Goal: Task Accomplishment & Management: Complete application form

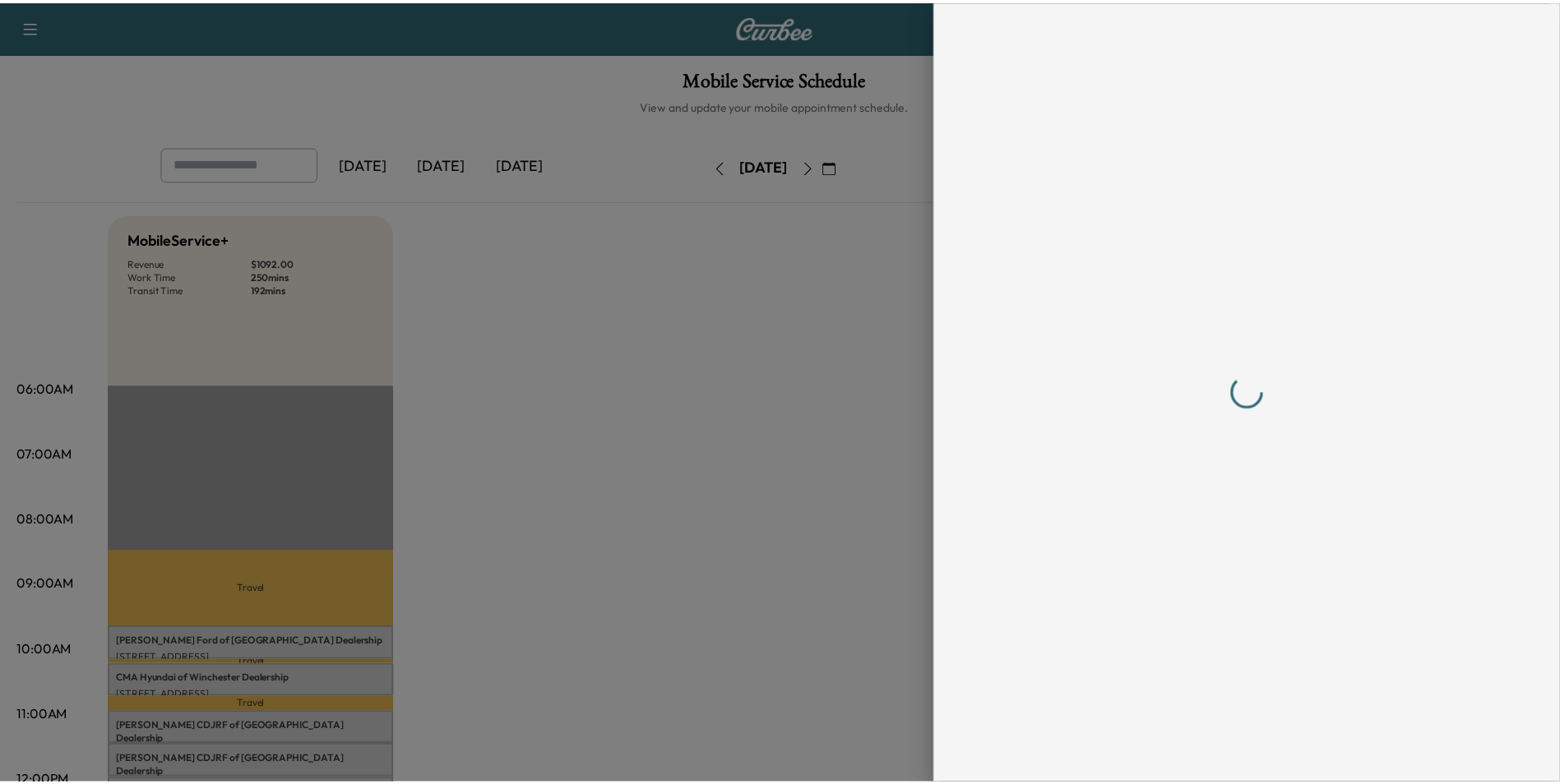
scroll to position [246, 0]
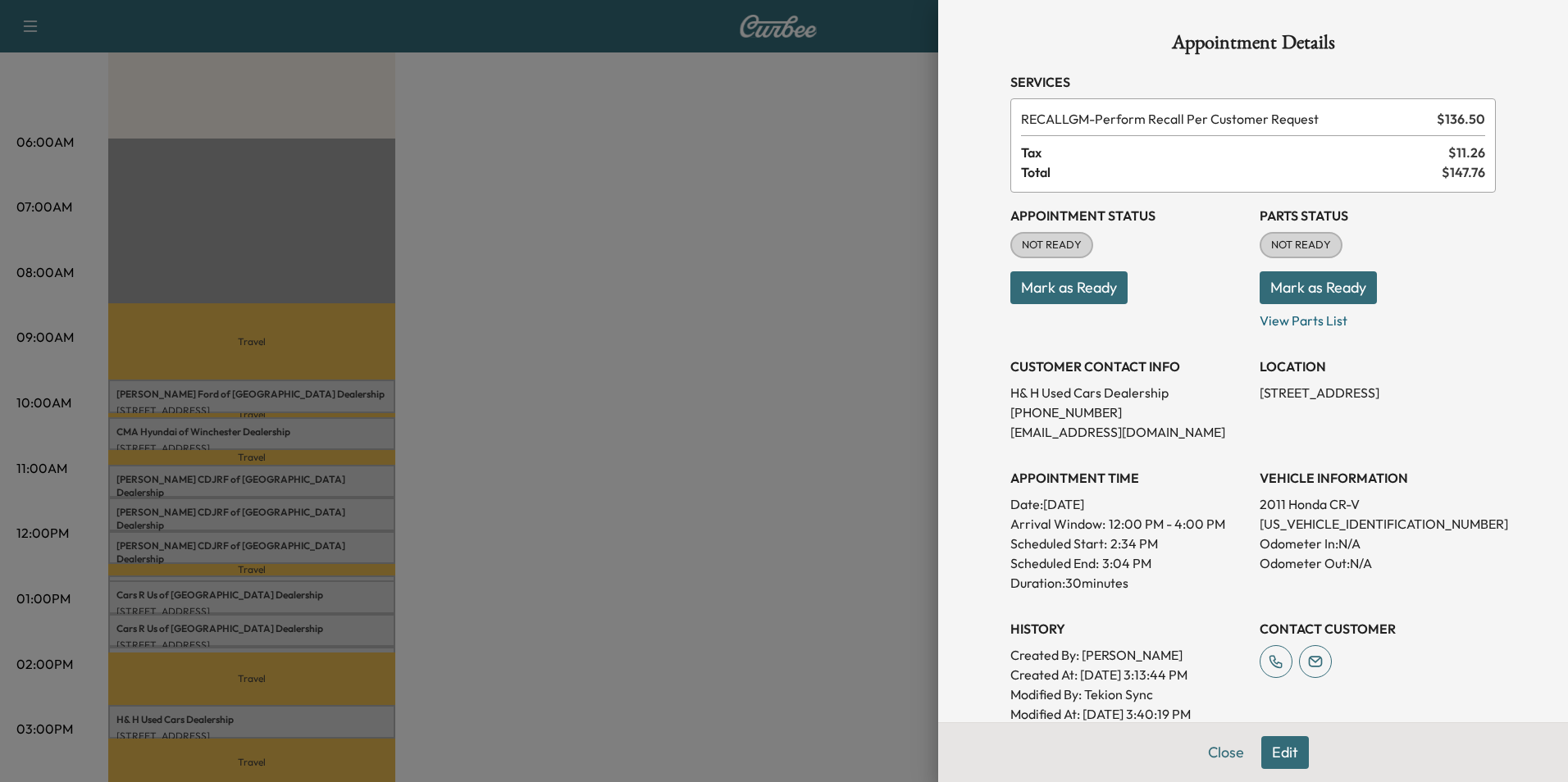
click at [823, 128] on div at bounding box center [784, 391] width 1568 height 782
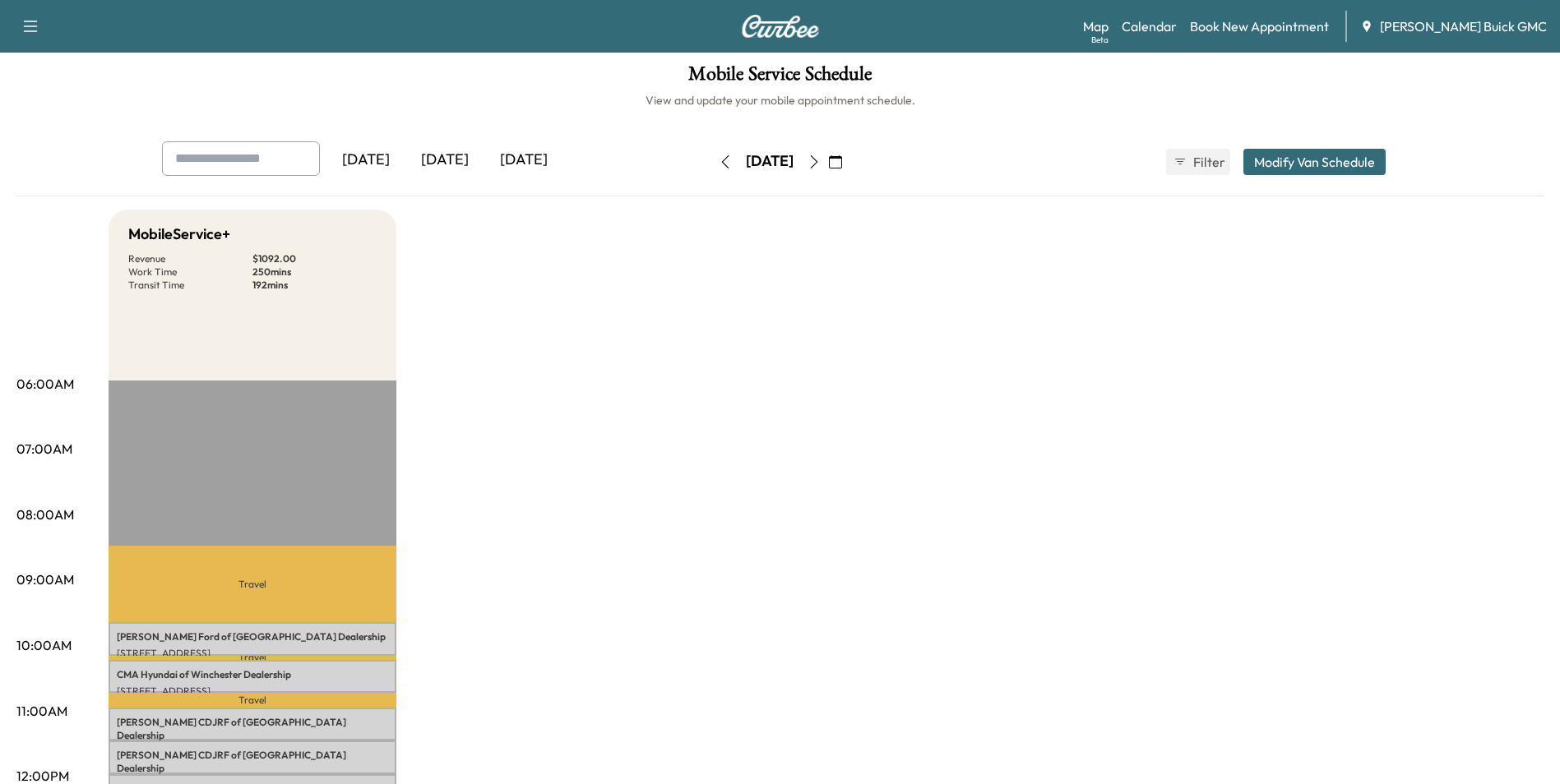
scroll to position [0, 0]
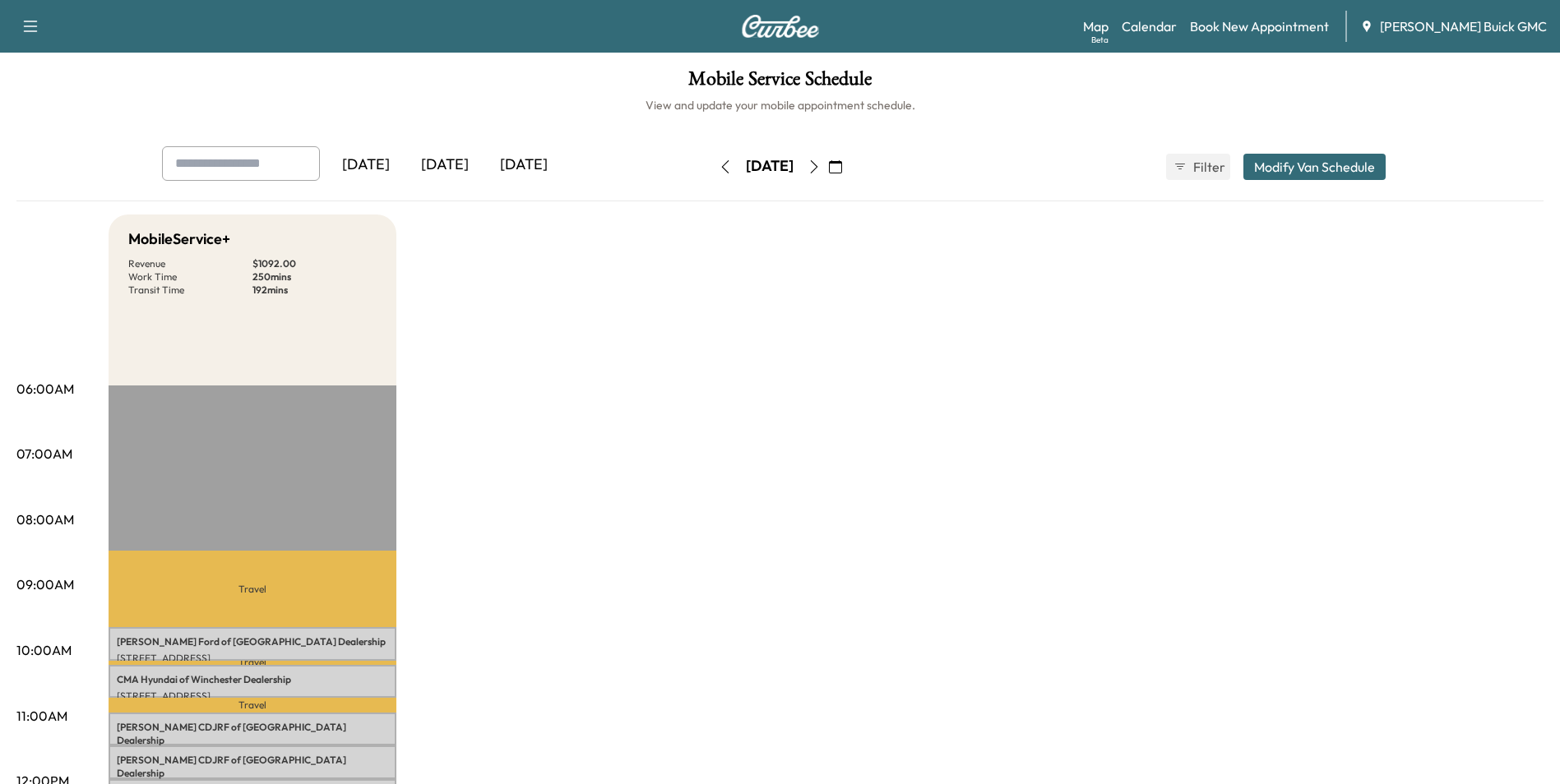
click at [842, 165] on icon "button" at bounding box center [836, 167] width 14 height 14
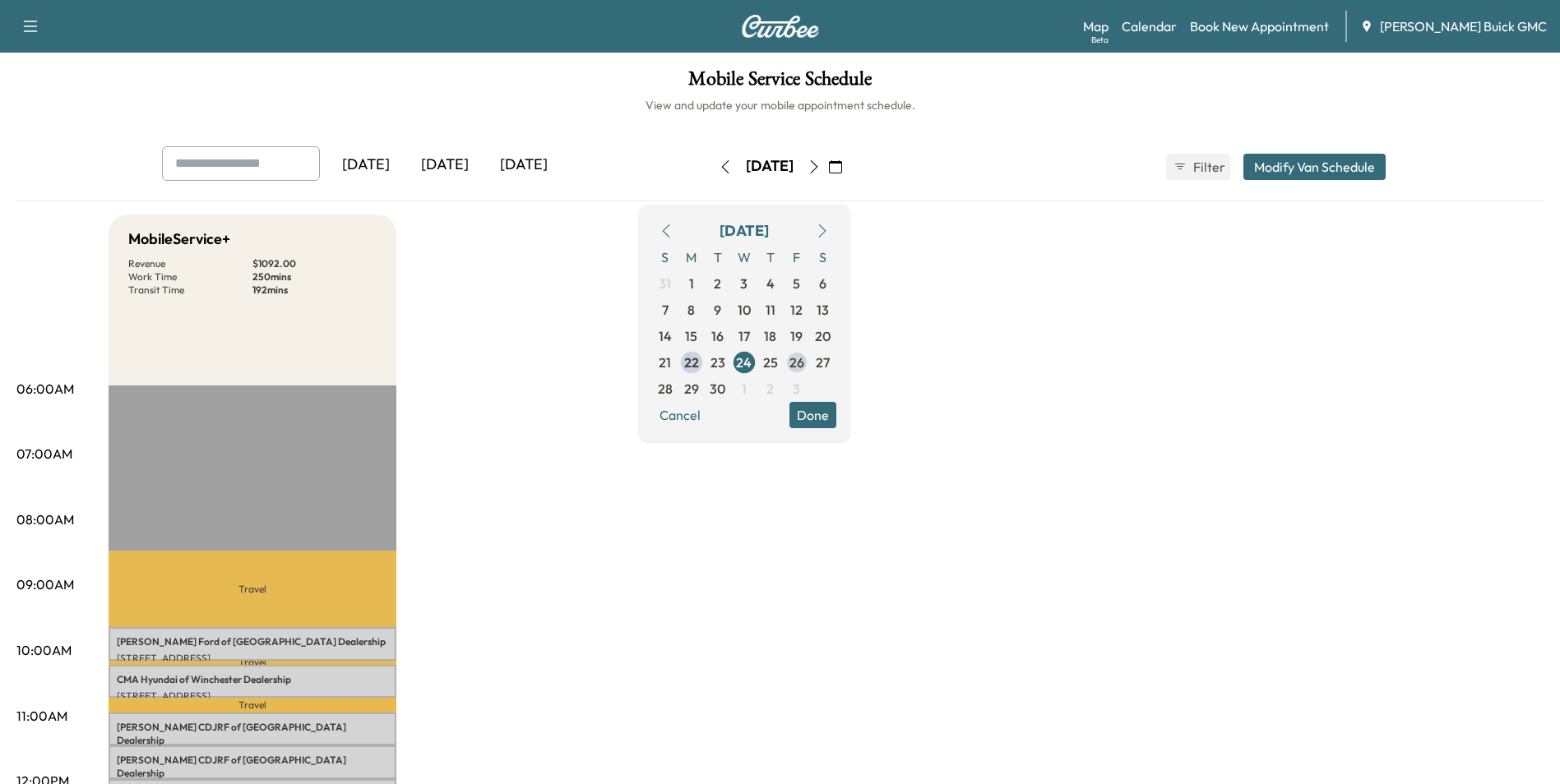
click at [804, 360] on span "26" at bounding box center [797, 362] width 15 height 19
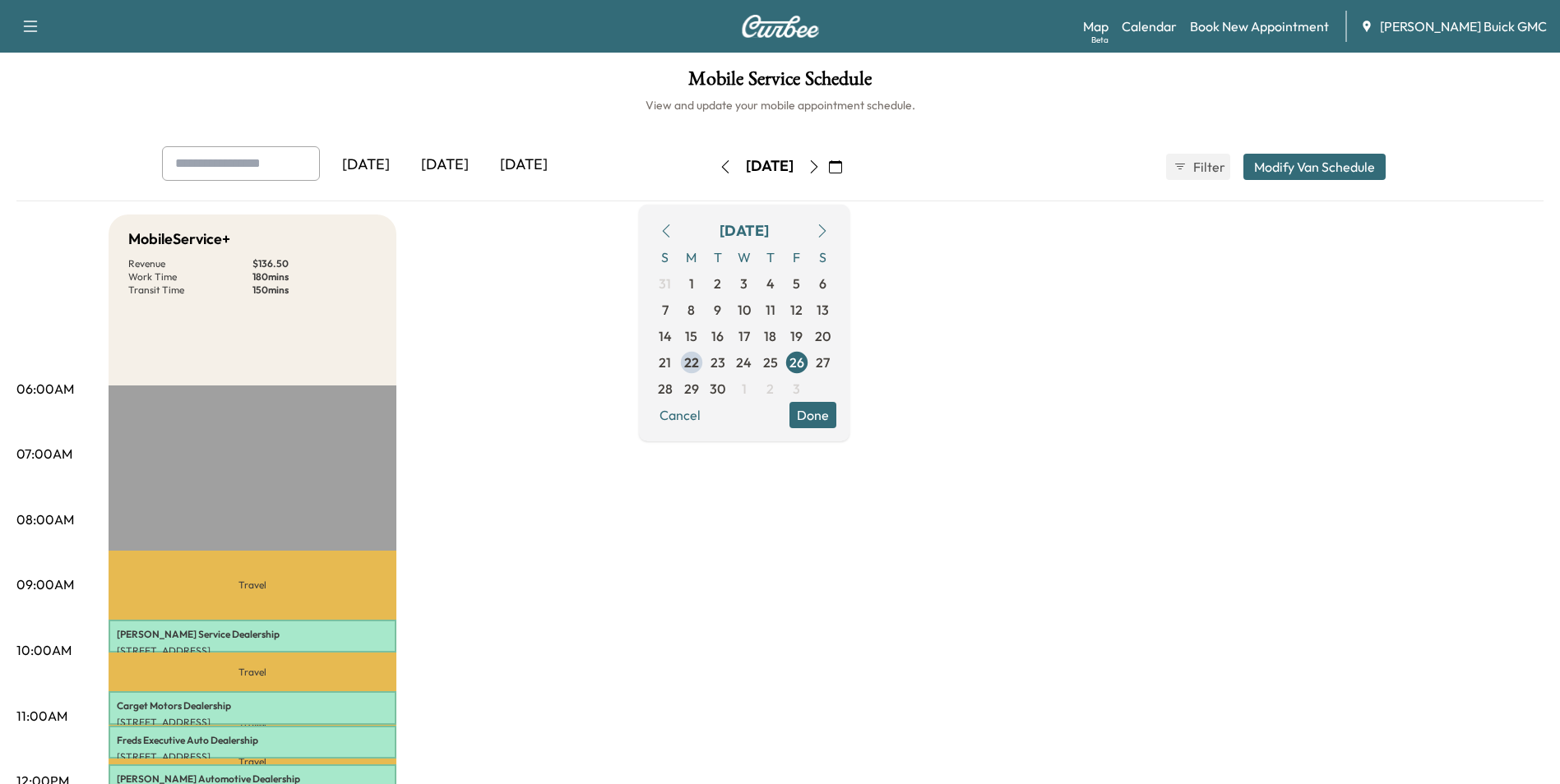
drag, startPoint x: 1146, startPoint y: 351, endPoint x: 1200, endPoint y: 316, distance: 64.4
click at [1301, 24] on link "Book New Appointment" at bounding box center [1259, 25] width 139 height 19
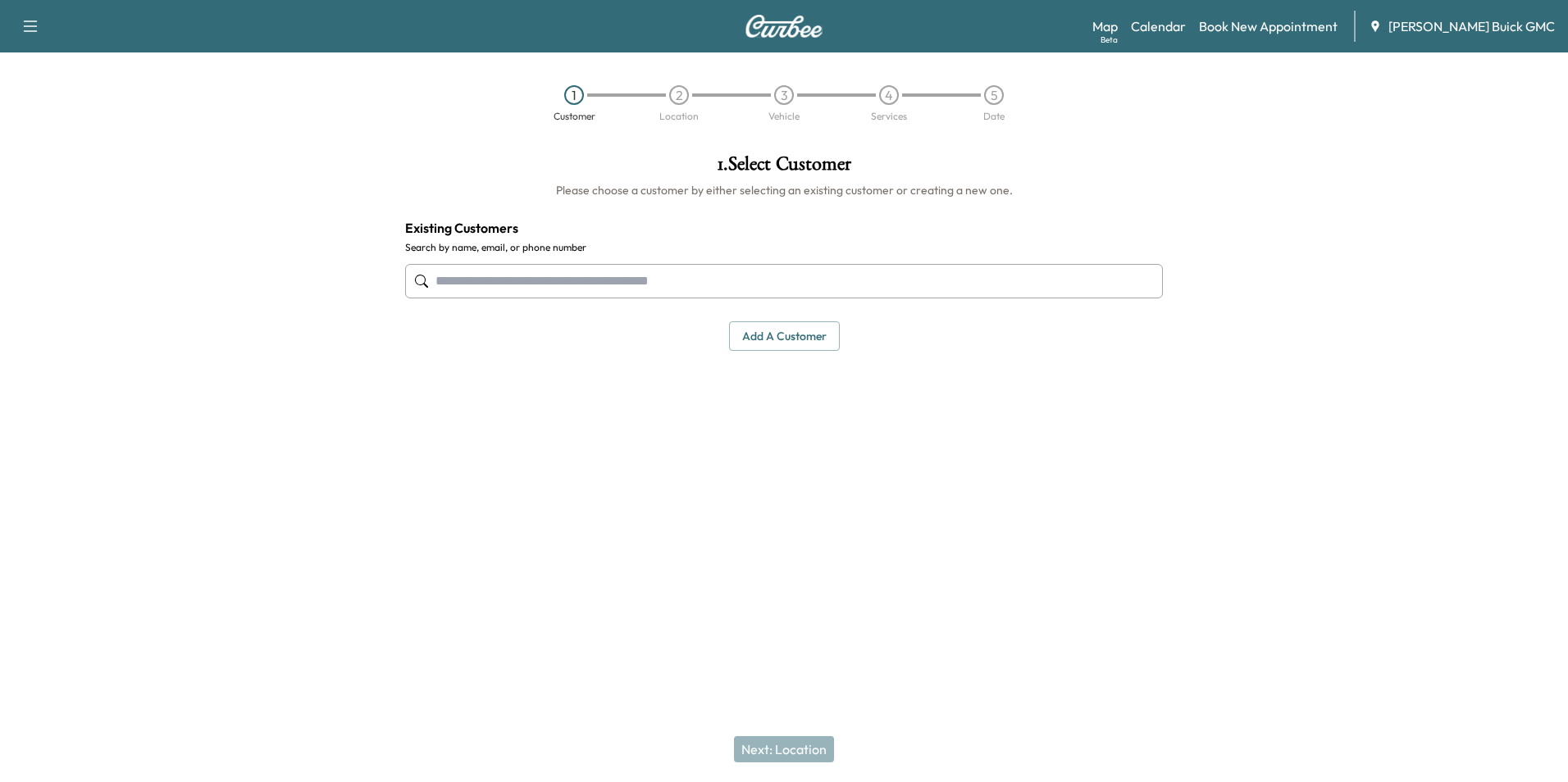
click at [703, 264] on input "text" at bounding box center [784, 281] width 758 height 35
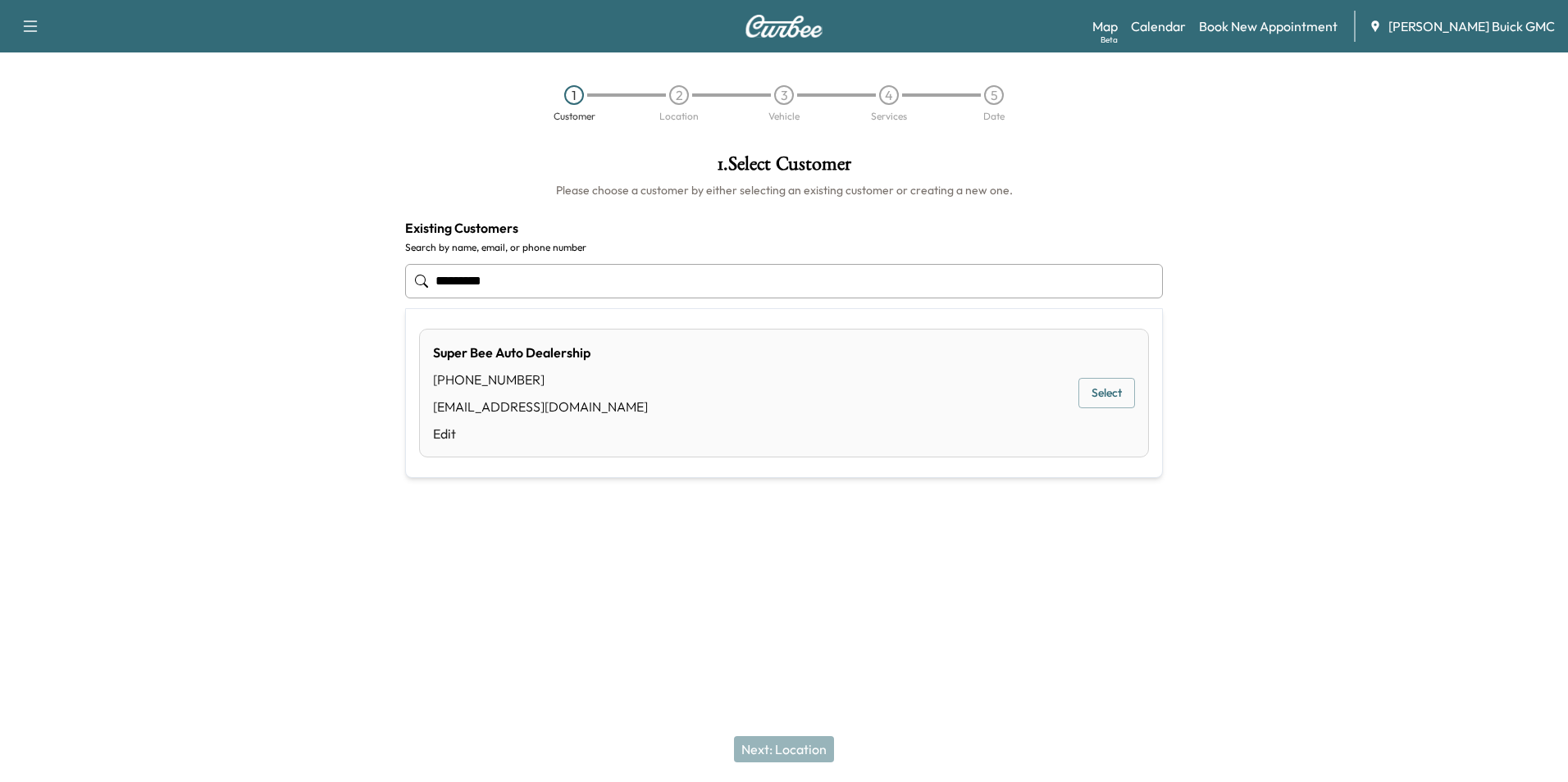
type input "*********"
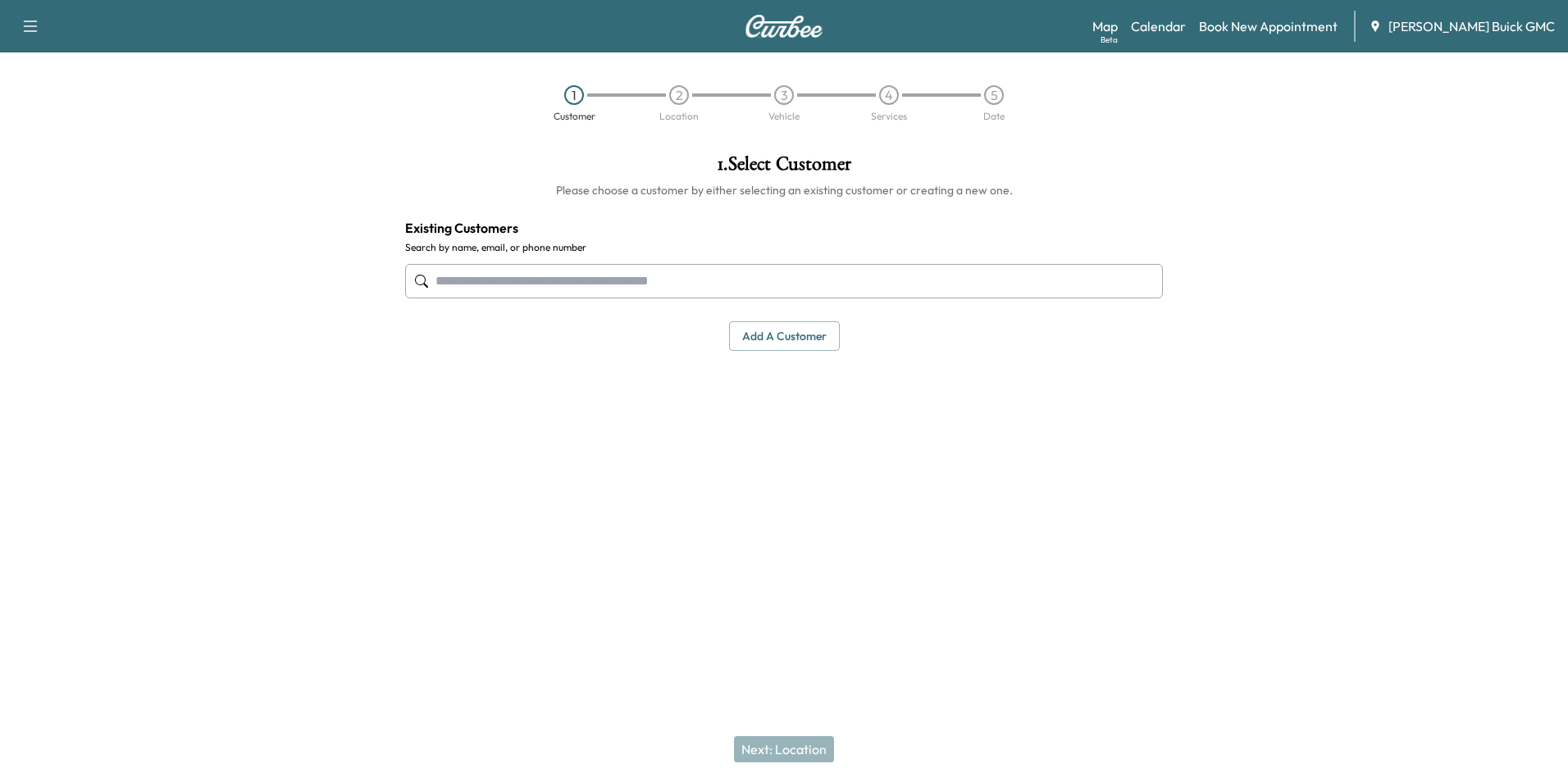
click at [666, 395] on div "1 . Select Customer Please choose a customer by either selecting an existing cu…" at bounding box center [784, 337] width 784 height 391
click at [759, 386] on div "1 . Select Customer Please choose a customer by either selecting an existing cu…" at bounding box center [784, 337] width 784 height 391
click at [757, 380] on div "1 . Select Customer Please choose a customer by either selecting an existing cu…" at bounding box center [784, 337] width 784 height 391
click at [606, 279] on input "text" at bounding box center [784, 281] width 758 height 35
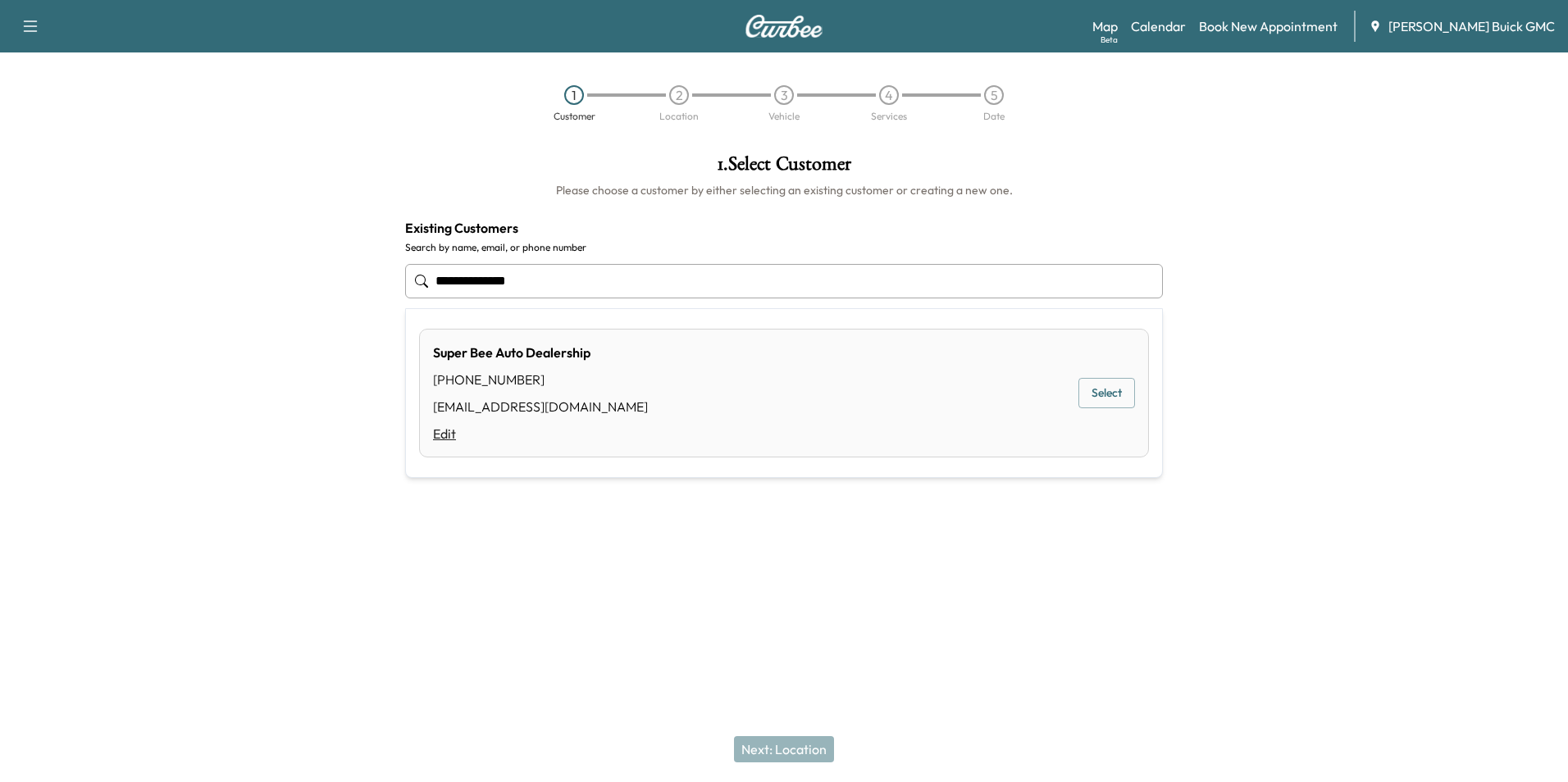
click at [451, 433] on link "Edit" at bounding box center [540, 434] width 215 height 19
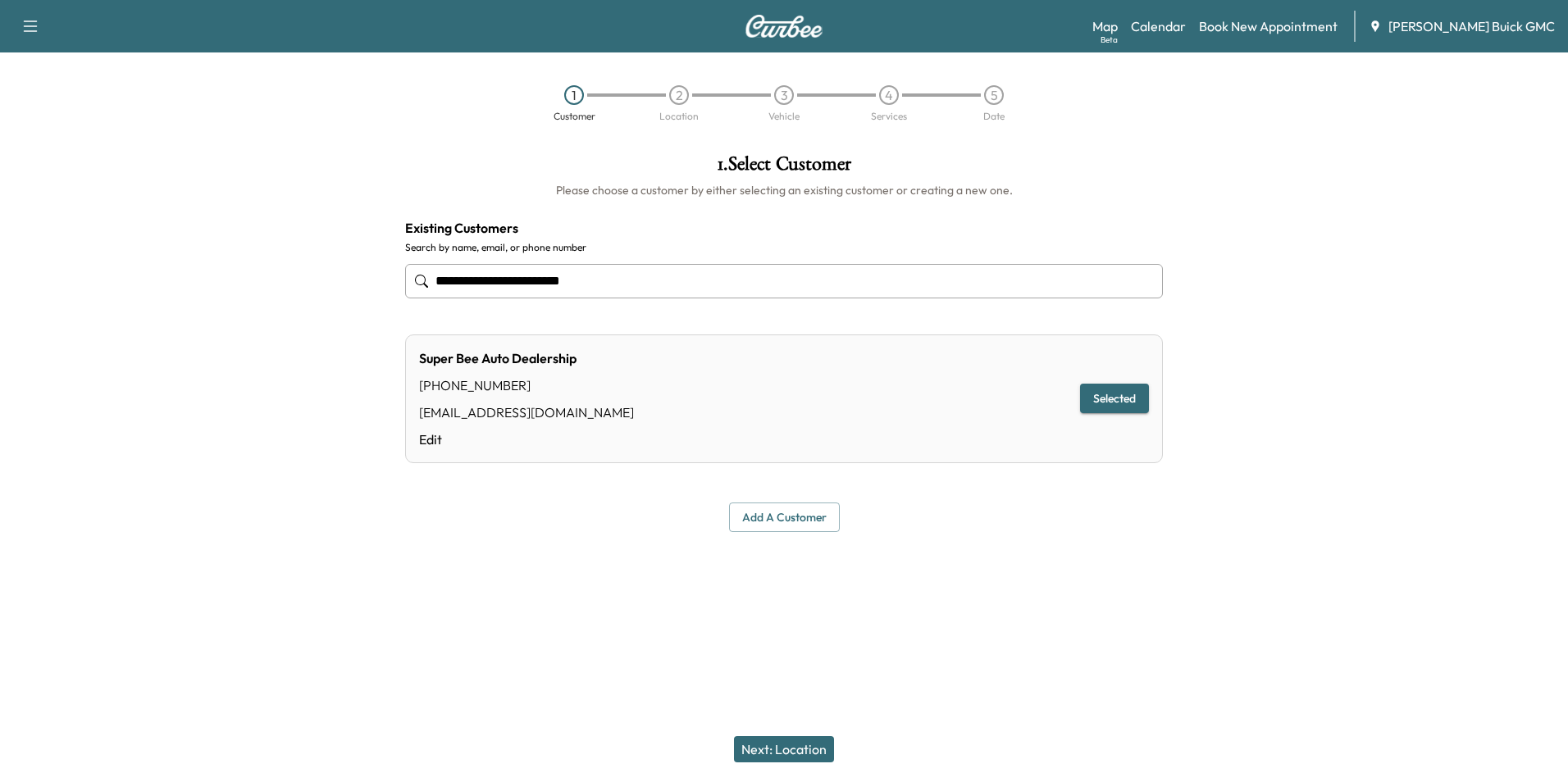
type input "**********"
click at [504, 383] on div "[PHONE_NUMBER]" at bounding box center [526, 385] width 215 height 19
click at [497, 395] on div "[PHONE_NUMBER]" at bounding box center [526, 385] width 215 height 19
click at [430, 441] on link "Edit" at bounding box center [526, 439] width 215 height 19
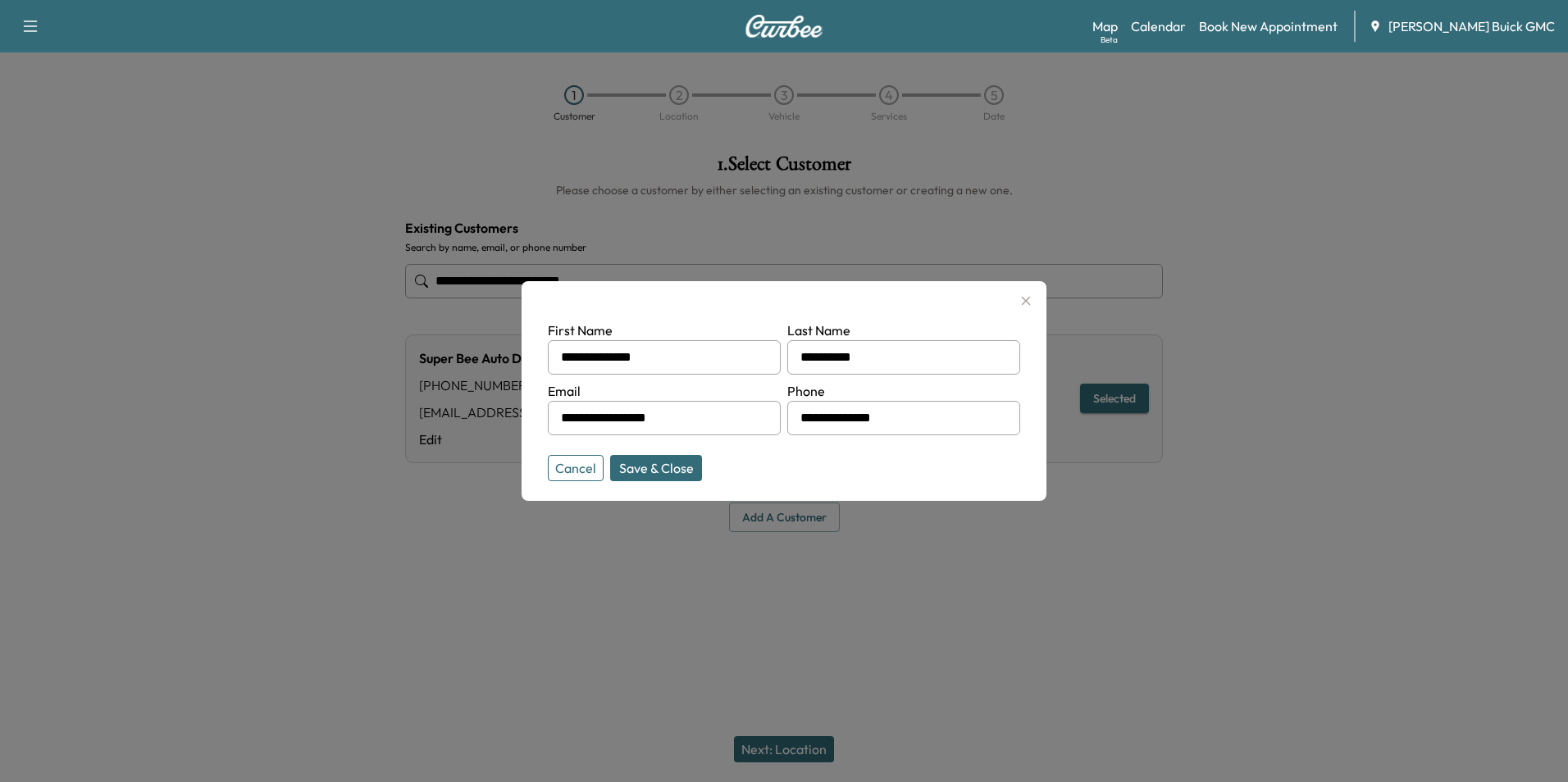
click at [920, 422] on input "**********" at bounding box center [904, 418] width 233 height 35
type input "**"
click at [660, 463] on button "Save & Close" at bounding box center [656, 468] width 92 height 26
type input "**********"
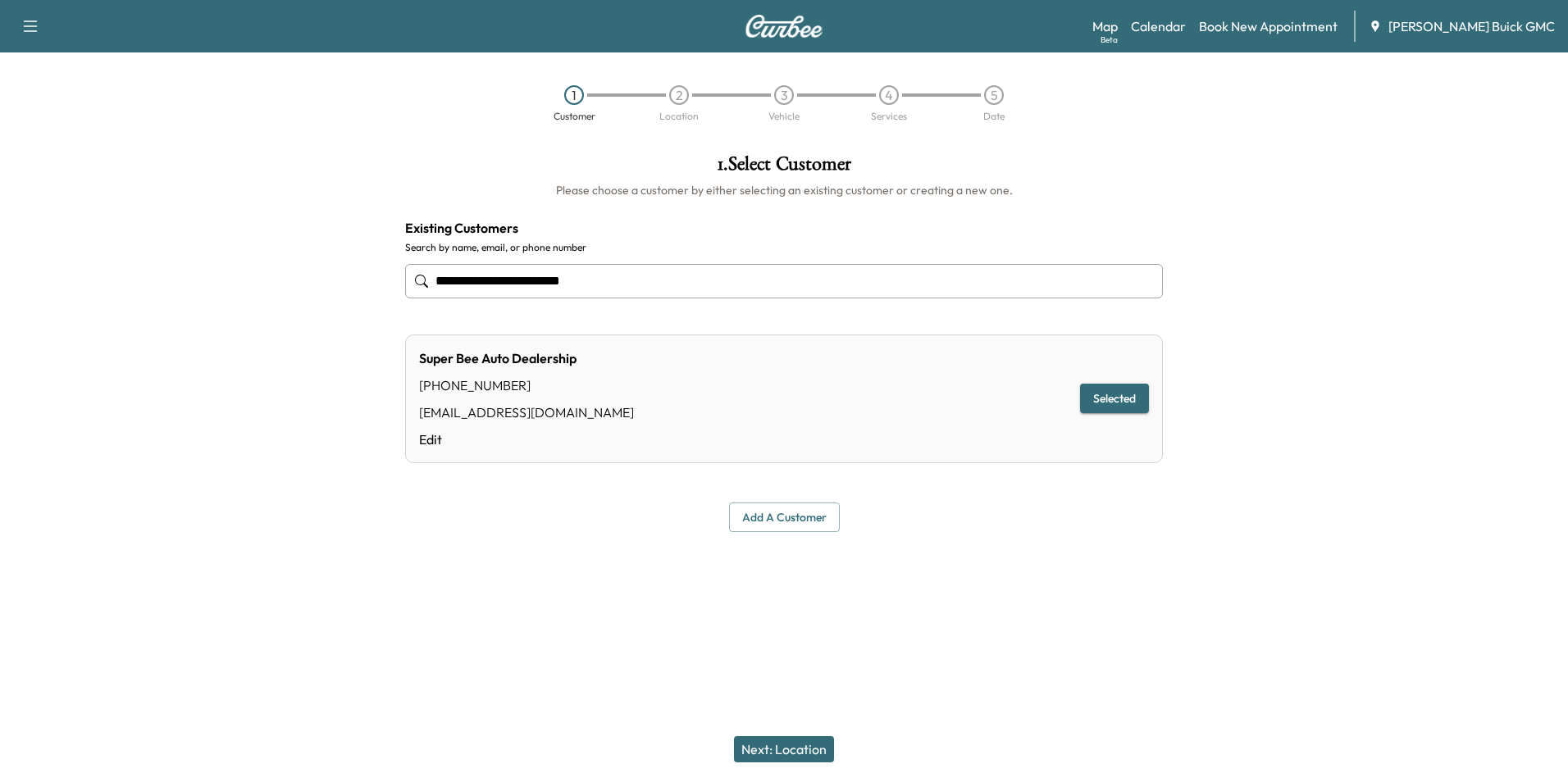
click at [641, 508] on div "Add a customer" at bounding box center [784, 518] width 758 height 30
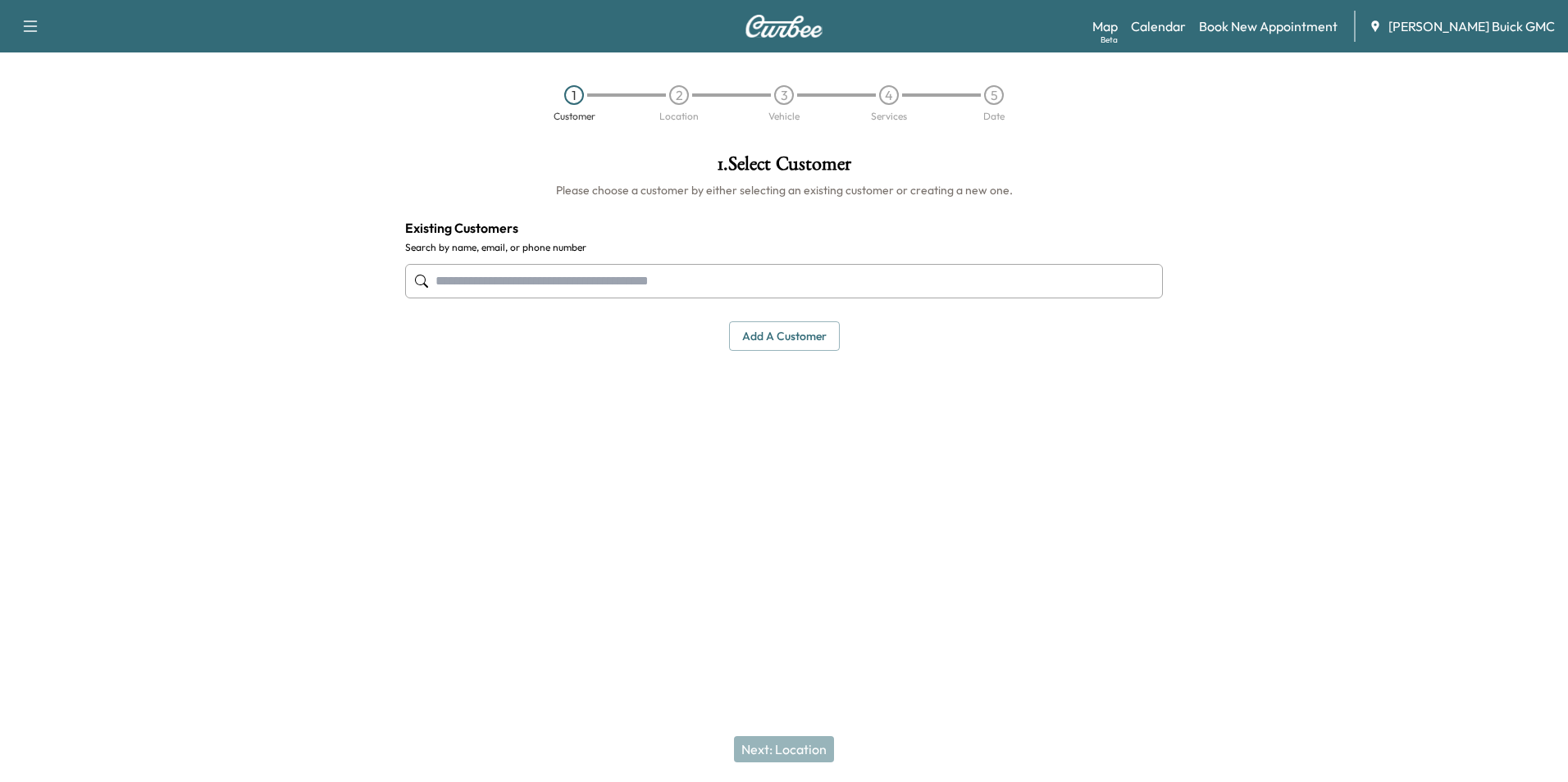
drag, startPoint x: 648, startPoint y: 281, endPoint x: 627, endPoint y: 293, distance: 24.2
click at [650, 282] on input "text" at bounding box center [784, 281] width 758 height 35
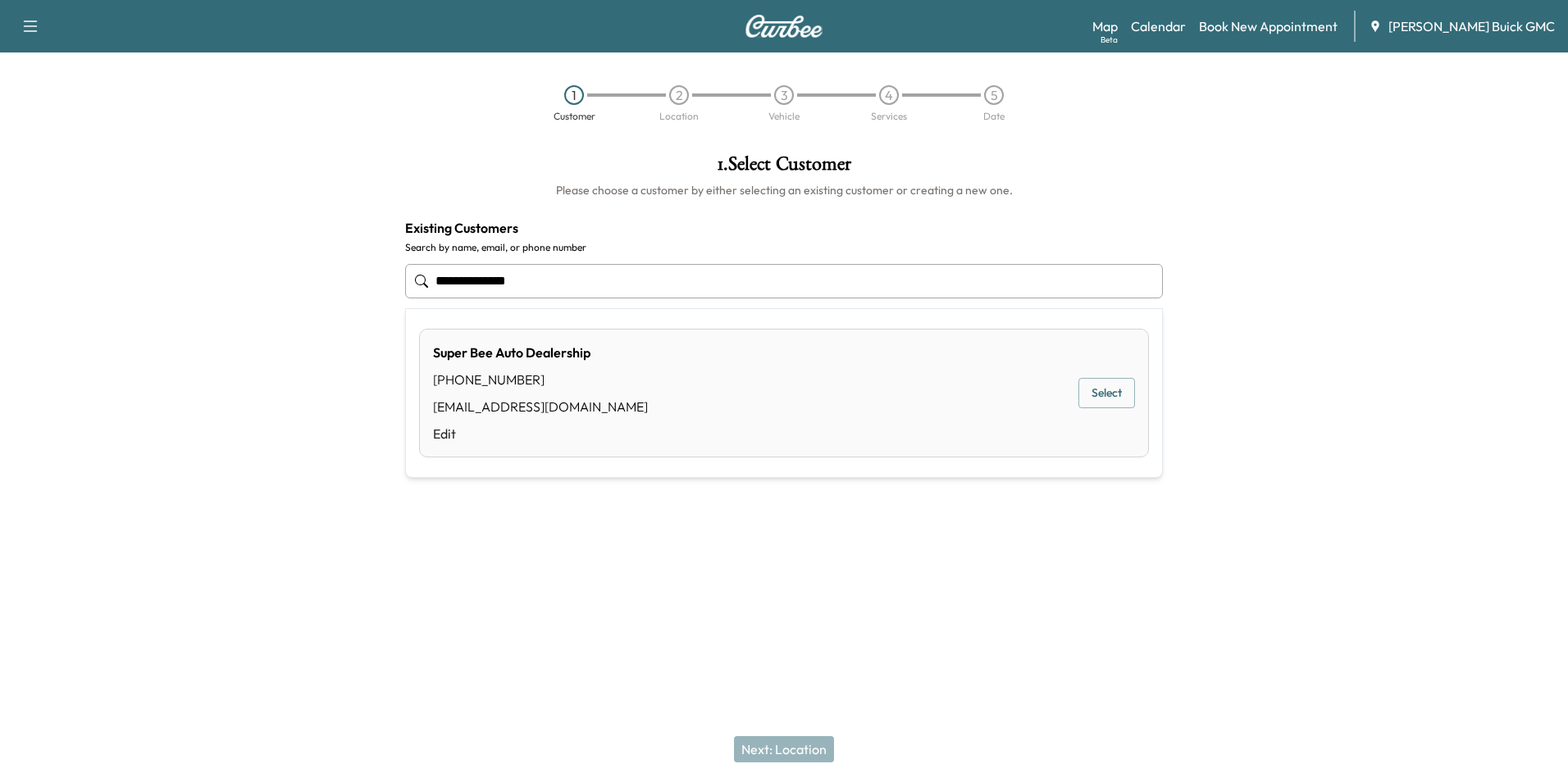
click at [664, 375] on div "Super Bee Auto Dealership [PHONE_NUMBER] [EMAIL_ADDRESS][DOMAIN_NAME] Edit Sele…" at bounding box center [784, 393] width 730 height 129
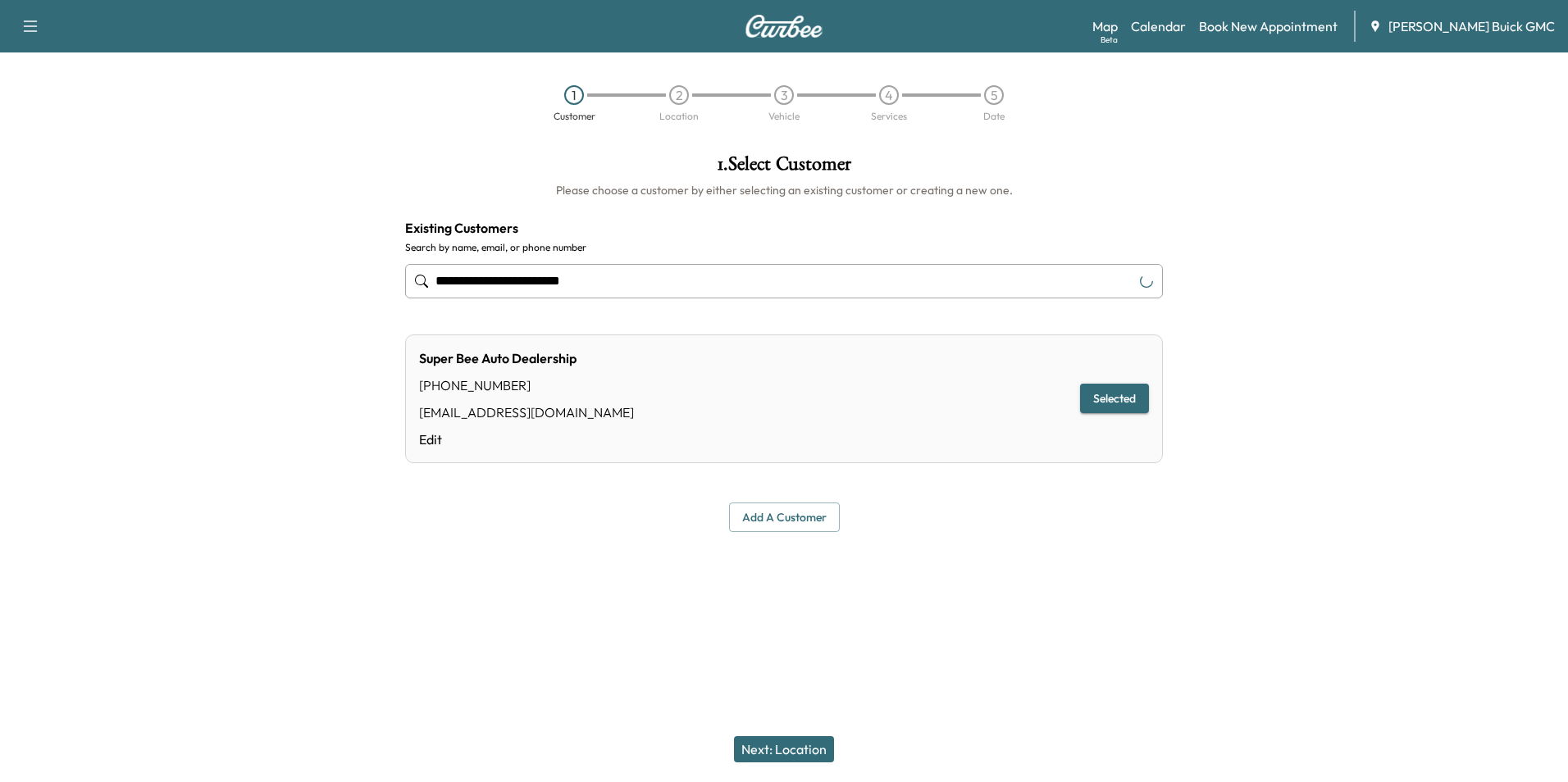
type input "**********"
click at [648, 380] on div "Super Bee Auto Dealership [PHONE_NUMBER] [EMAIL_ADDRESS][DOMAIN_NAME] Edit Sele…" at bounding box center [784, 398] width 758 height 129
click at [1011, 536] on div "**********" at bounding box center [784, 343] width 784 height 404
click at [805, 752] on button "Next: Location" at bounding box center [784, 749] width 100 height 26
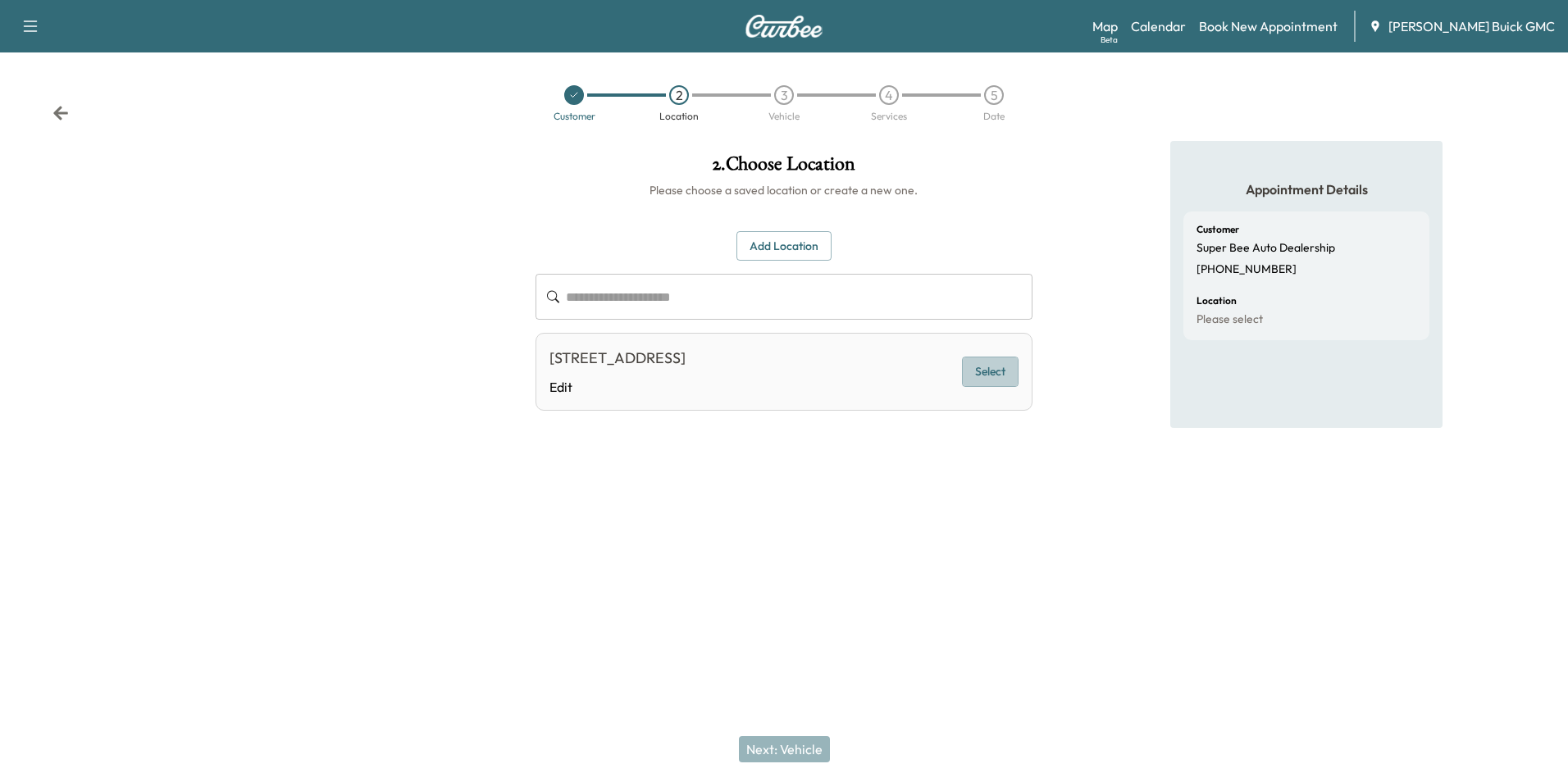
click at [982, 370] on button "Select" at bounding box center [990, 372] width 56 height 30
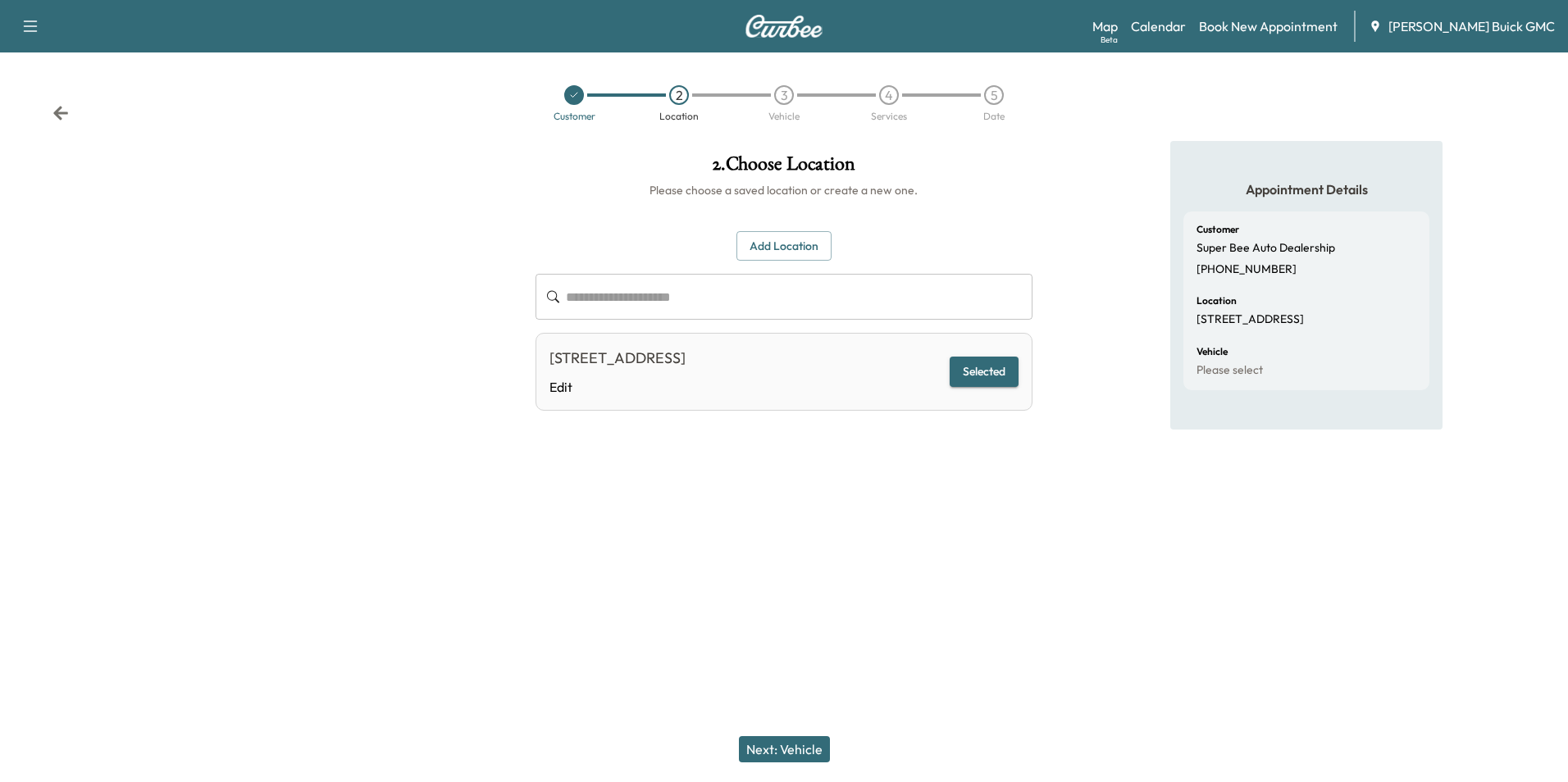
click at [808, 747] on button "Next: Vehicle" at bounding box center [785, 749] width 91 height 26
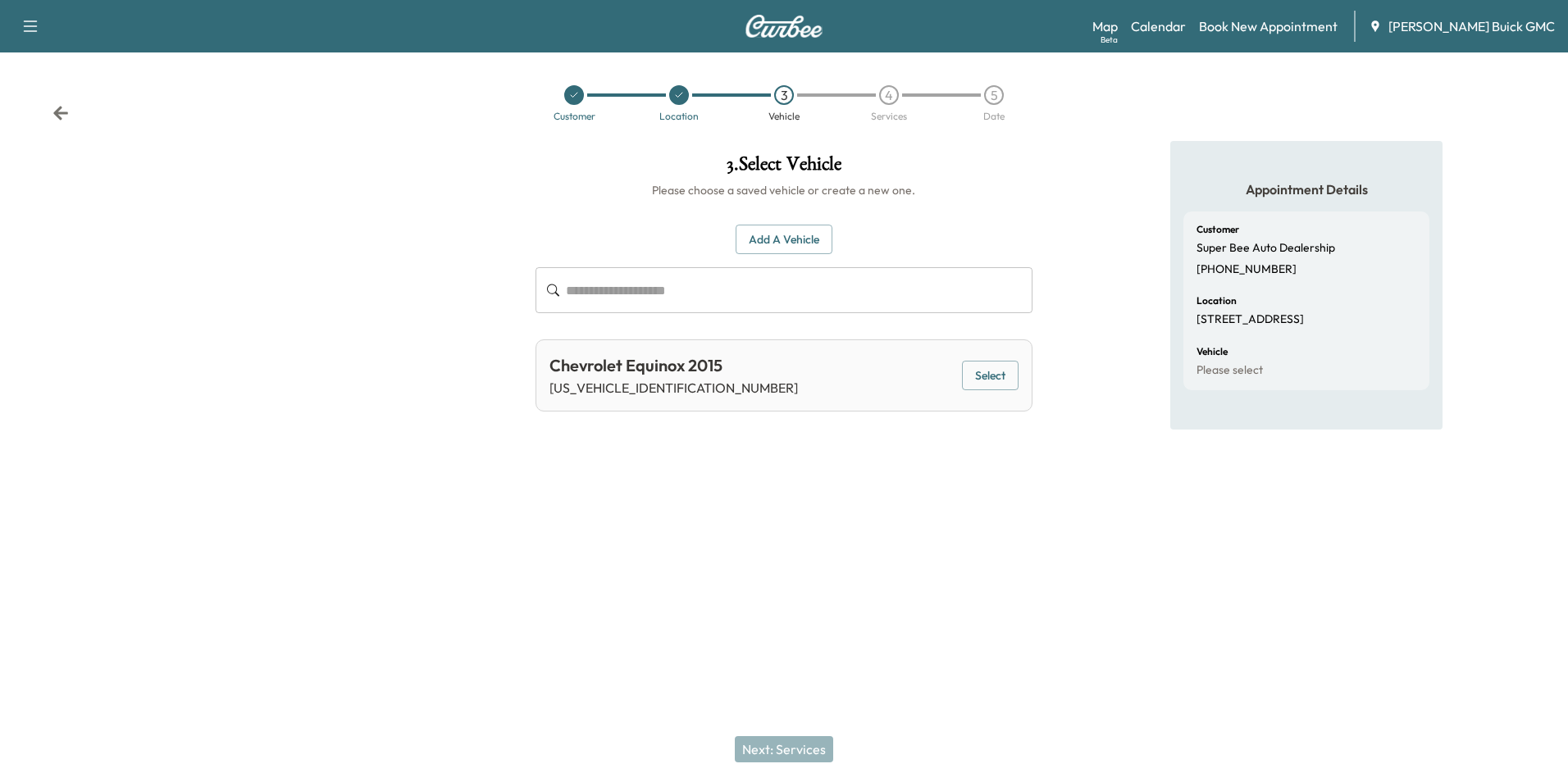
click at [781, 235] on button "Add a Vehicle" at bounding box center [784, 240] width 97 height 30
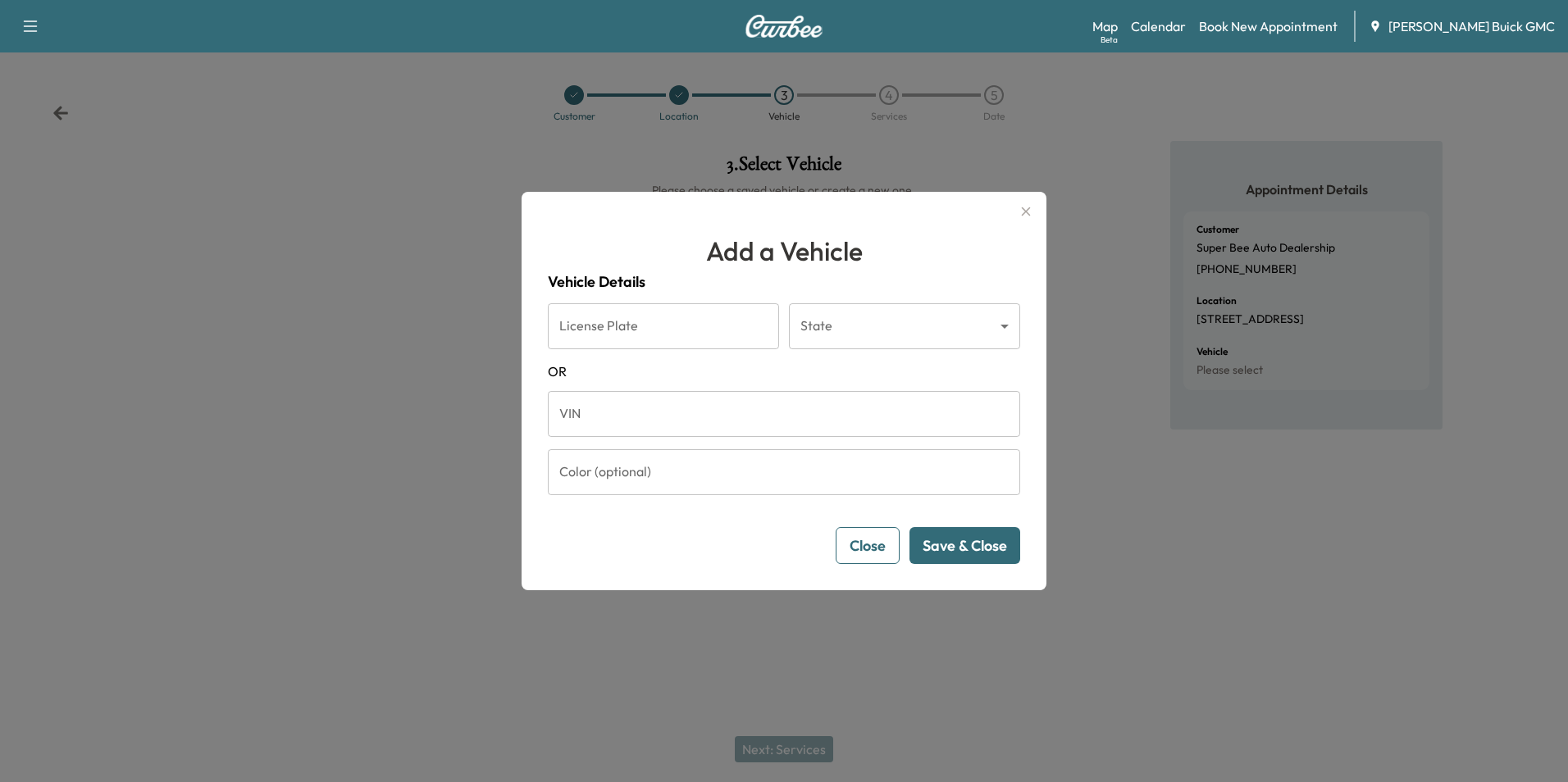
click at [1025, 210] on icon "button" at bounding box center [1026, 211] width 19 height 19
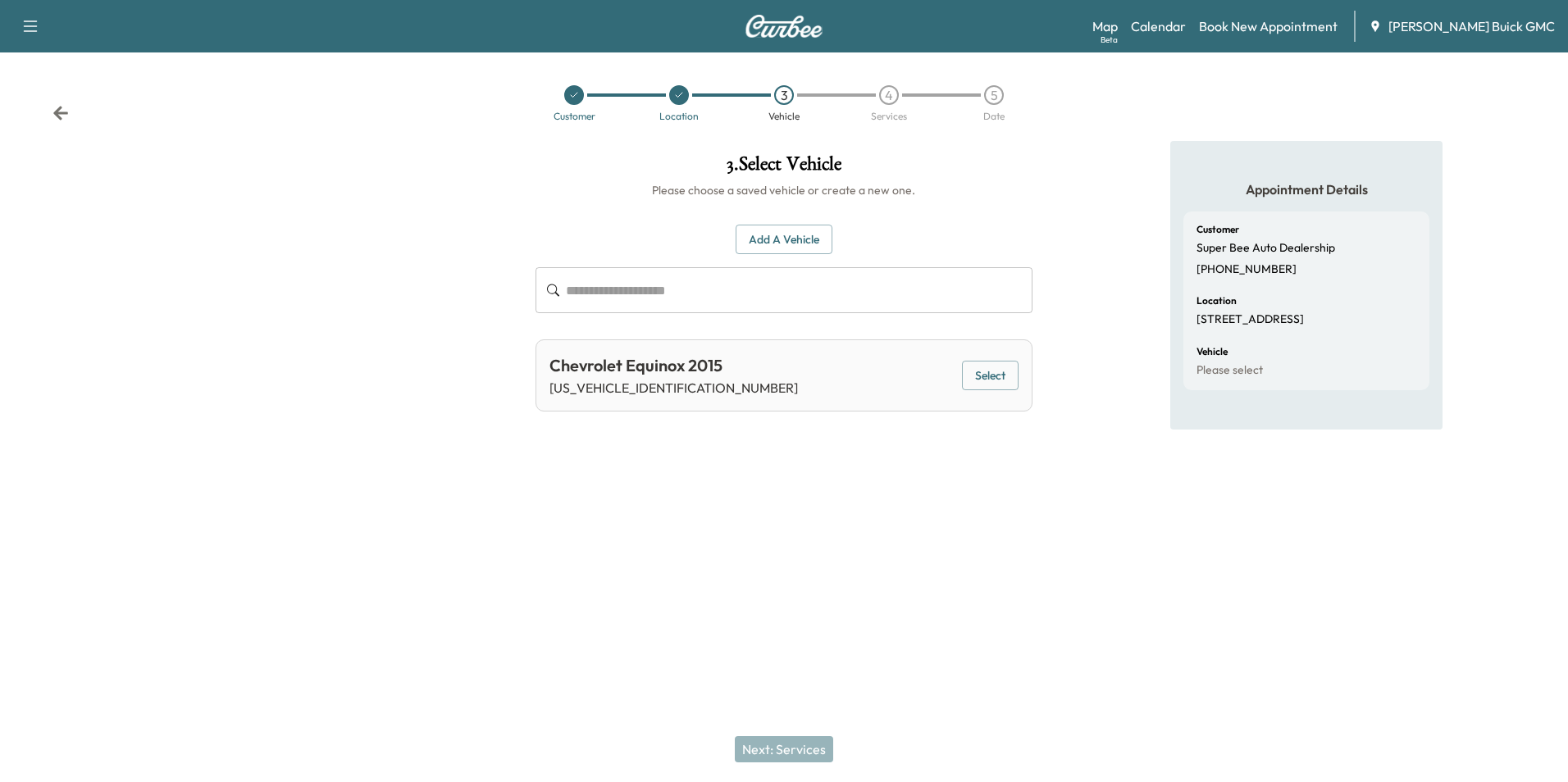
click at [1053, 169] on div "Appointment Details Customer Super Bee Auto Dealership [PHONE_NUMBER] Location …" at bounding box center [1307, 337] width 522 height 391
click at [573, 91] on icon at bounding box center [574, 95] width 10 height 10
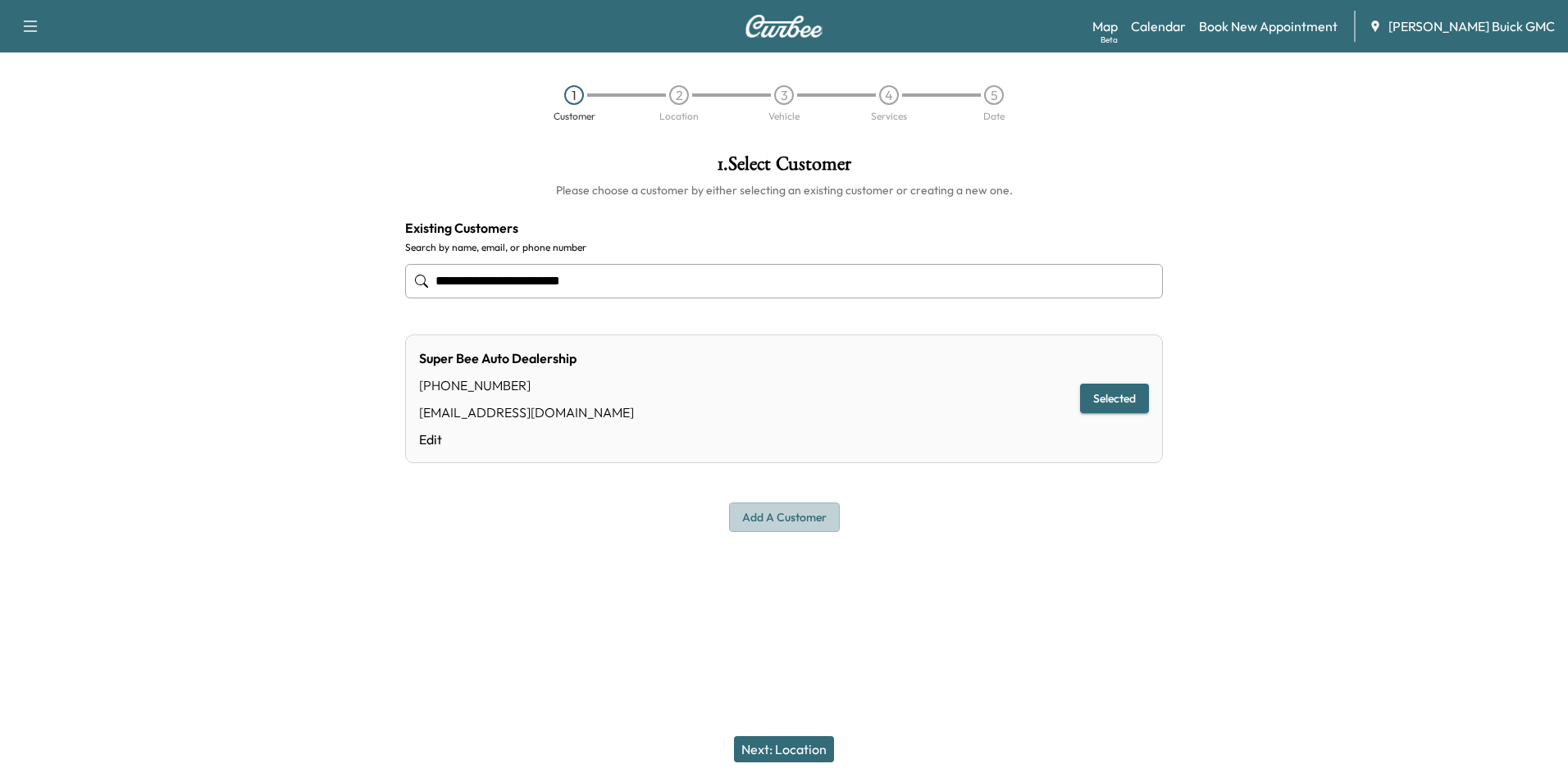
click at [776, 521] on button "Add a customer" at bounding box center [784, 518] width 110 height 30
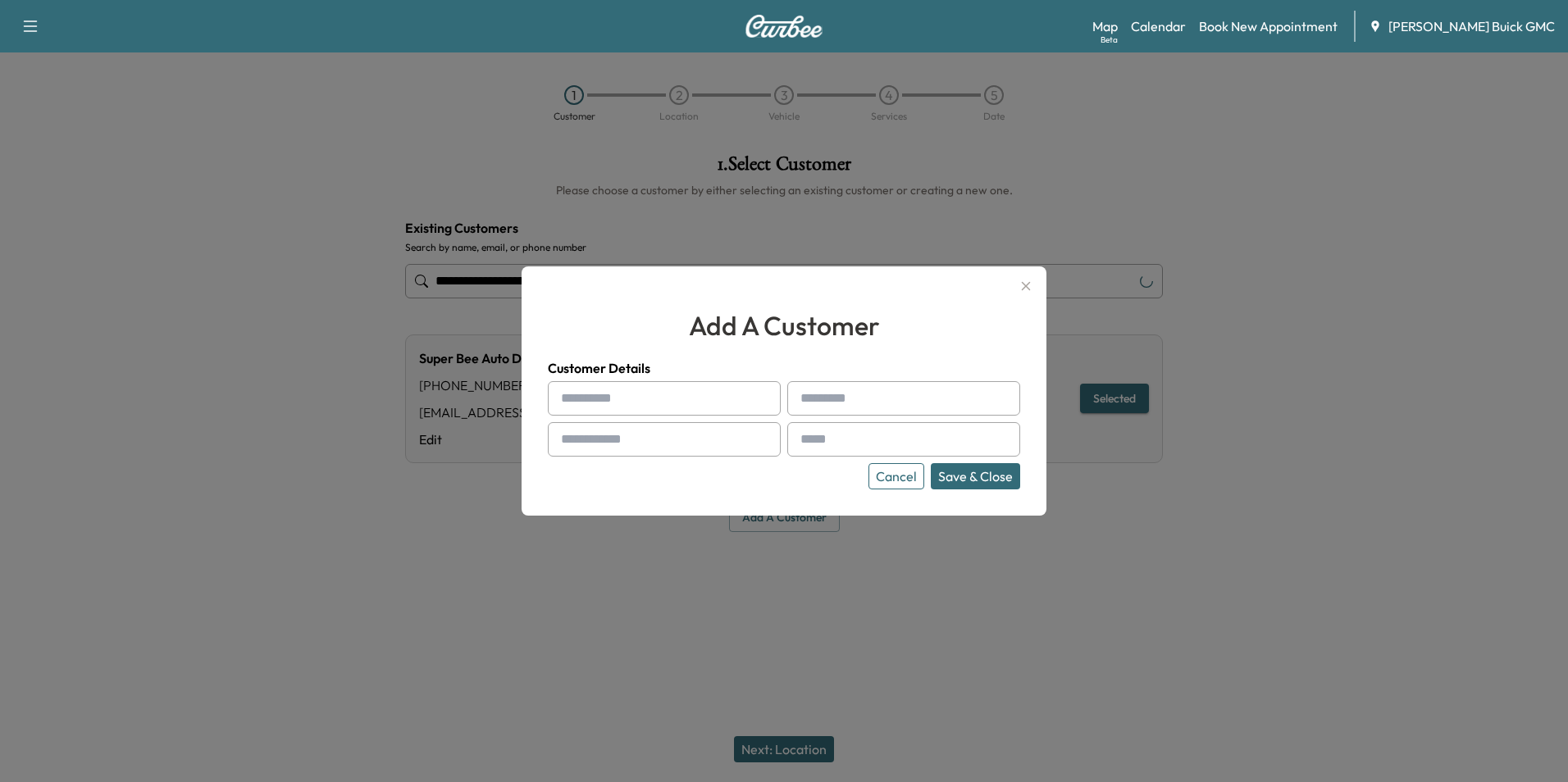
click at [708, 392] on input "text" at bounding box center [664, 398] width 233 height 35
type input "*"
type input "**********"
click at [692, 399] on input "**********" at bounding box center [664, 398] width 233 height 35
click at [886, 397] on input "**********" at bounding box center [904, 398] width 233 height 35
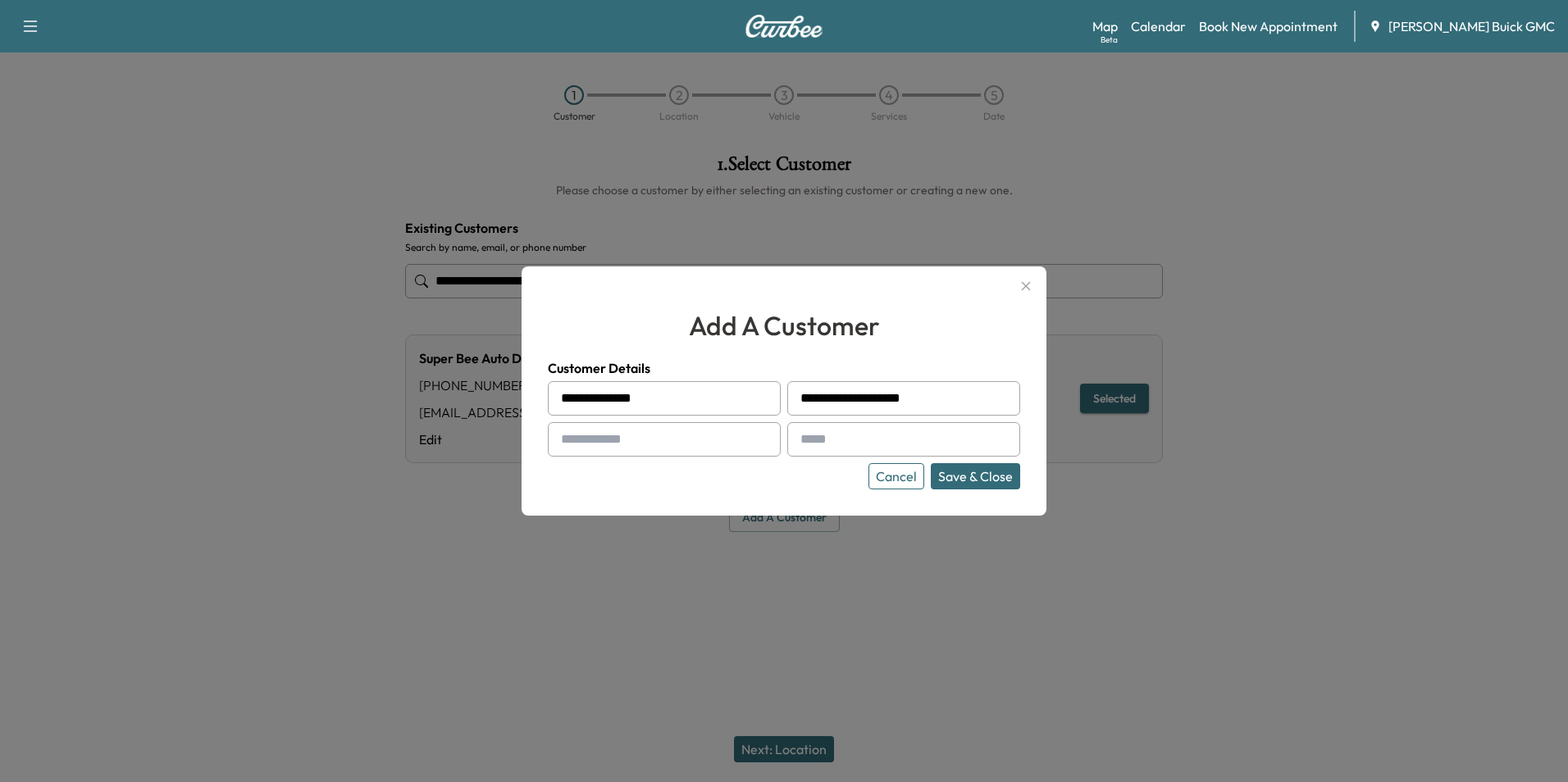
type input "**********"
click at [716, 434] on input "text" at bounding box center [664, 439] width 233 height 35
type input "**********"
click at [838, 442] on input "text" at bounding box center [904, 439] width 233 height 35
type input "**********"
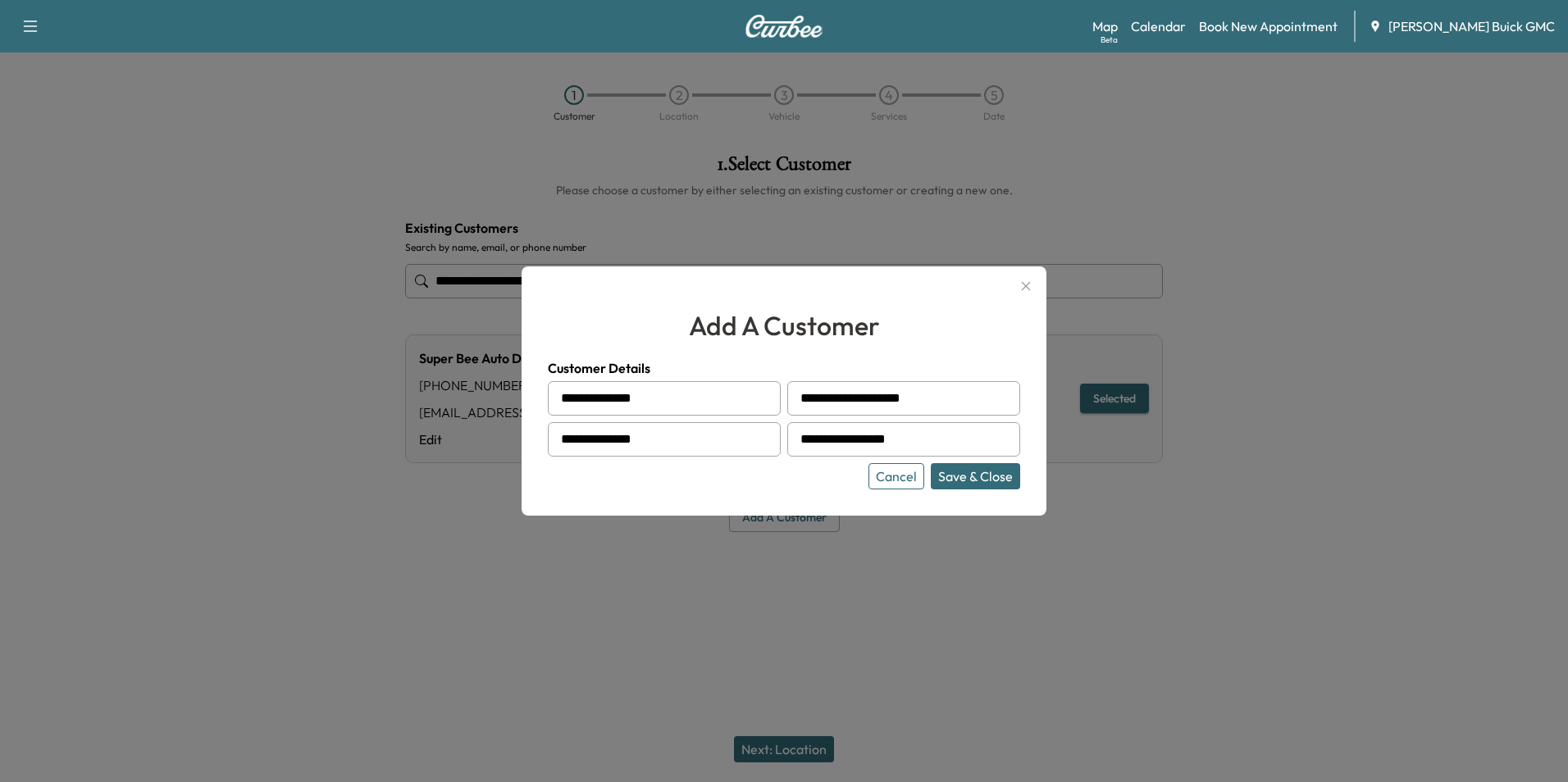
click at [969, 471] on button "Save & Close" at bounding box center [976, 476] width 89 height 26
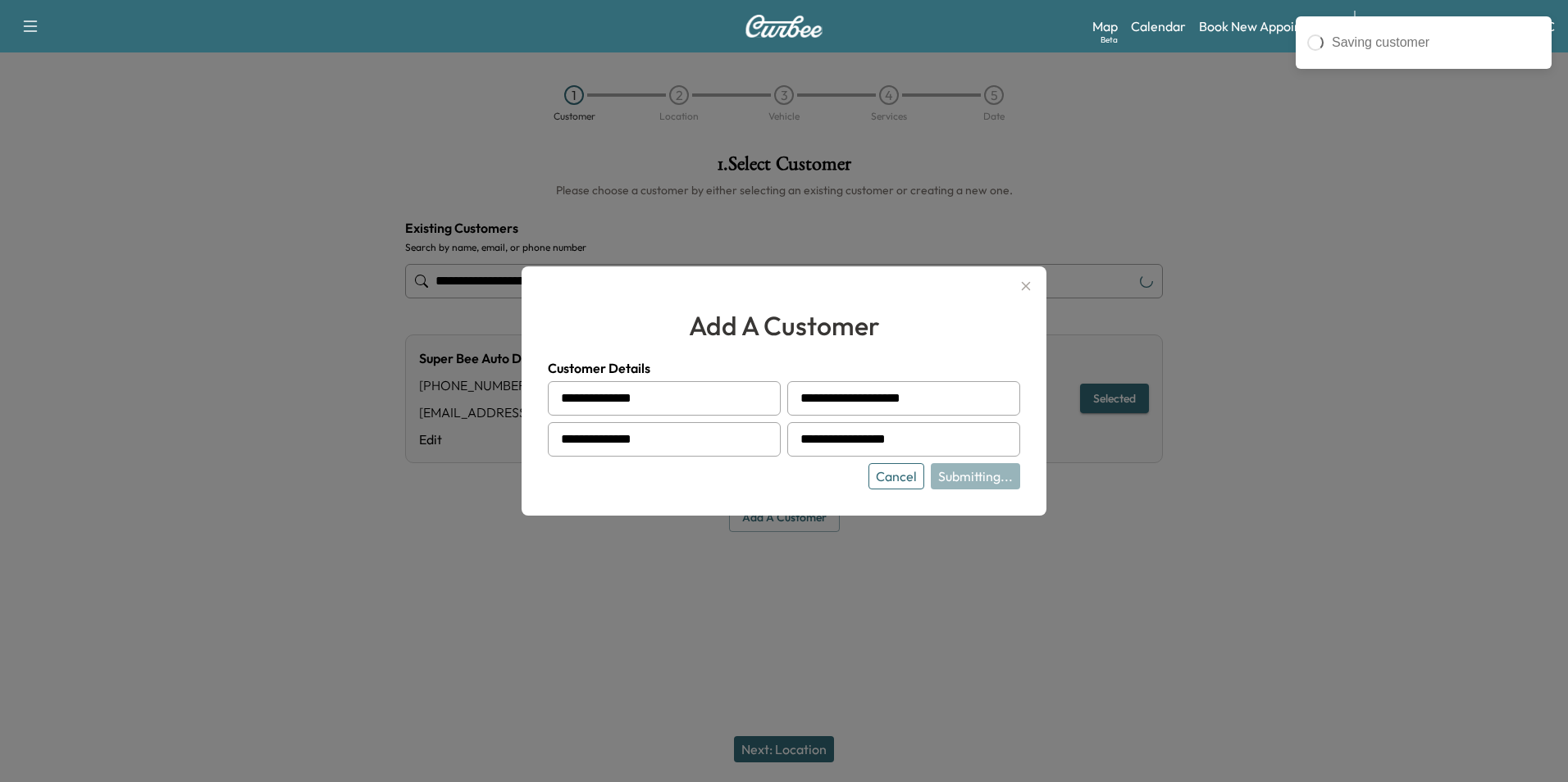
type input "**********"
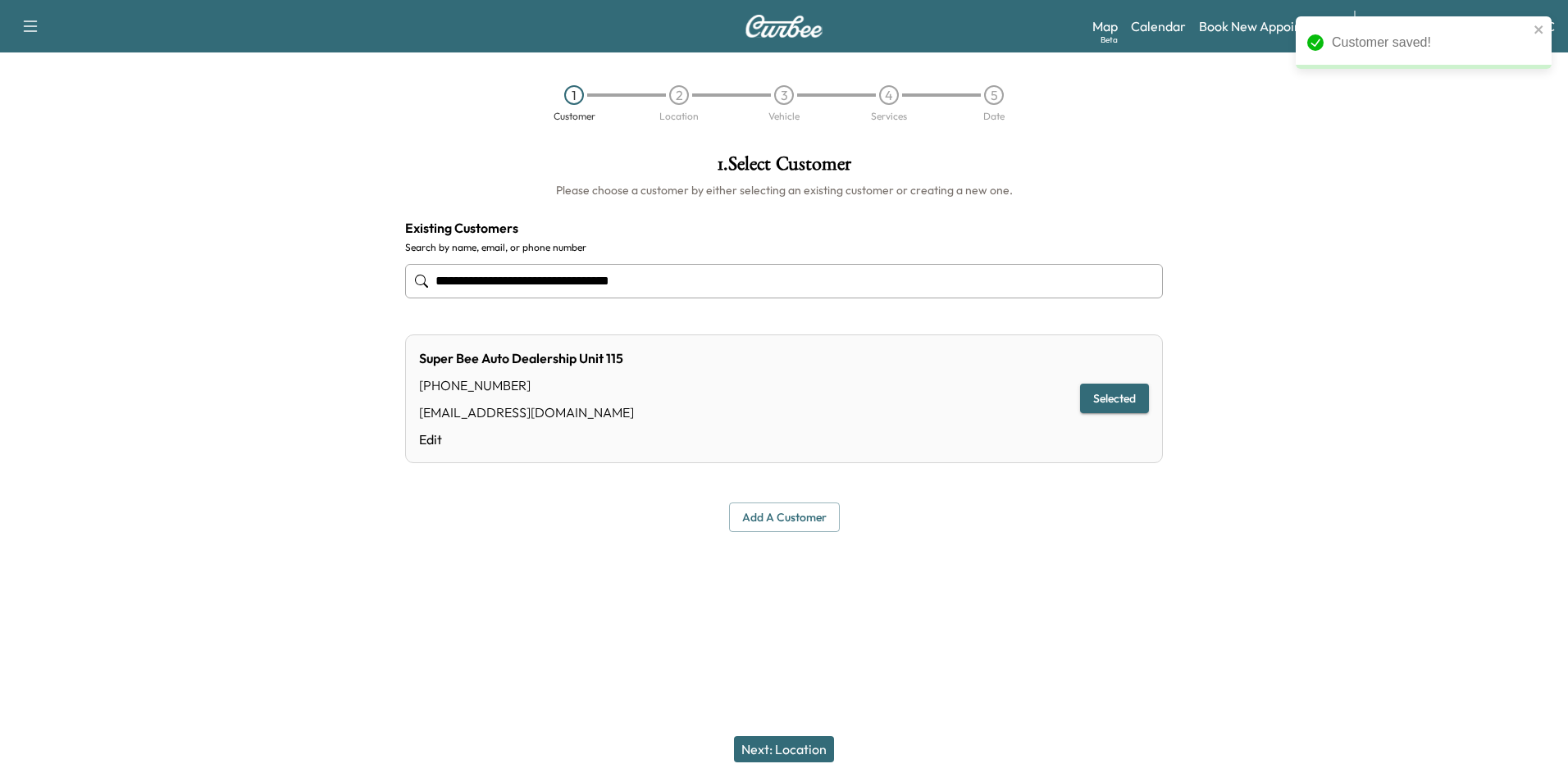
click at [792, 746] on button "Next: Location" at bounding box center [784, 749] width 100 height 26
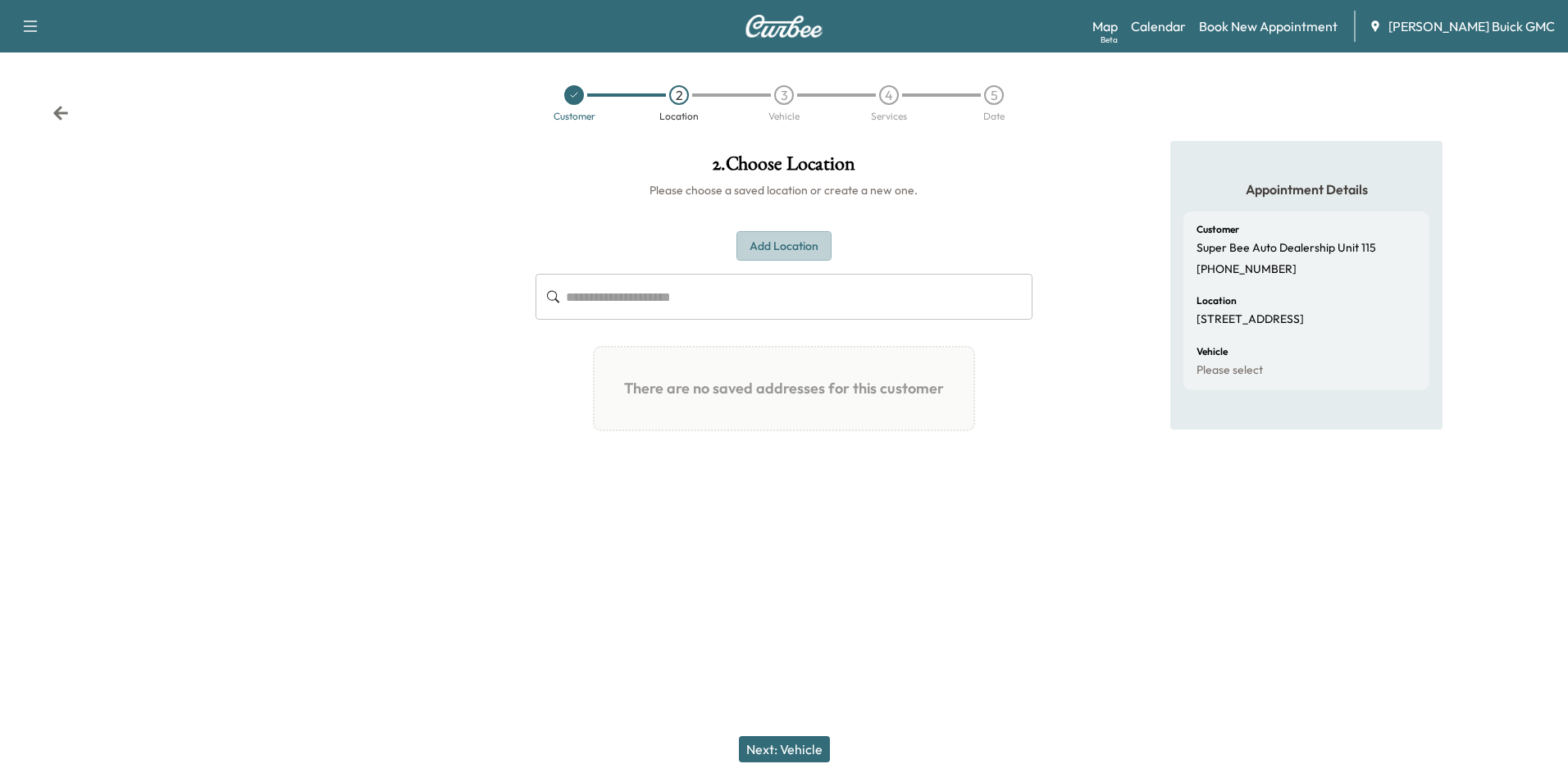
click at [783, 240] on button "Add Location" at bounding box center [784, 247] width 95 height 30
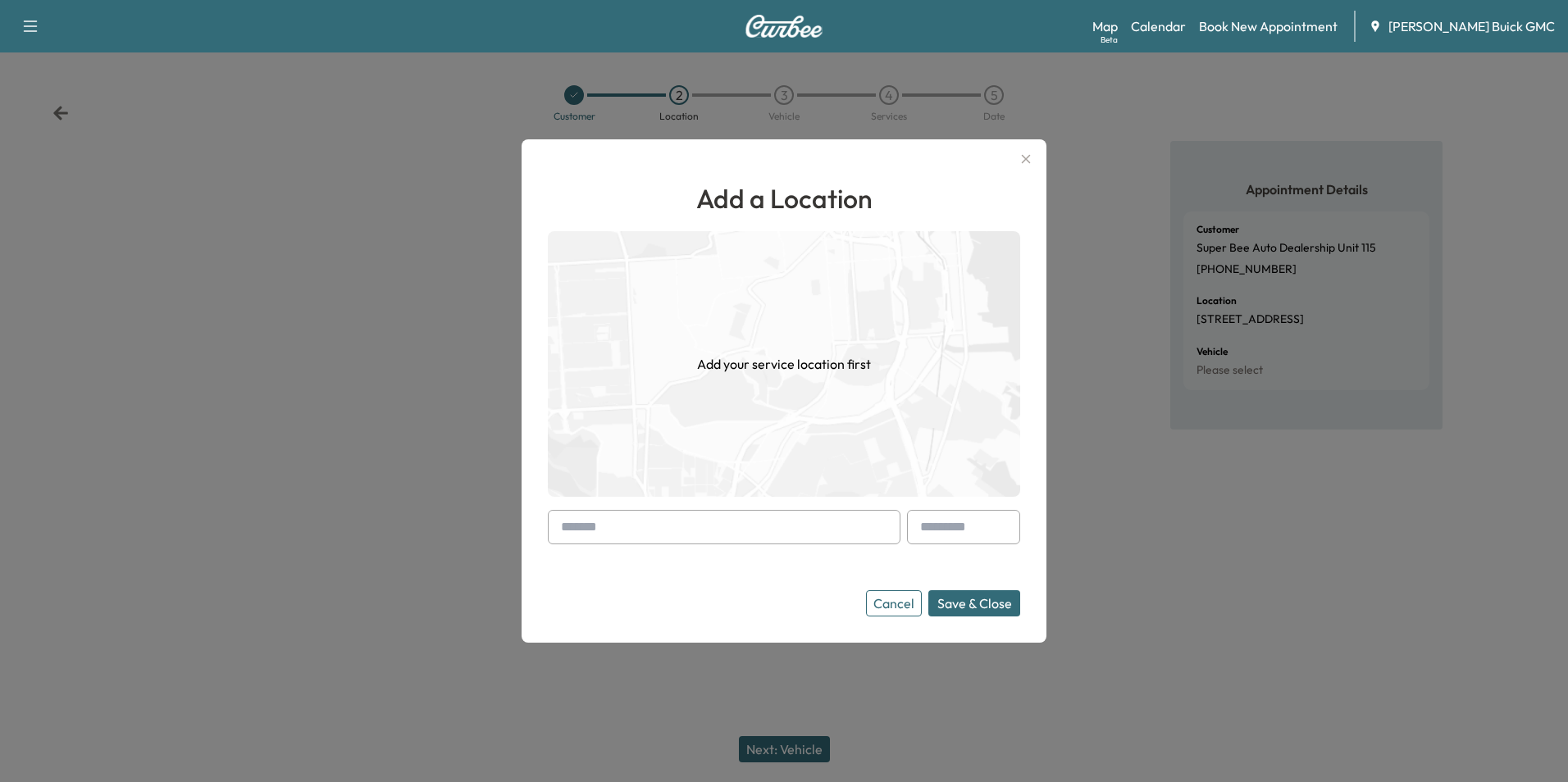
click at [724, 517] on input "text" at bounding box center [724, 527] width 353 height 35
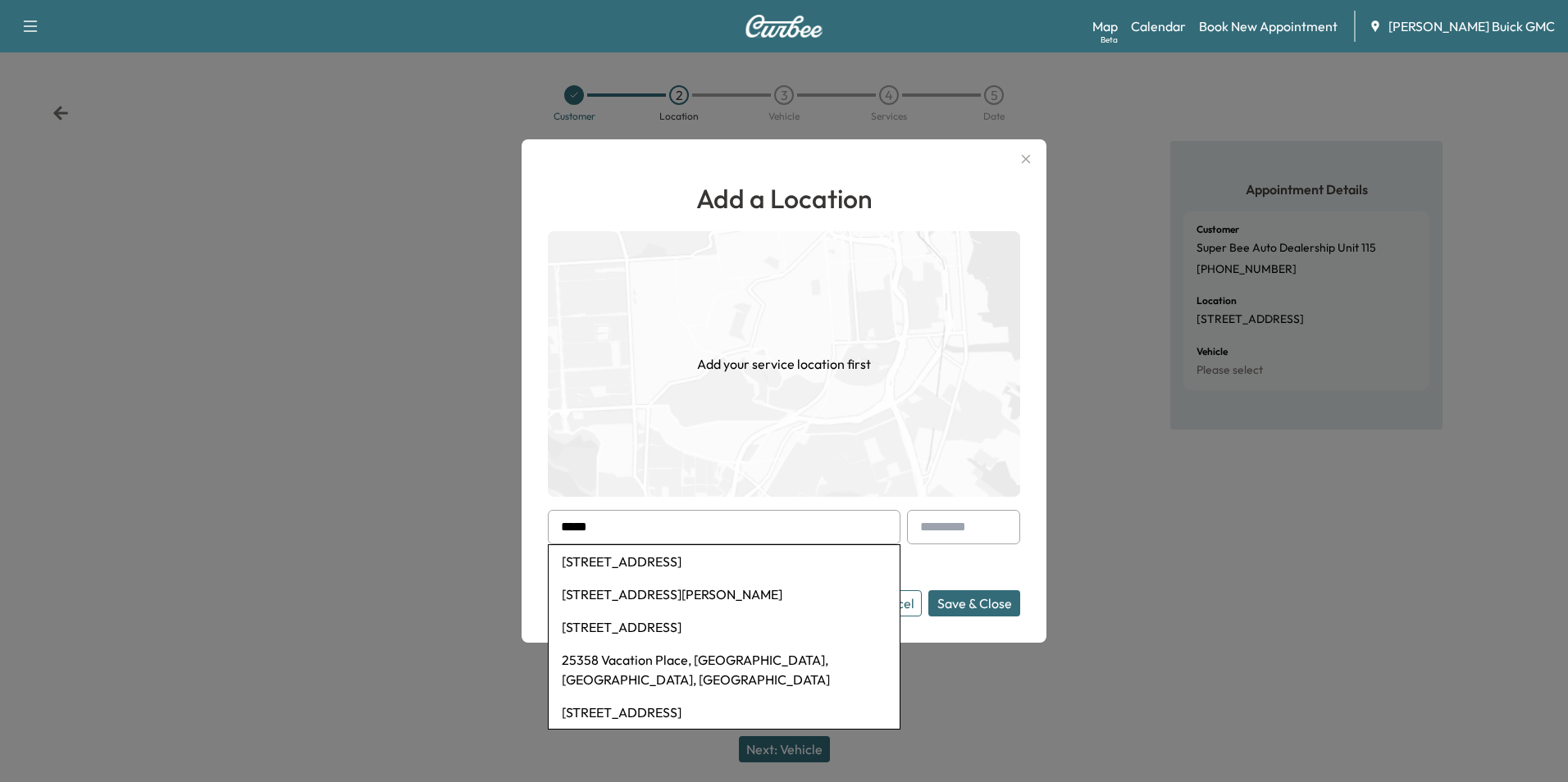
click at [687, 556] on li "[STREET_ADDRESS]" at bounding box center [724, 561] width 351 height 33
type input "**********"
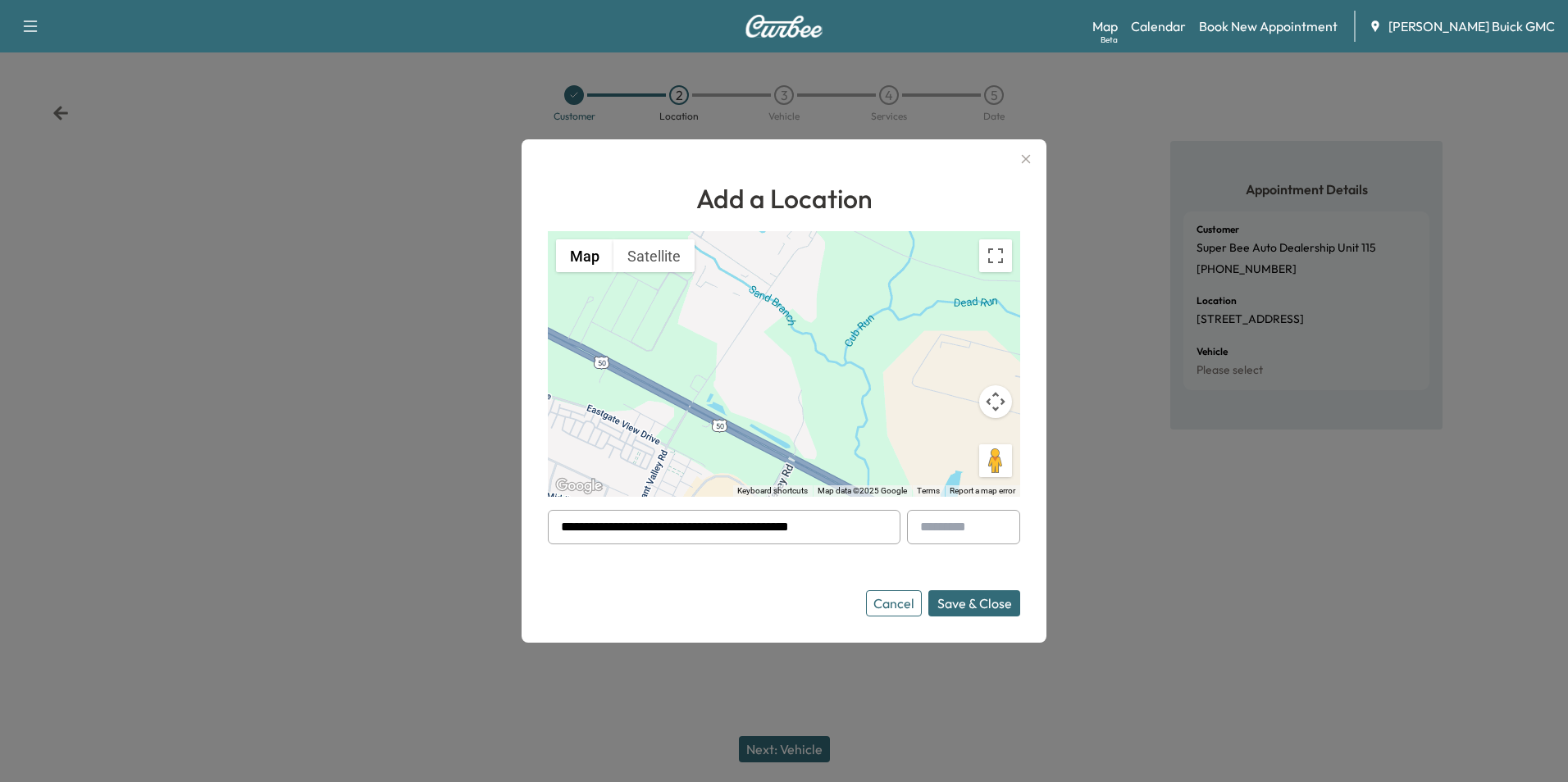
click at [964, 604] on button "Save & Close" at bounding box center [974, 603] width 92 height 26
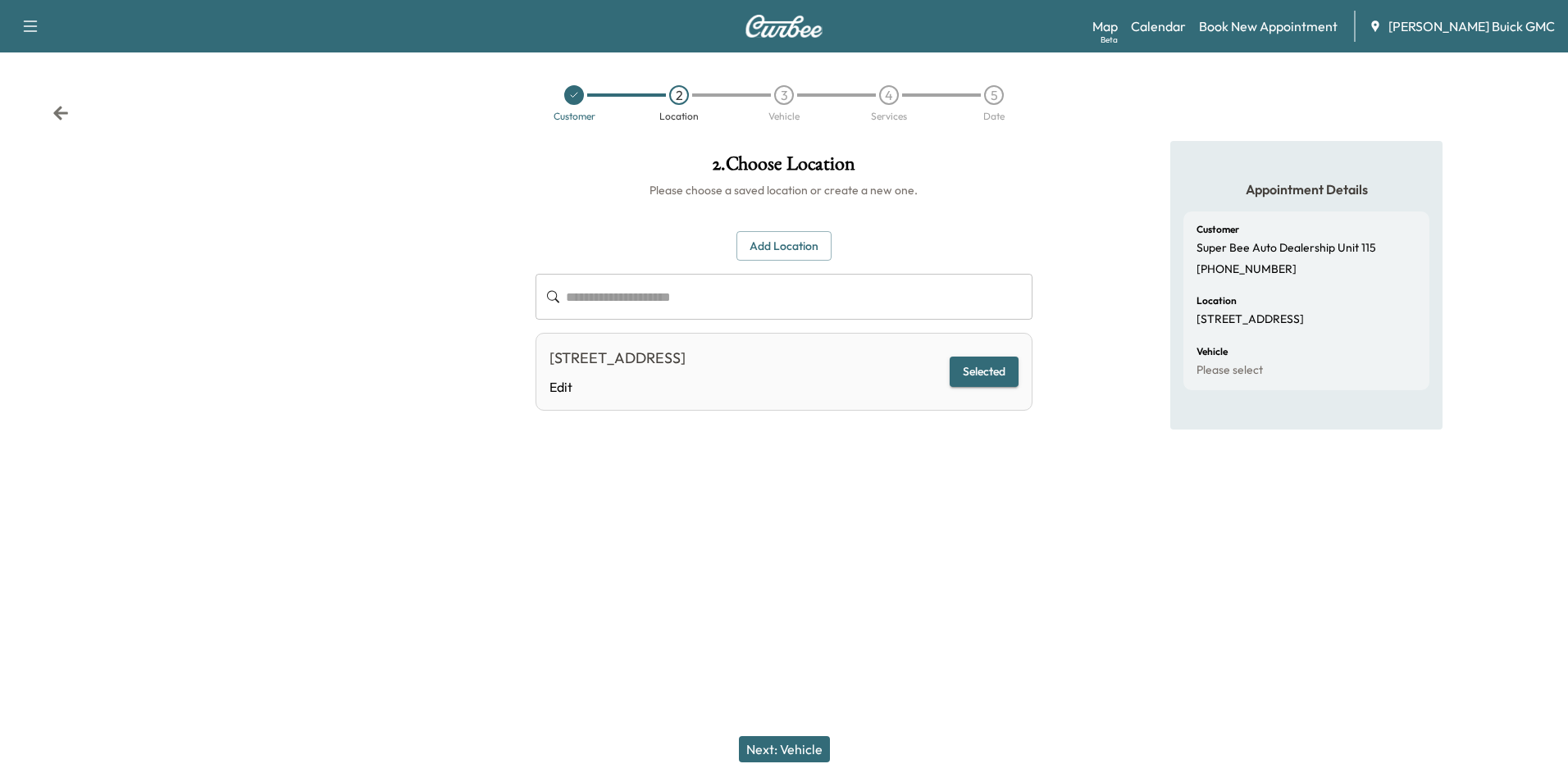
click at [803, 748] on button "Next: Vehicle" at bounding box center [785, 749] width 91 height 26
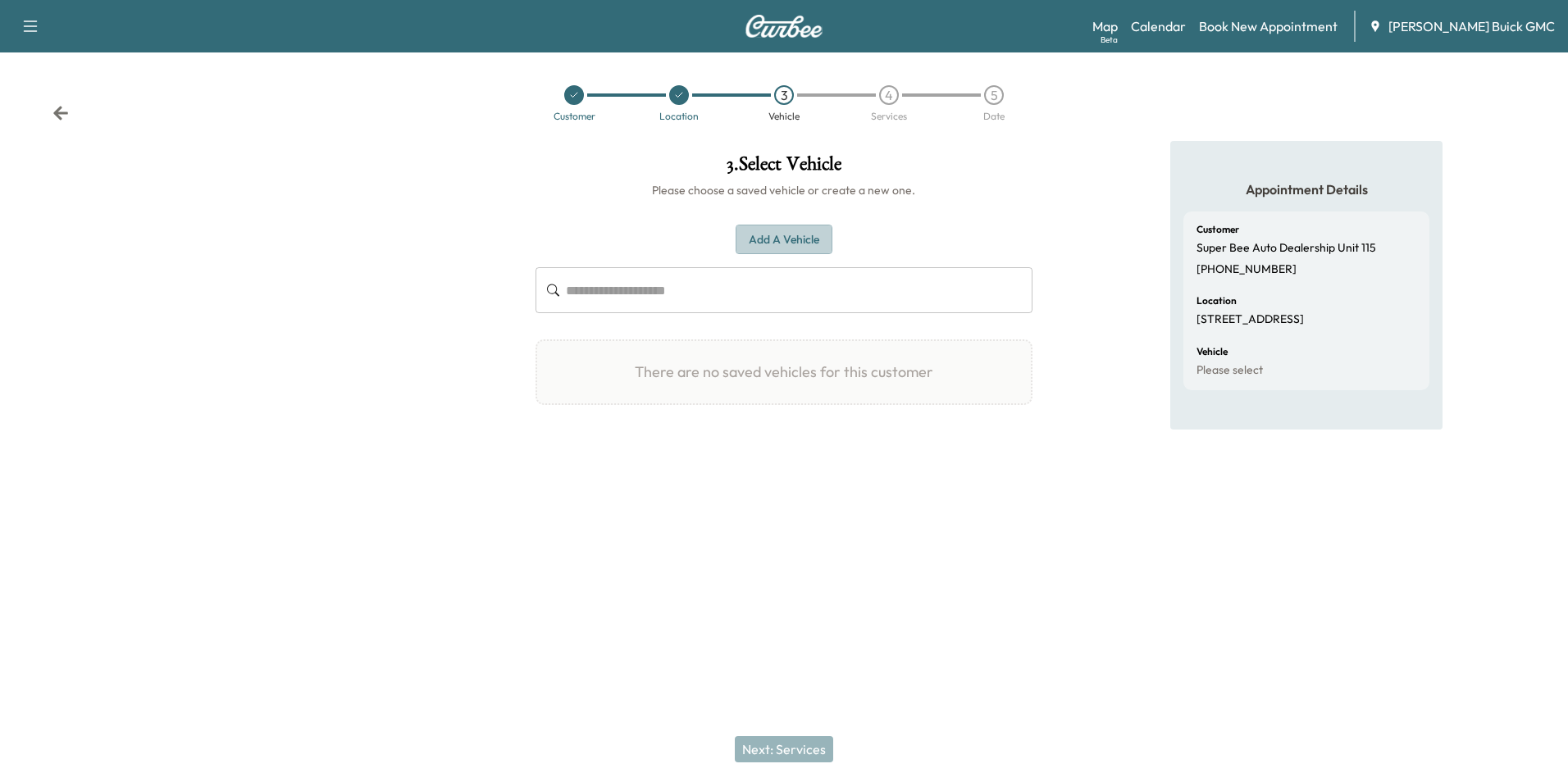
click at [797, 237] on button "Add a Vehicle" at bounding box center [784, 240] width 97 height 30
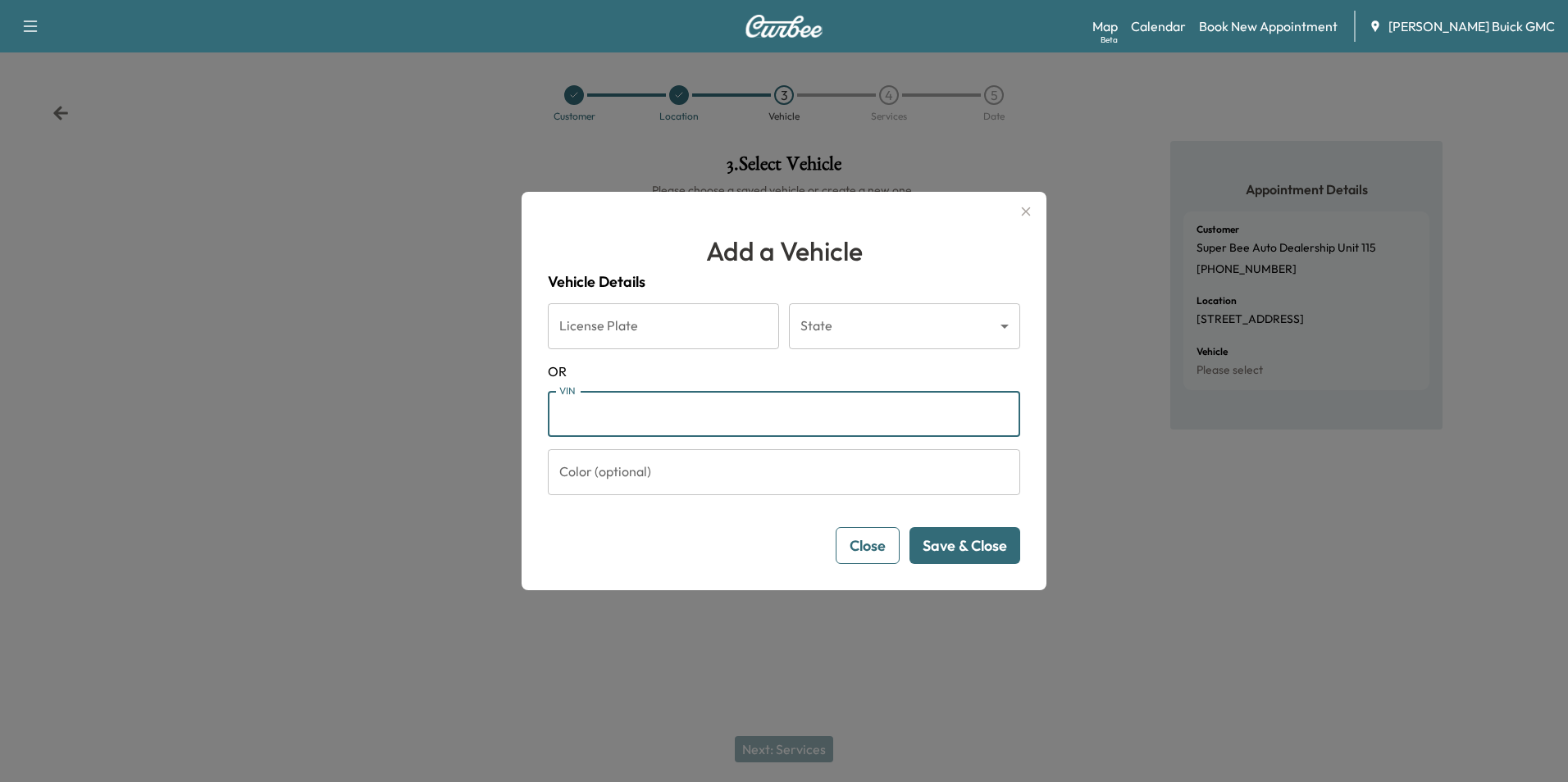
drag, startPoint x: 685, startPoint y: 407, endPoint x: 705, endPoint y: 405, distance: 20.1
click at [685, 408] on input "VIN" at bounding box center [784, 414] width 472 height 46
type input "**********"
click at [966, 542] on button "Save & Close" at bounding box center [964, 545] width 110 height 37
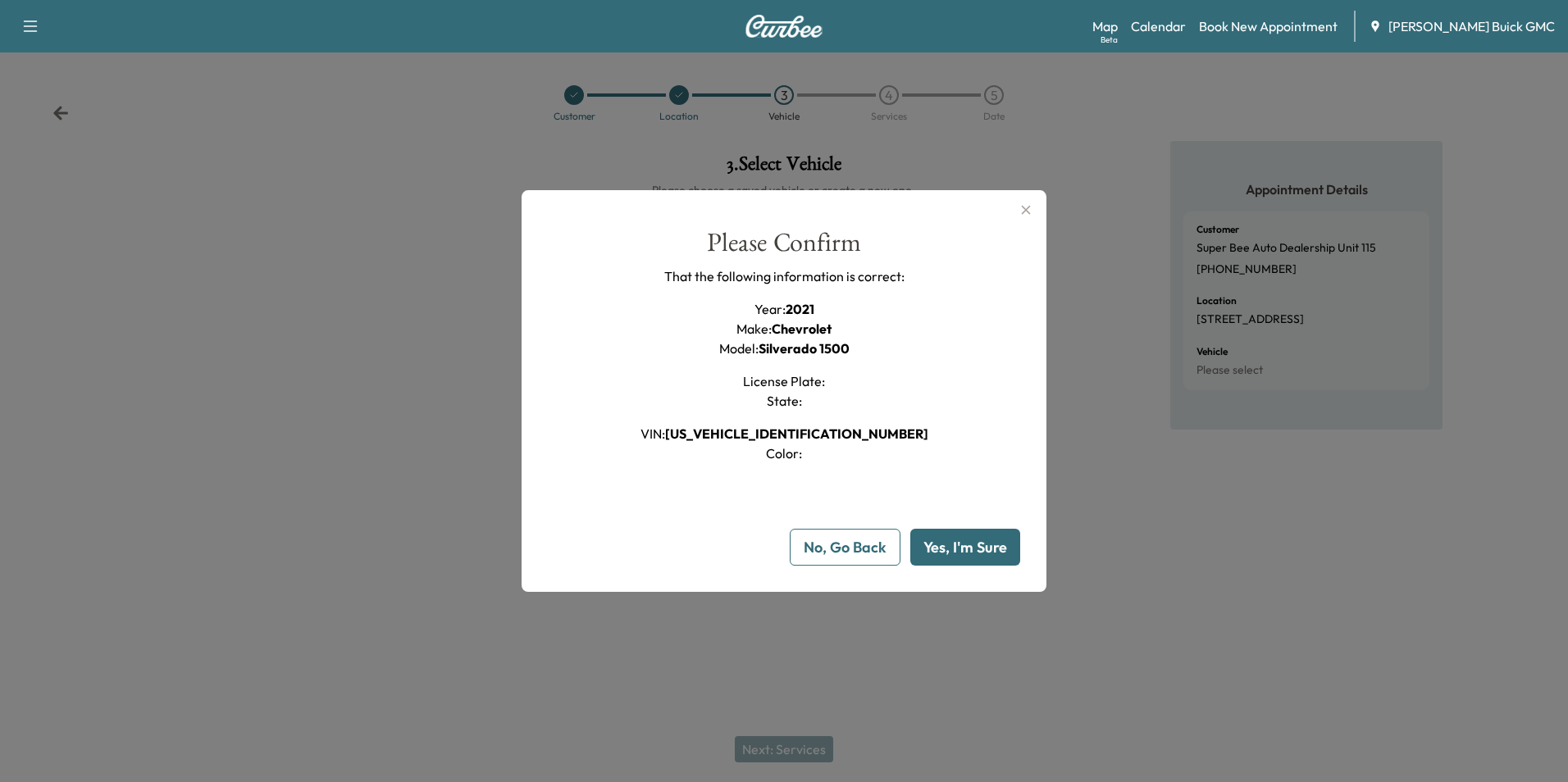
click at [958, 542] on button "Yes, I'm Sure" at bounding box center [965, 547] width 110 height 37
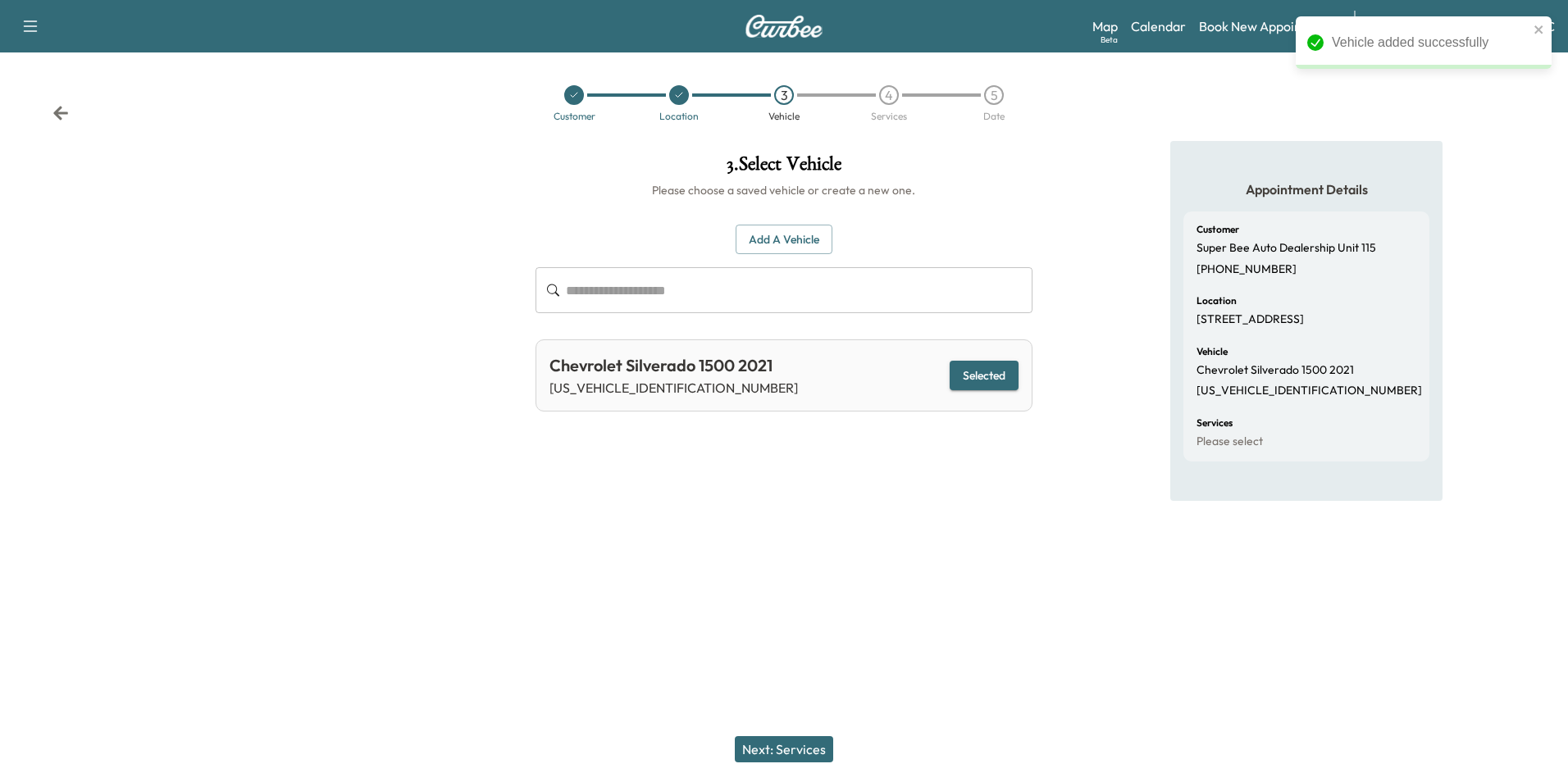
click at [797, 742] on button "Next: Services" at bounding box center [784, 749] width 99 height 26
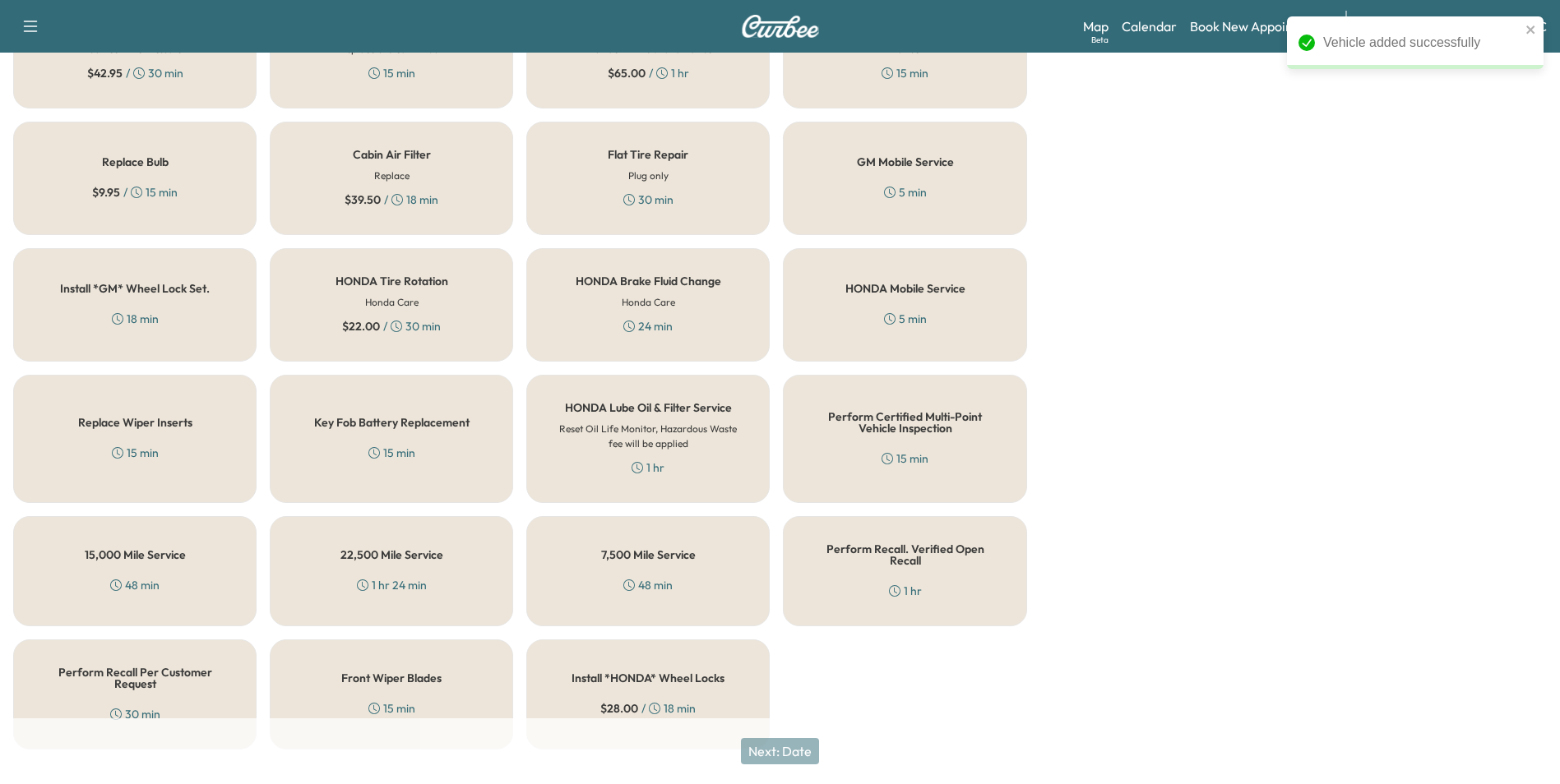
scroll to position [470, 0]
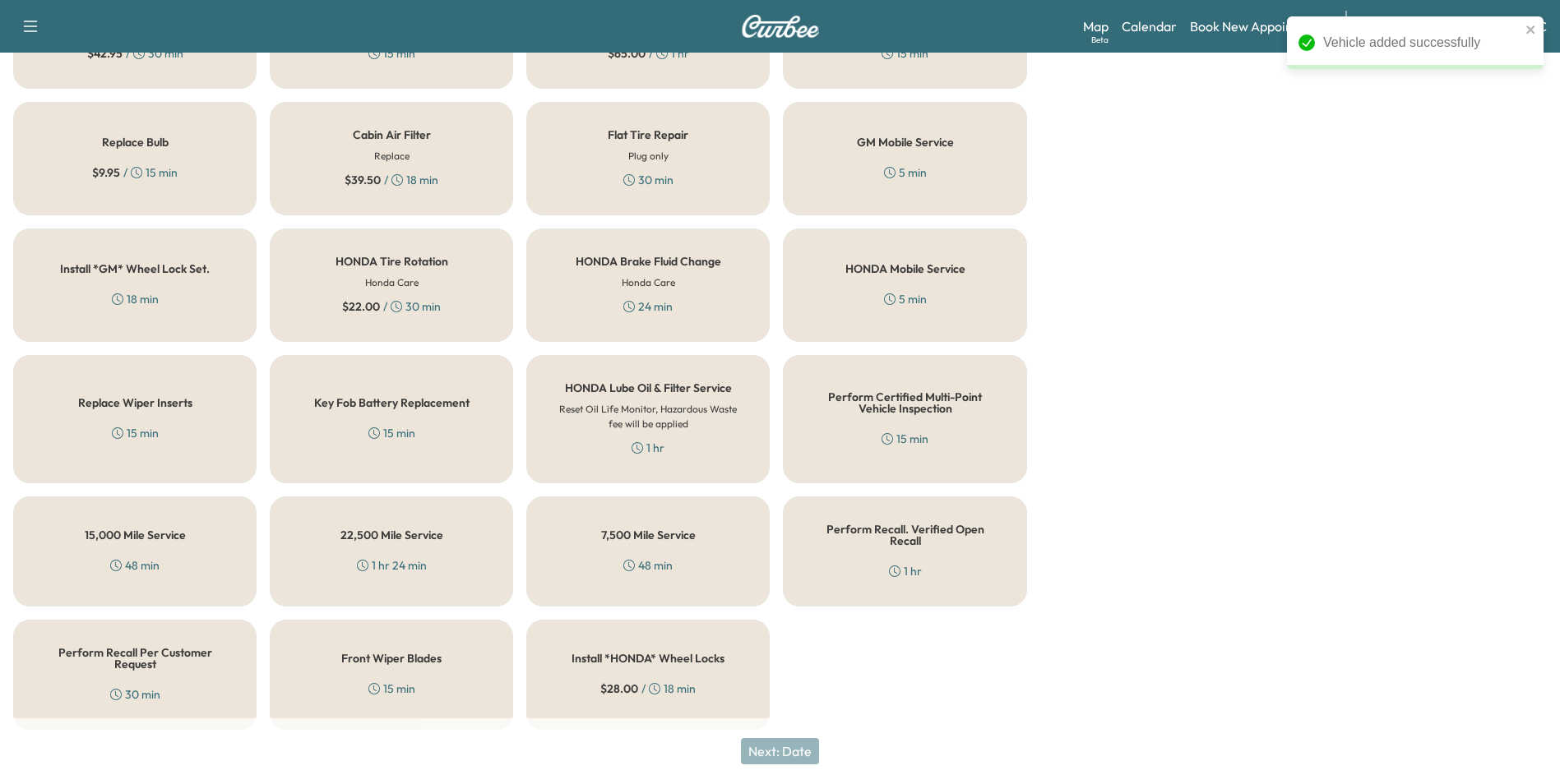
click at [164, 649] on h5 "Perform Recall Per Customer Request" at bounding box center [135, 658] width 189 height 23
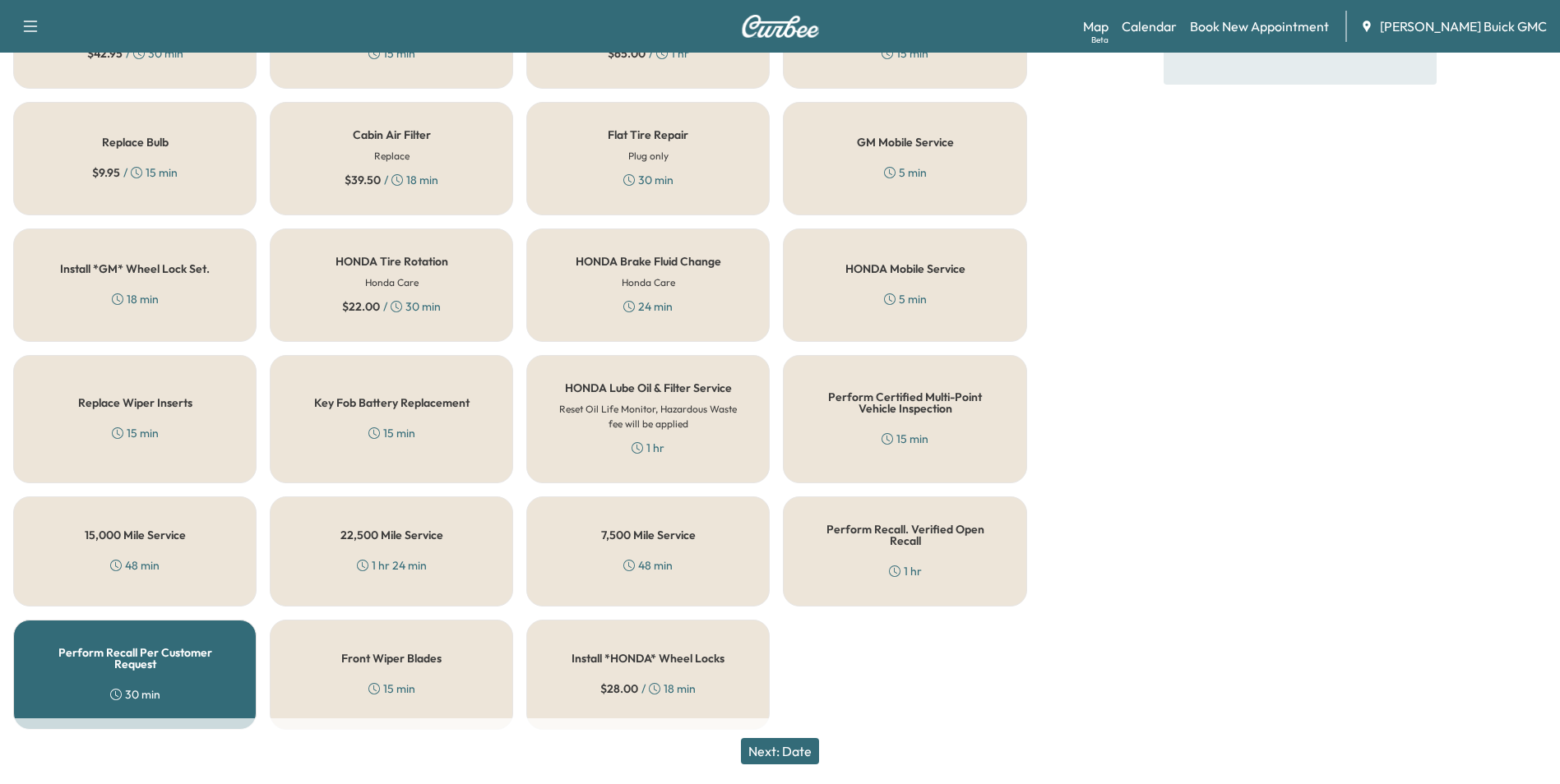
click at [787, 747] on button "Next: Date" at bounding box center [780, 751] width 79 height 26
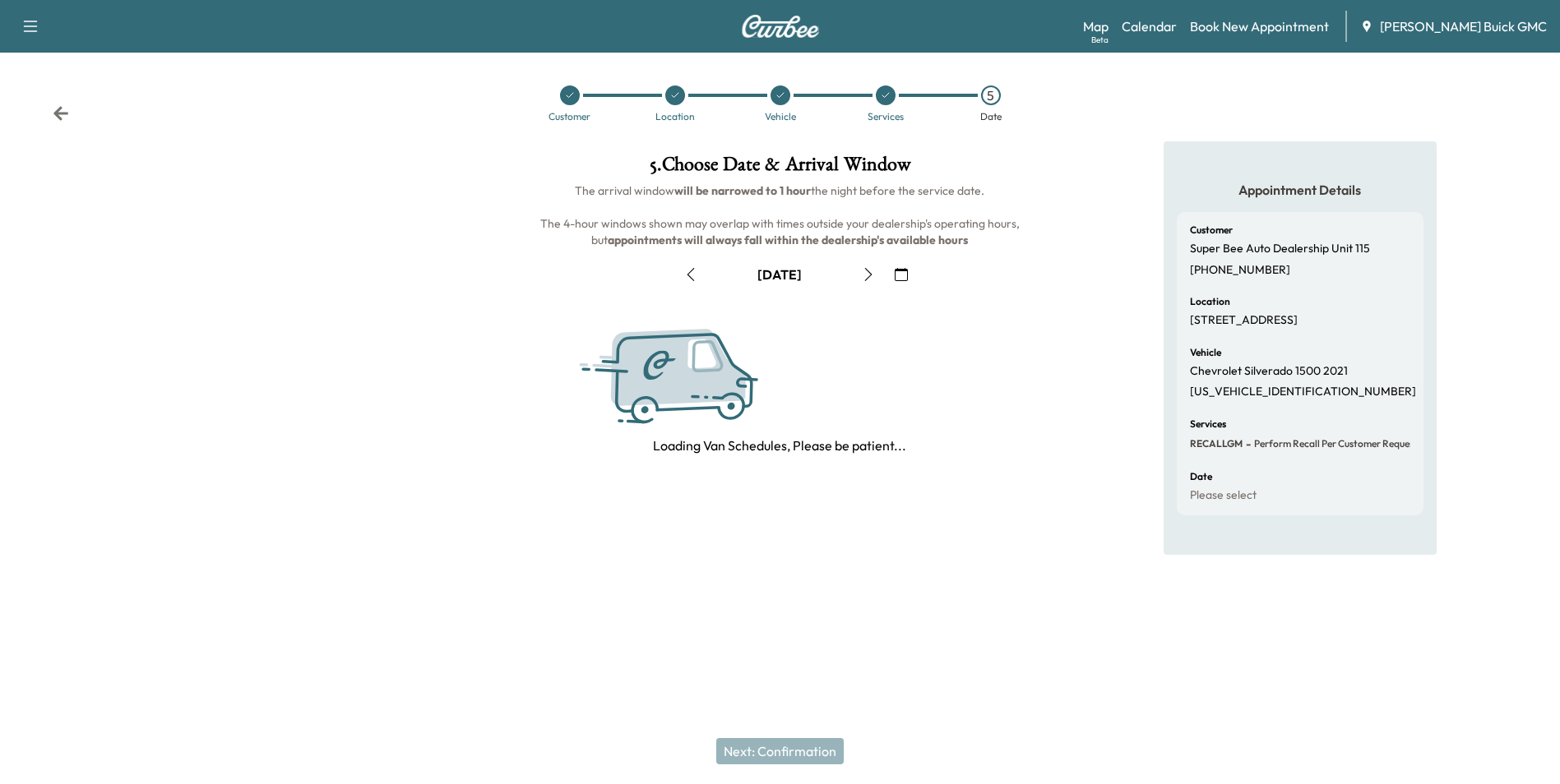
scroll to position [0, 0]
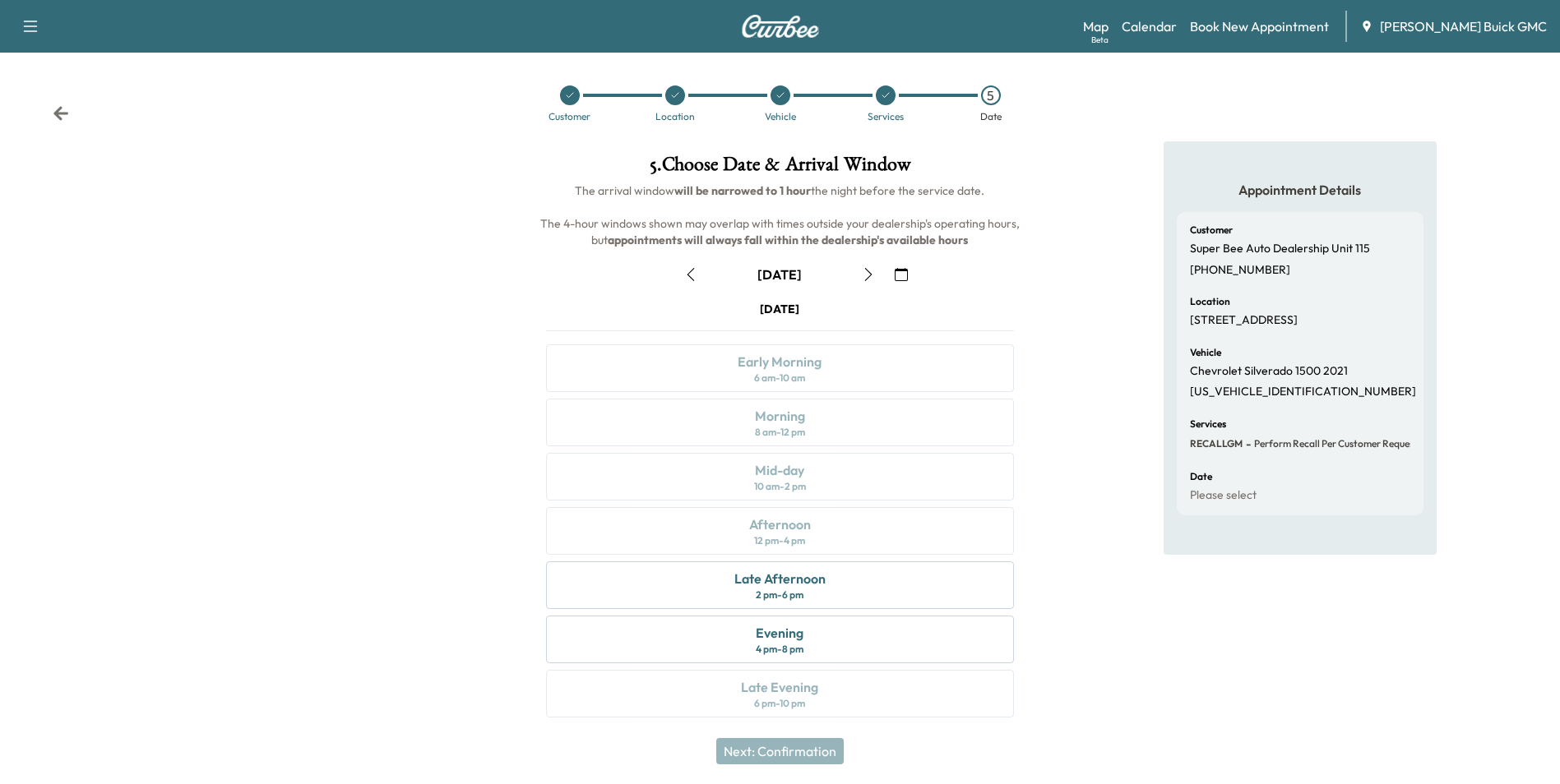
click at [897, 273] on icon "button" at bounding box center [902, 275] width 14 height 14
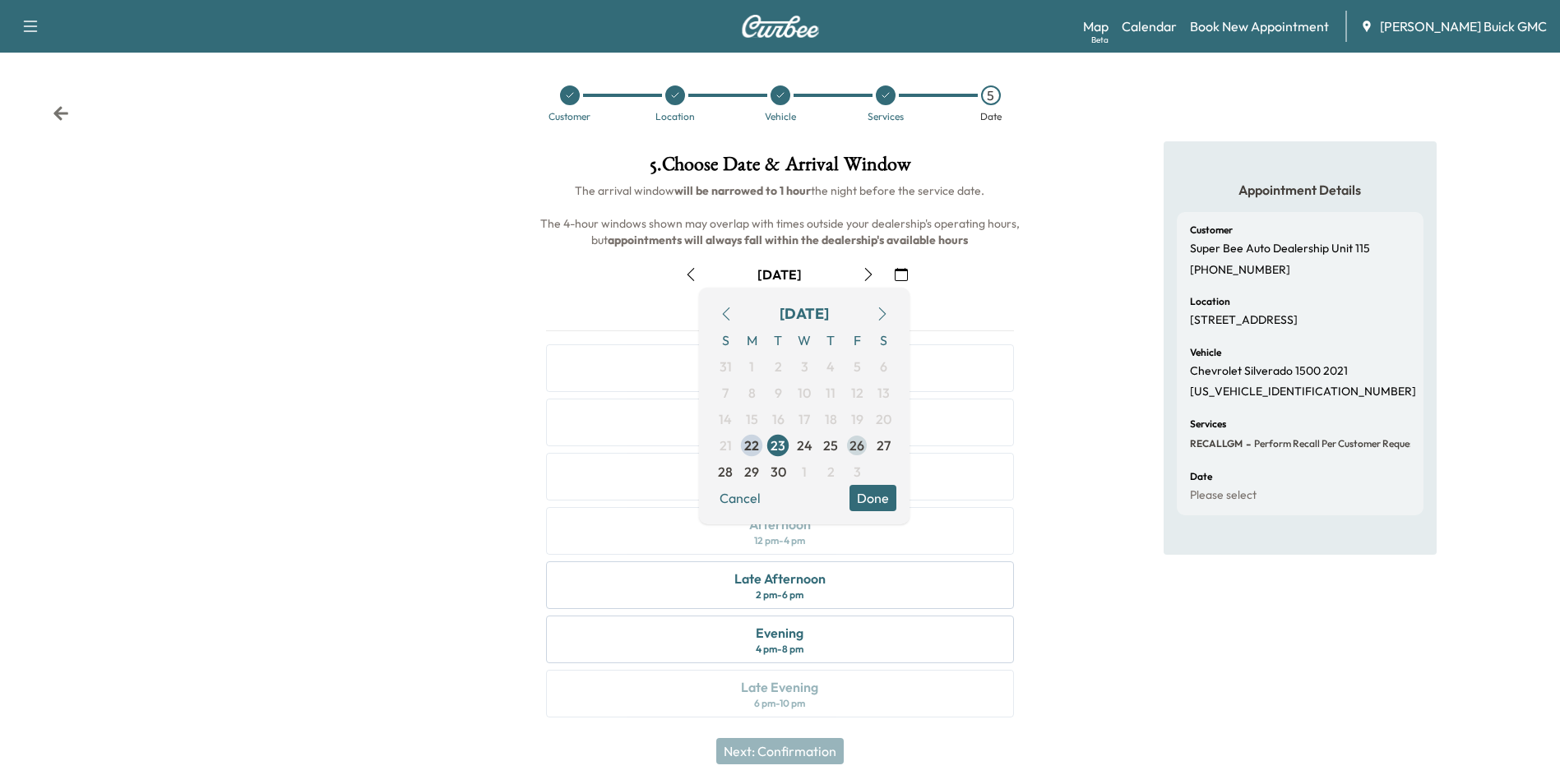
click at [857, 442] on span "26" at bounding box center [857, 445] width 15 height 19
click at [872, 495] on button "Done" at bounding box center [873, 498] width 47 height 26
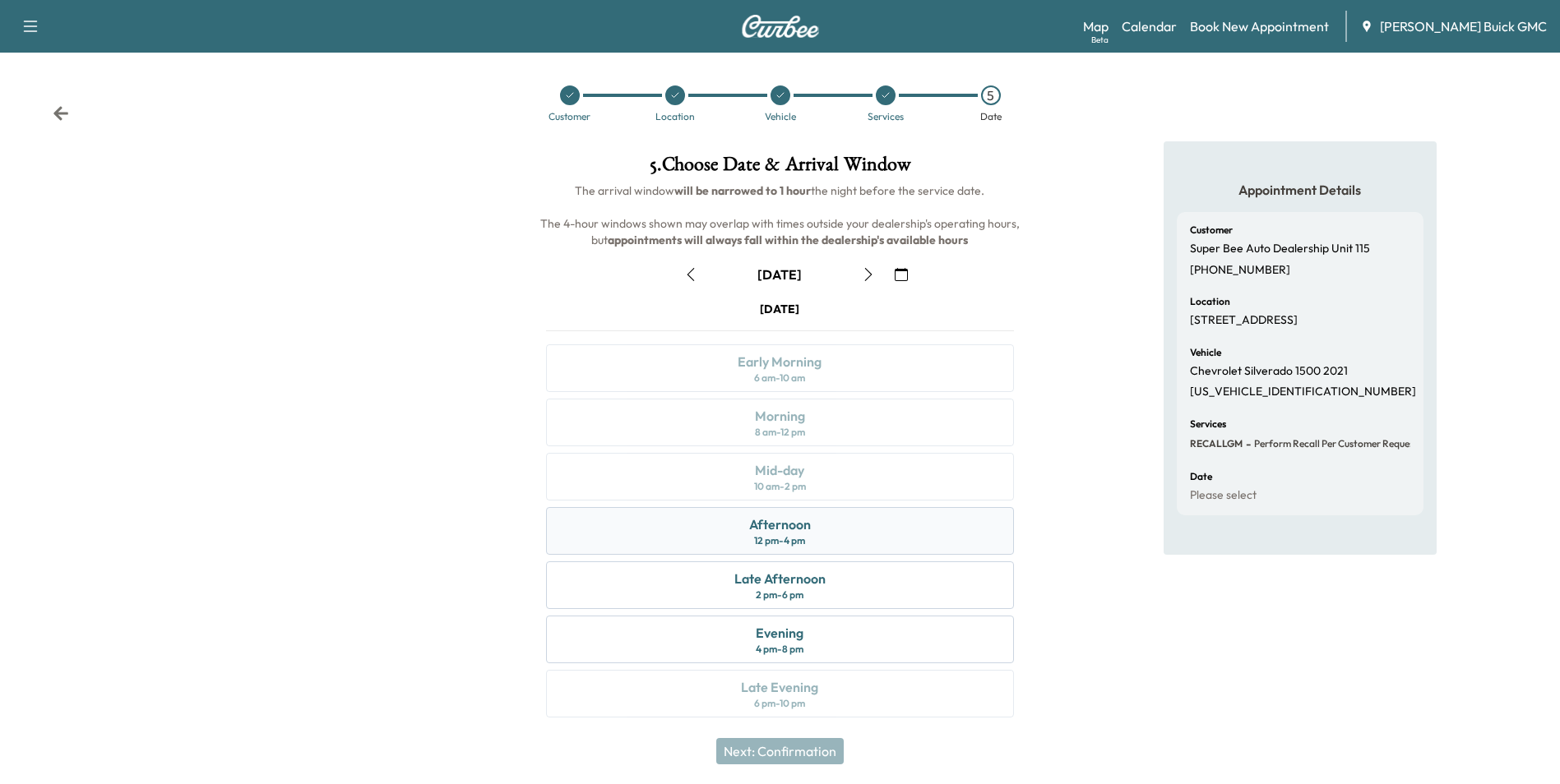
click at [855, 527] on div "Afternoon 12 pm - 4 pm" at bounding box center [779, 531] width 467 height 47
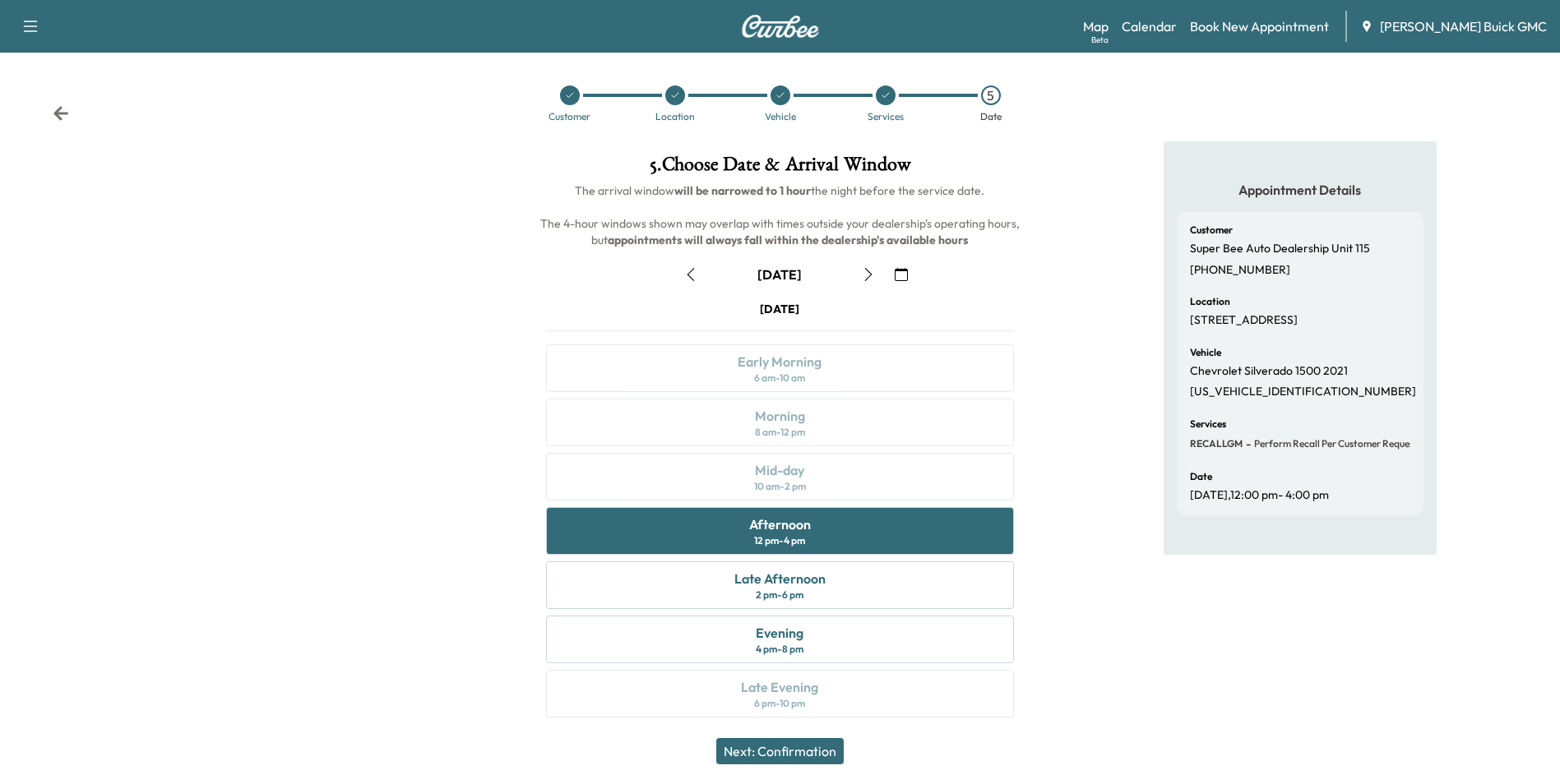
click at [812, 748] on button "Next: Confirmation" at bounding box center [779, 751] width 127 height 26
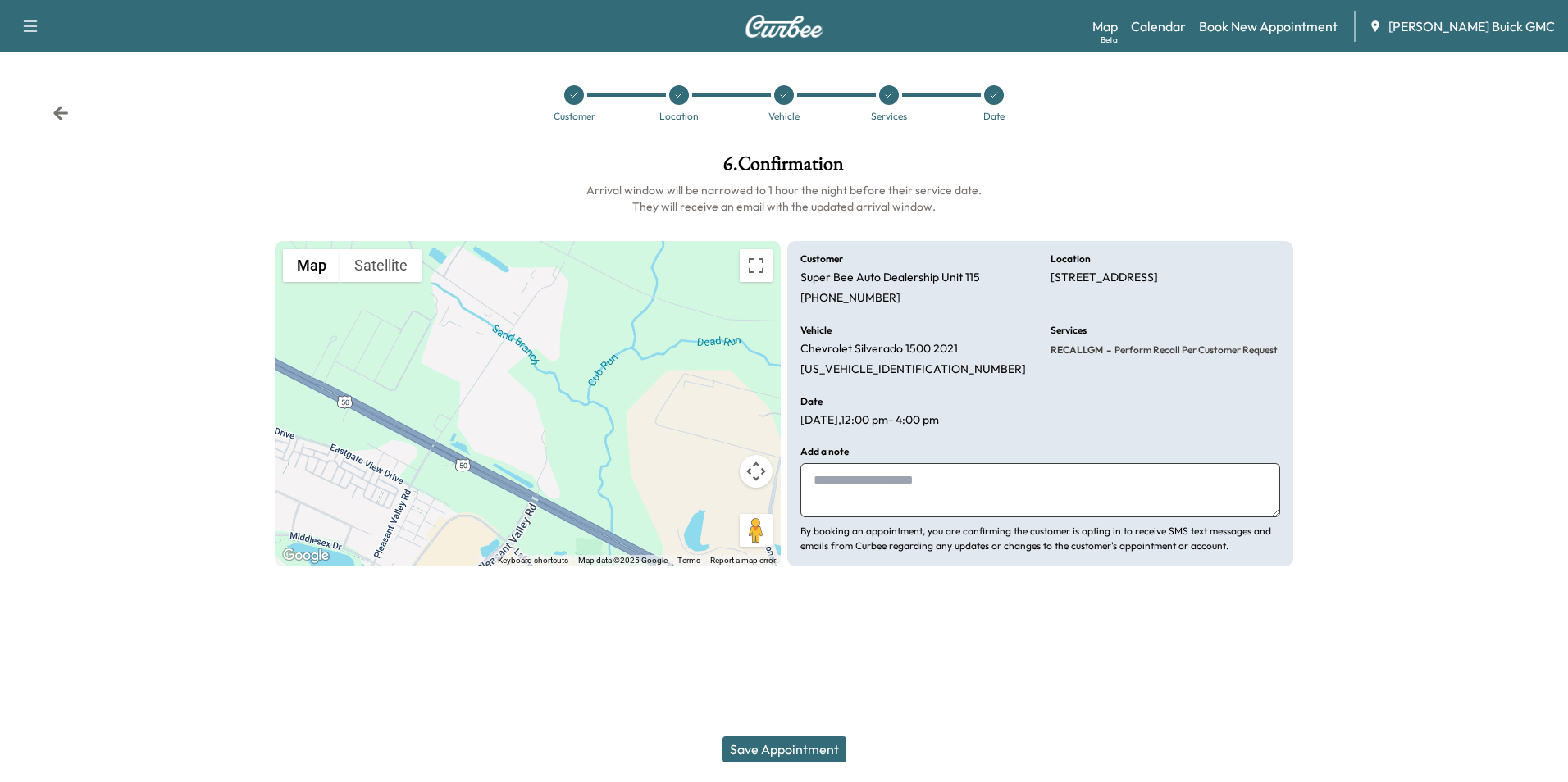
click at [848, 488] on textarea at bounding box center [1041, 490] width 480 height 54
drag, startPoint x: 812, startPoint y: 479, endPoint x: 1166, endPoint y: 491, distance: 354.2
click at [1179, 487] on textarea "**********" at bounding box center [1041, 490] width 480 height 54
type textarea "**********"
click at [777, 744] on button "Save Appointment" at bounding box center [784, 749] width 124 height 26
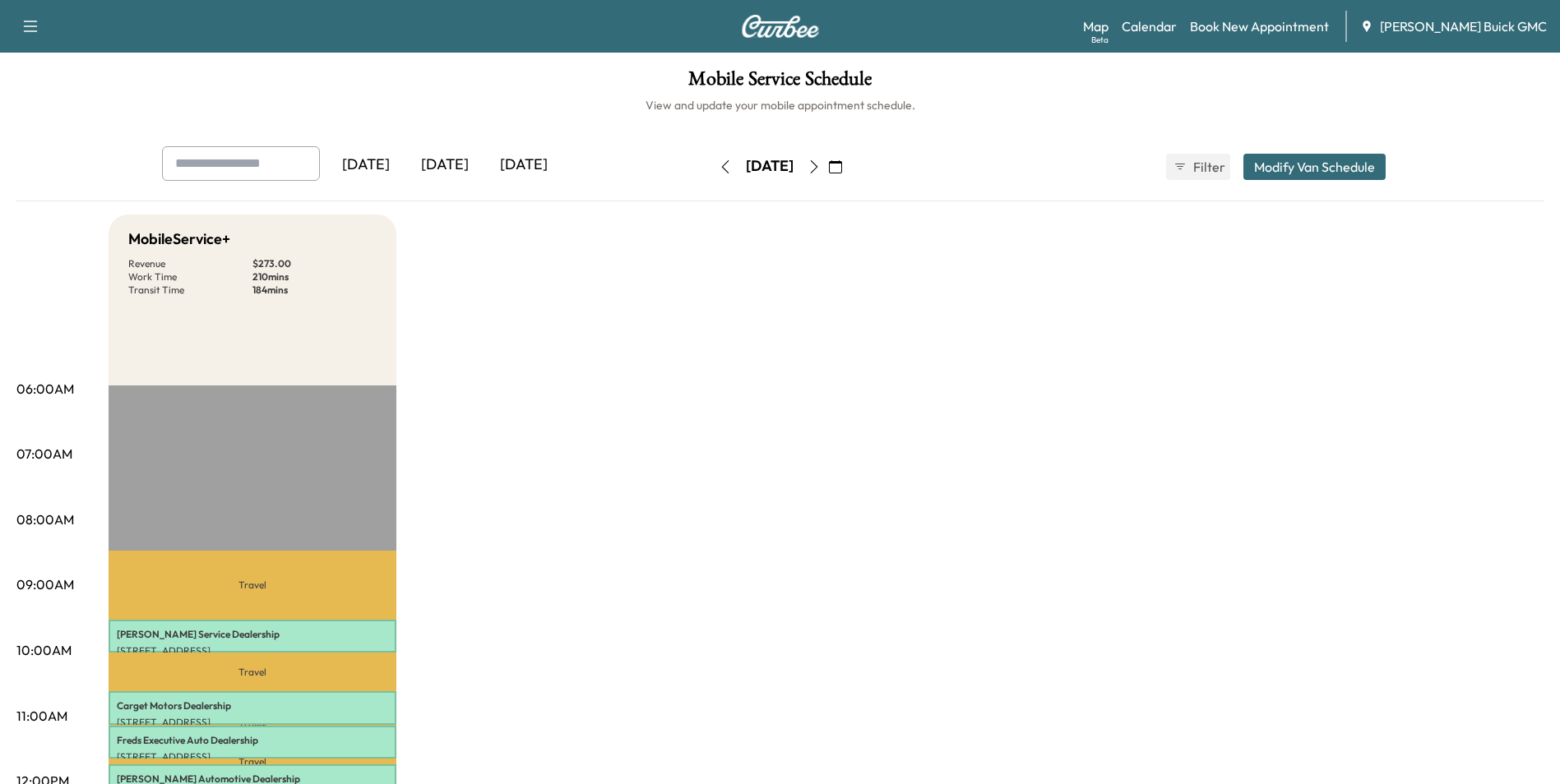
click at [1292, 22] on link "Book New Appointment" at bounding box center [1259, 25] width 139 height 19
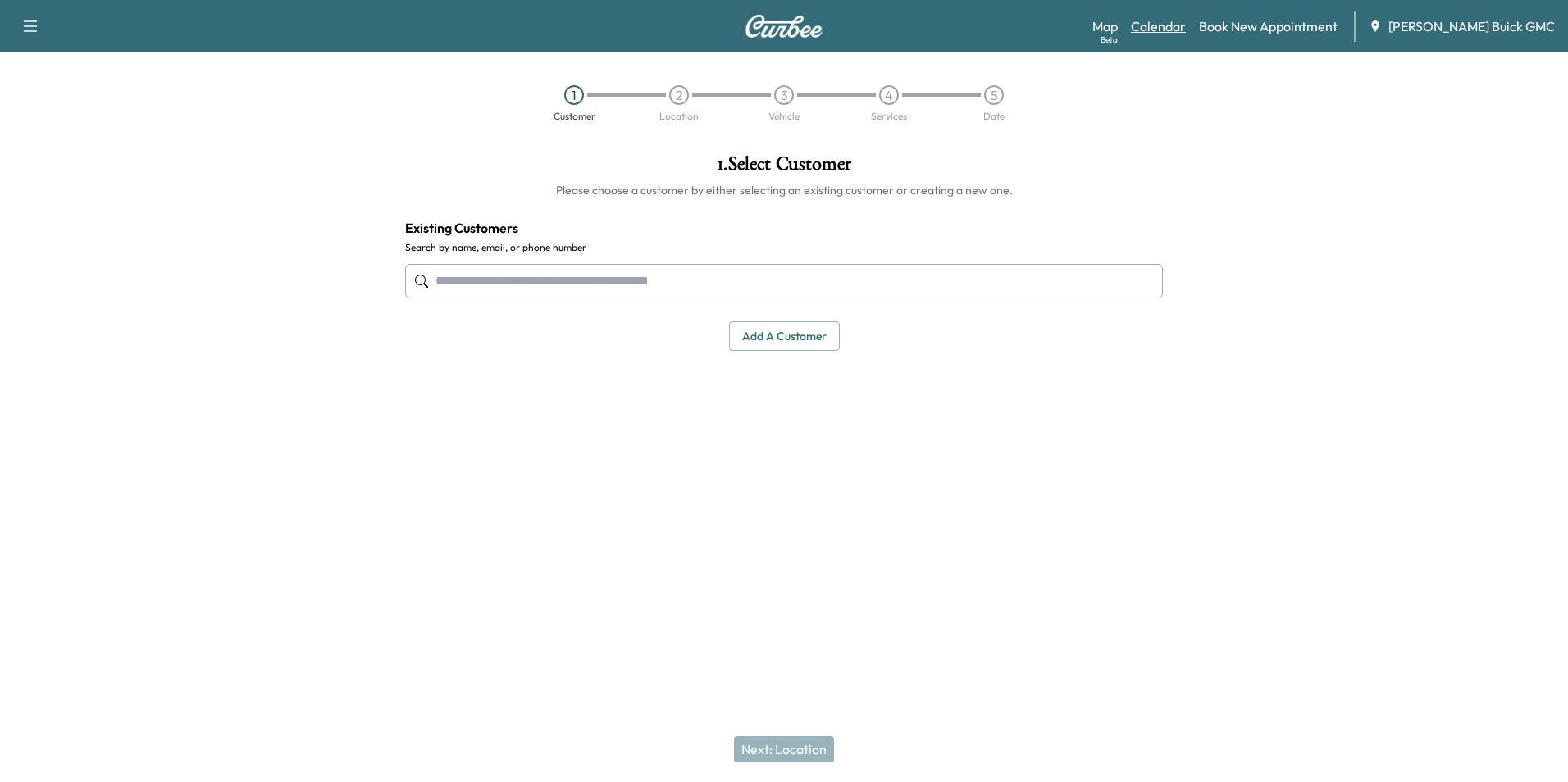
click at [1181, 29] on link "Calendar" at bounding box center [1158, 25] width 55 height 19
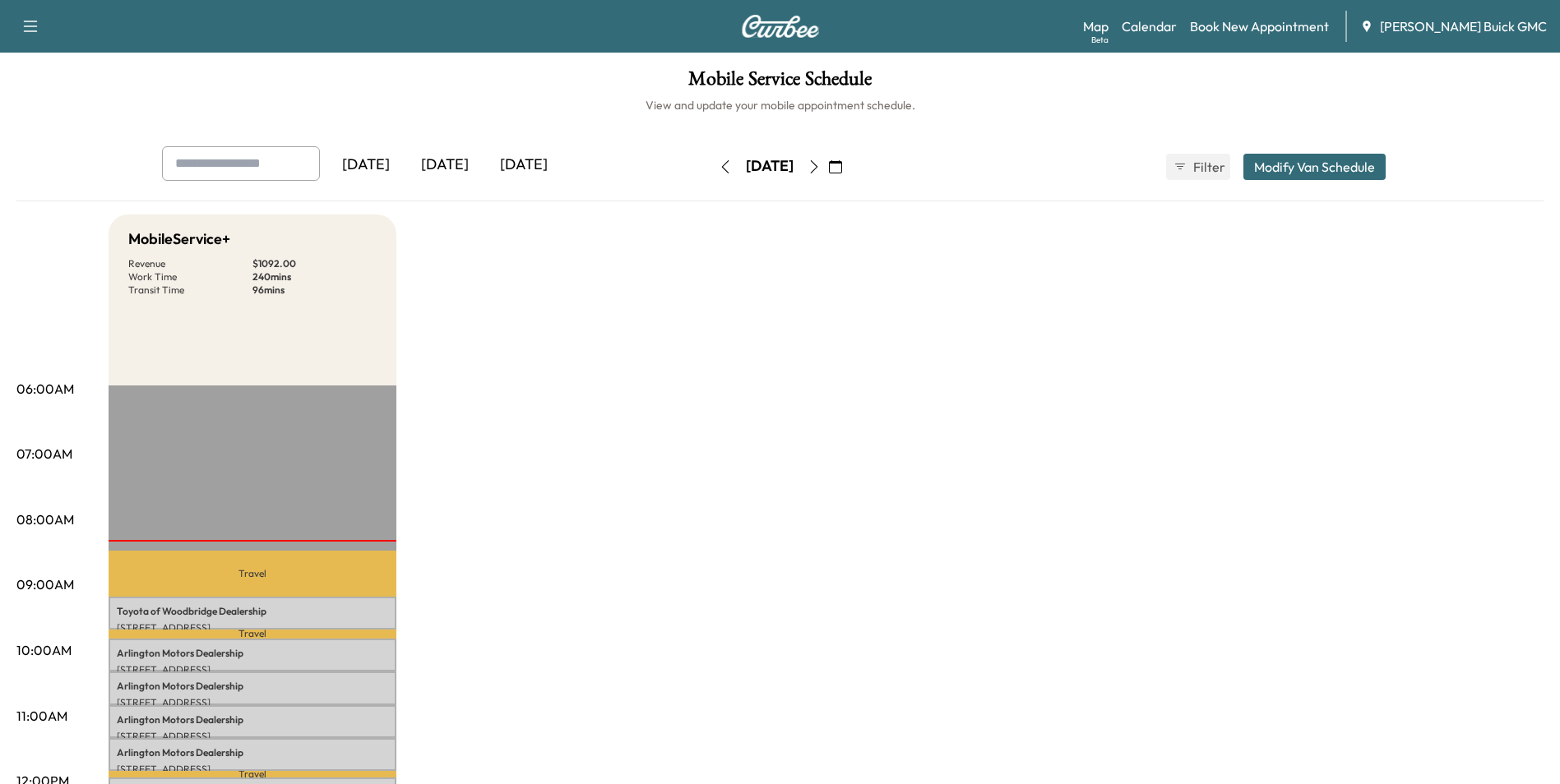
click at [842, 164] on icon "button" at bounding box center [836, 167] width 14 height 14
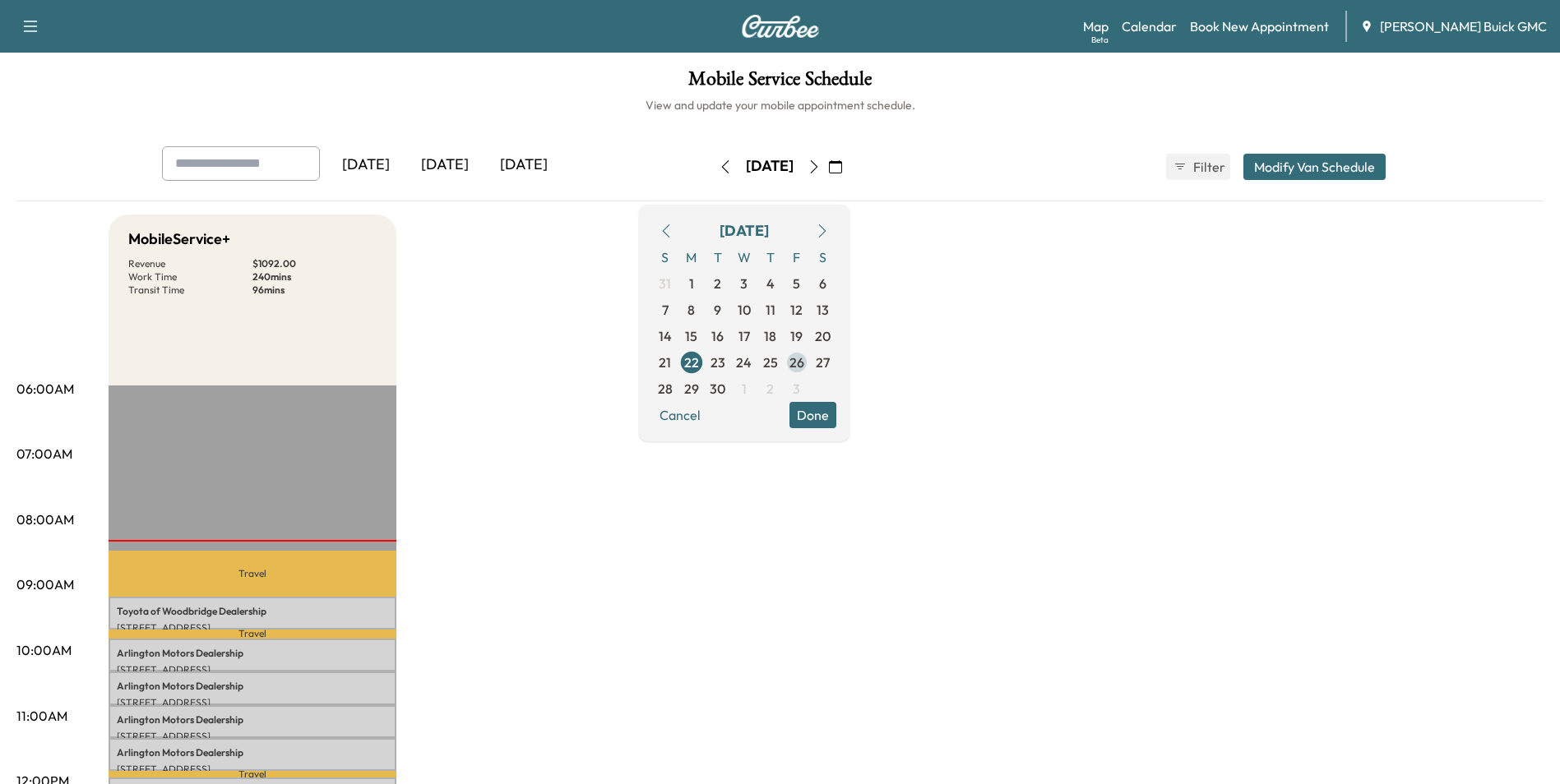
click at [804, 362] on span "26" at bounding box center [797, 362] width 15 height 19
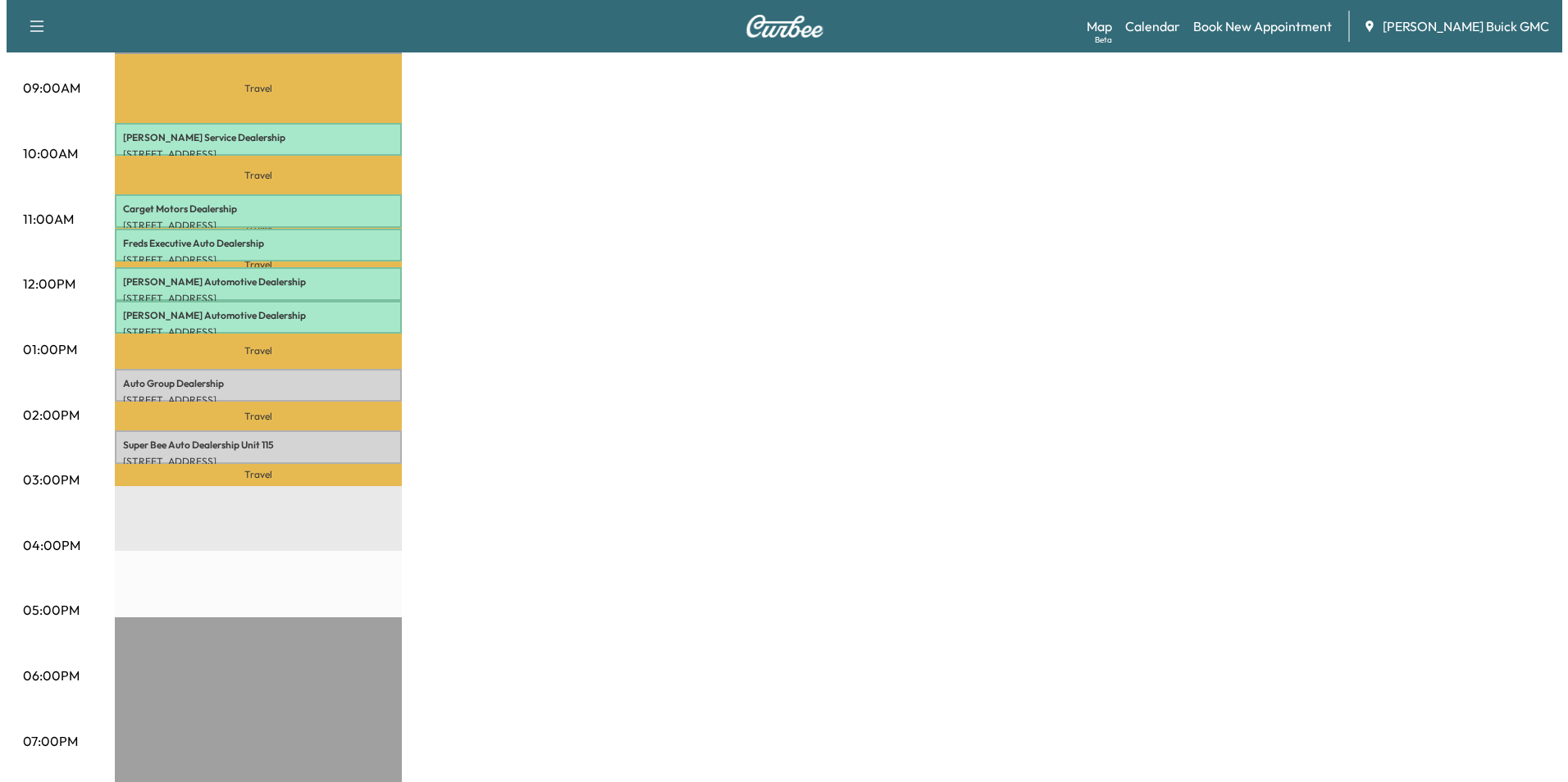
scroll to position [574, 0]
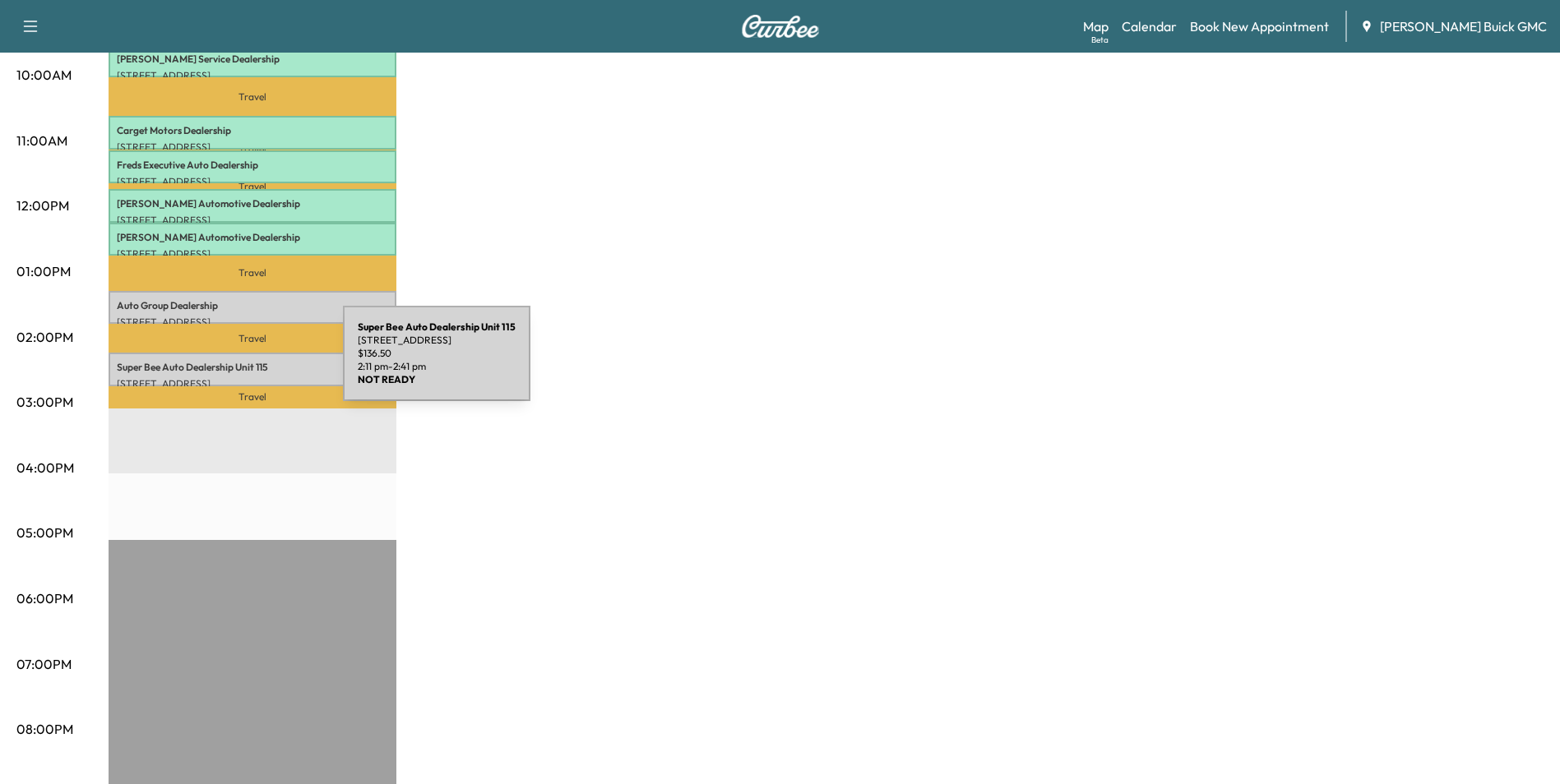
click at [219, 364] on p "Super Bee Auto Dealership Unit 115" at bounding box center [252, 368] width 271 height 14
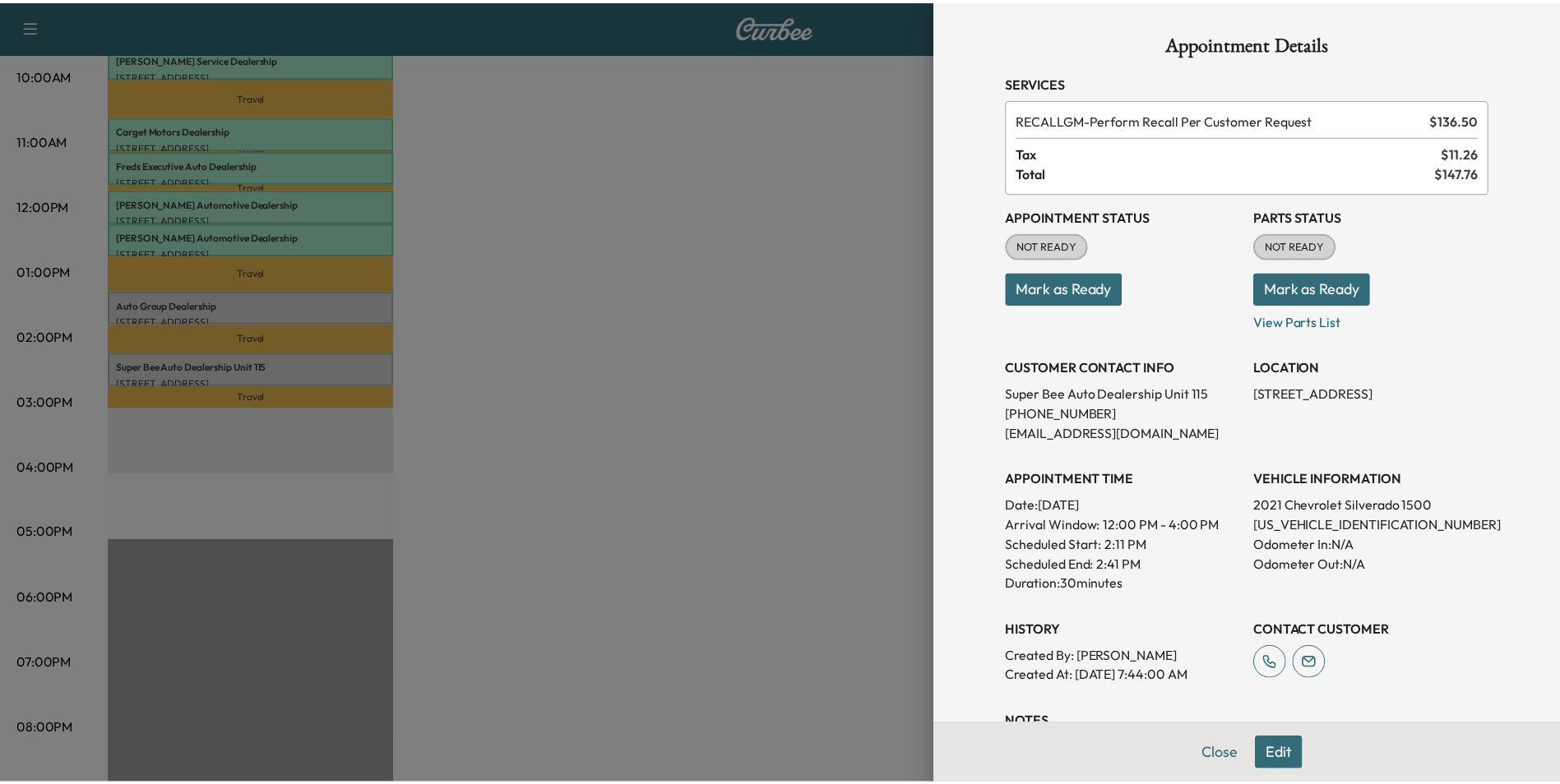
scroll to position [265, 0]
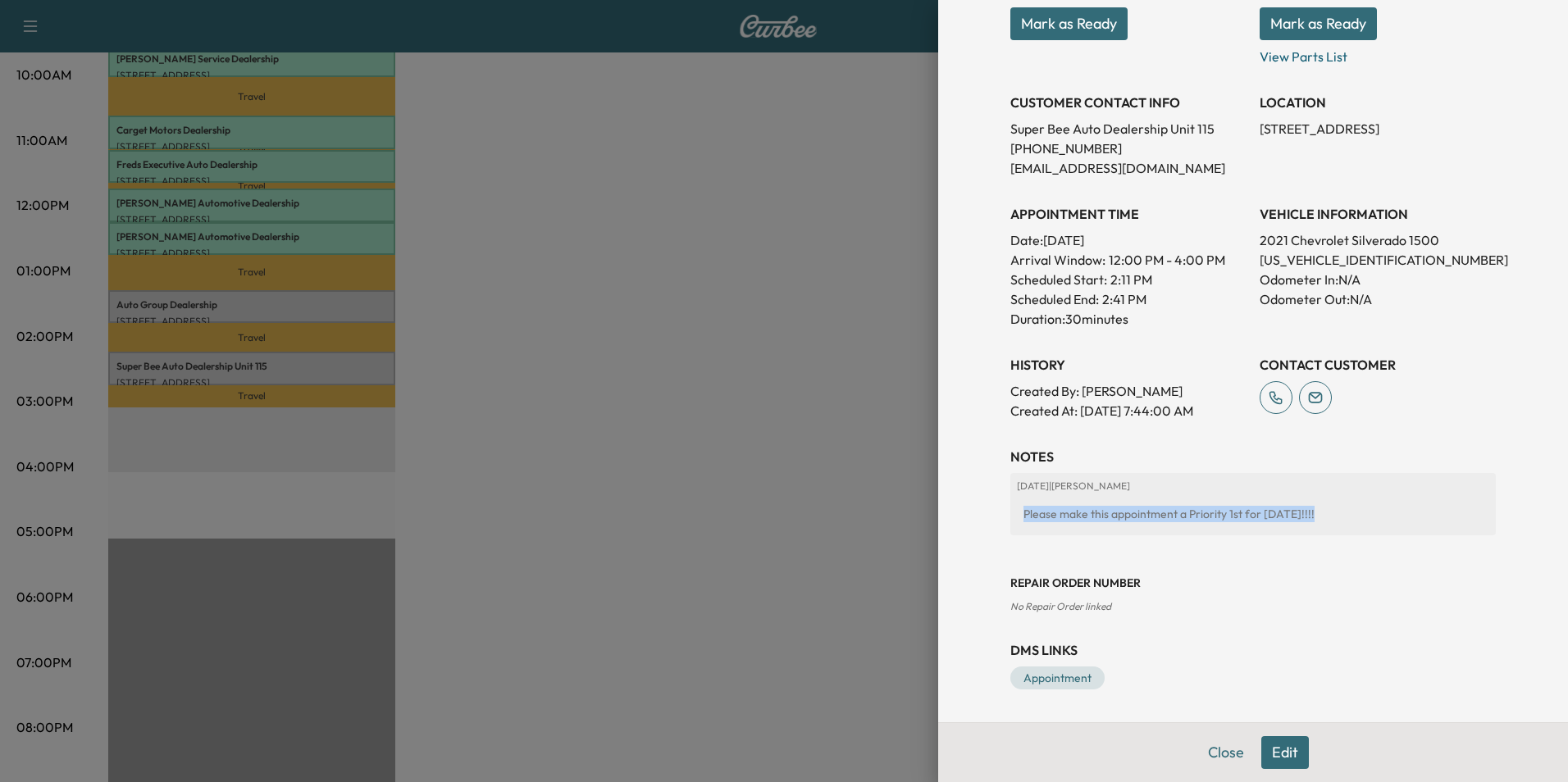
drag, startPoint x: 1011, startPoint y: 512, endPoint x: 1314, endPoint y: 514, distance: 303.0
click at [1314, 514] on div "Please make this appointment a Priority 1st for [DATE]!!!!" at bounding box center [1253, 513] width 472 height 29
copy div "Please make this appointment a Priority 1st for [DATE]!!!!"
click at [824, 203] on div at bounding box center [784, 391] width 1568 height 782
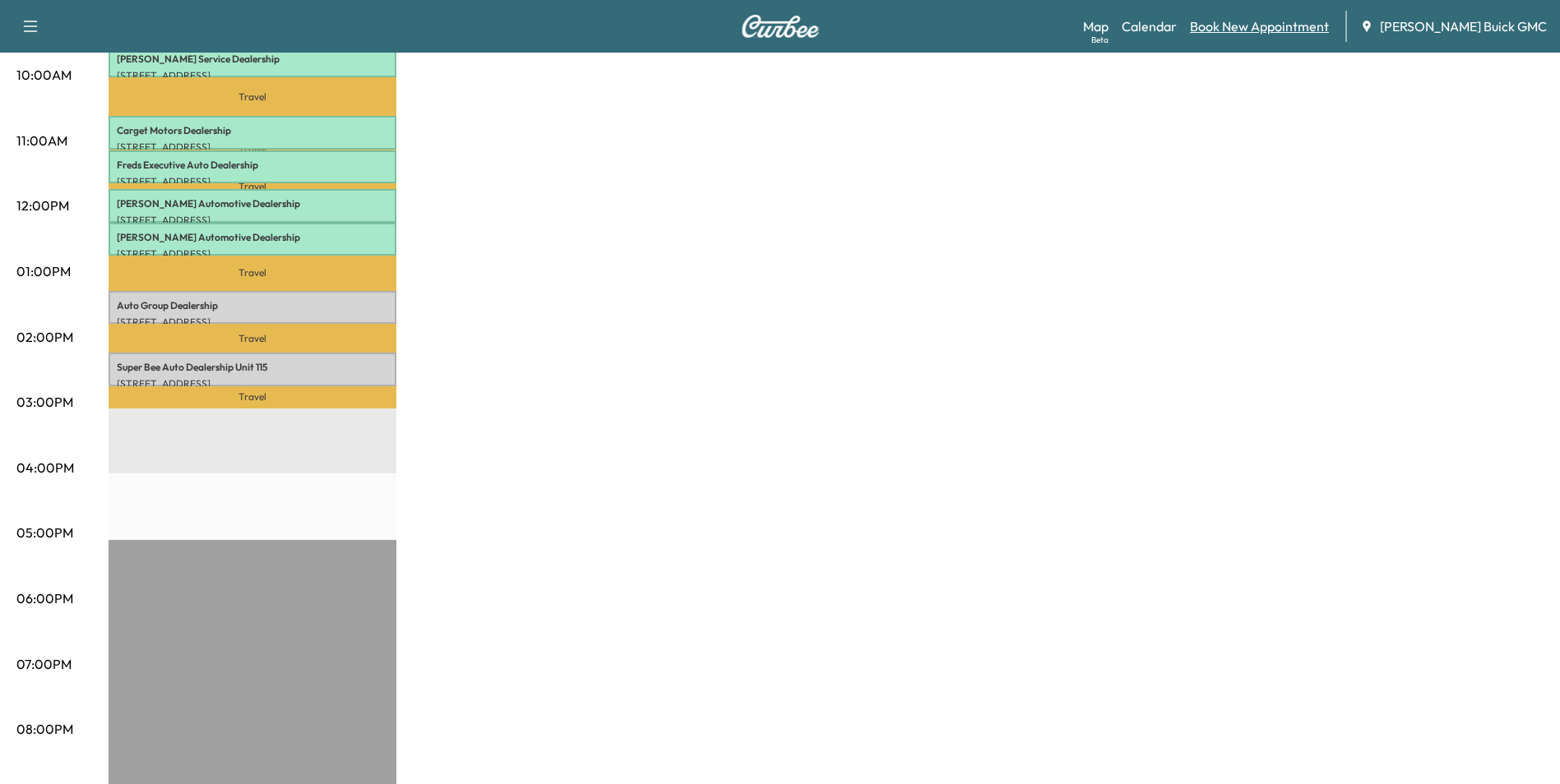
click at [1238, 21] on link "Book New Appointment" at bounding box center [1259, 25] width 139 height 19
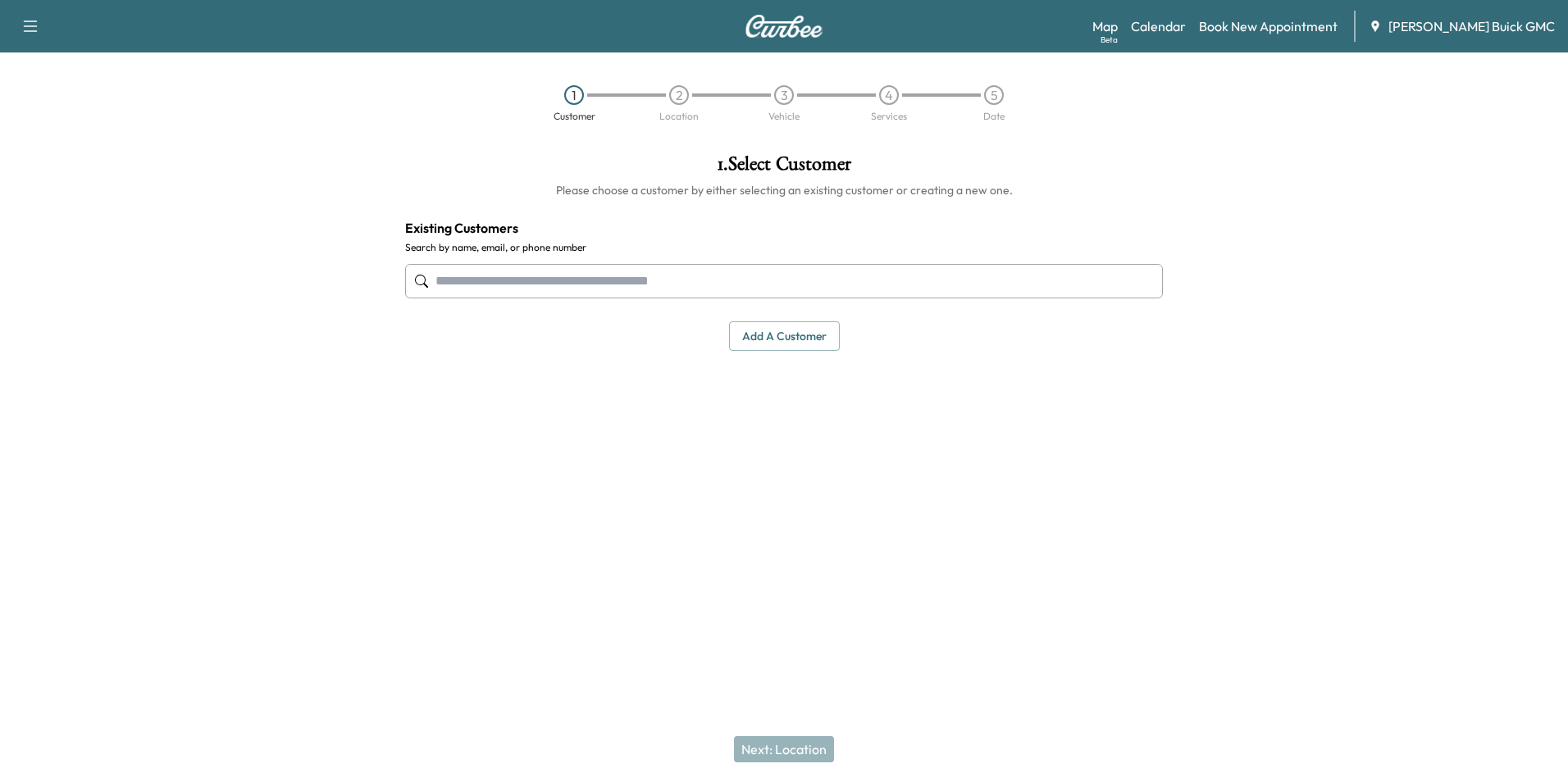
click at [602, 278] on input "text" at bounding box center [784, 281] width 758 height 35
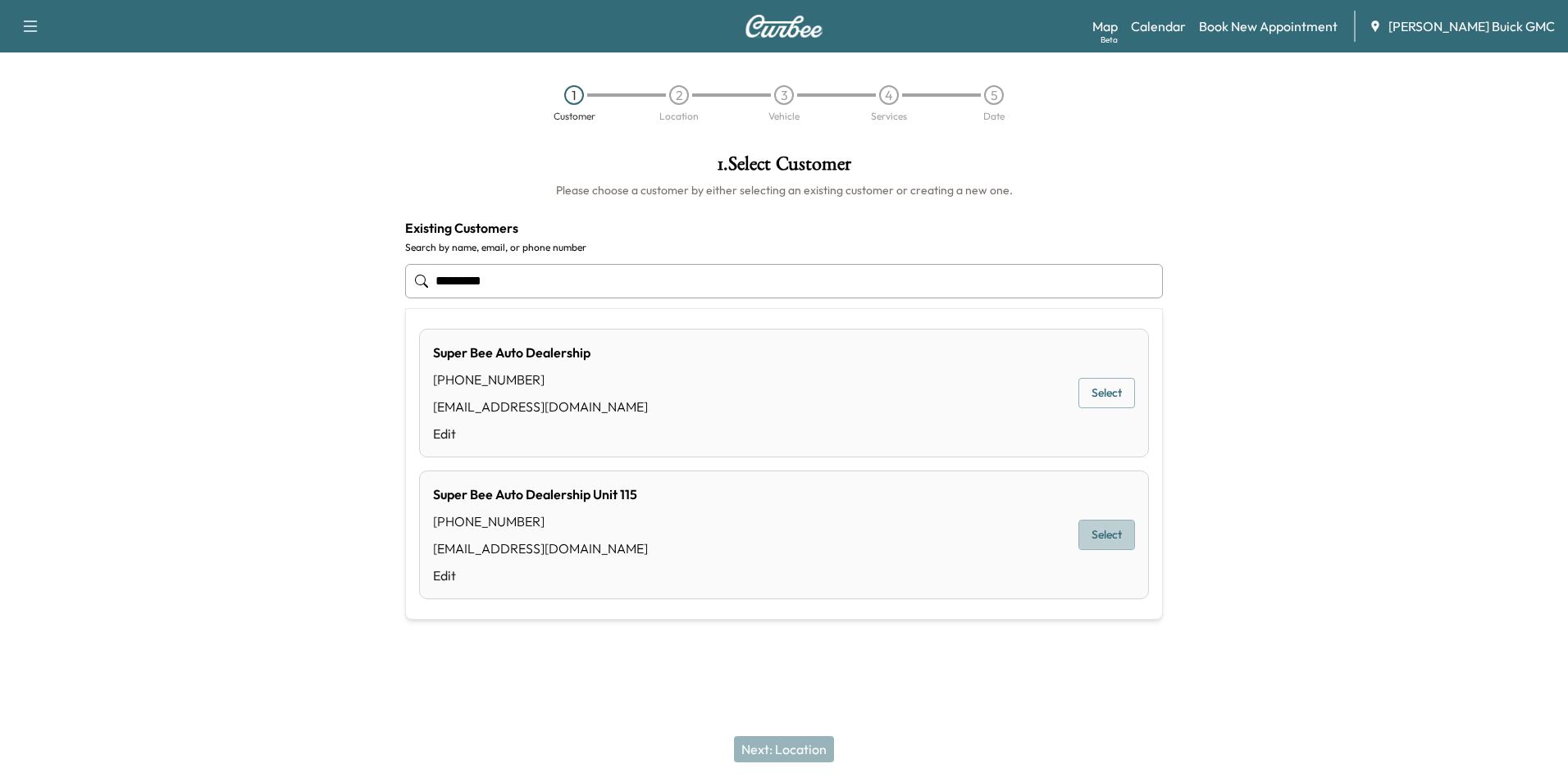
click at [1112, 533] on button "Select" at bounding box center [1107, 535] width 56 height 30
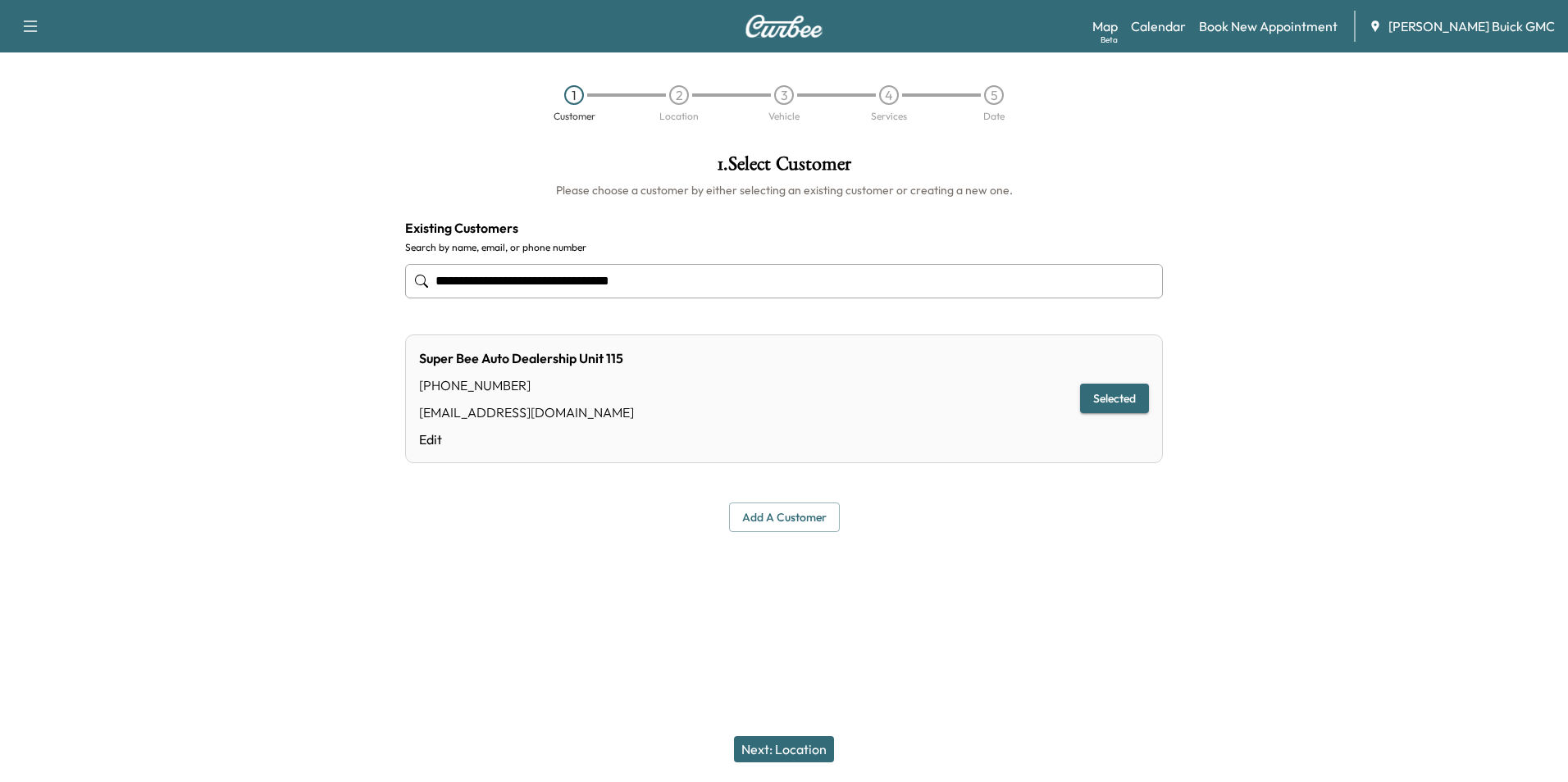
type input "**********"
click at [797, 743] on button "Next: Location" at bounding box center [784, 749] width 100 height 26
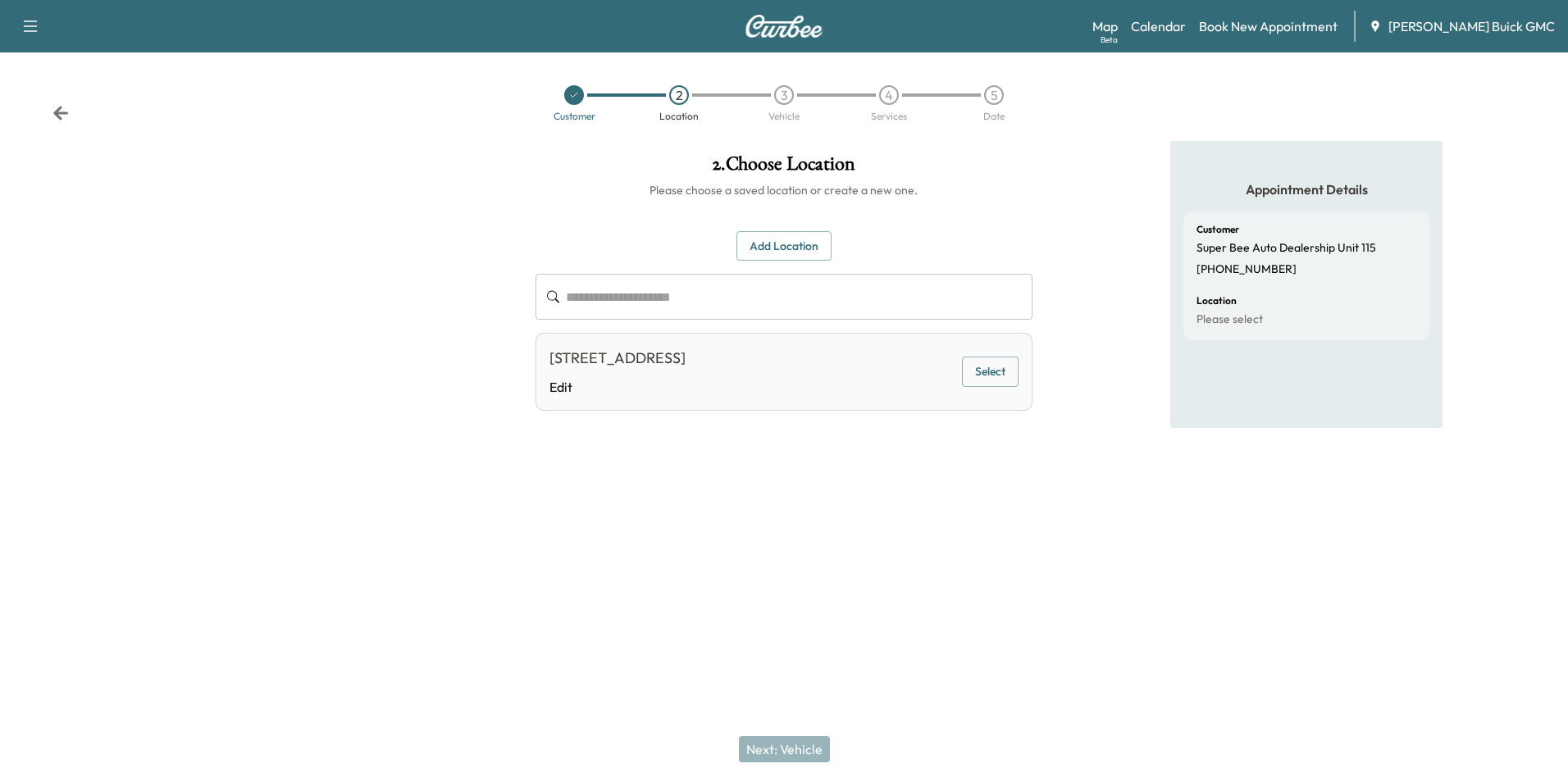
click at [981, 365] on button "Select" at bounding box center [990, 372] width 56 height 30
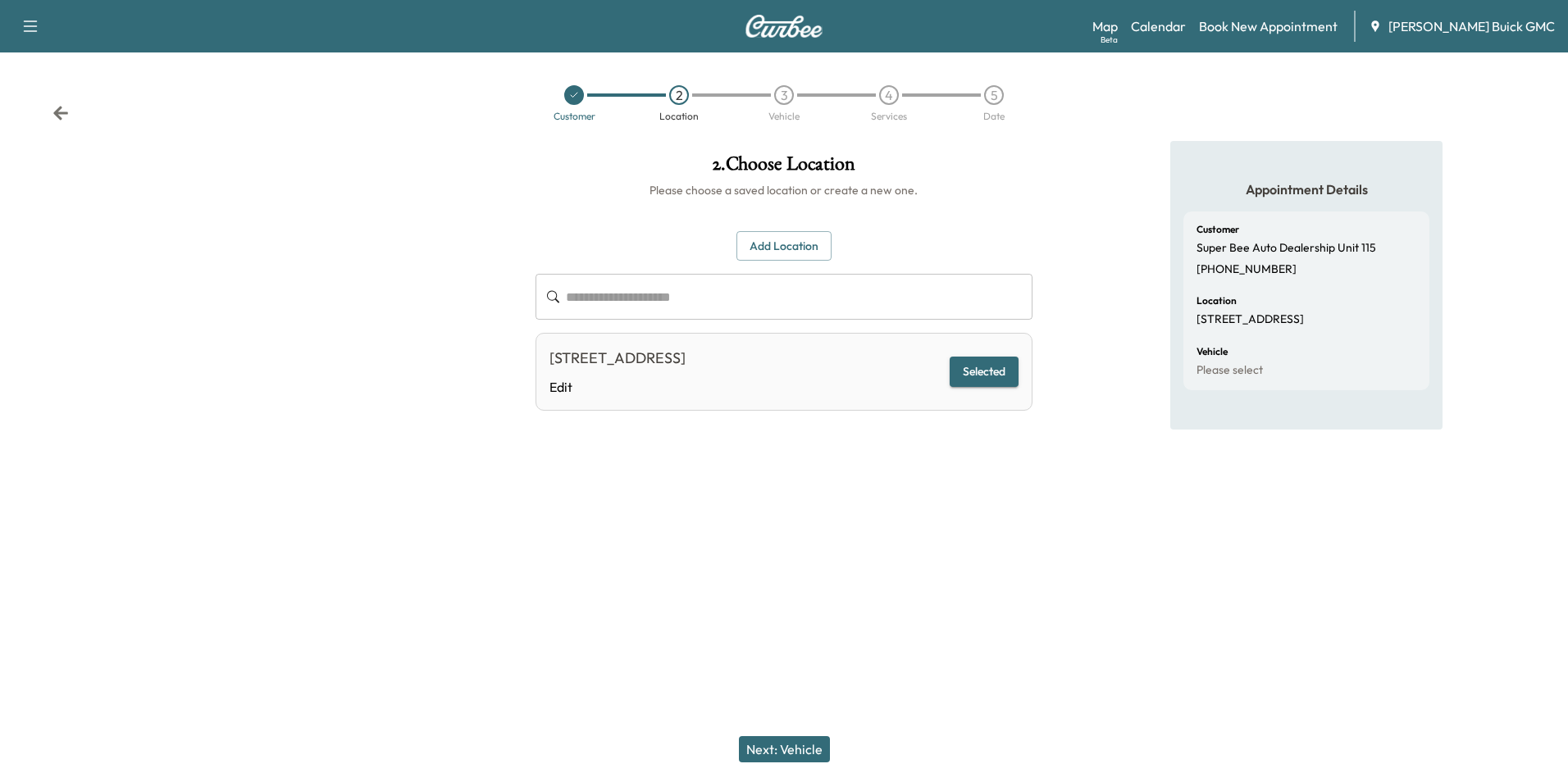
click at [794, 747] on button "Next: Vehicle" at bounding box center [785, 749] width 91 height 26
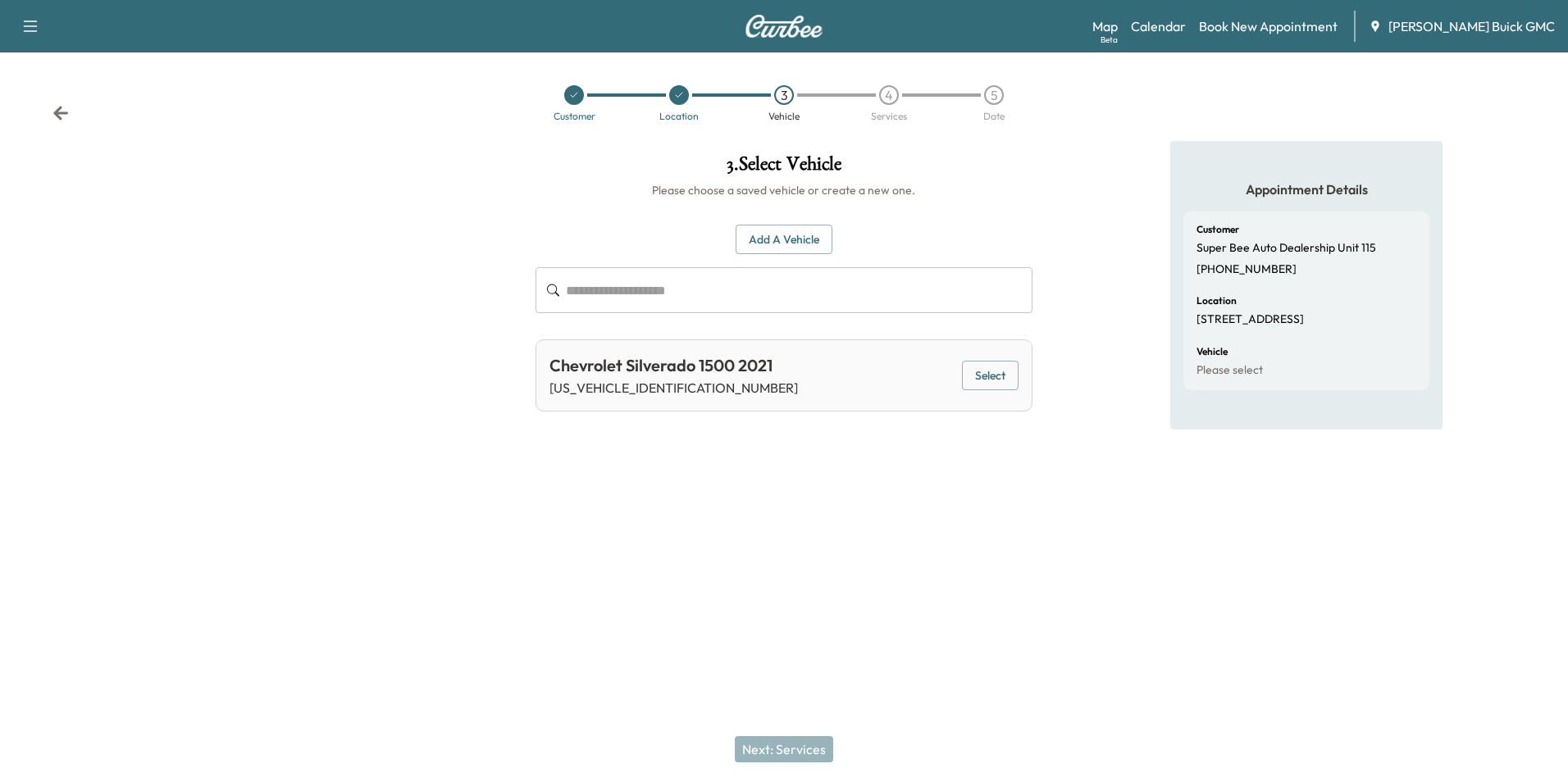
click at [797, 237] on button "Add a Vehicle" at bounding box center [784, 240] width 97 height 30
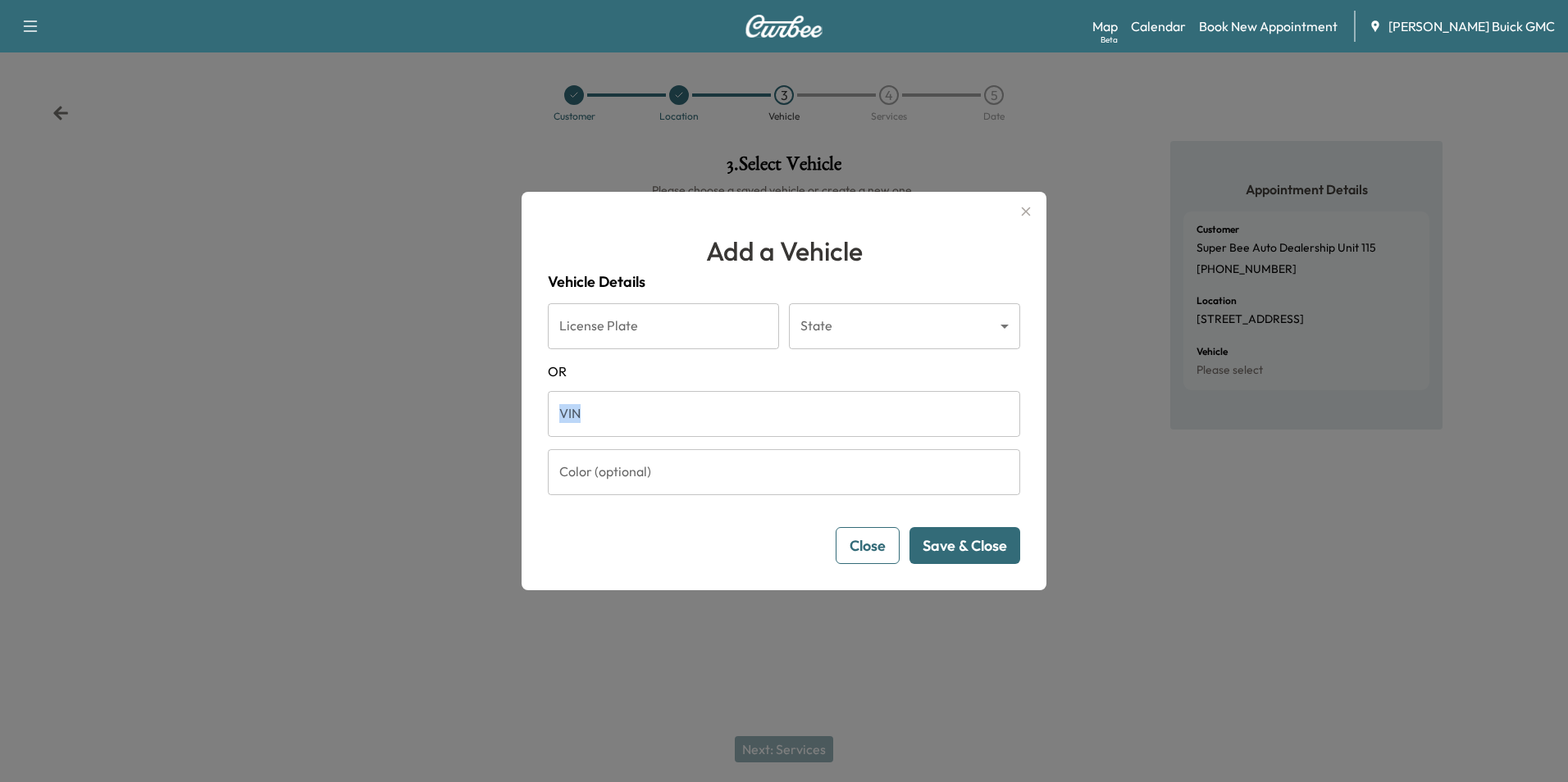
click at [652, 395] on form "License Plate License Plate State ​ State [US_STATE] VIN VIN Color (optional) C…" at bounding box center [784, 434] width 472 height 261
click at [780, 431] on input "VIN" at bounding box center [784, 414] width 472 height 46
type input "**********"
click at [975, 553] on button "Save & Close" at bounding box center [964, 545] width 110 height 37
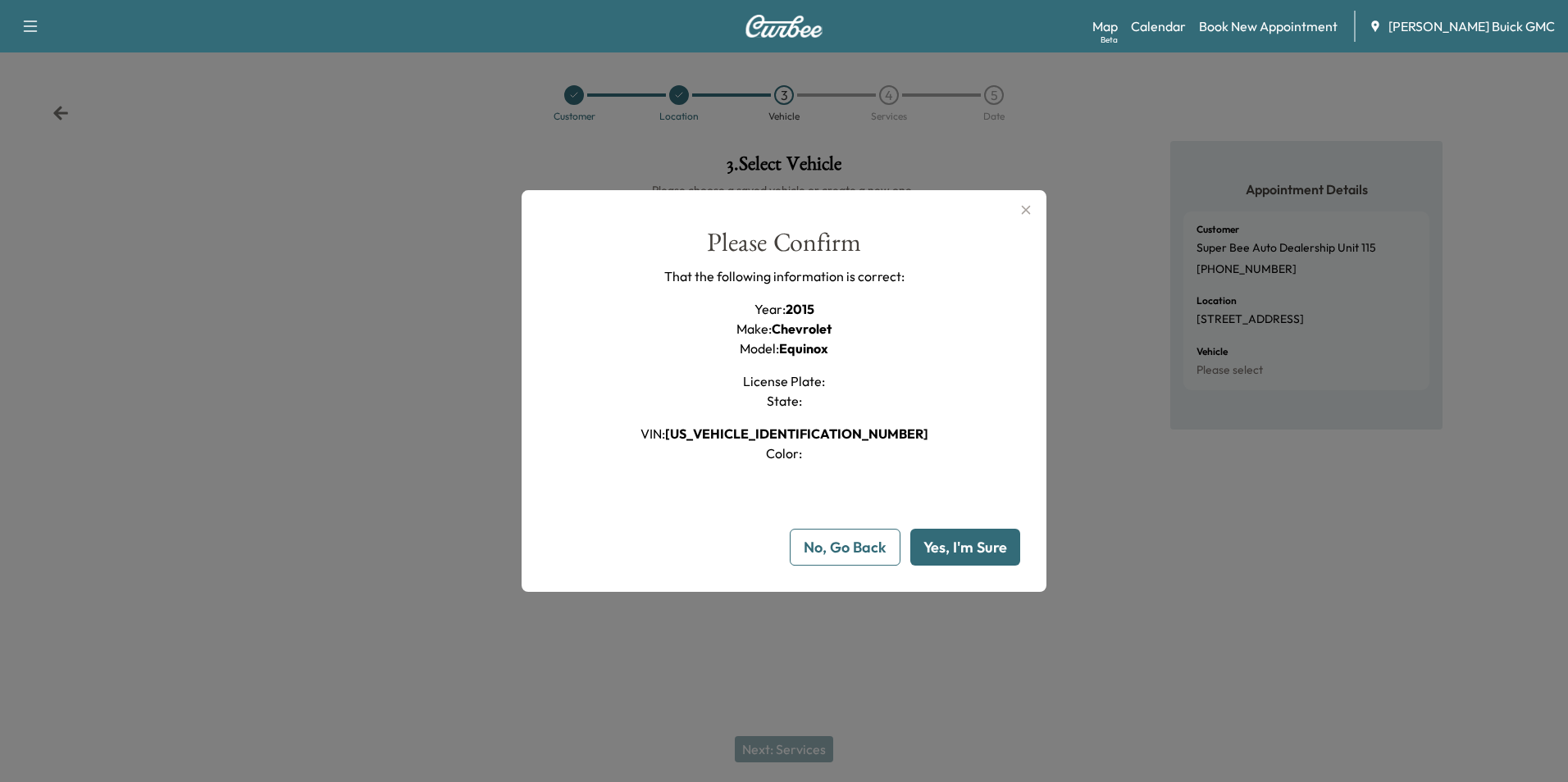
click at [977, 553] on button "Yes, I'm Sure" at bounding box center [965, 547] width 110 height 37
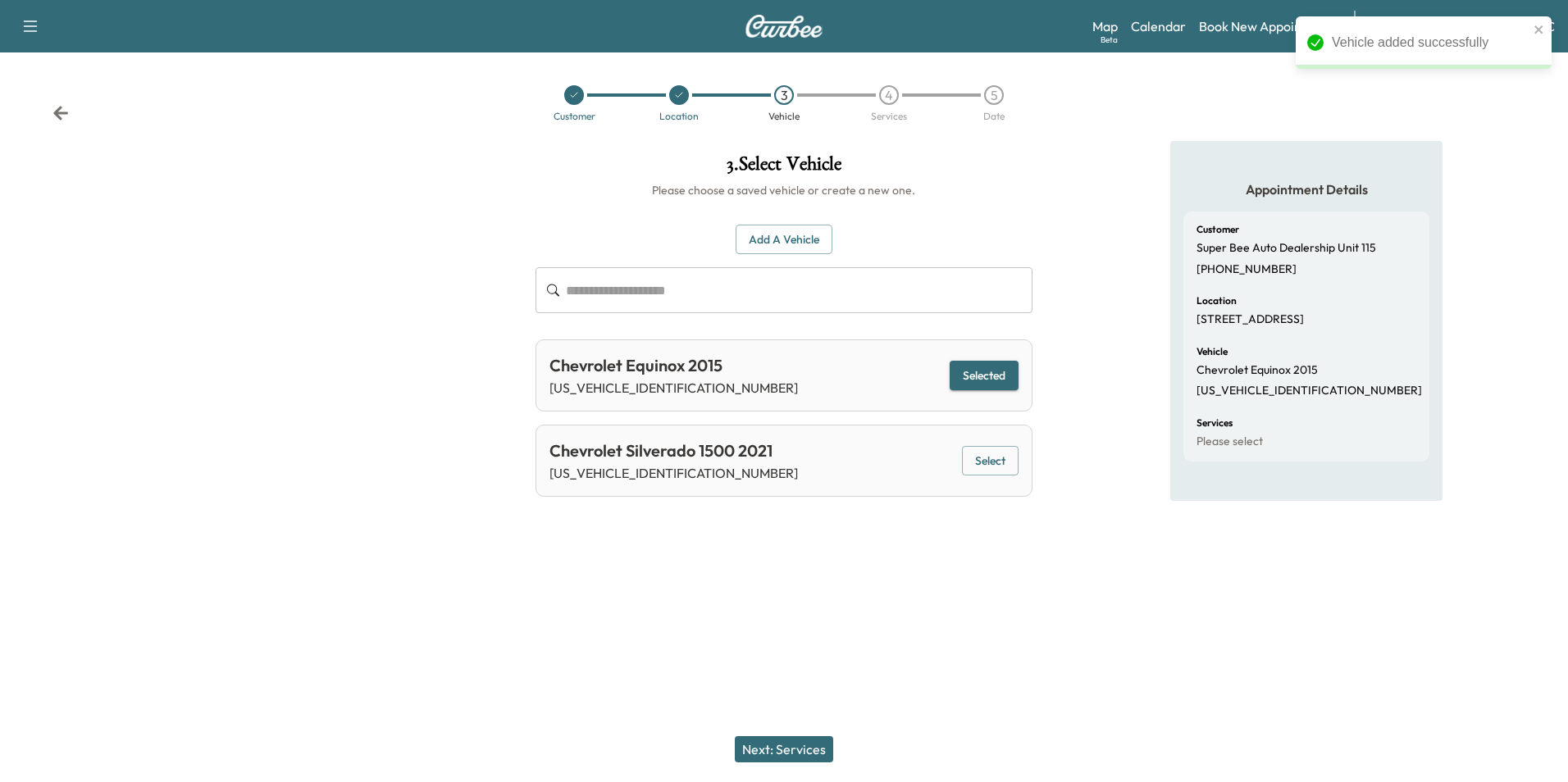
click at [796, 751] on button "Next: Services" at bounding box center [784, 749] width 99 height 26
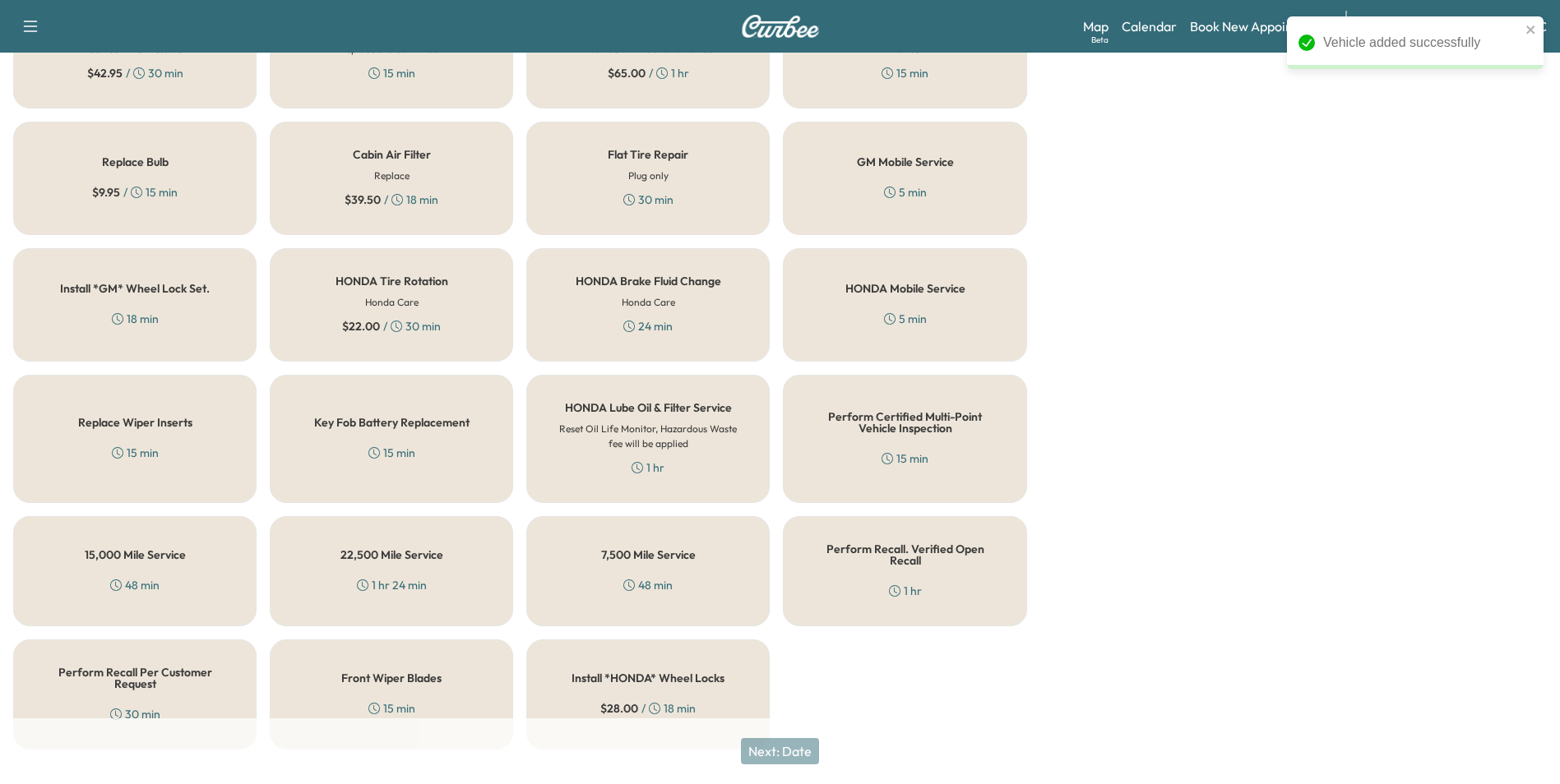
scroll to position [470, 0]
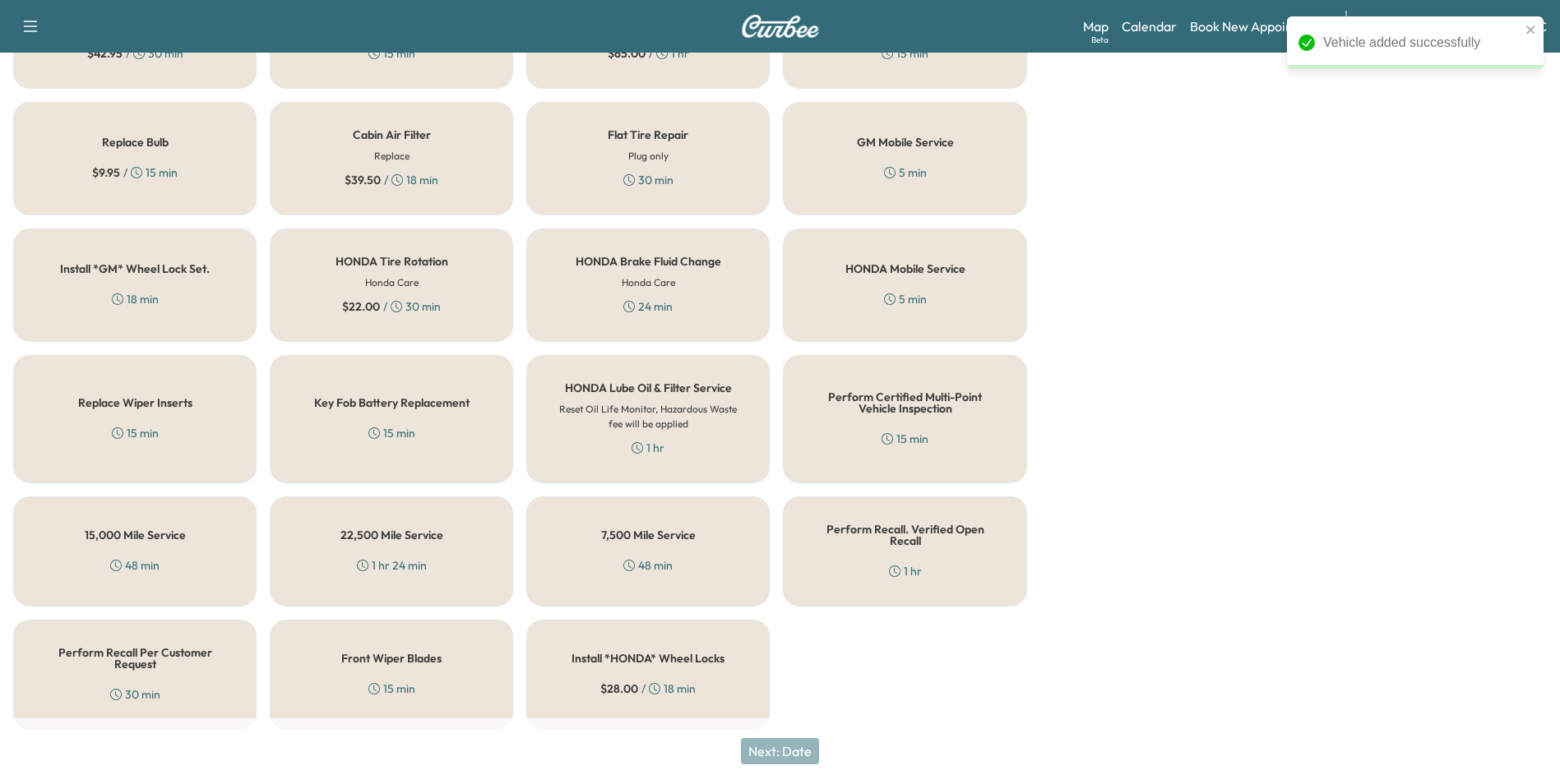
click at [164, 647] on h5 "Perform Recall Per Customer Request" at bounding box center [135, 658] width 189 height 23
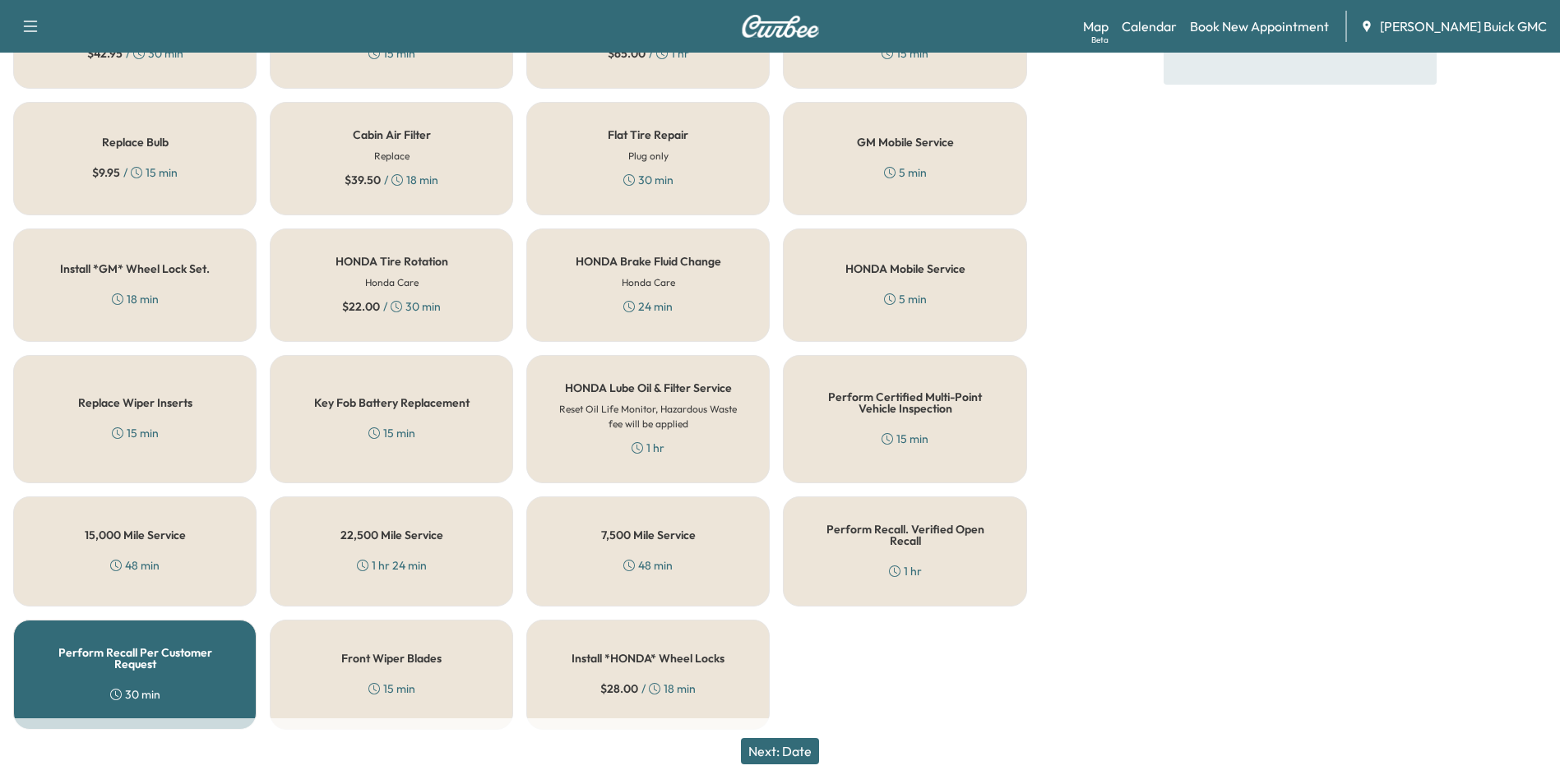
click at [804, 753] on button "Next: Date" at bounding box center [780, 751] width 79 height 26
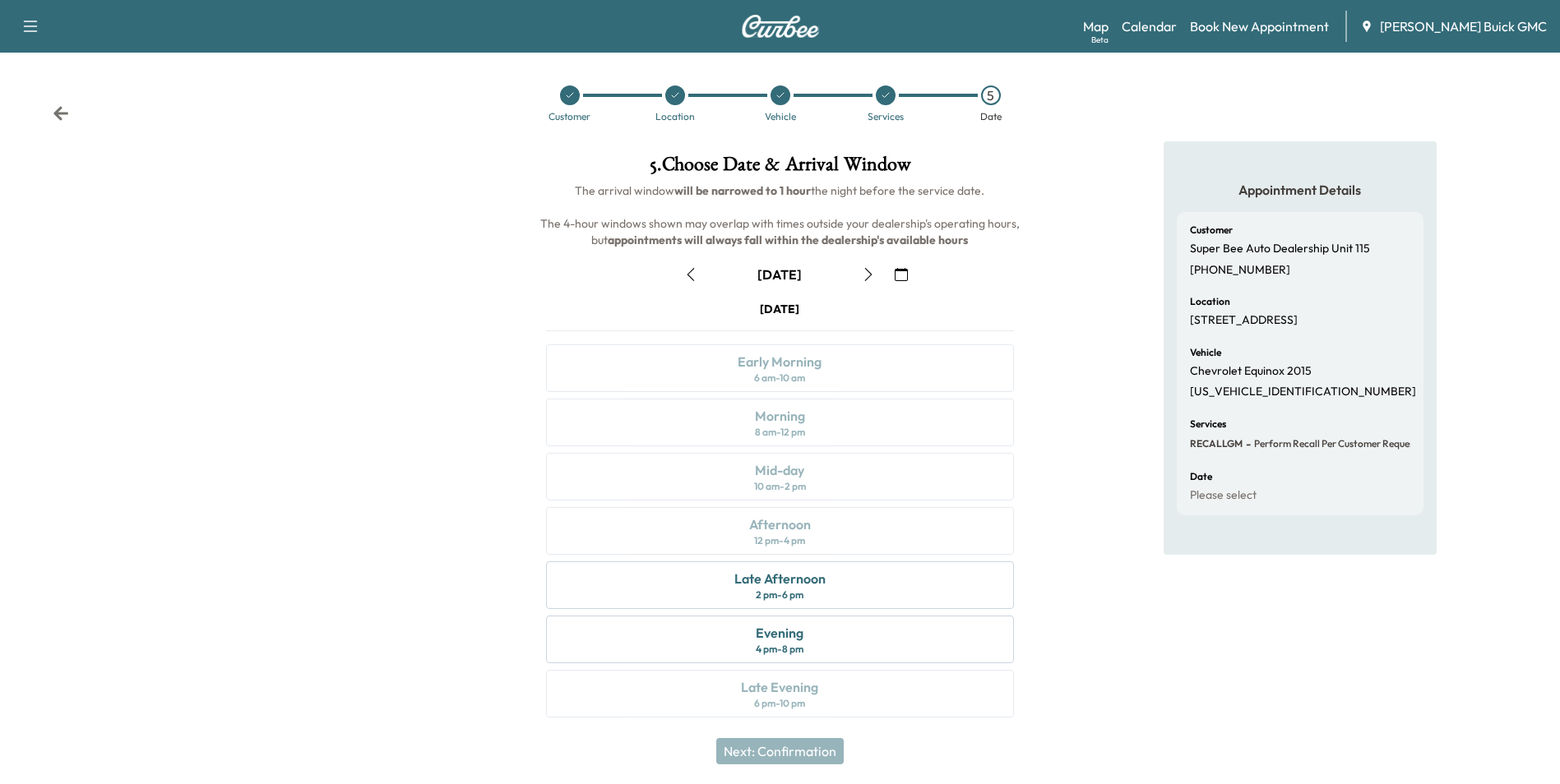
click at [903, 272] on icon "button" at bounding box center [902, 275] width 14 height 14
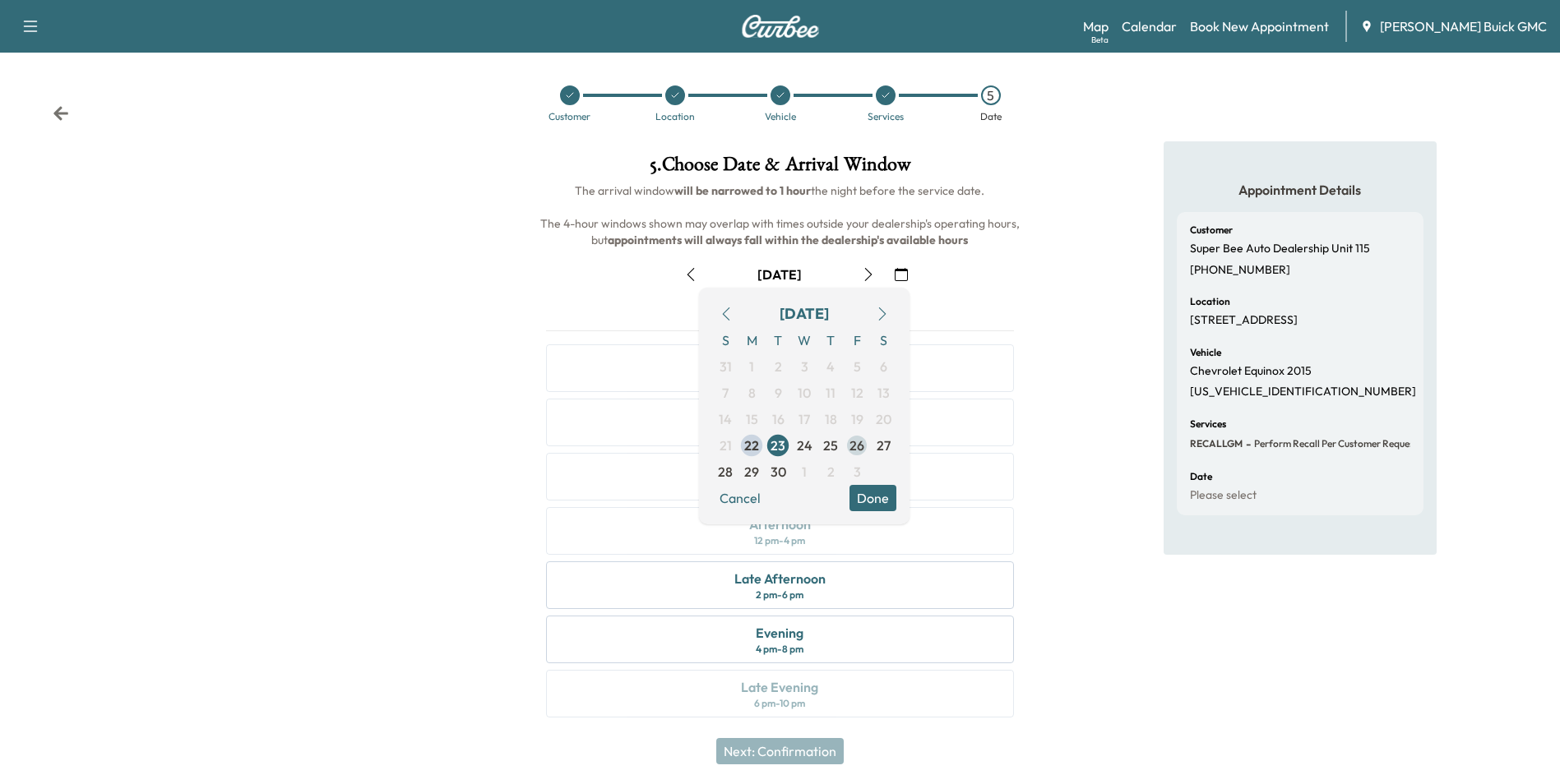
click at [858, 443] on span "26" at bounding box center [857, 445] width 15 height 19
click at [1081, 327] on div "Appointment Details Customer Super Bee Auto Dealership Unit [PHONE_NUMBER] Loca…" at bounding box center [1300, 440] width 520 height 596
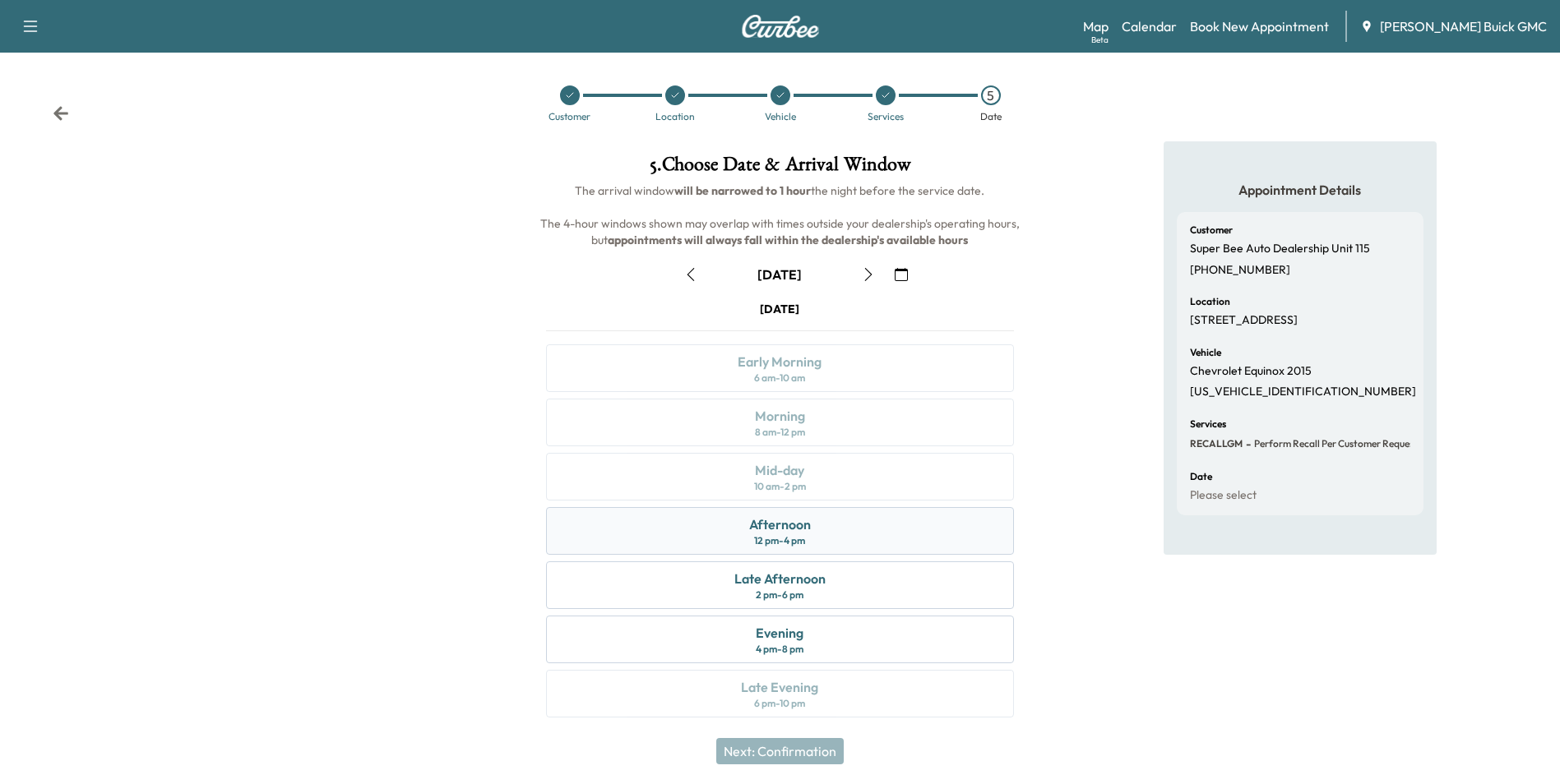
scroll to position [6, 0]
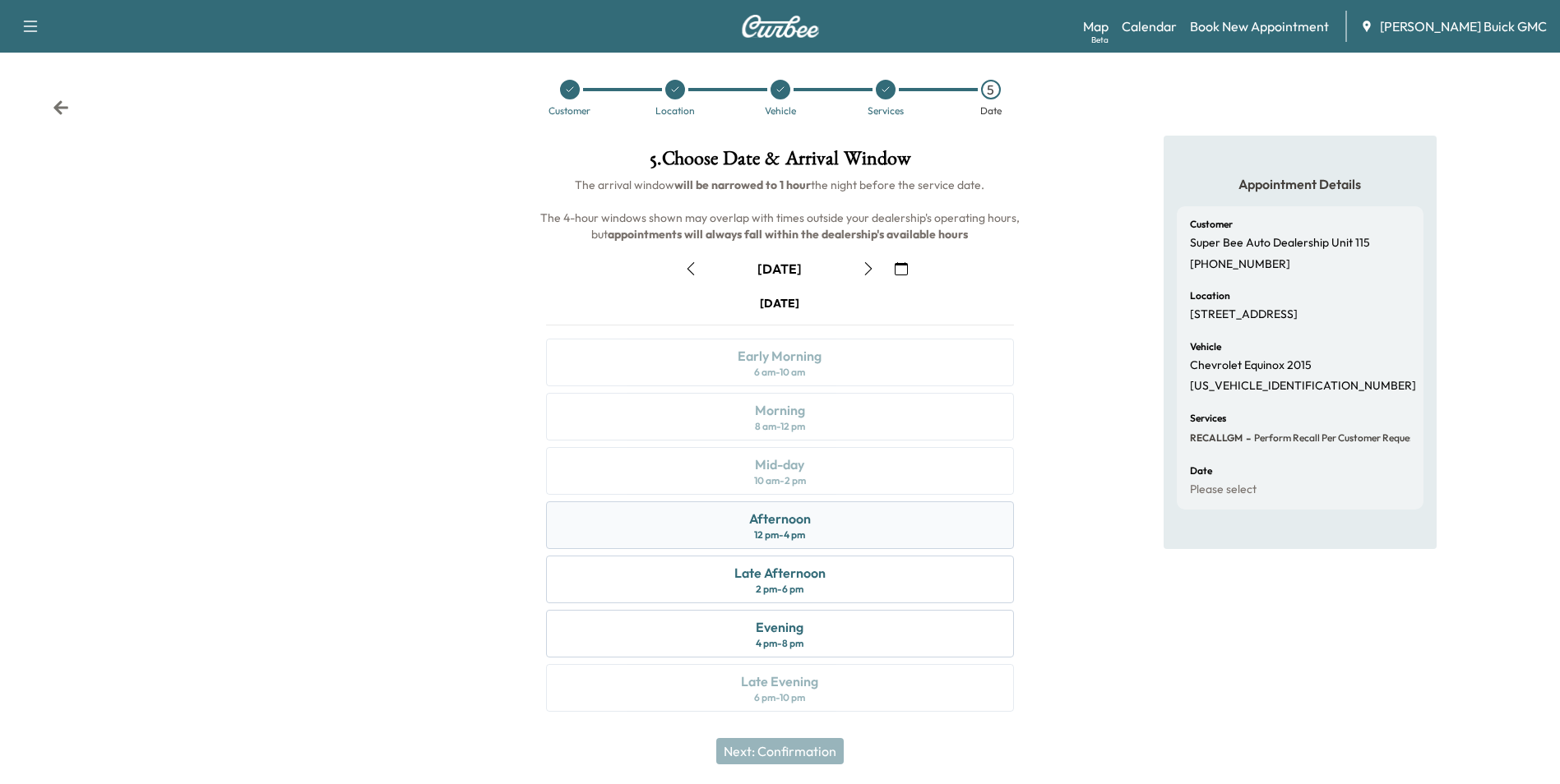
click at [818, 525] on div "Afternoon 12 pm - 4 pm" at bounding box center [779, 525] width 467 height 47
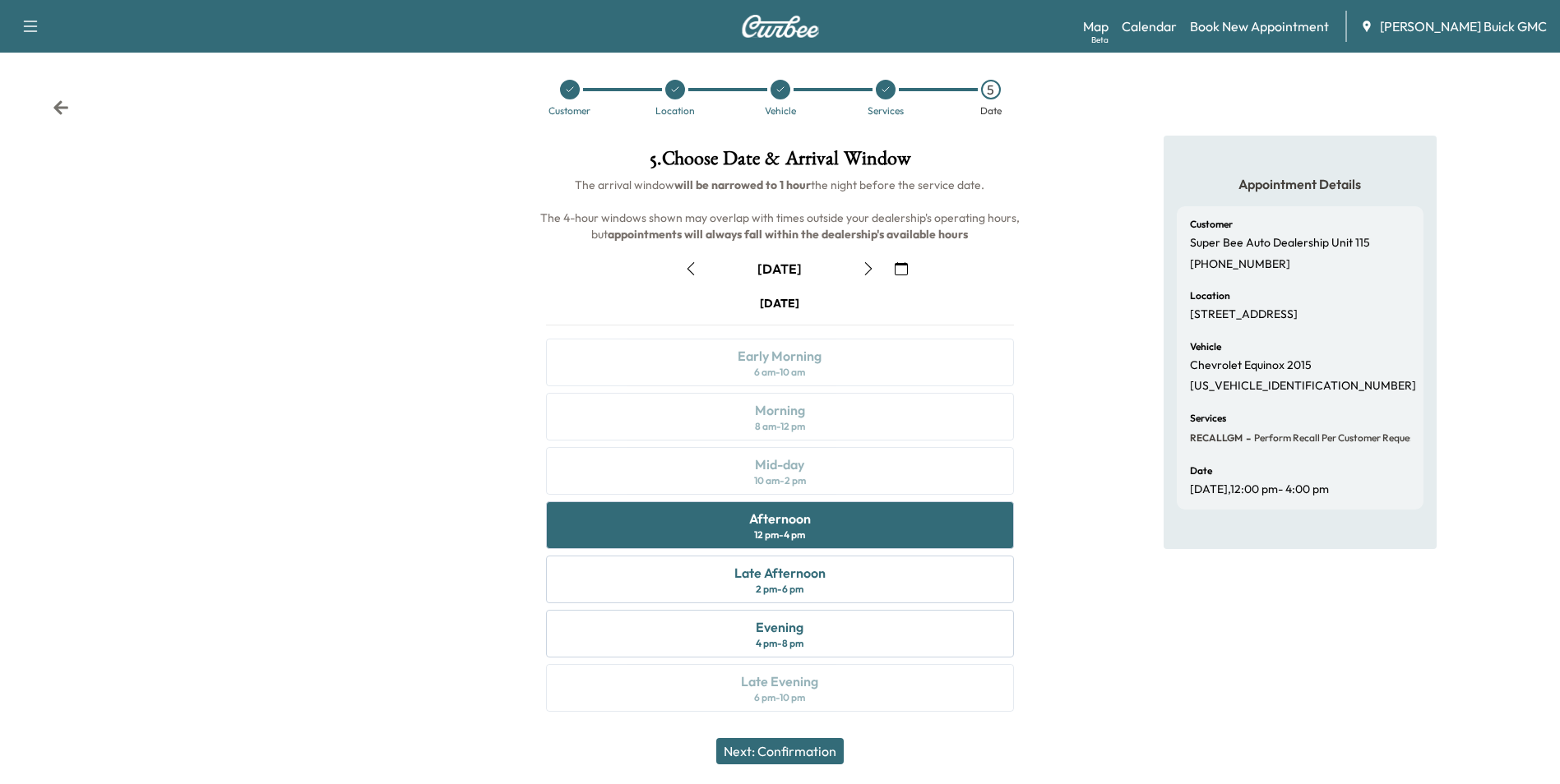
click at [812, 745] on button "Next: Confirmation" at bounding box center [779, 751] width 127 height 26
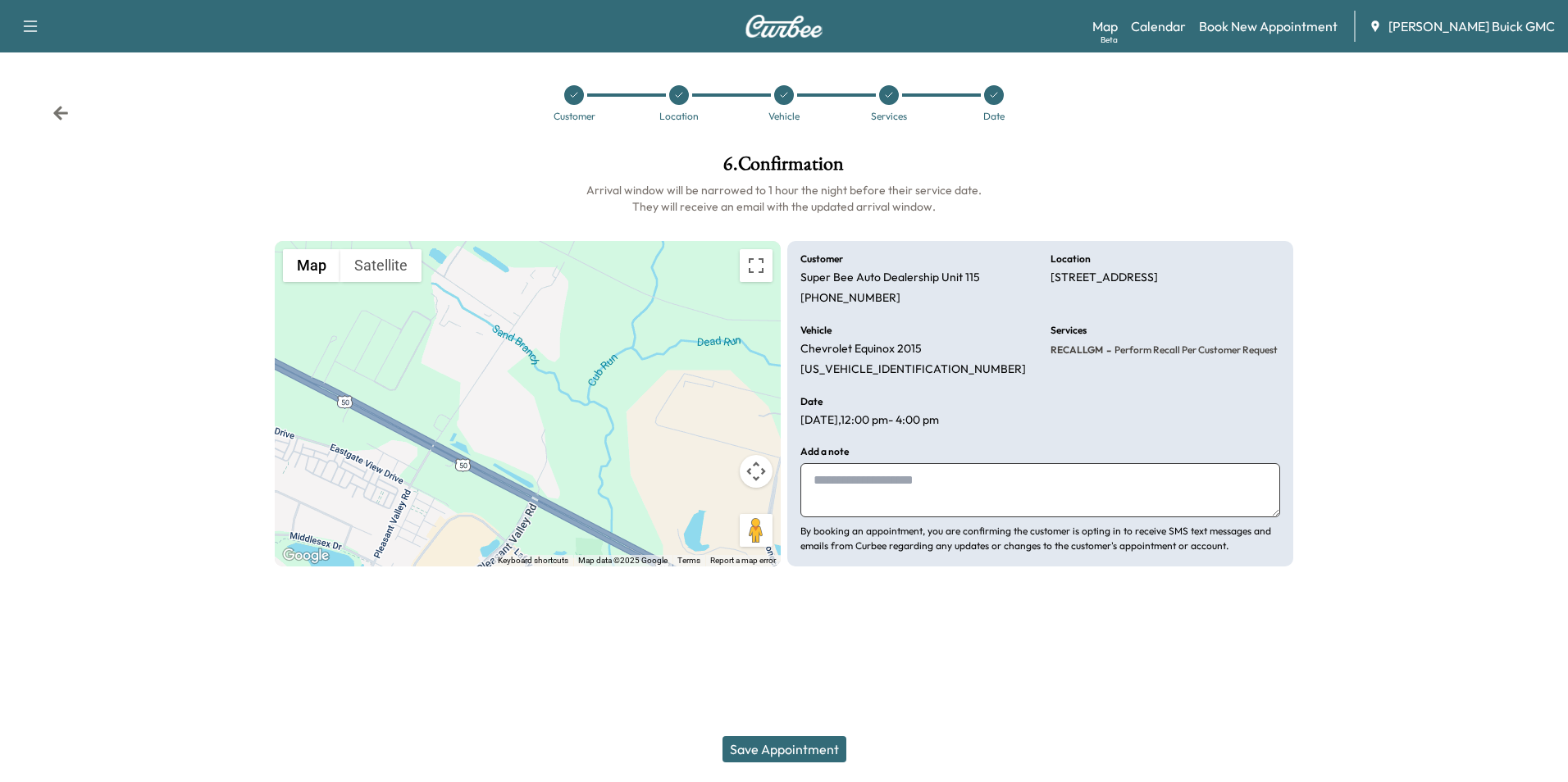
click at [915, 490] on textarea at bounding box center [1041, 490] width 480 height 54
paste textarea "**********"
type textarea "**********"
click at [816, 743] on button "Save Appointment" at bounding box center [784, 749] width 124 height 26
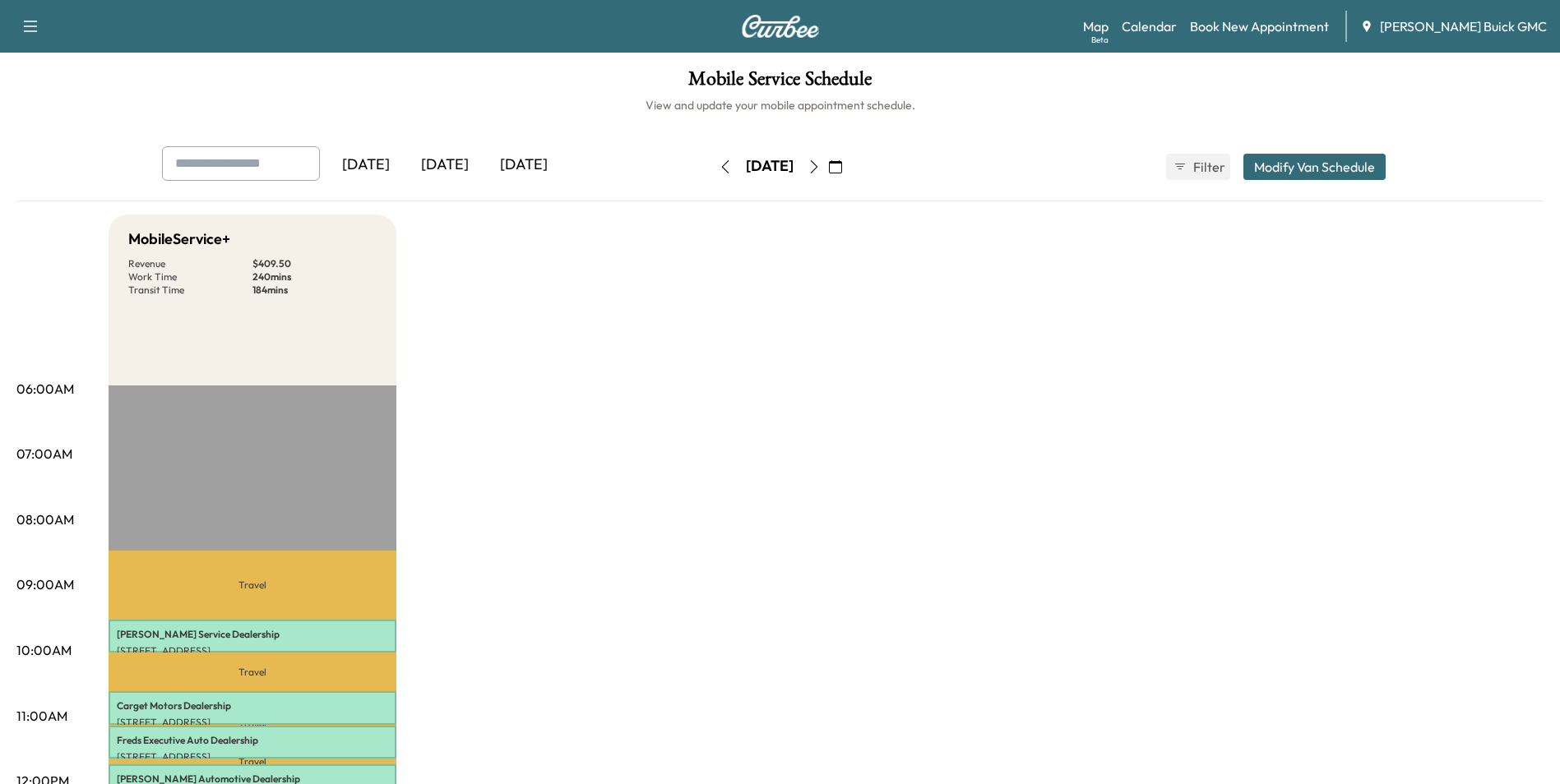
click at [842, 167] on icon "button" at bounding box center [836, 167] width 14 height 14
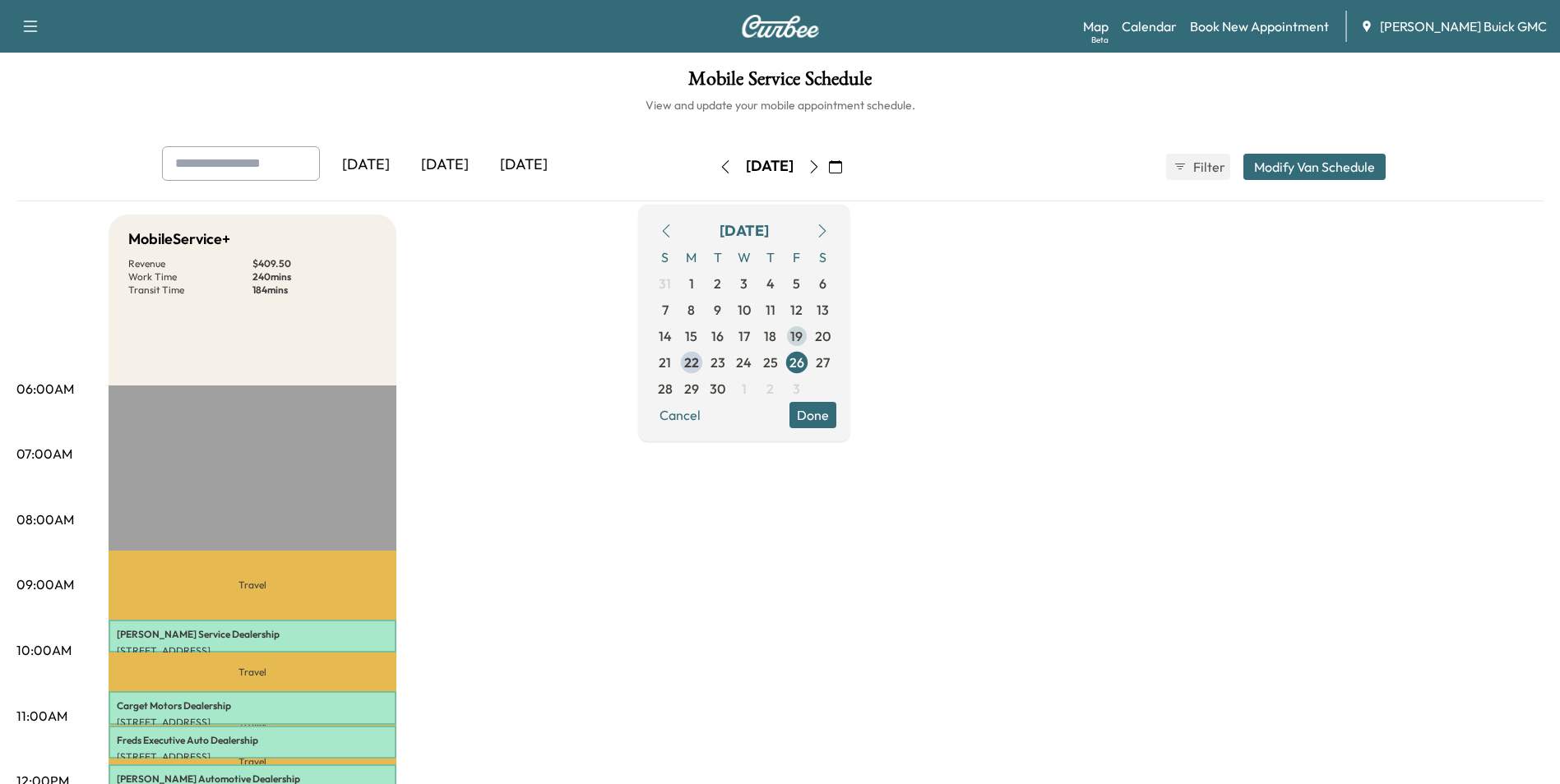
click at [803, 336] on span "19" at bounding box center [796, 336] width 13 height 19
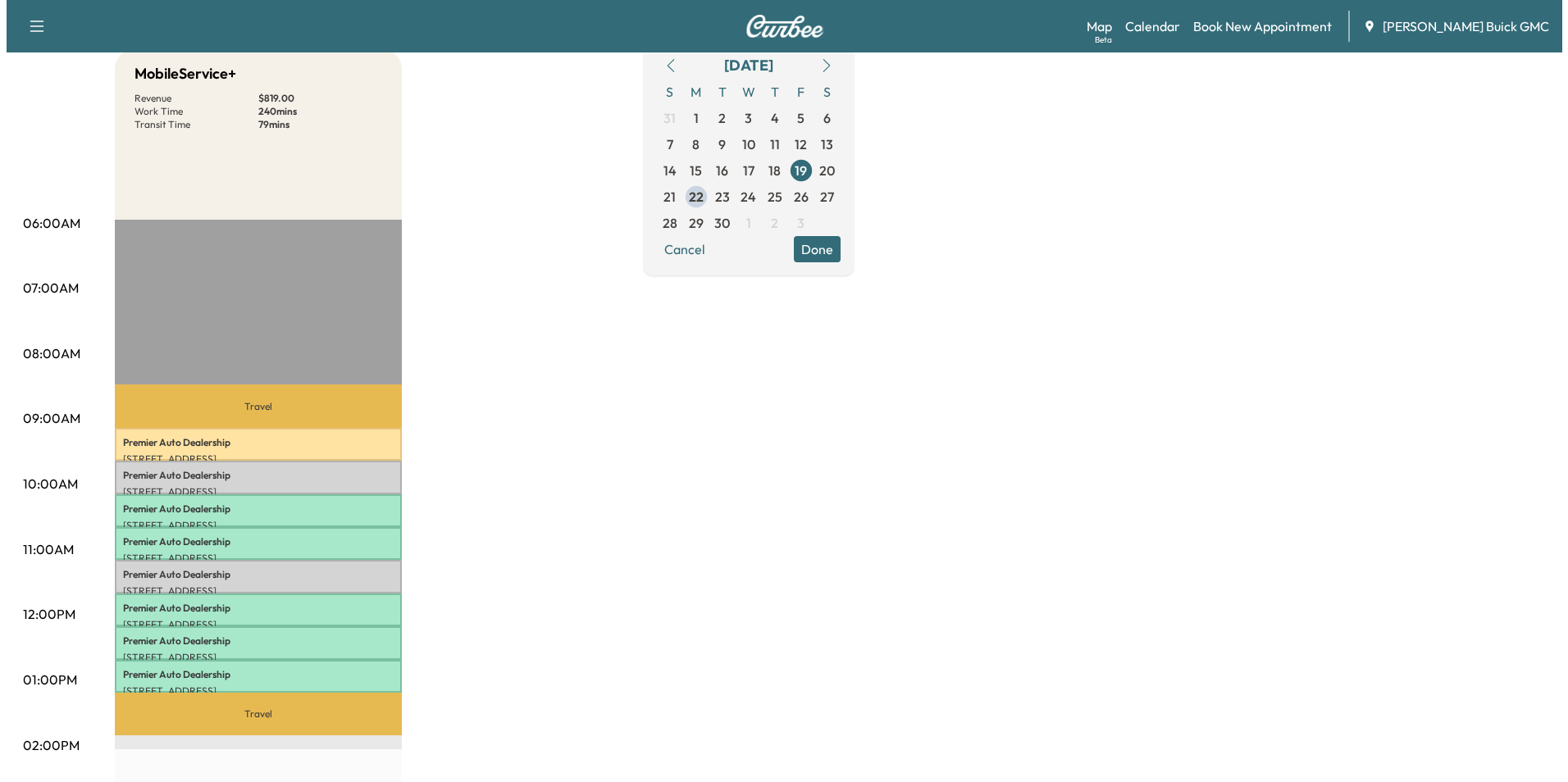
scroll to position [246, 0]
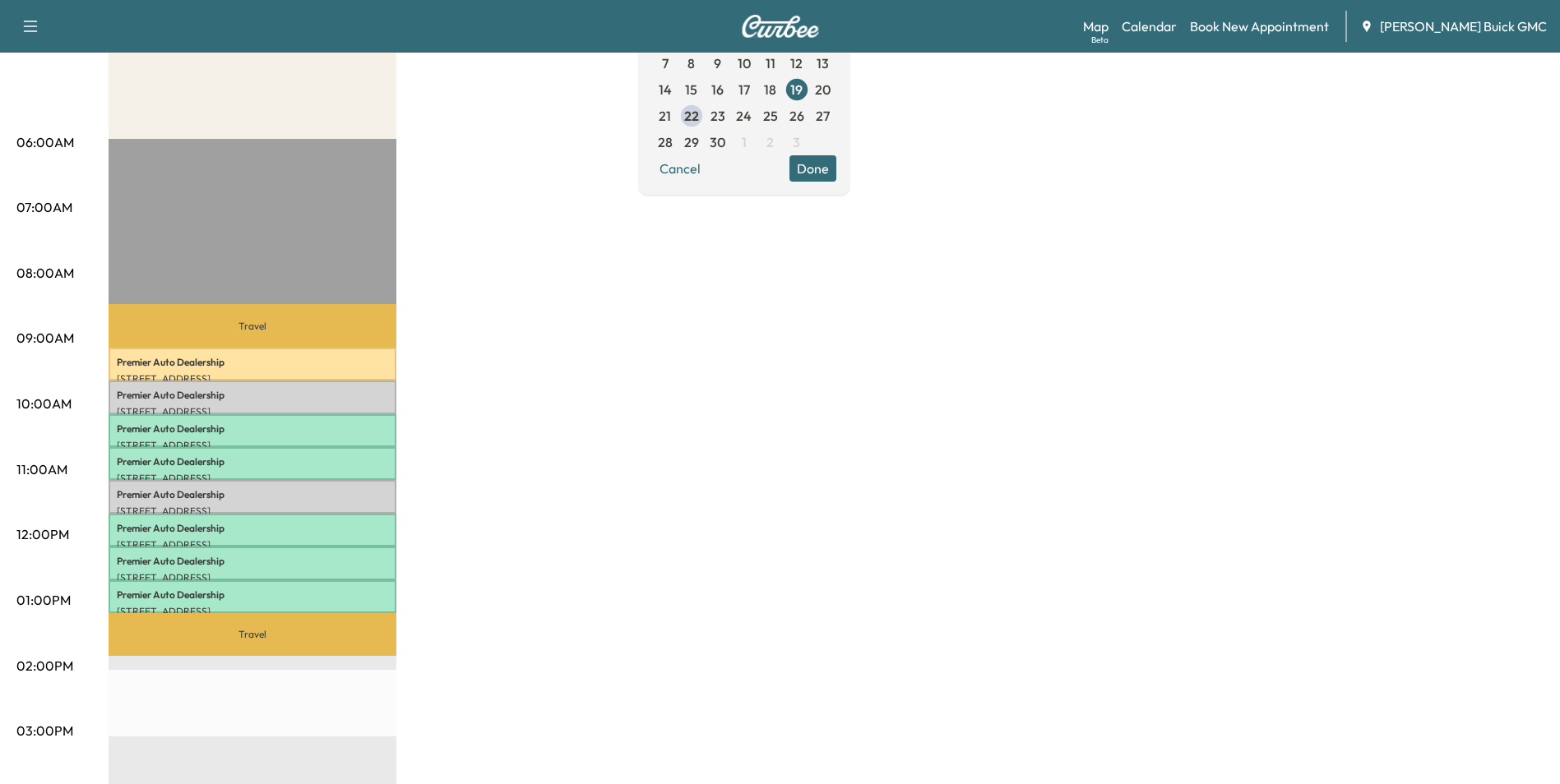
click at [734, 360] on div "MobileService+ Revenue $ 819.00 Work Time 240 mins Transit Time 79 mins Travel …" at bounding box center [826, 584] width 1435 height 1233
click at [355, 424] on p "Premier Auto Dealership" at bounding box center [252, 430] width 271 height 14
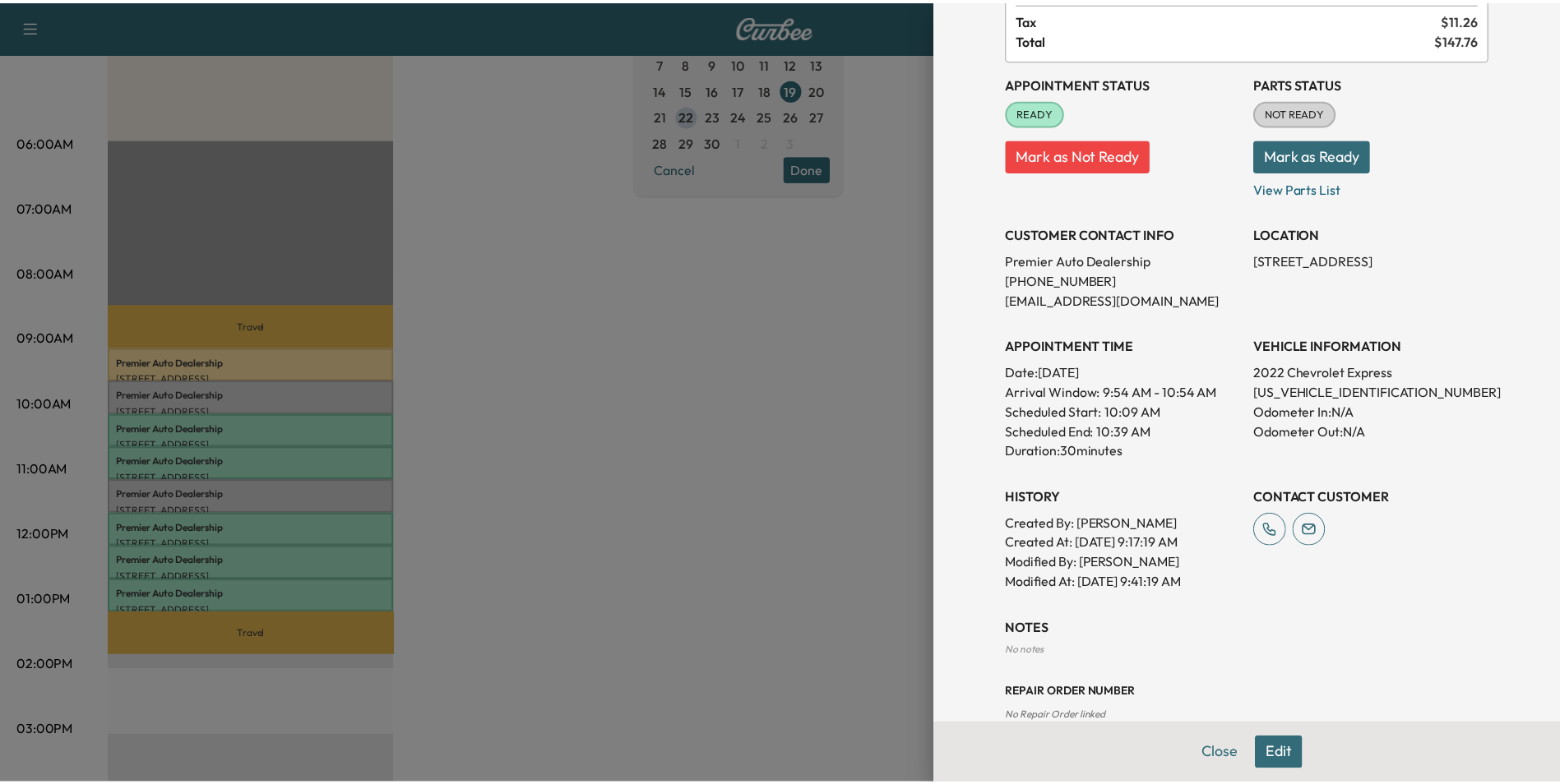
scroll to position [241, 0]
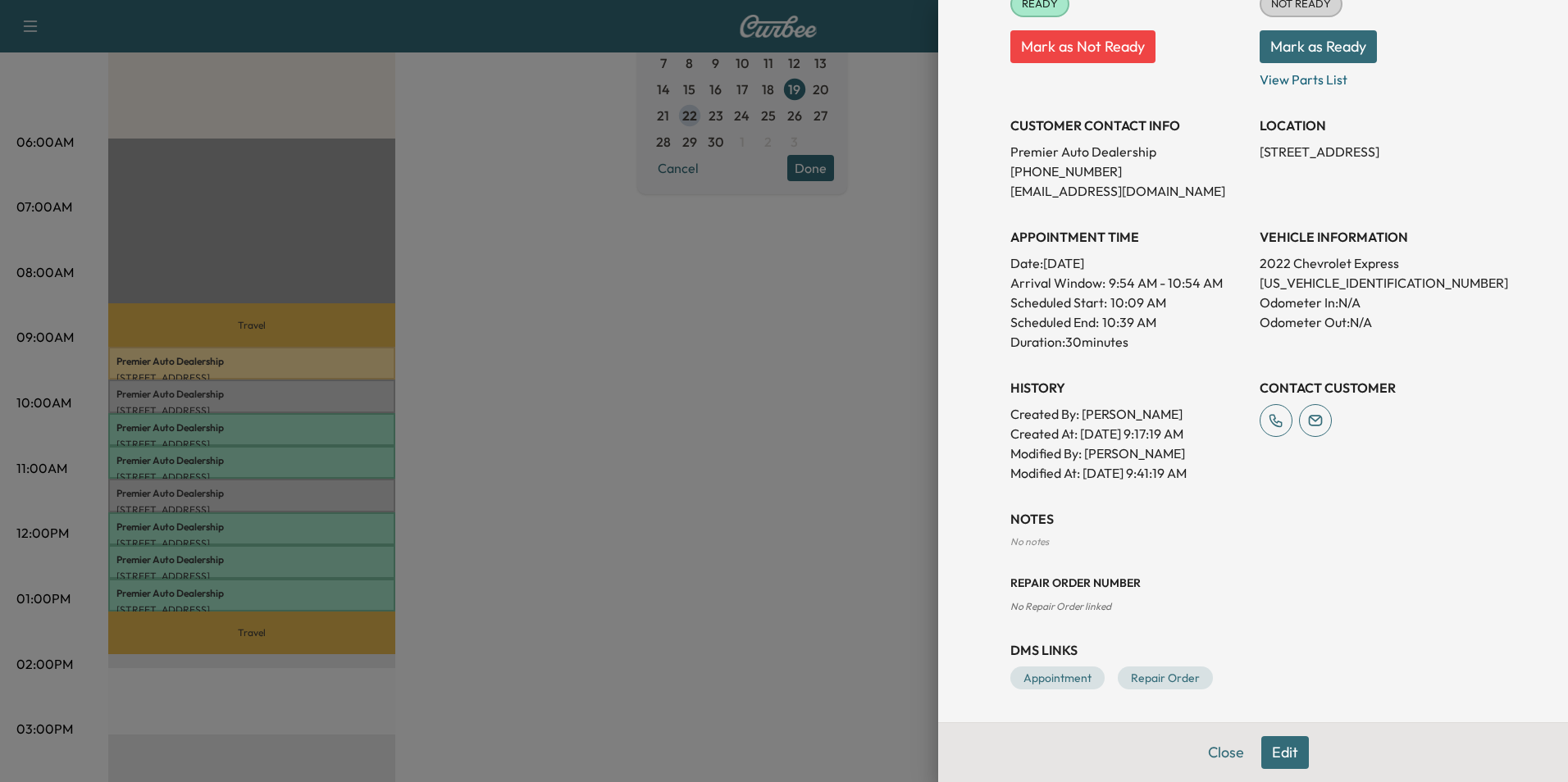
click at [787, 340] on div at bounding box center [784, 391] width 1568 height 782
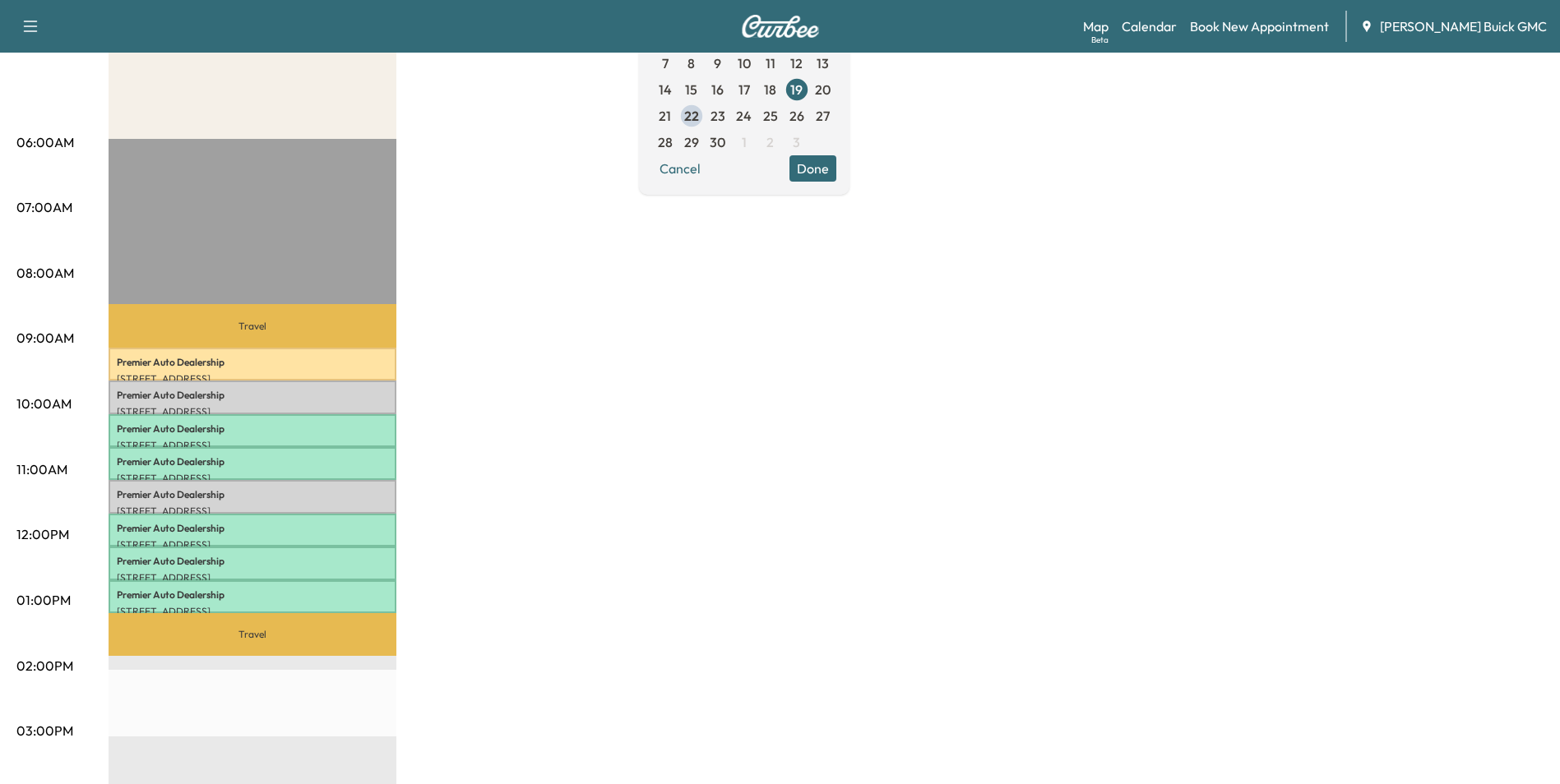
click at [694, 288] on div "MobileService+ Revenue $ 819.00 Work Time 240 mins Transit Time 79 mins Travel …" at bounding box center [826, 584] width 1435 height 1233
click at [804, 113] on span "26" at bounding box center [797, 116] width 15 height 19
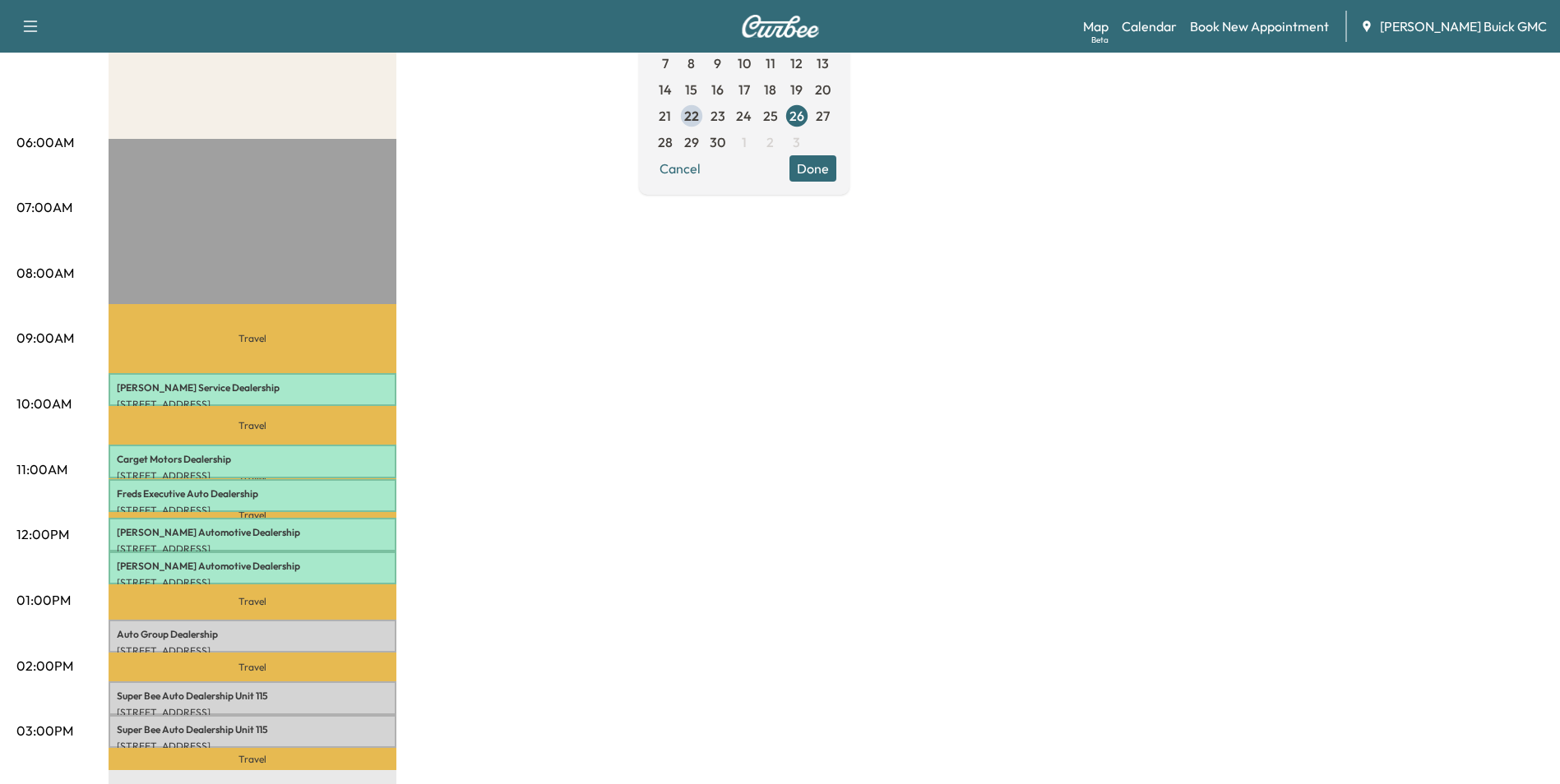
scroll to position [329, 0]
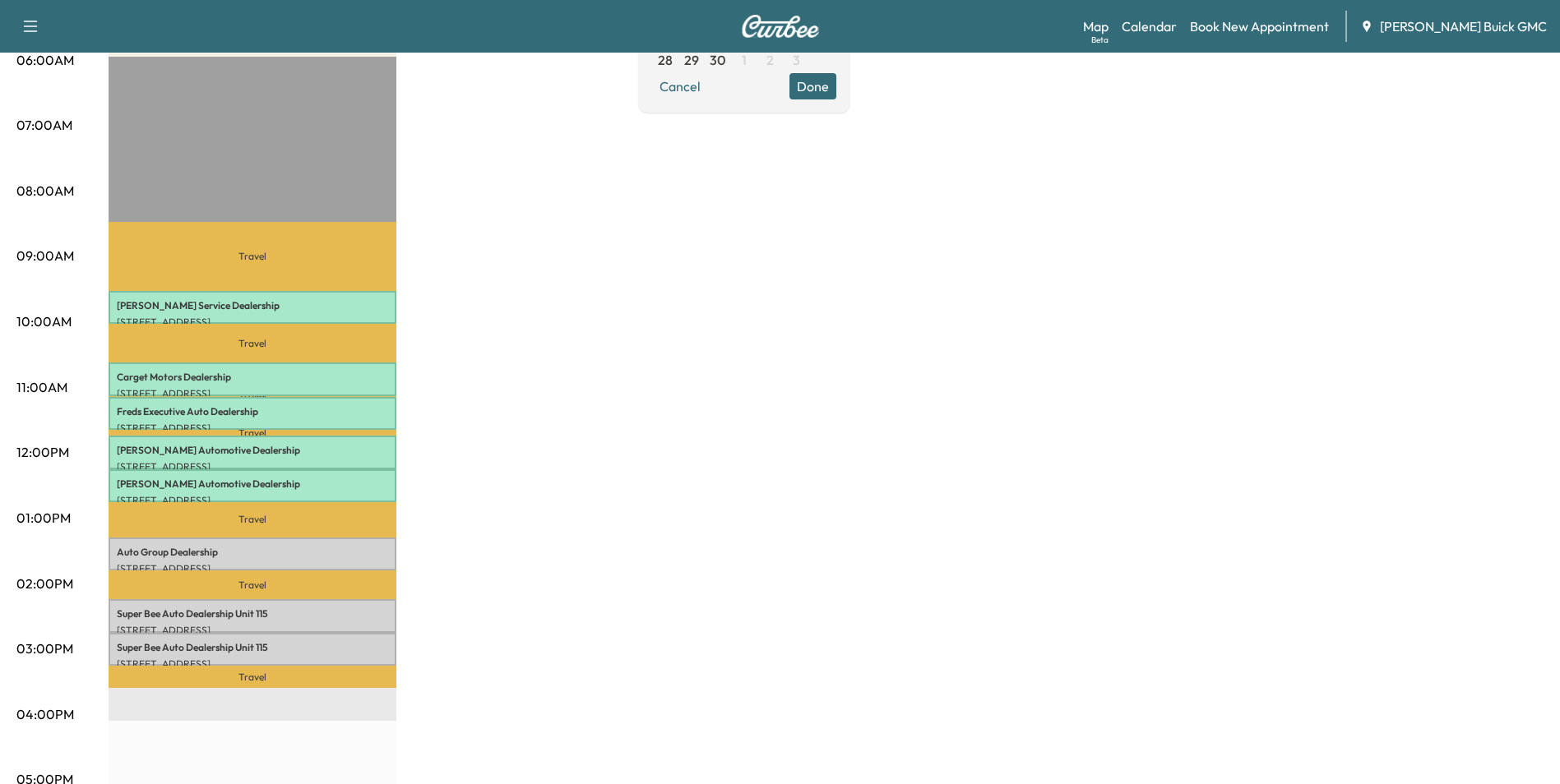
click at [510, 420] on div "MobileService+ Revenue $ 409.50 Work Time 240 mins Transit Time 184 mins Travel…" at bounding box center [826, 502] width 1435 height 1233
click at [633, 376] on div "MobileService+ Revenue $ 409.50 Work Time 240 mins Transit Time 184 mins Travel…" at bounding box center [826, 502] width 1435 height 1233
click at [713, 349] on div "MobileService+ Revenue $ 409.50 Work Time 240 mins Transit Time 184 mins Travel…" at bounding box center [826, 502] width 1435 height 1233
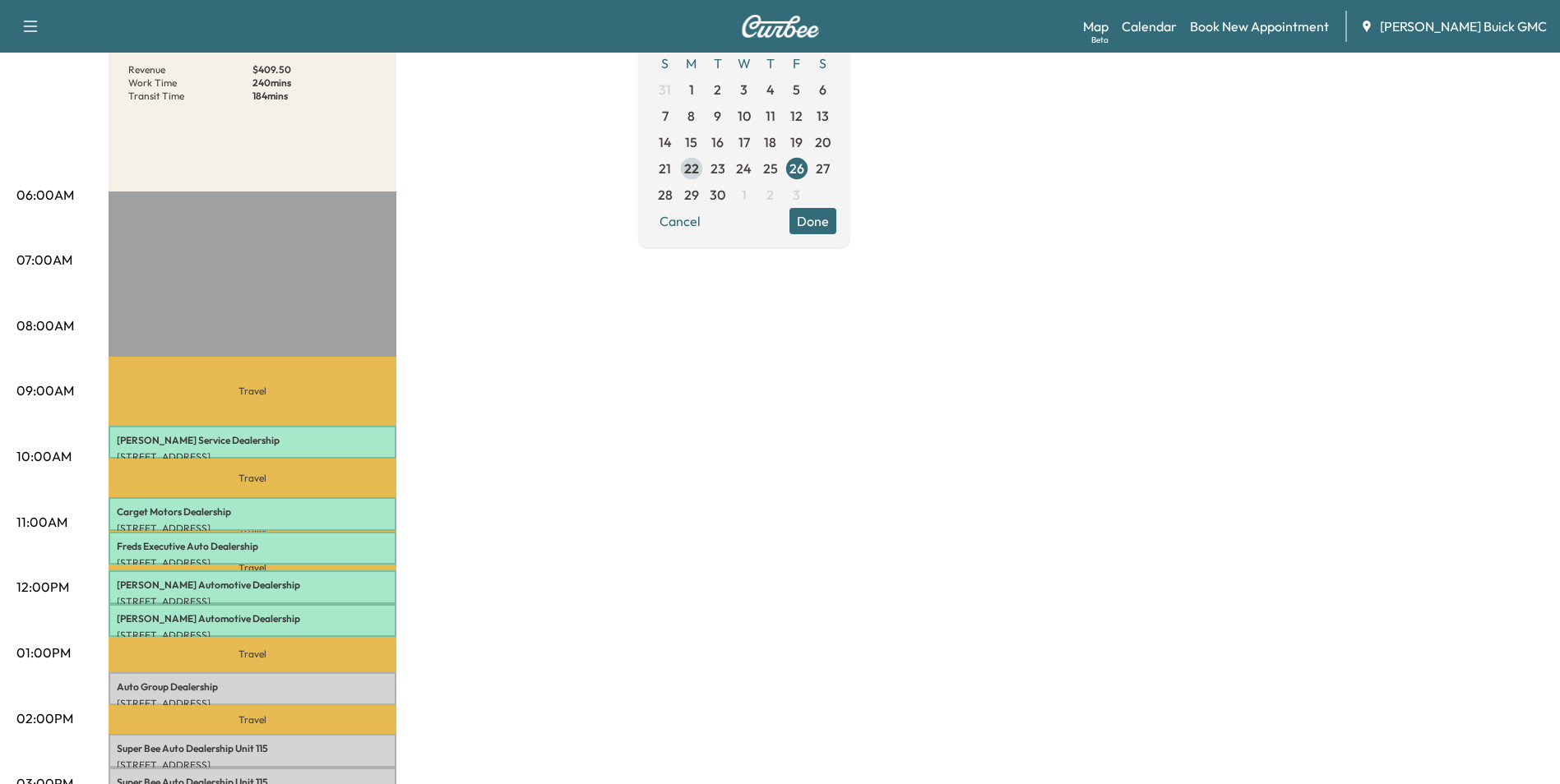
scroll to position [0, 0]
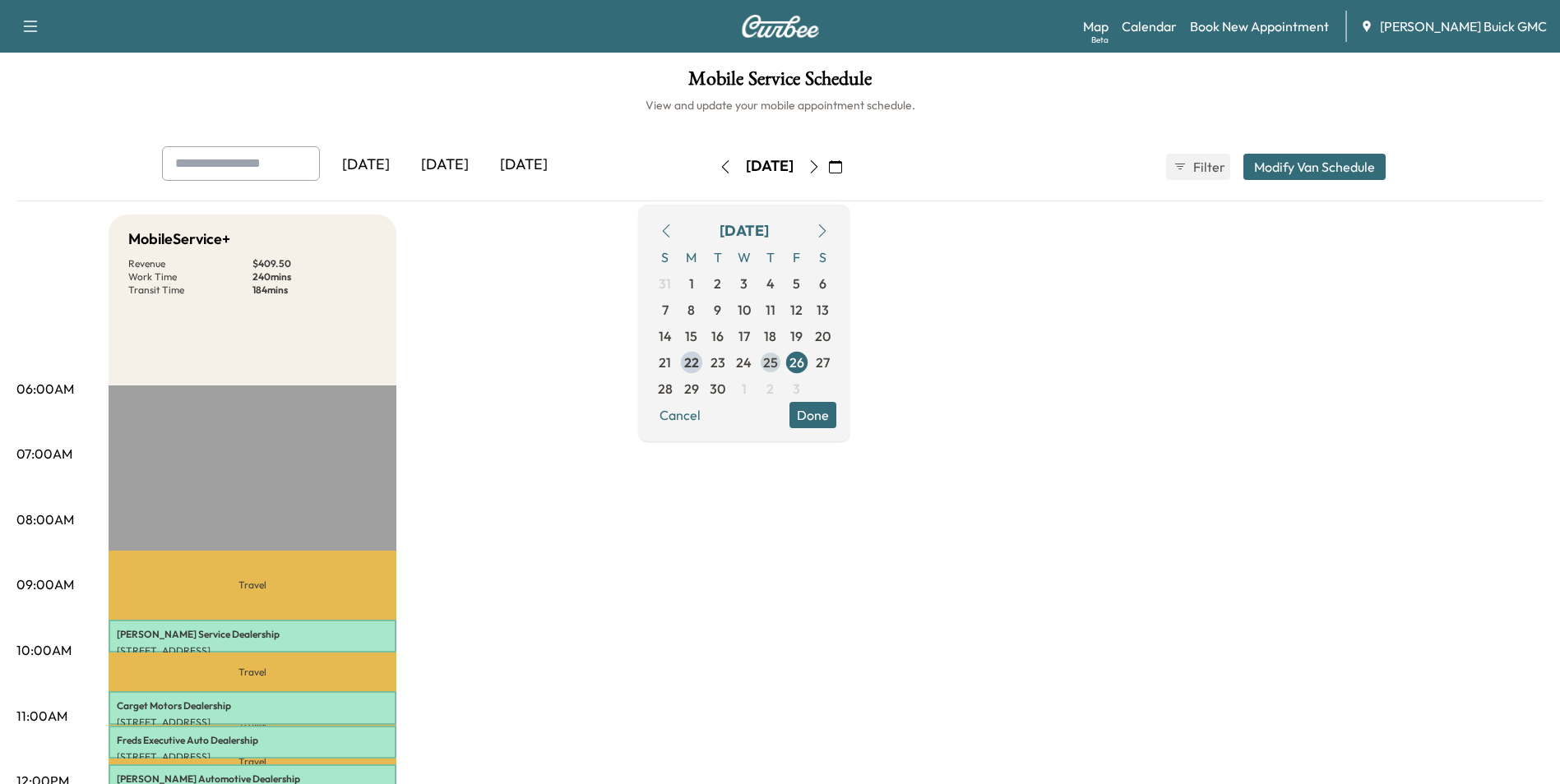
click at [777, 362] on span "25" at bounding box center [771, 362] width 15 height 19
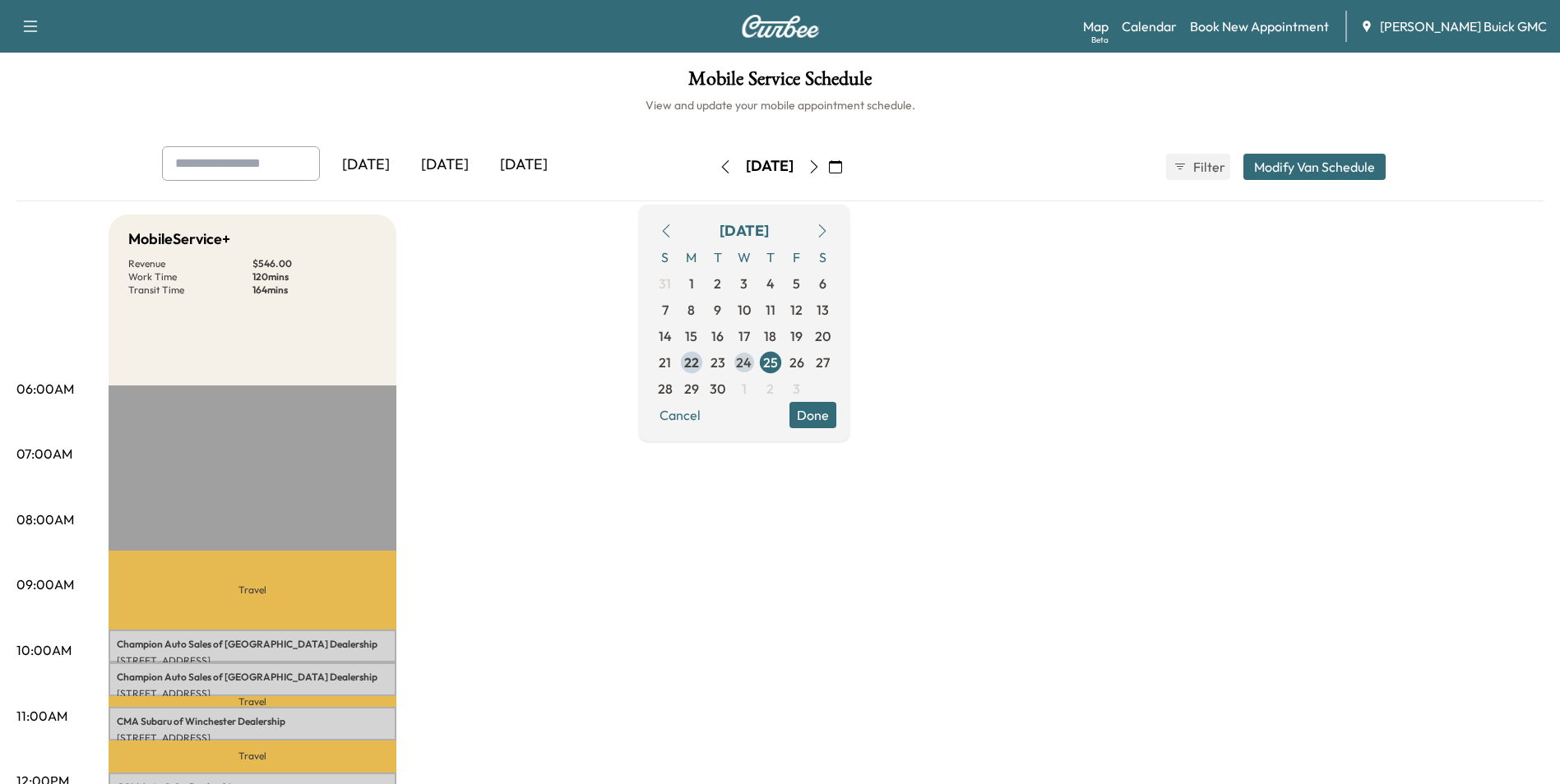
click at [751, 360] on span "24" at bounding box center [744, 362] width 16 height 19
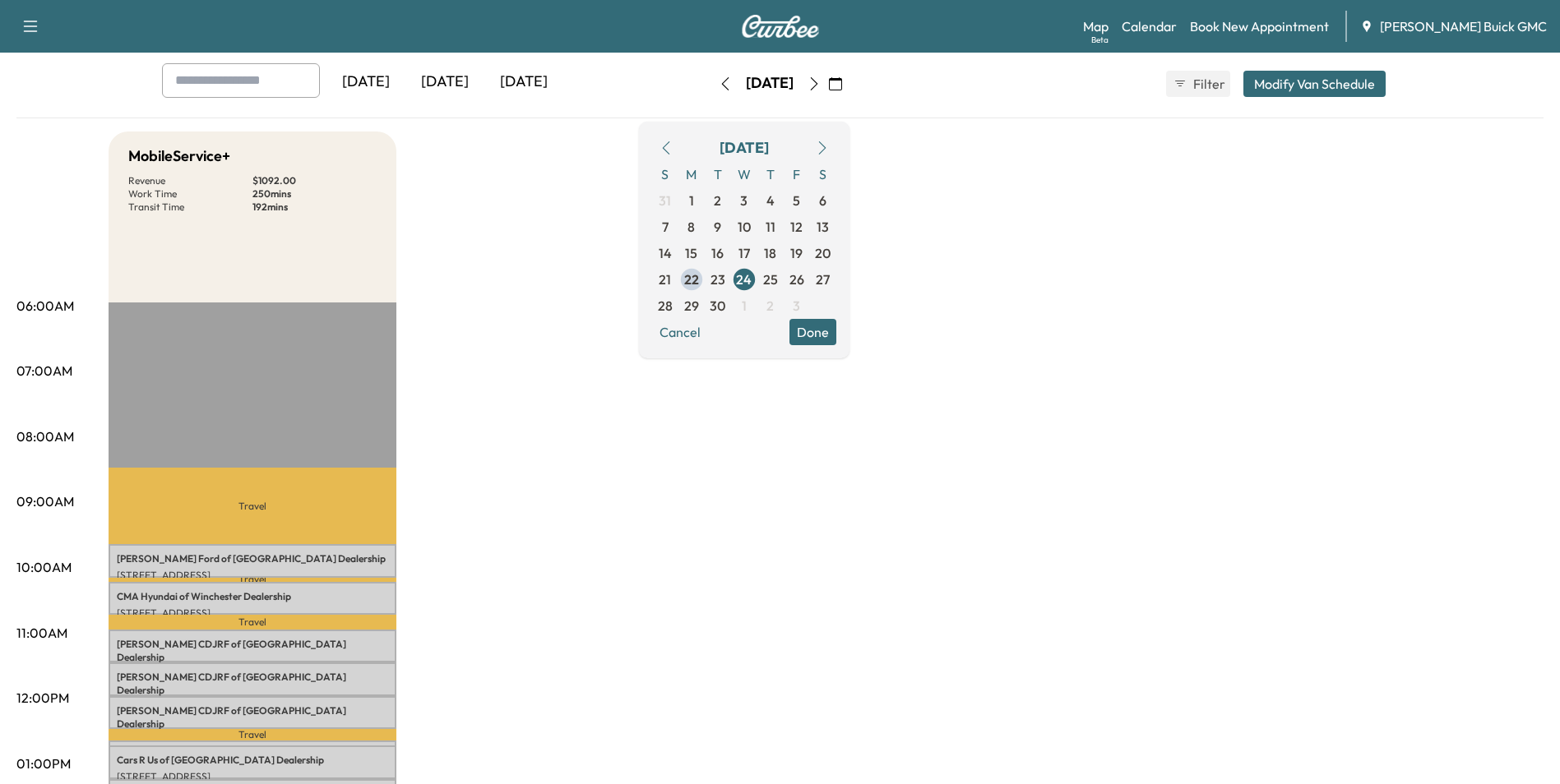
scroll to position [160, 0]
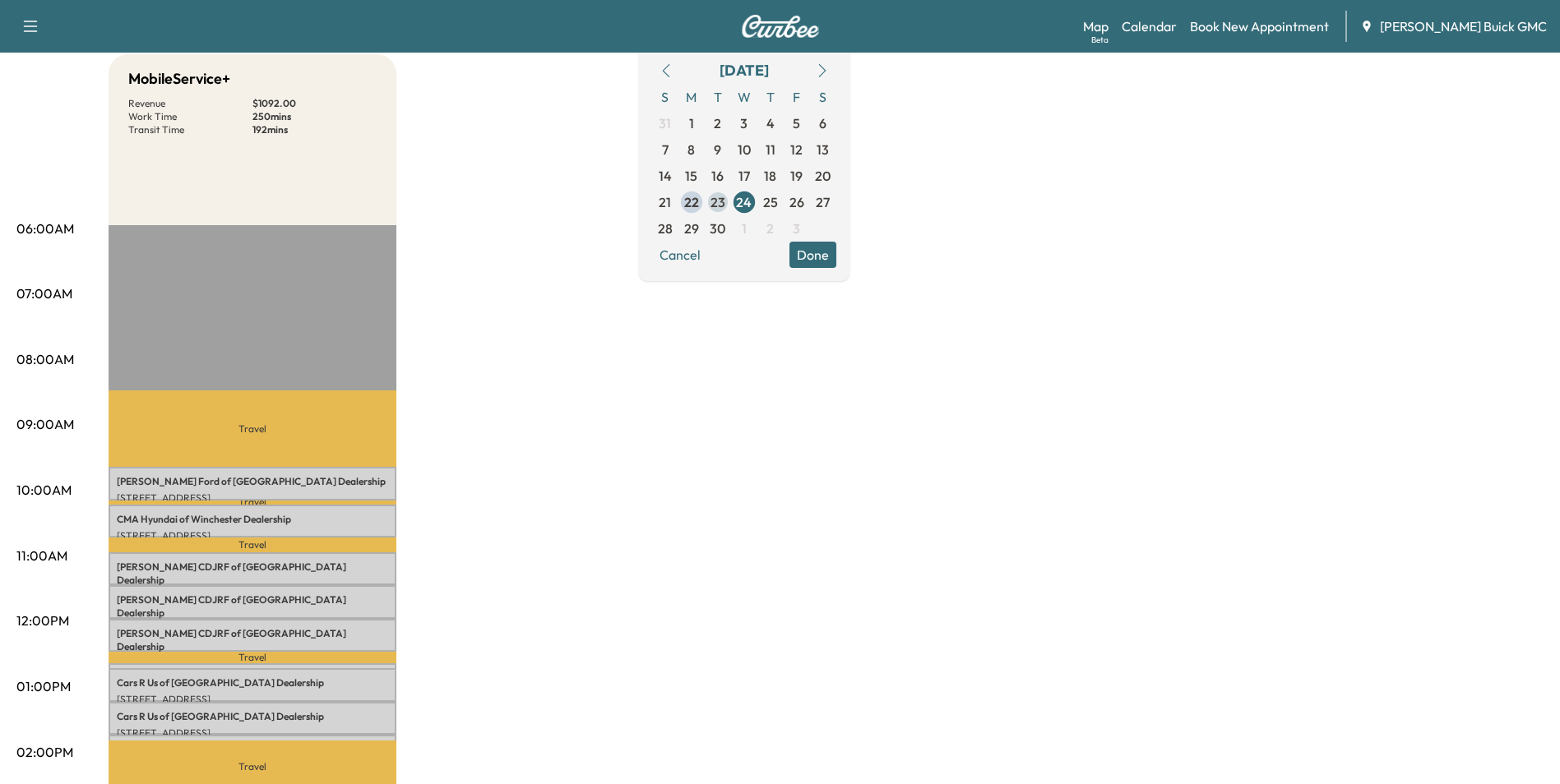
click at [725, 198] on span "23" at bounding box center [718, 202] width 15 height 19
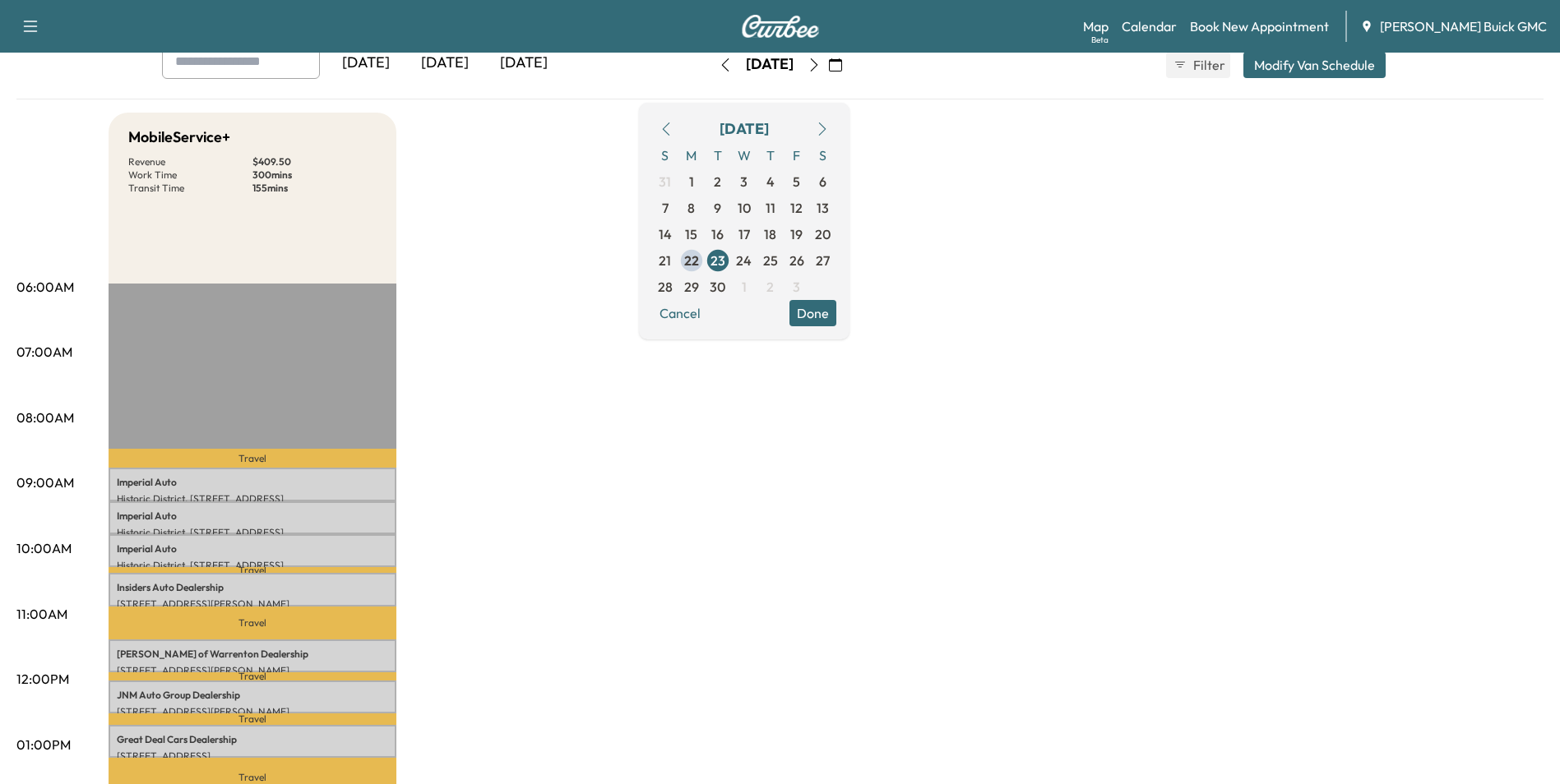
scroll to position [82, 0]
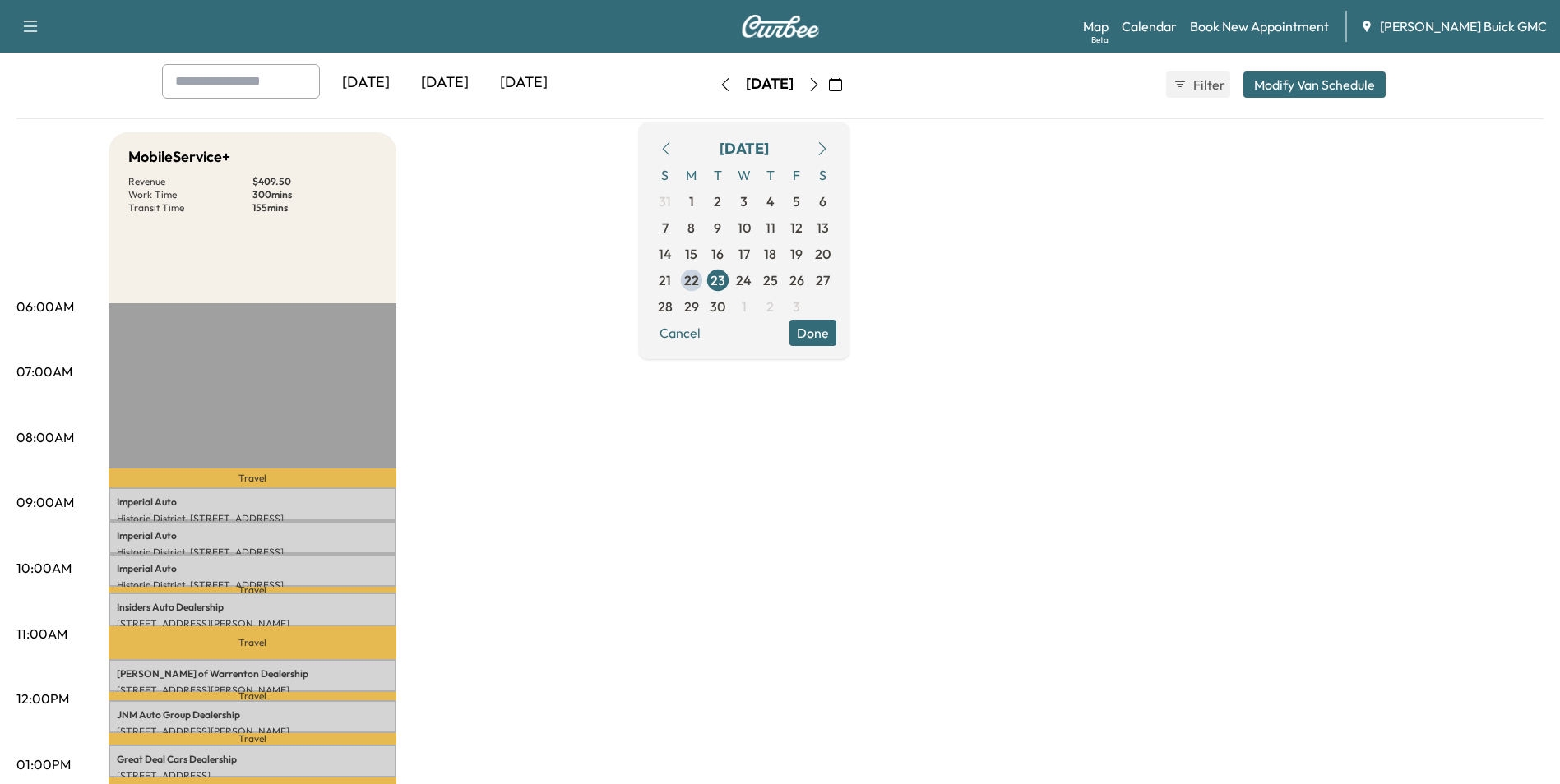
click at [1272, 309] on div "MobileService+ Revenue $ 409.50 Work Time 300 mins Transit Time 155 mins Travel…" at bounding box center [826, 749] width 1435 height 1233
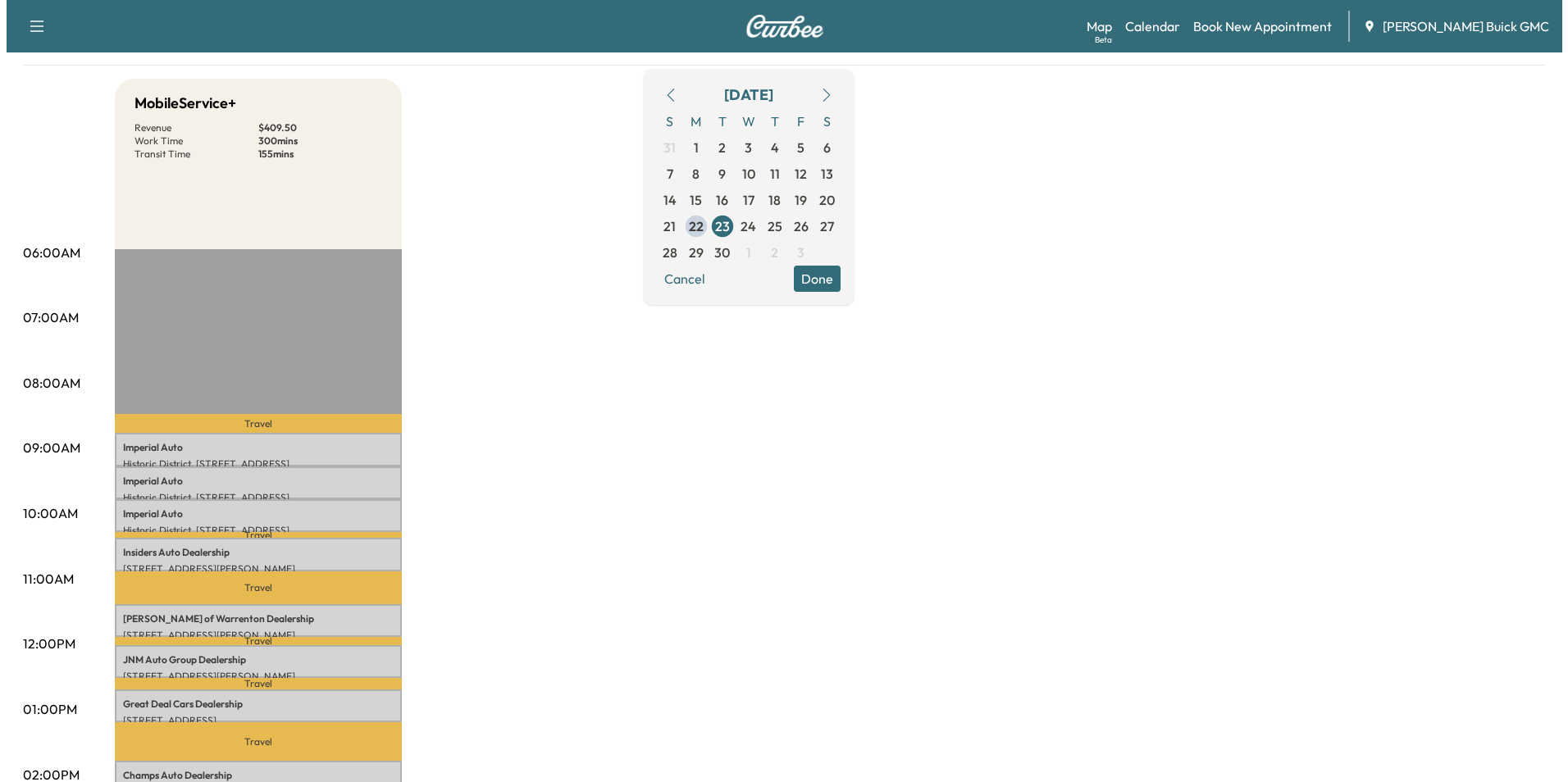
scroll to position [164, 0]
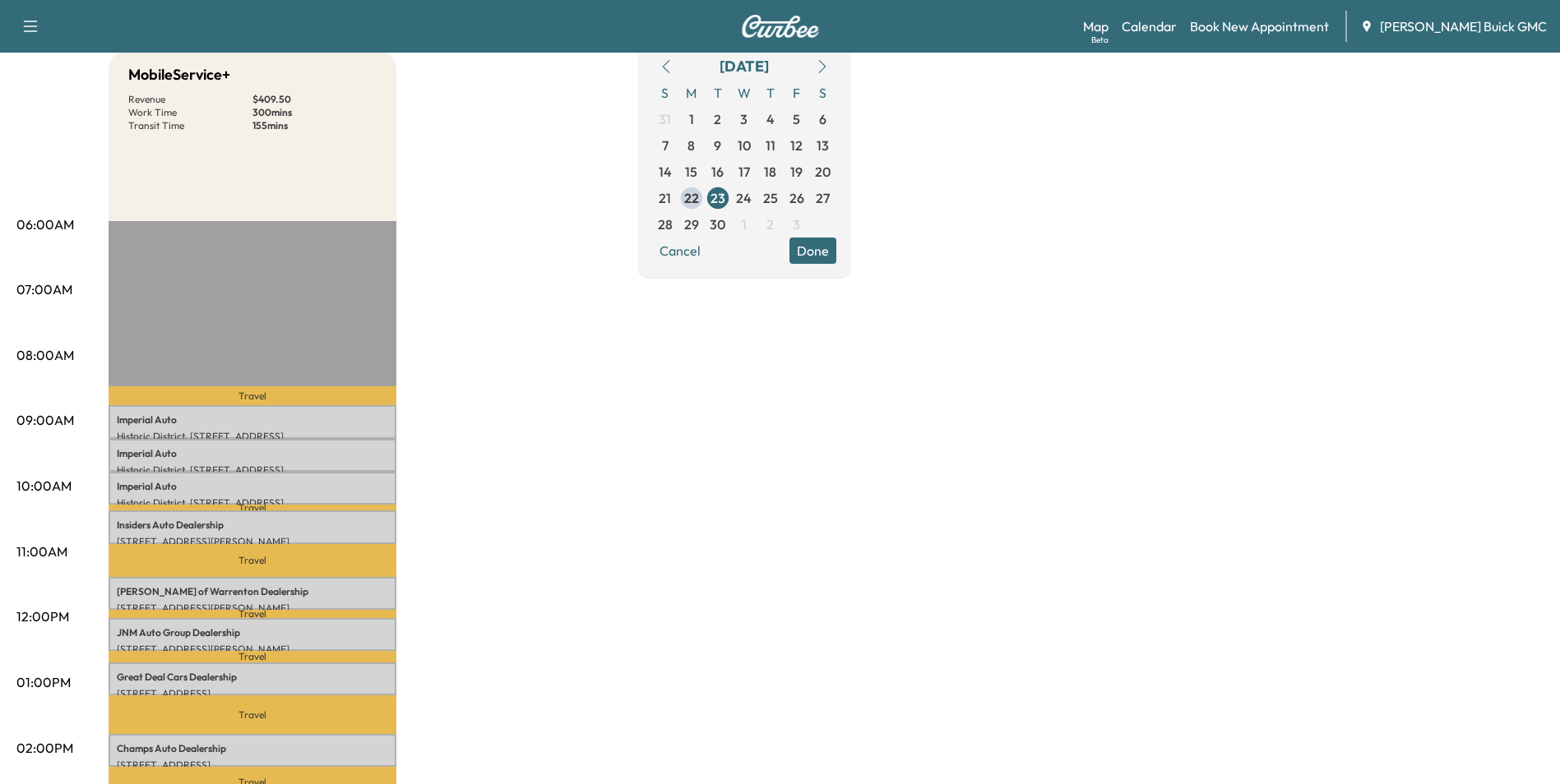
click at [1114, 413] on div "MobileService+ Revenue $ 409.50 Work Time 300 mins Transit Time 155 mins Travel…" at bounding box center [826, 666] width 1435 height 1233
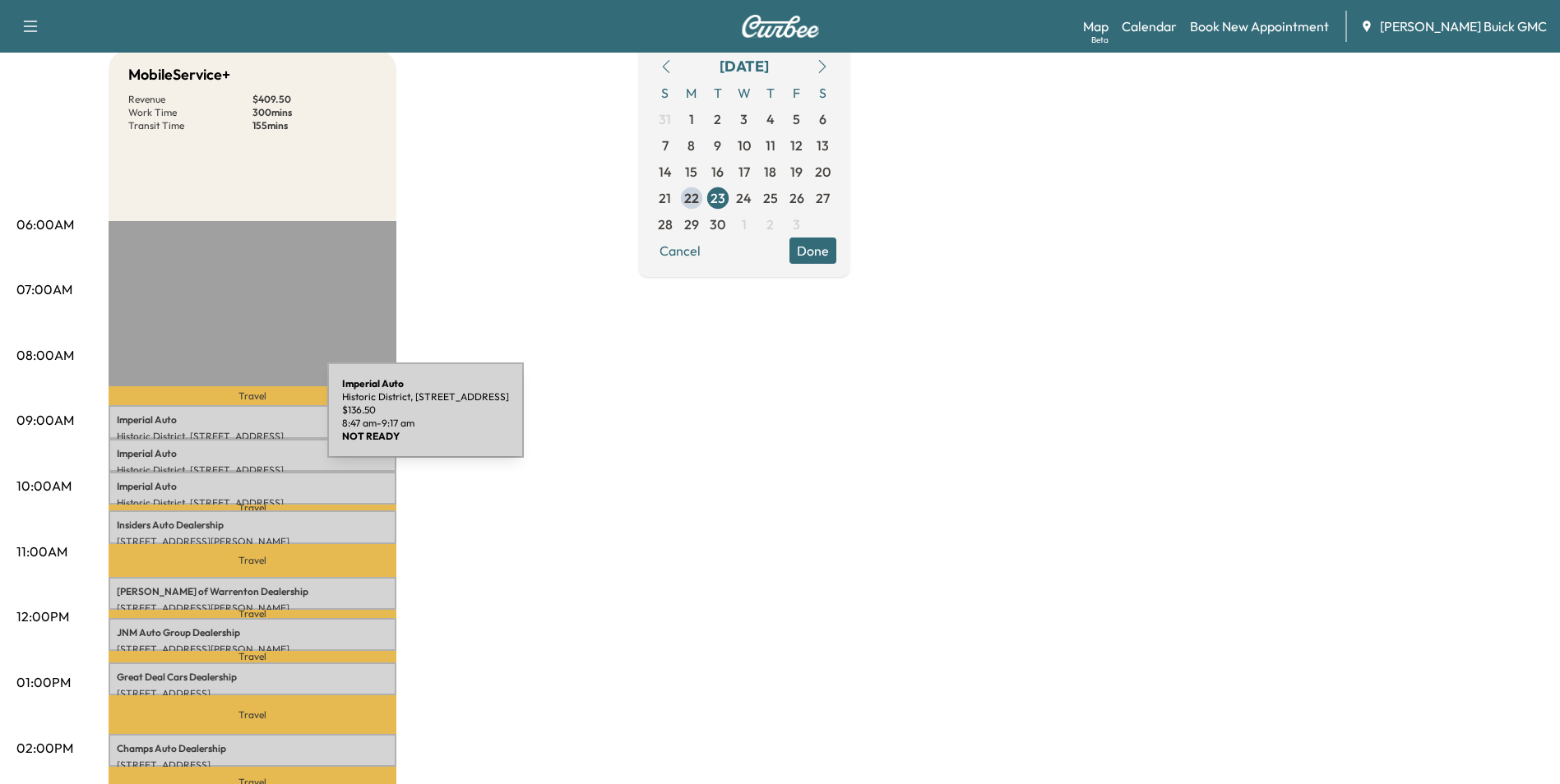
click at [204, 420] on p "Imperial Auto" at bounding box center [252, 420] width 271 height 14
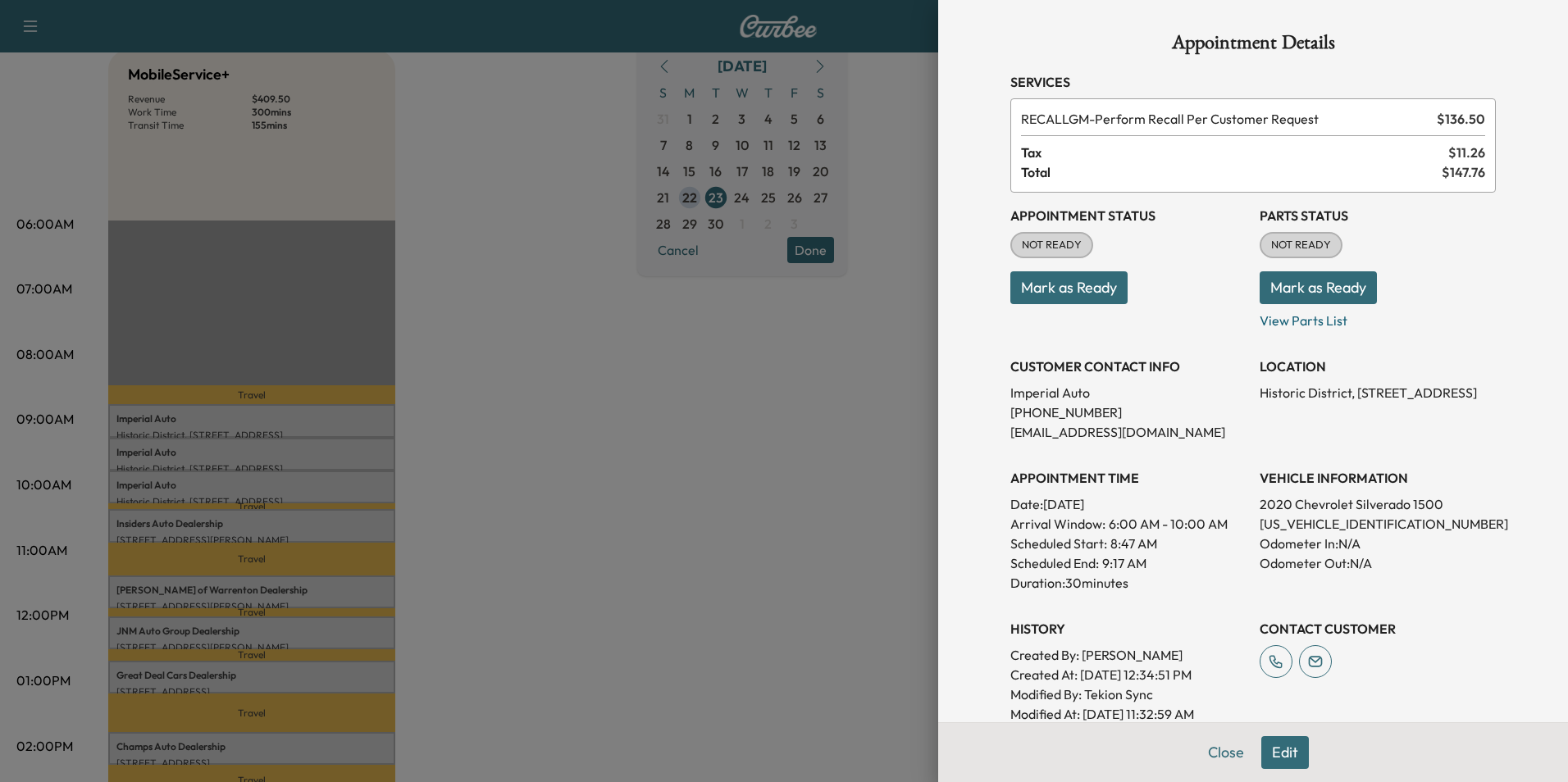
click at [697, 355] on div at bounding box center [784, 391] width 1568 height 782
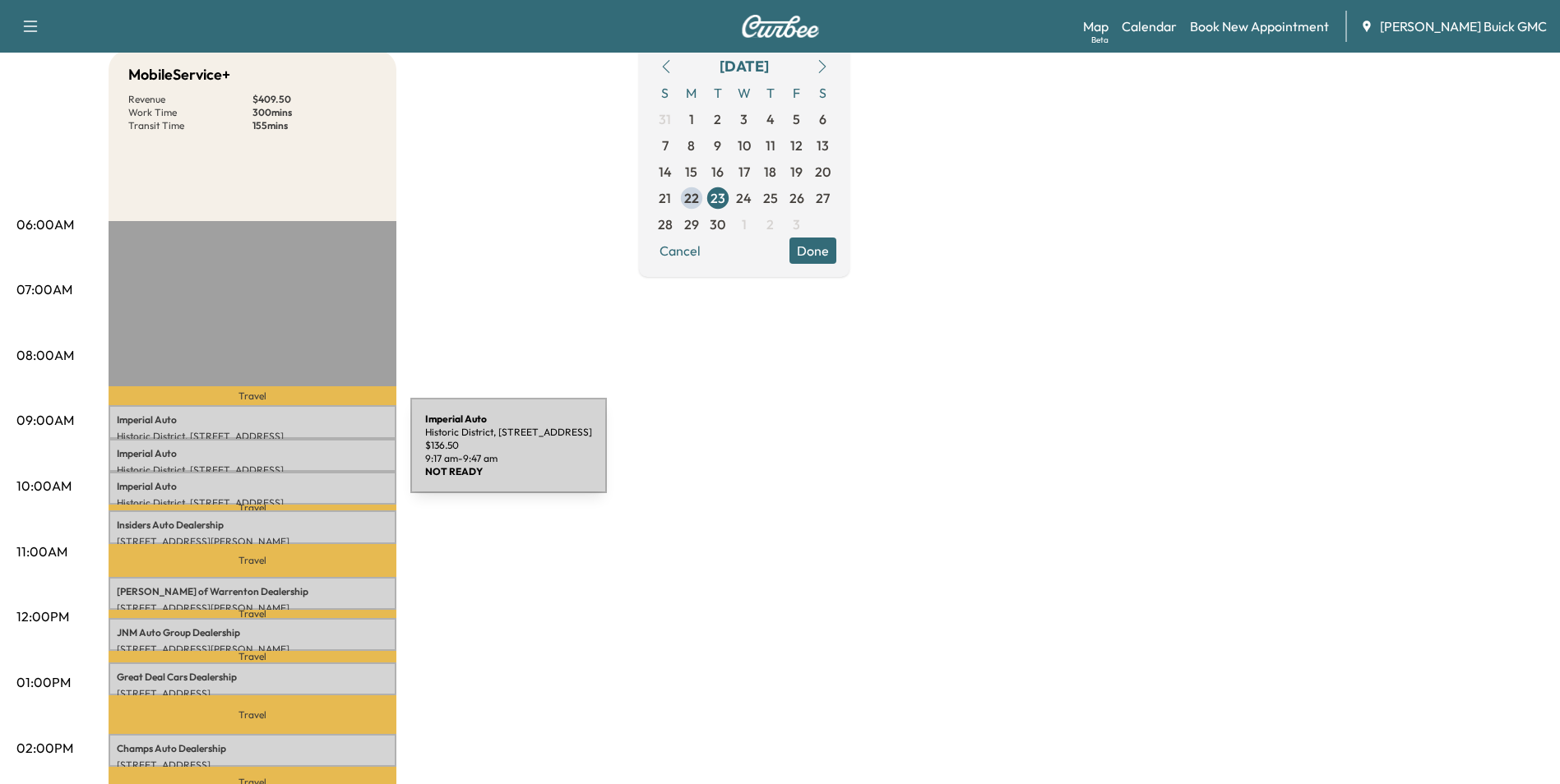
click at [287, 456] on p "Imperial Auto" at bounding box center [252, 454] width 271 height 14
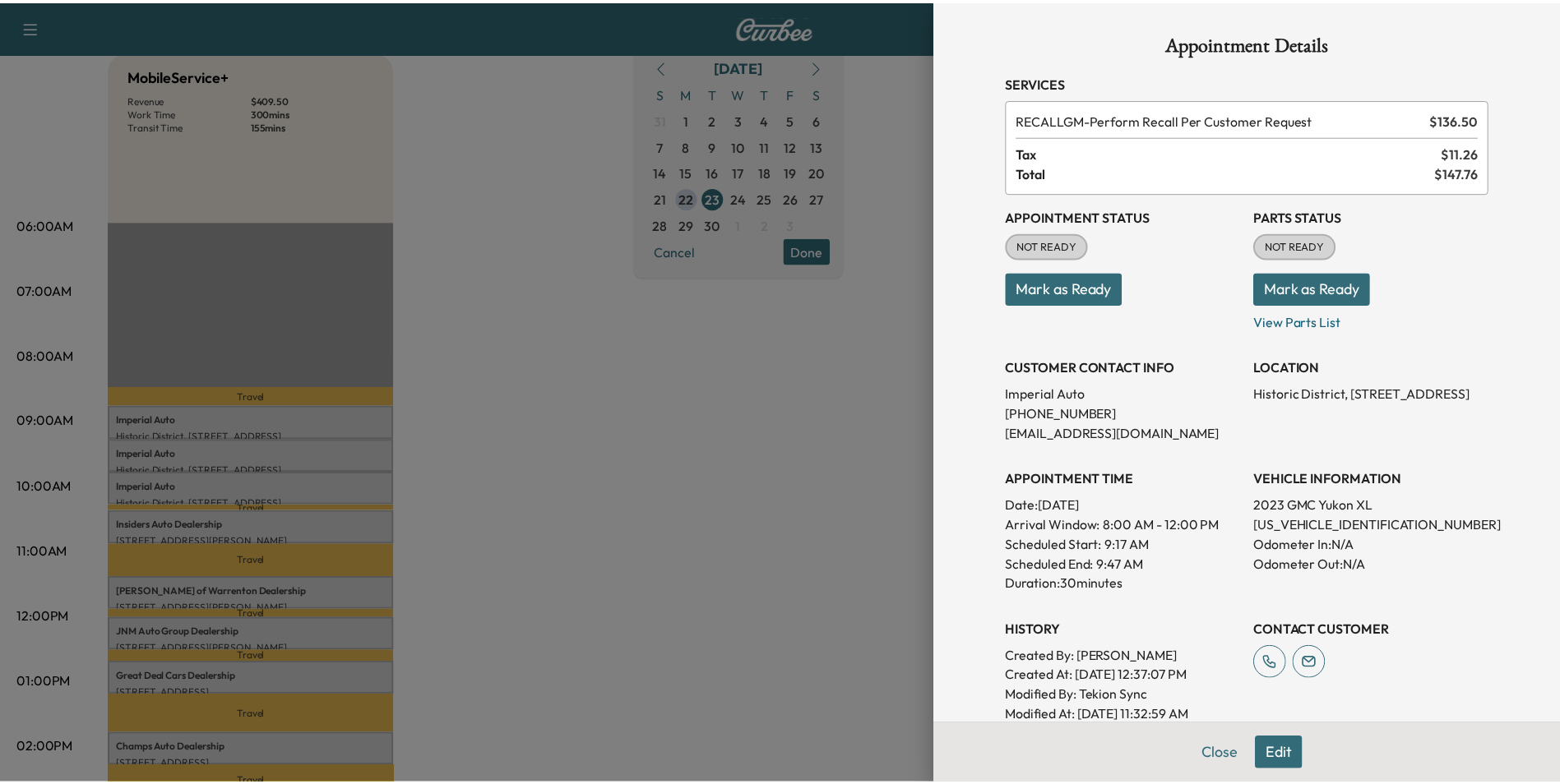
scroll to position [82, 0]
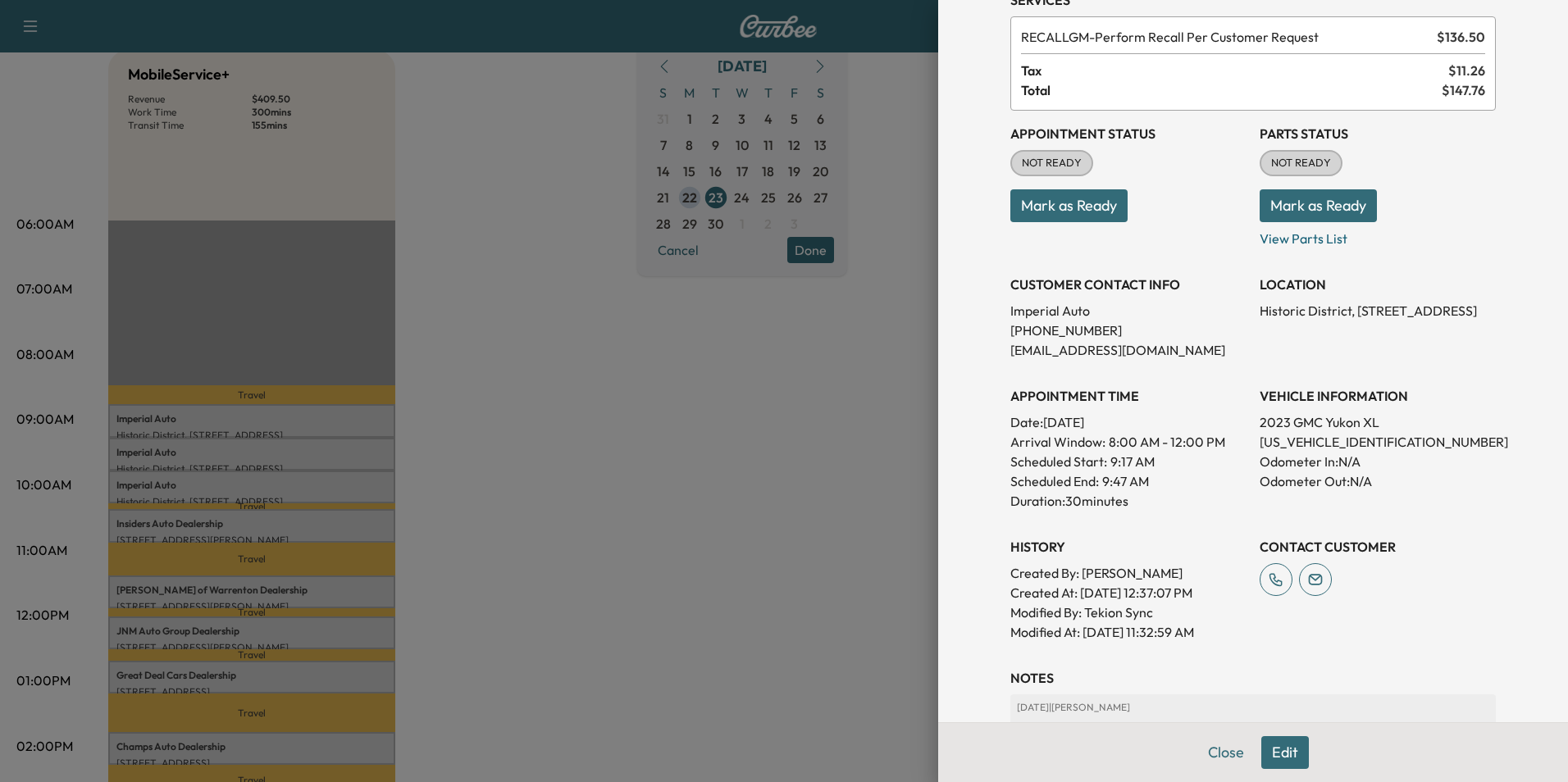
click at [552, 412] on div at bounding box center [784, 391] width 1568 height 782
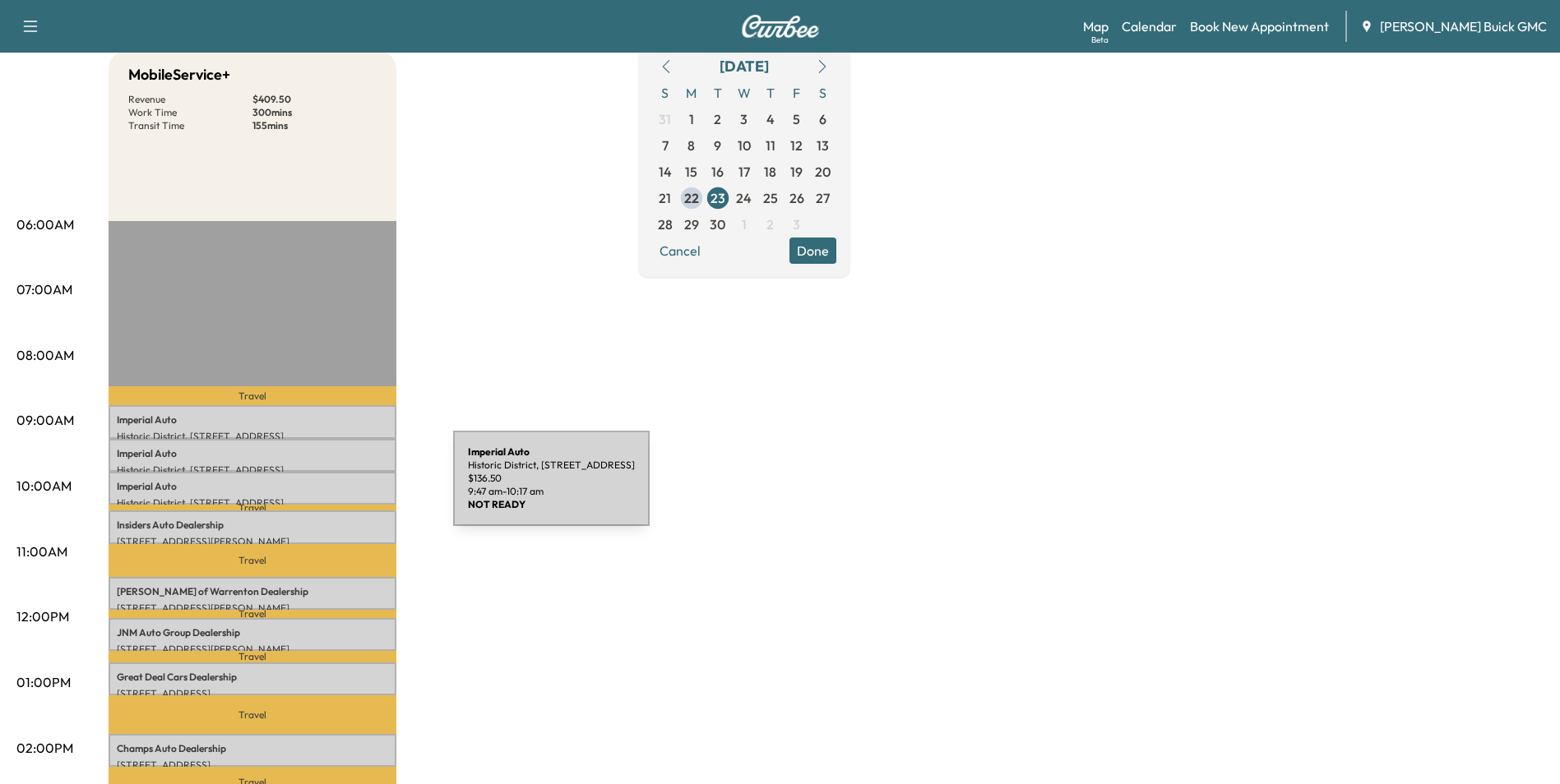
click at [330, 489] on p "Imperial Auto" at bounding box center [252, 487] width 271 height 14
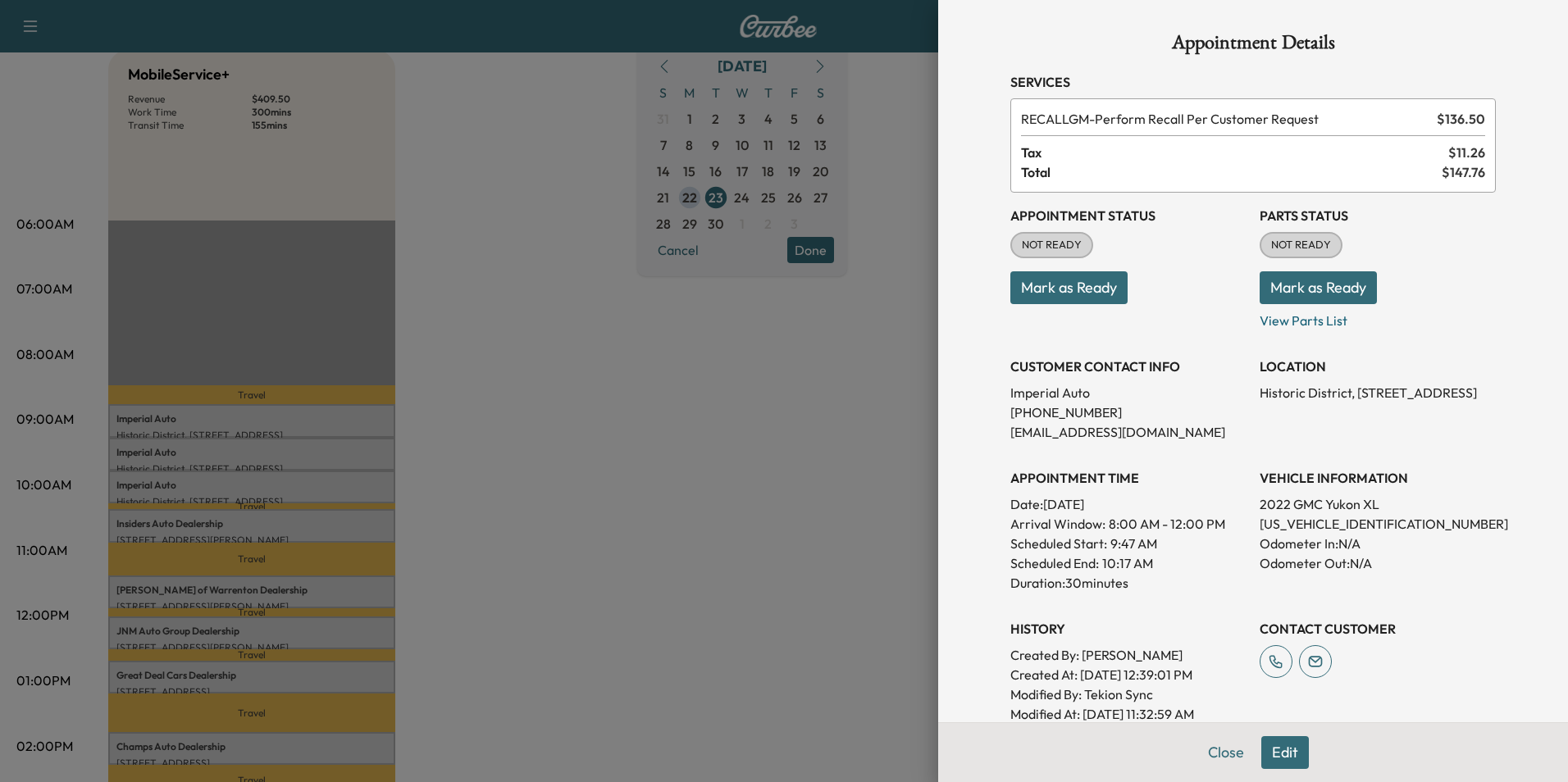
click at [827, 423] on div at bounding box center [784, 391] width 1568 height 782
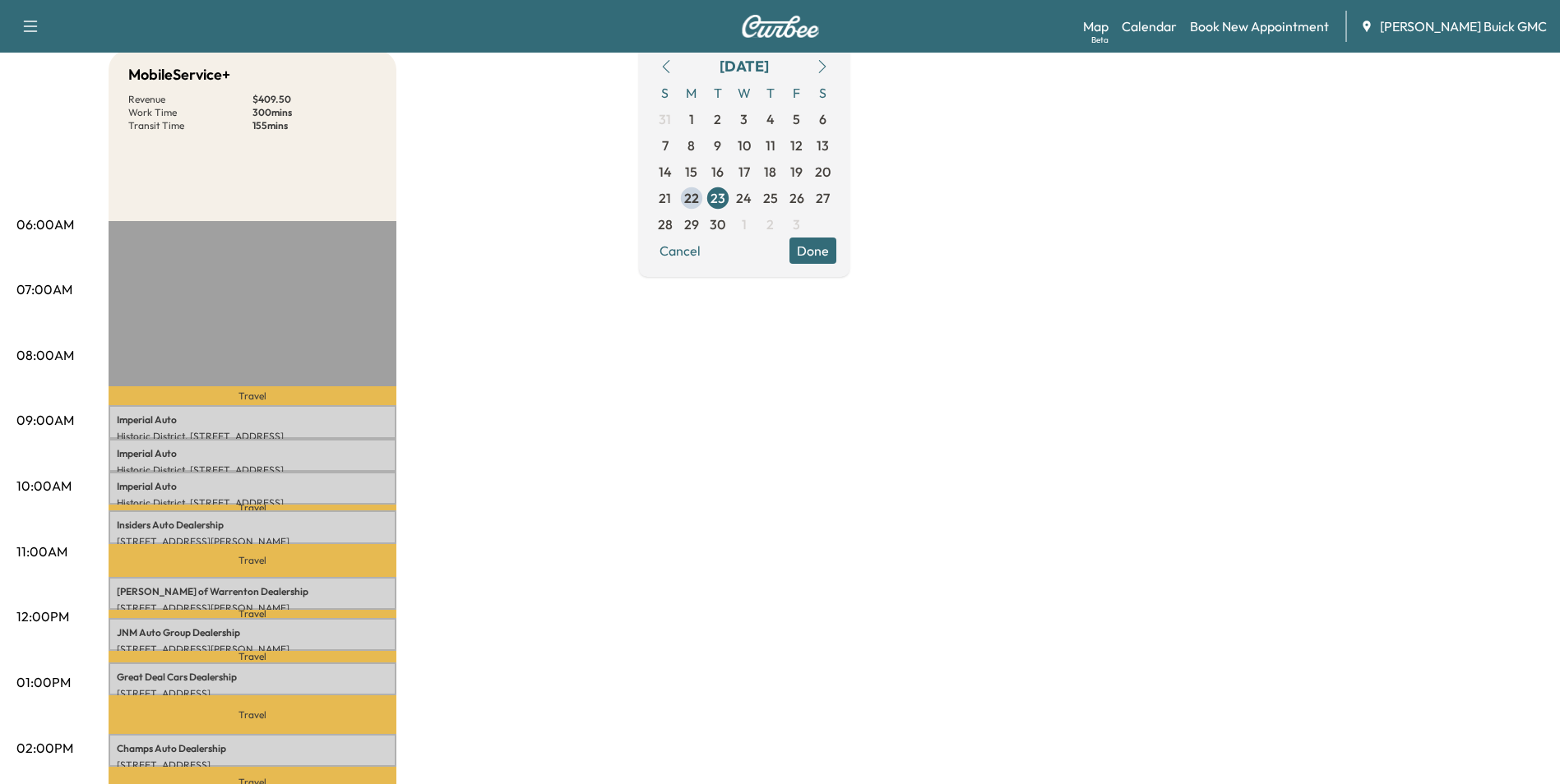
click at [793, 382] on div "MobileService+ Revenue $ 409.50 Work Time 300 mins Transit Time 155 mins Travel…" at bounding box center [826, 666] width 1435 height 1233
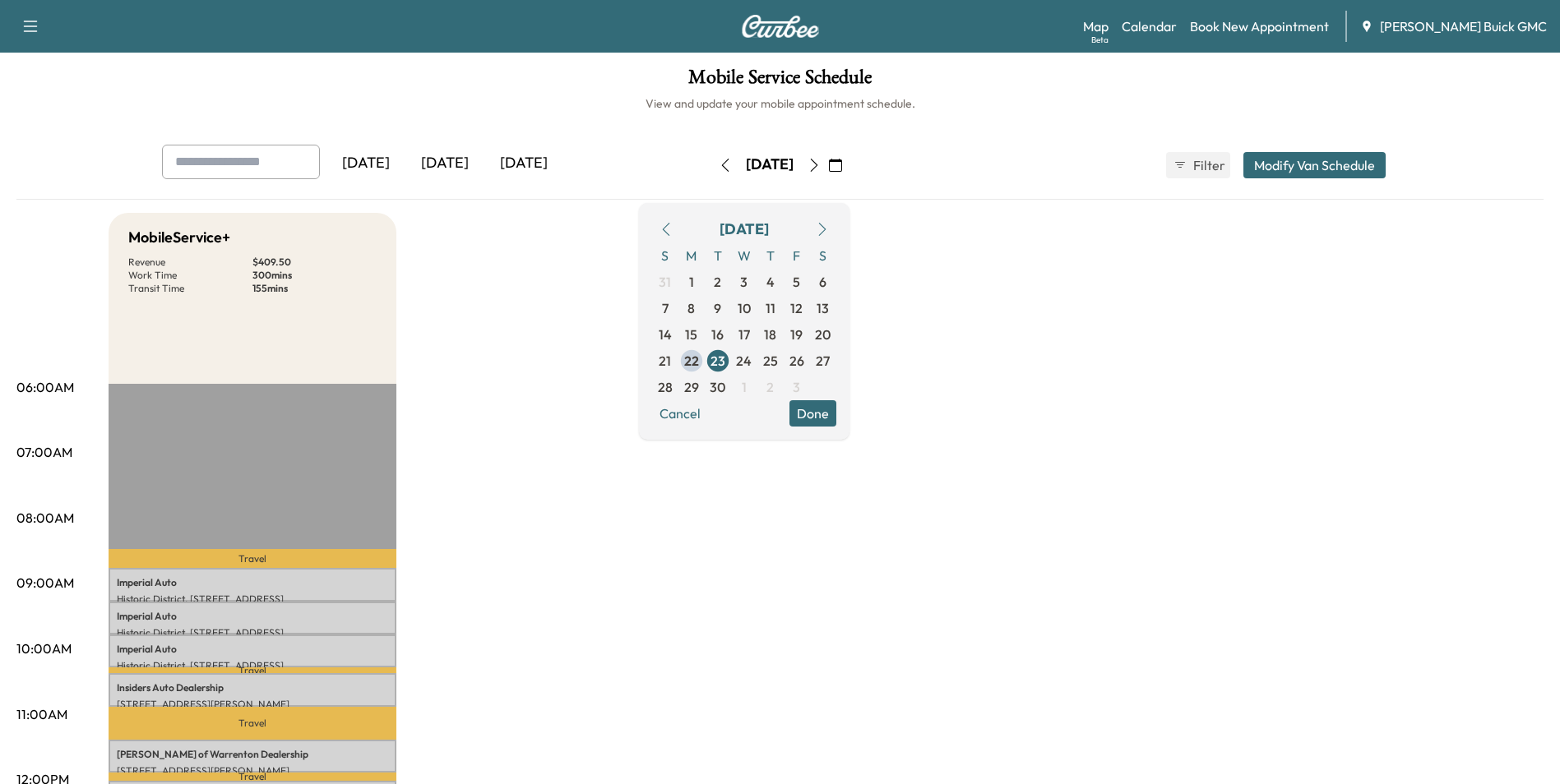
scroll to position [0, 0]
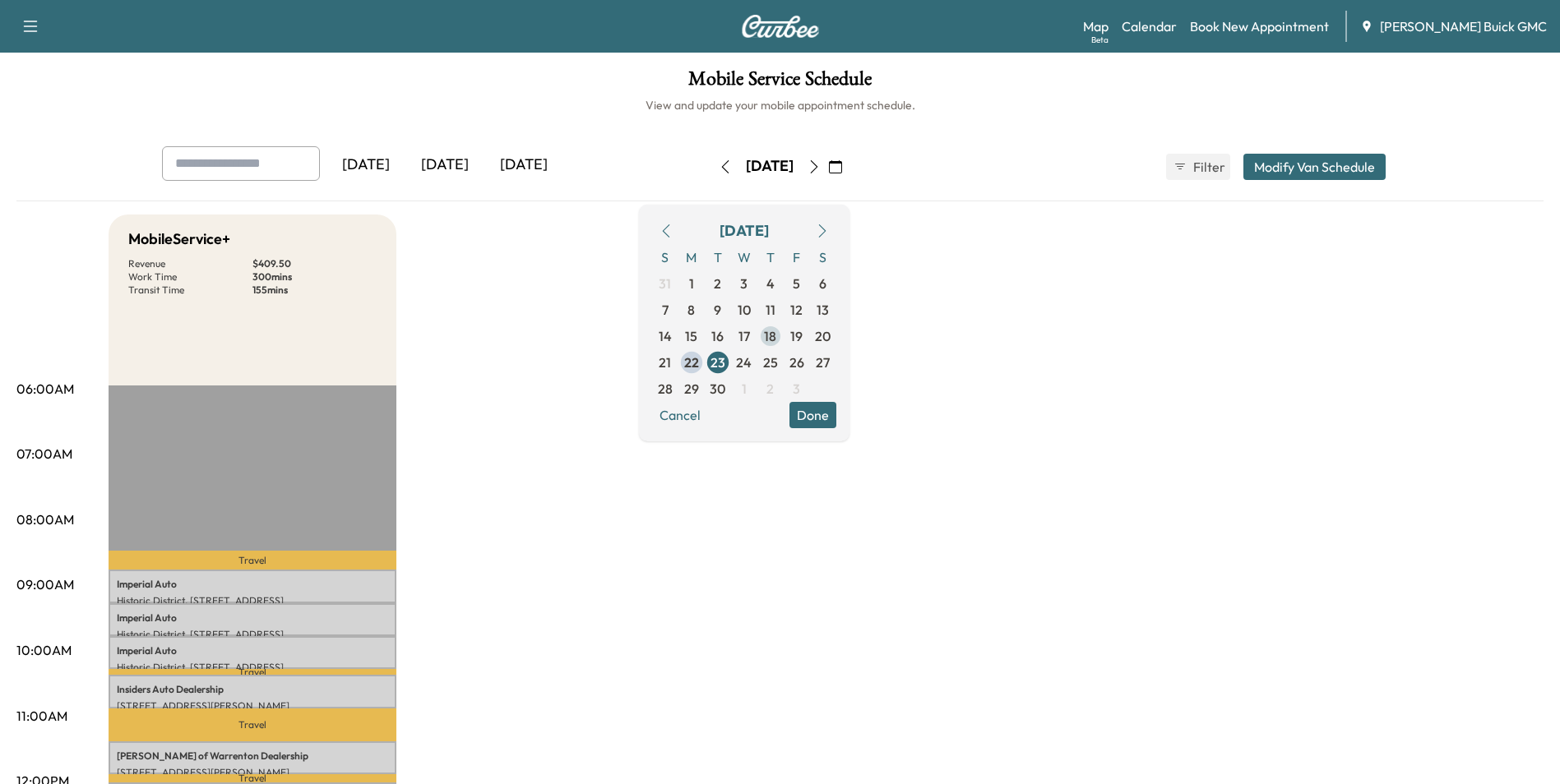
click at [777, 333] on span "18" at bounding box center [770, 336] width 13 height 19
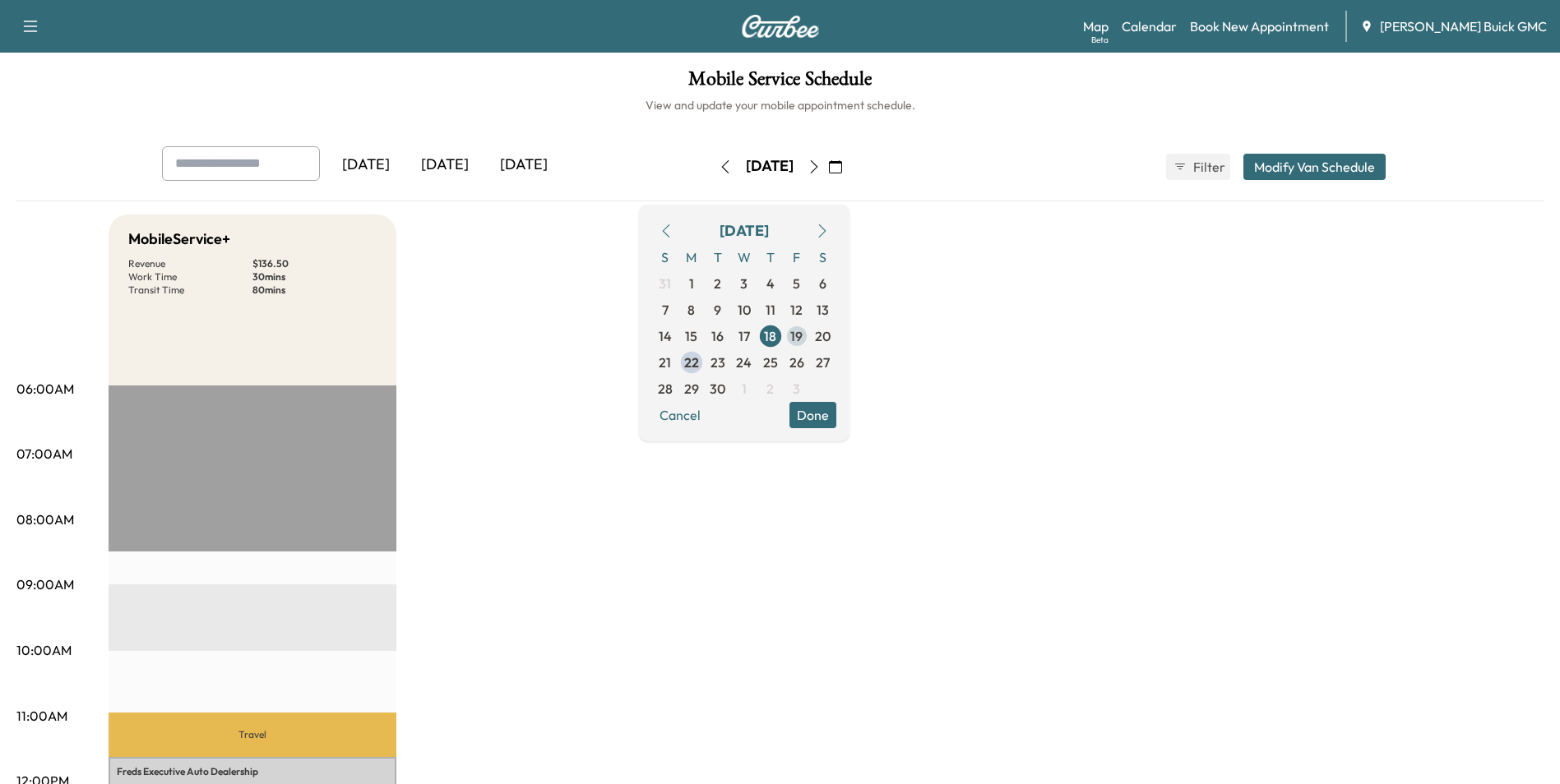
click at [803, 332] on span "19" at bounding box center [796, 336] width 13 height 19
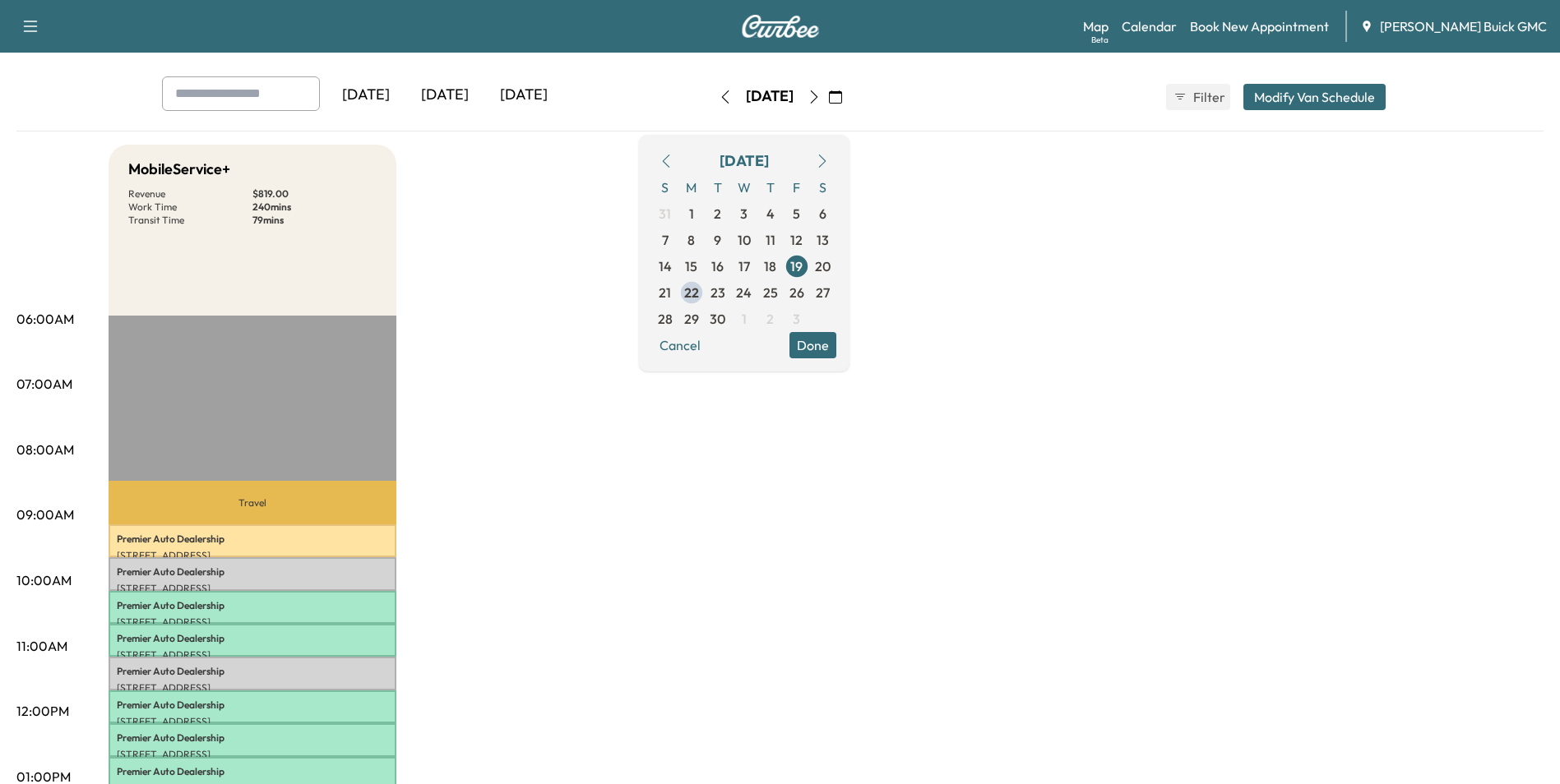
scroll to position [165, 0]
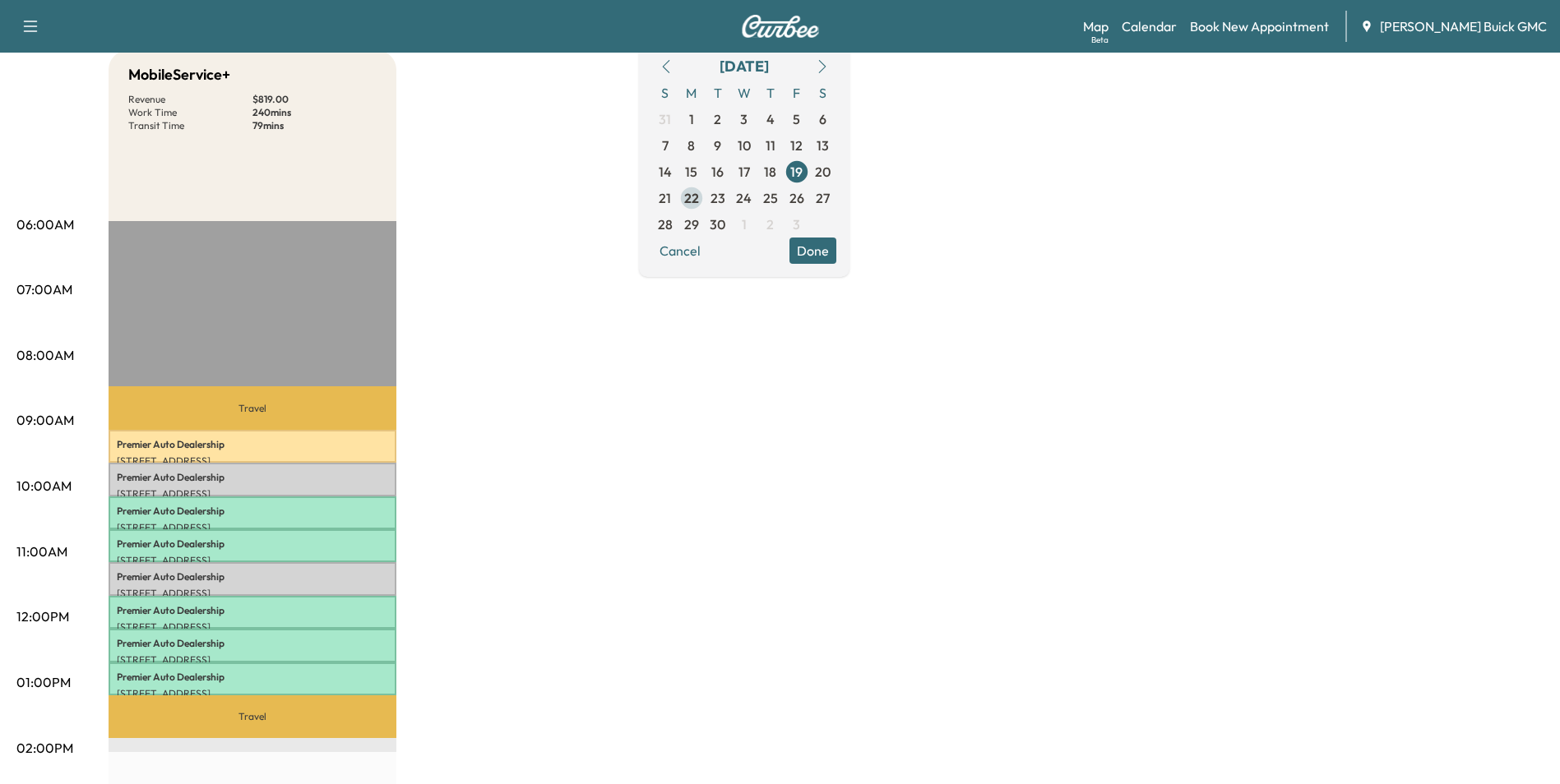
click at [699, 195] on span "22" at bounding box center [691, 197] width 15 height 19
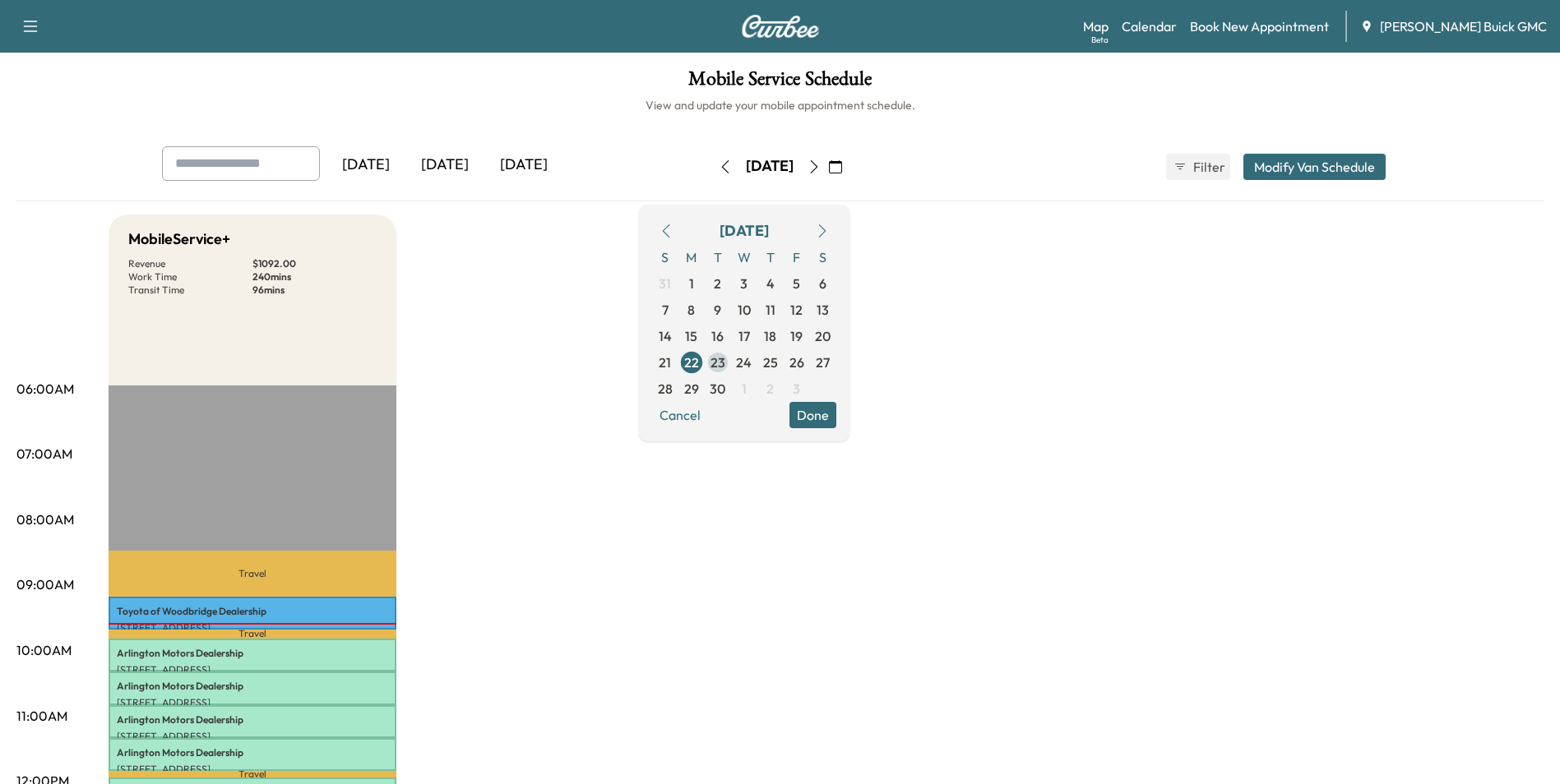
click at [725, 362] on span "23" at bounding box center [718, 362] width 15 height 19
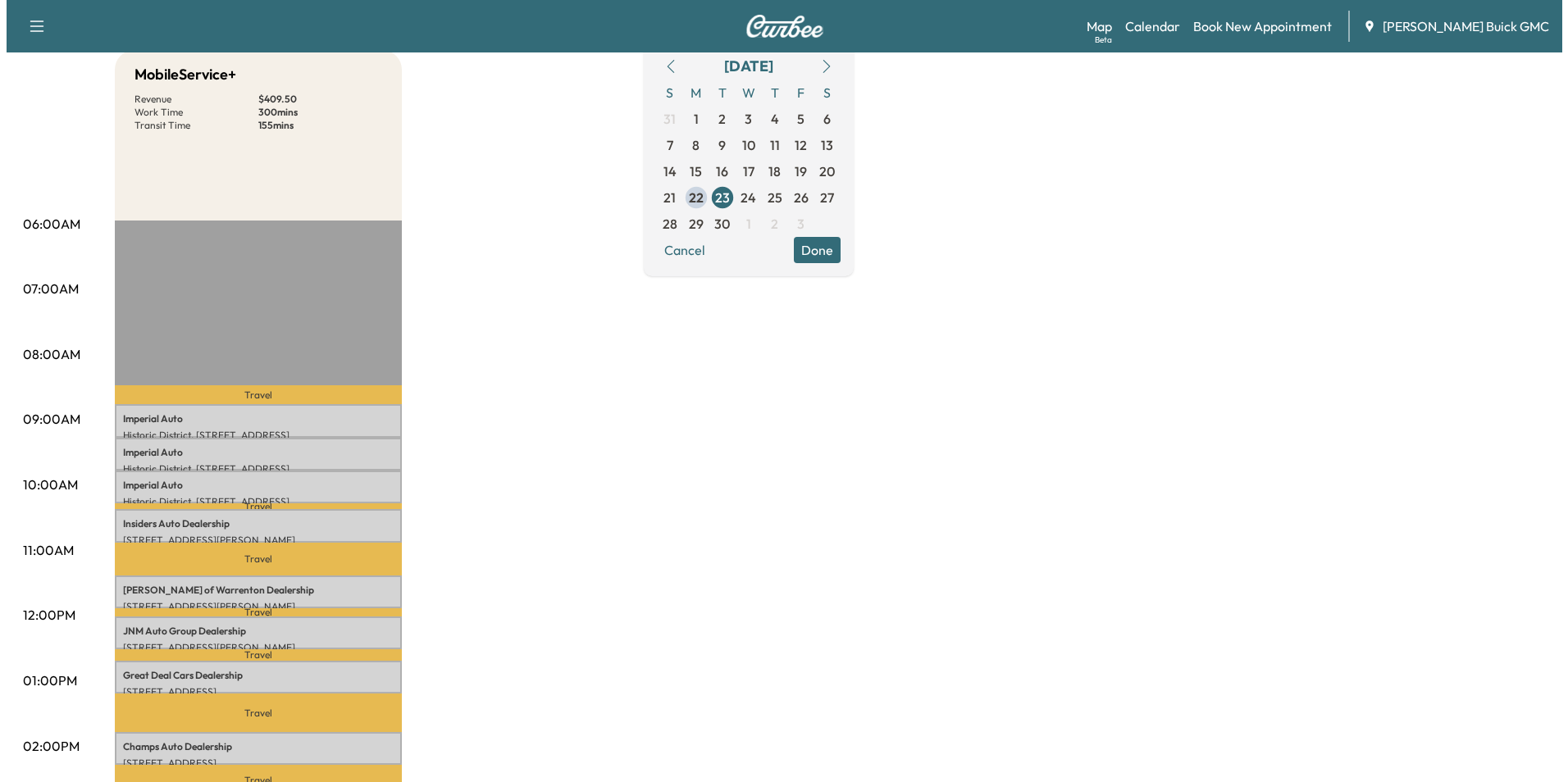
scroll to position [82, 0]
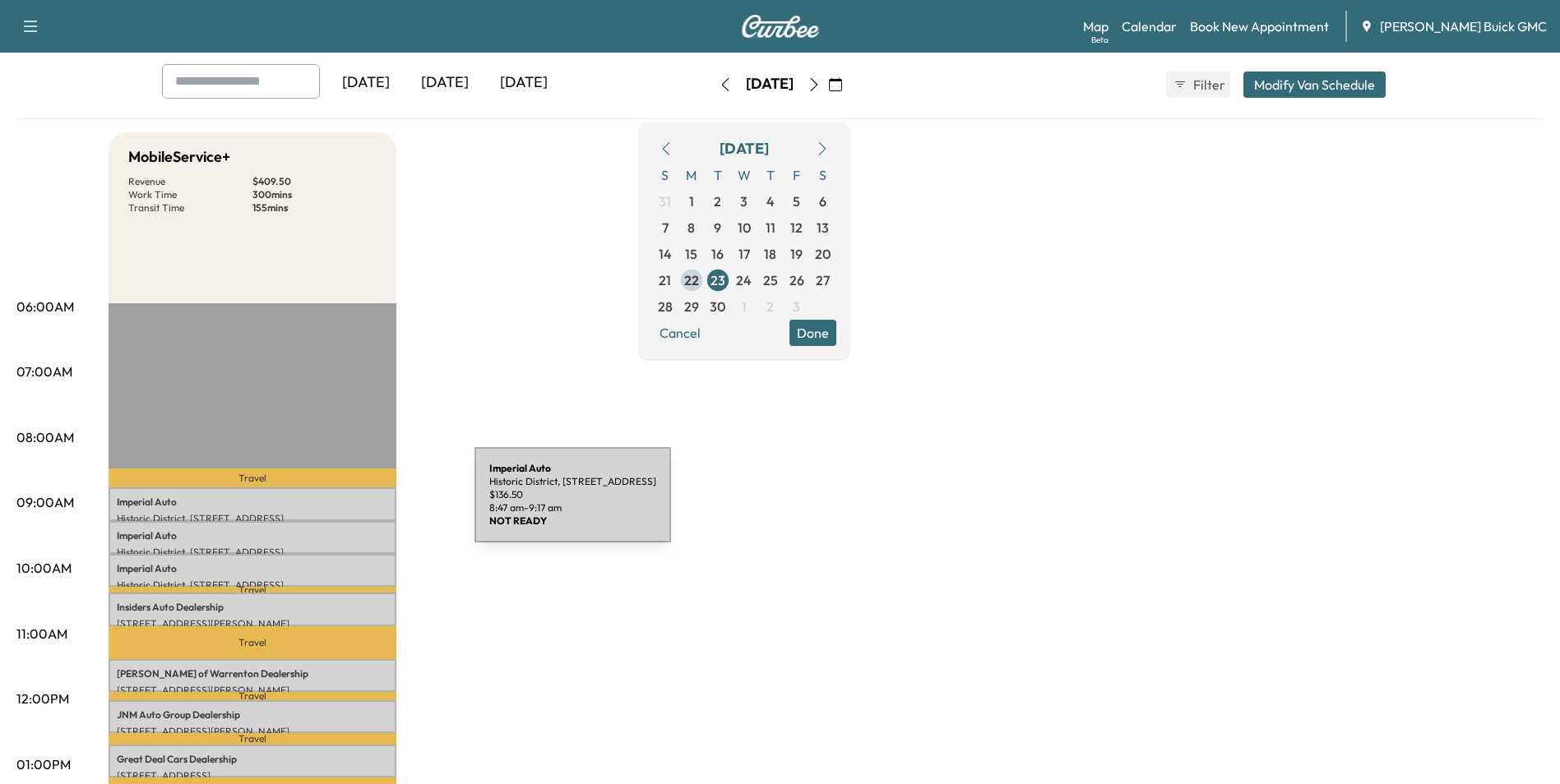
click at [351, 505] on p "Imperial Auto" at bounding box center [252, 502] width 271 height 14
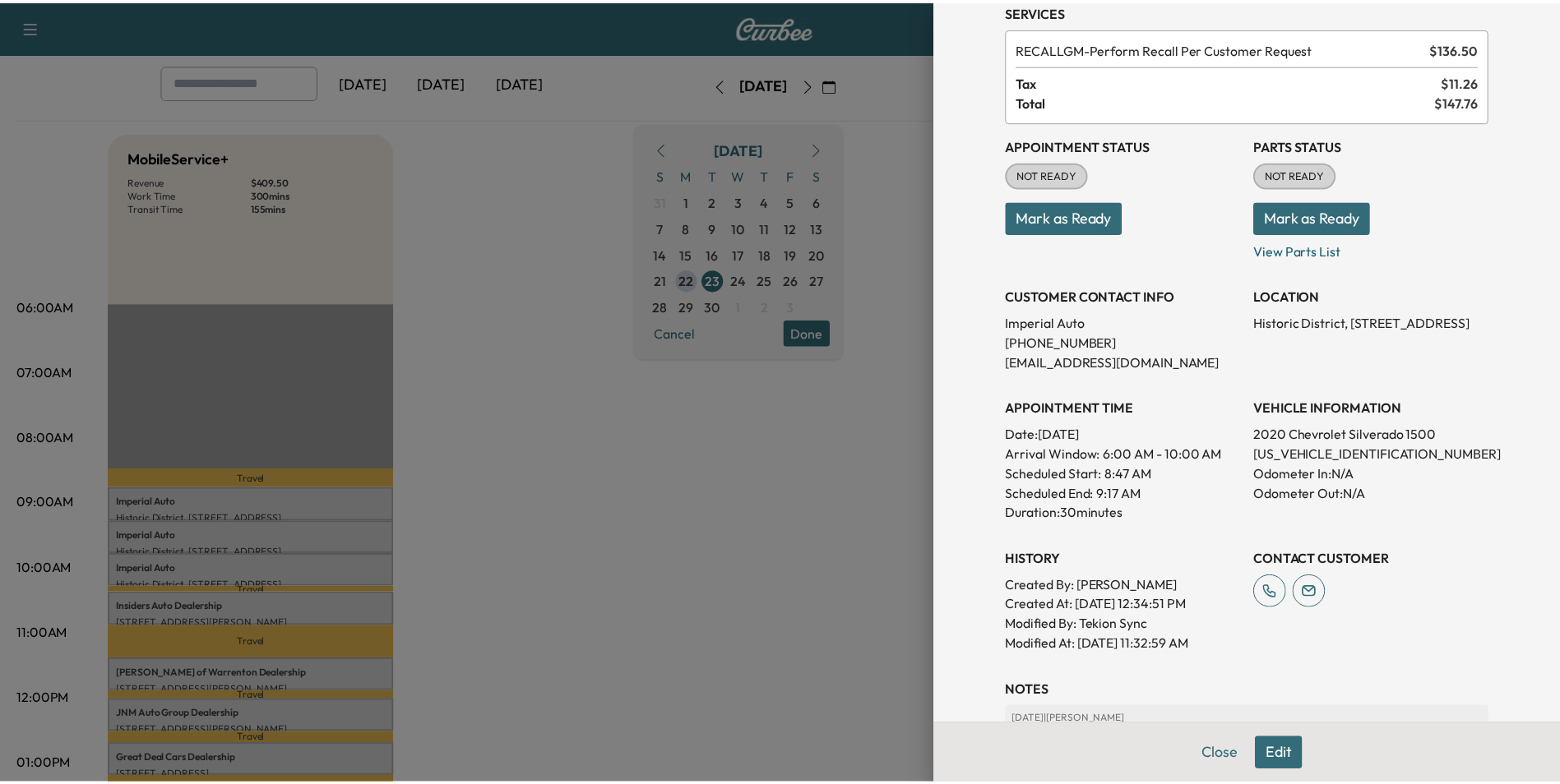
scroll to position [57, 0]
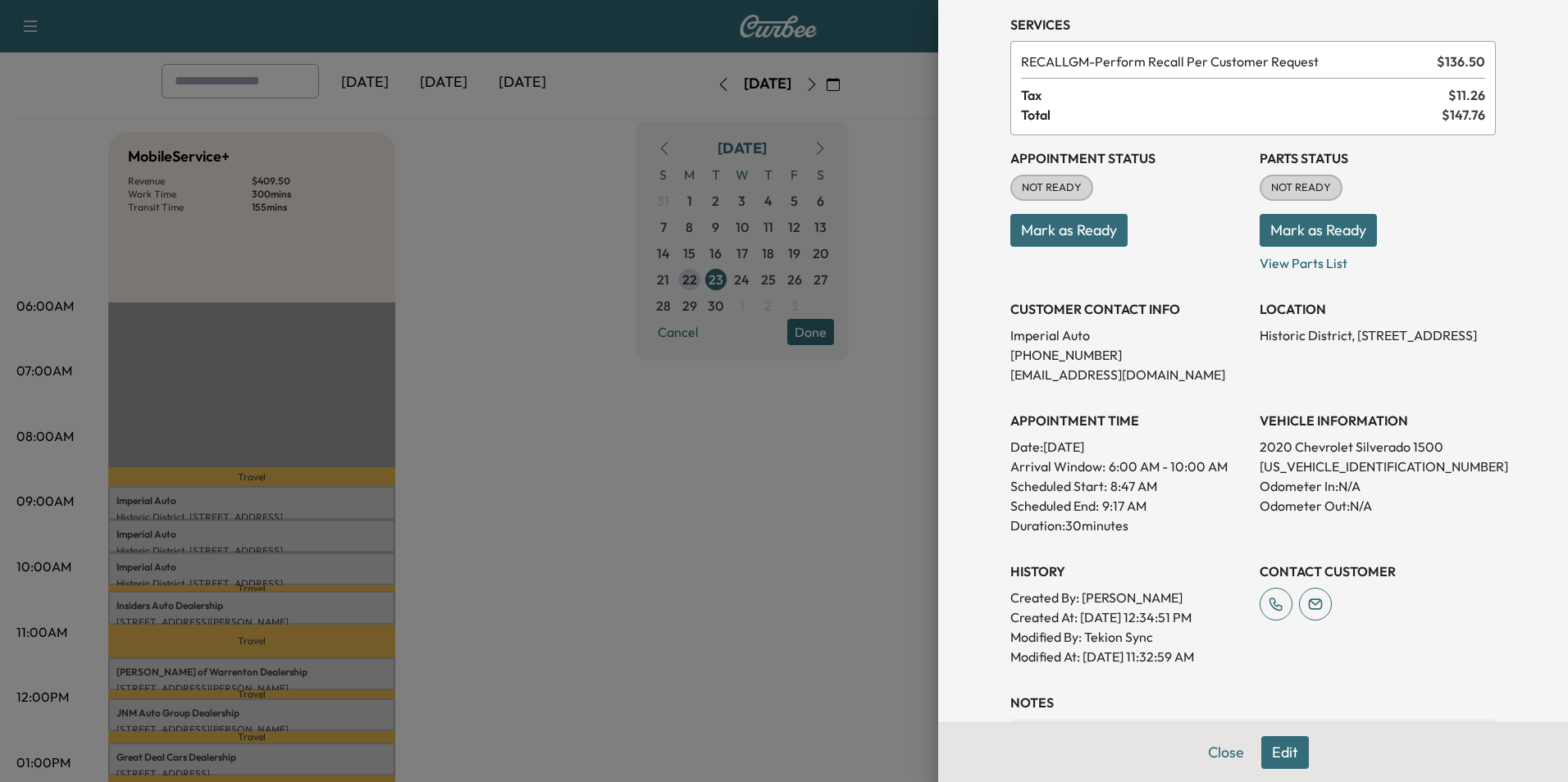
click at [641, 516] on div at bounding box center [784, 391] width 1568 height 782
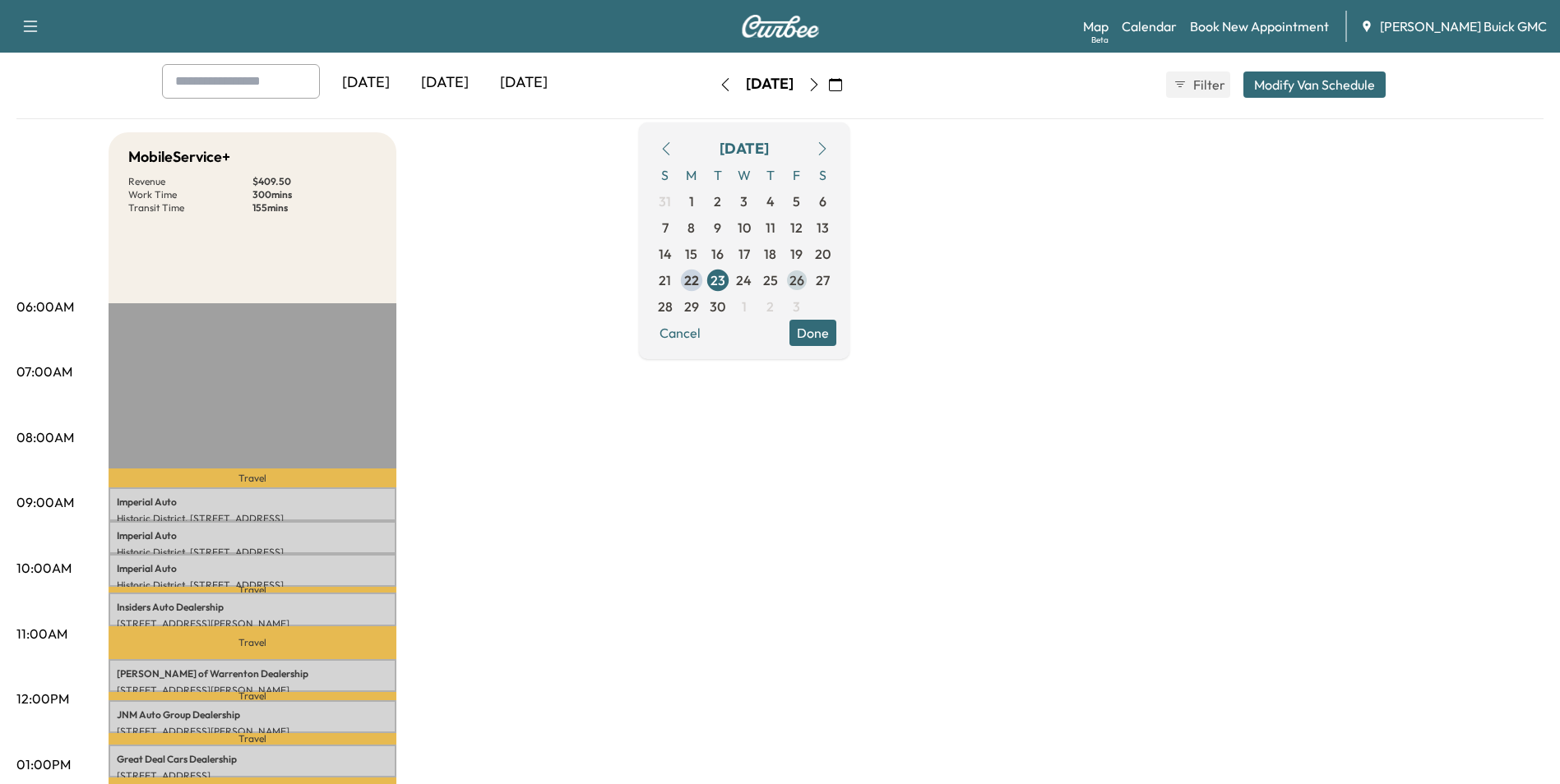
click at [804, 278] on span "26" at bounding box center [797, 279] width 15 height 19
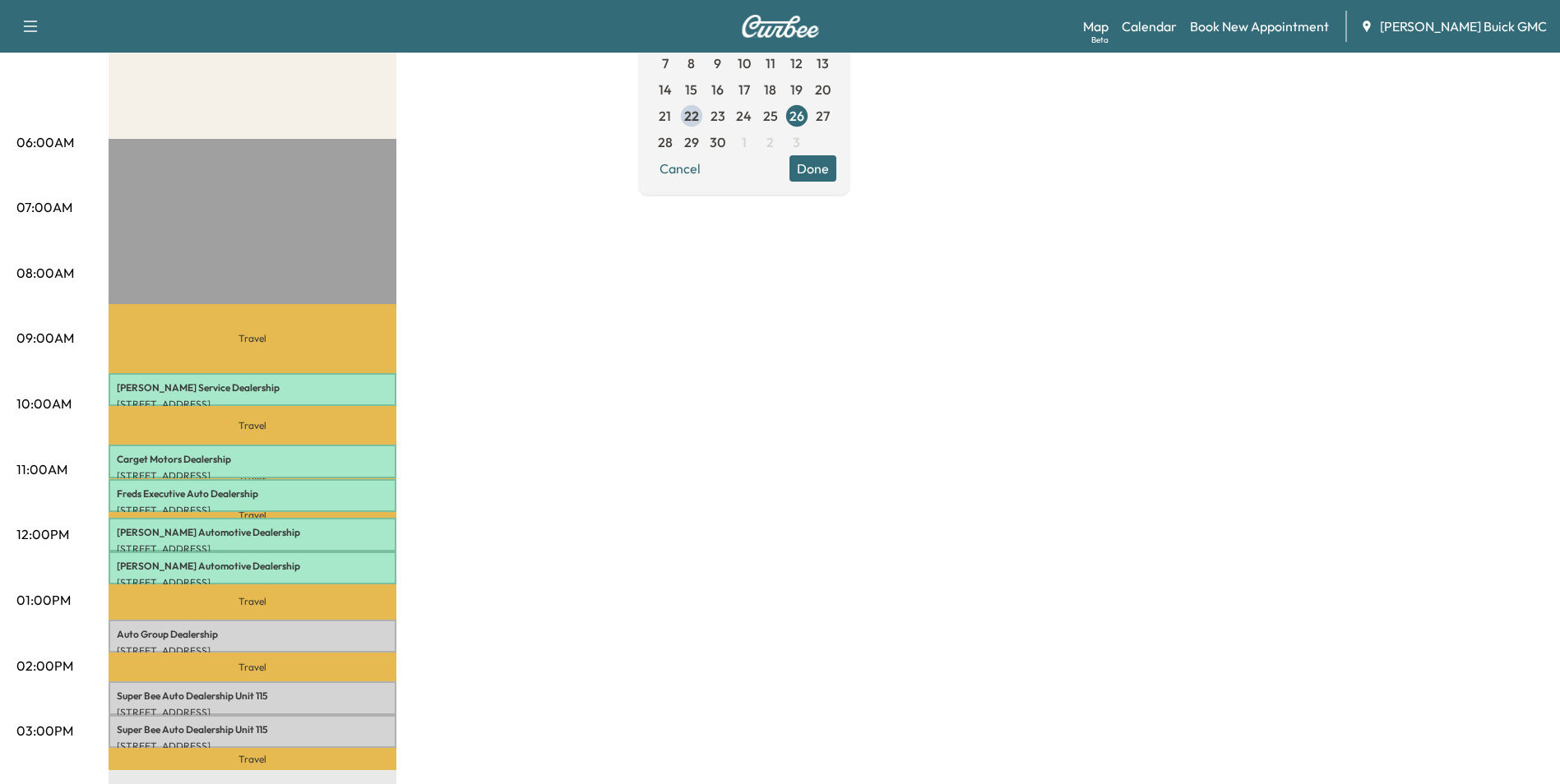
scroll to position [165, 0]
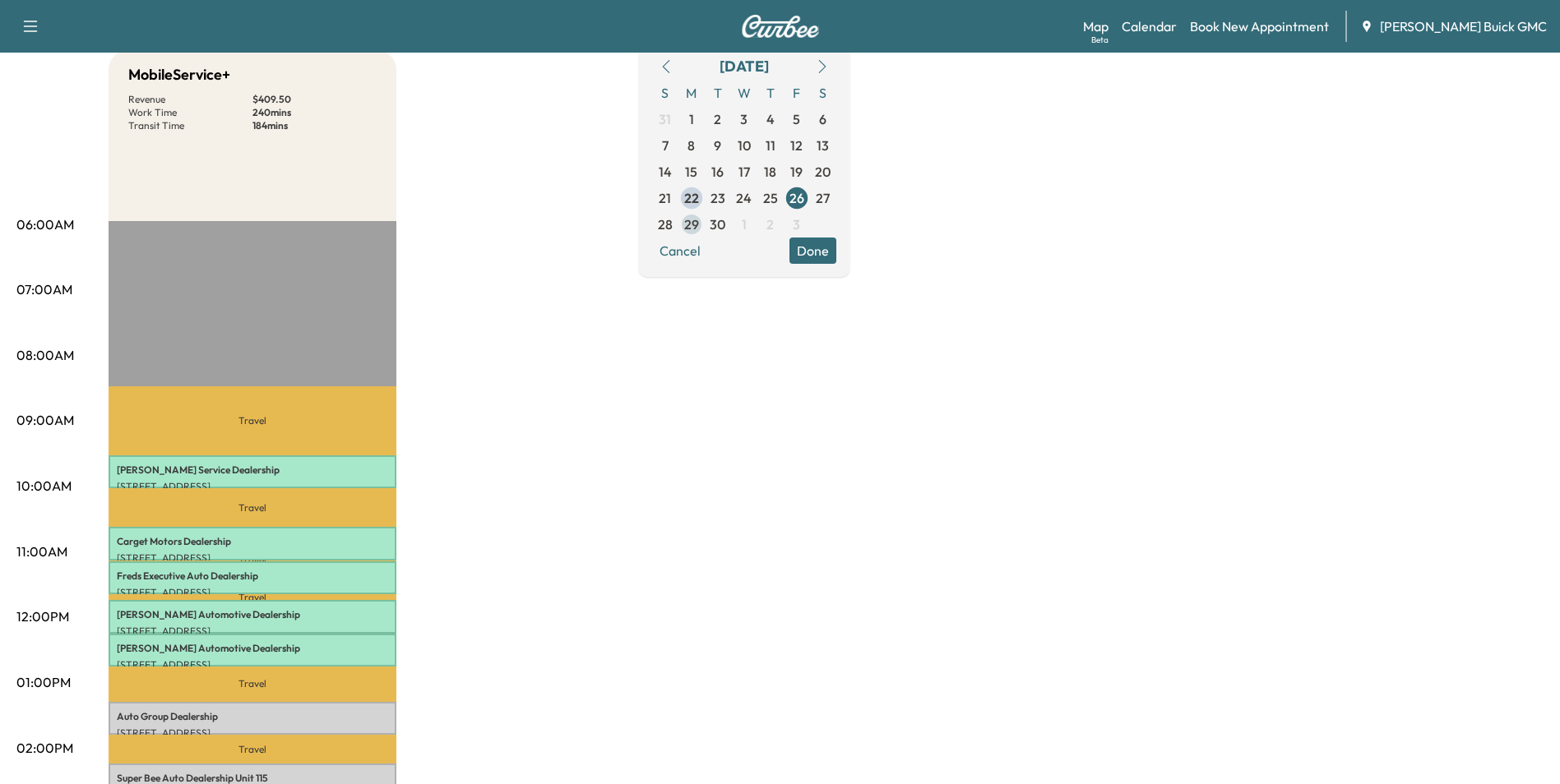
click at [699, 220] on span "29" at bounding box center [691, 224] width 15 height 19
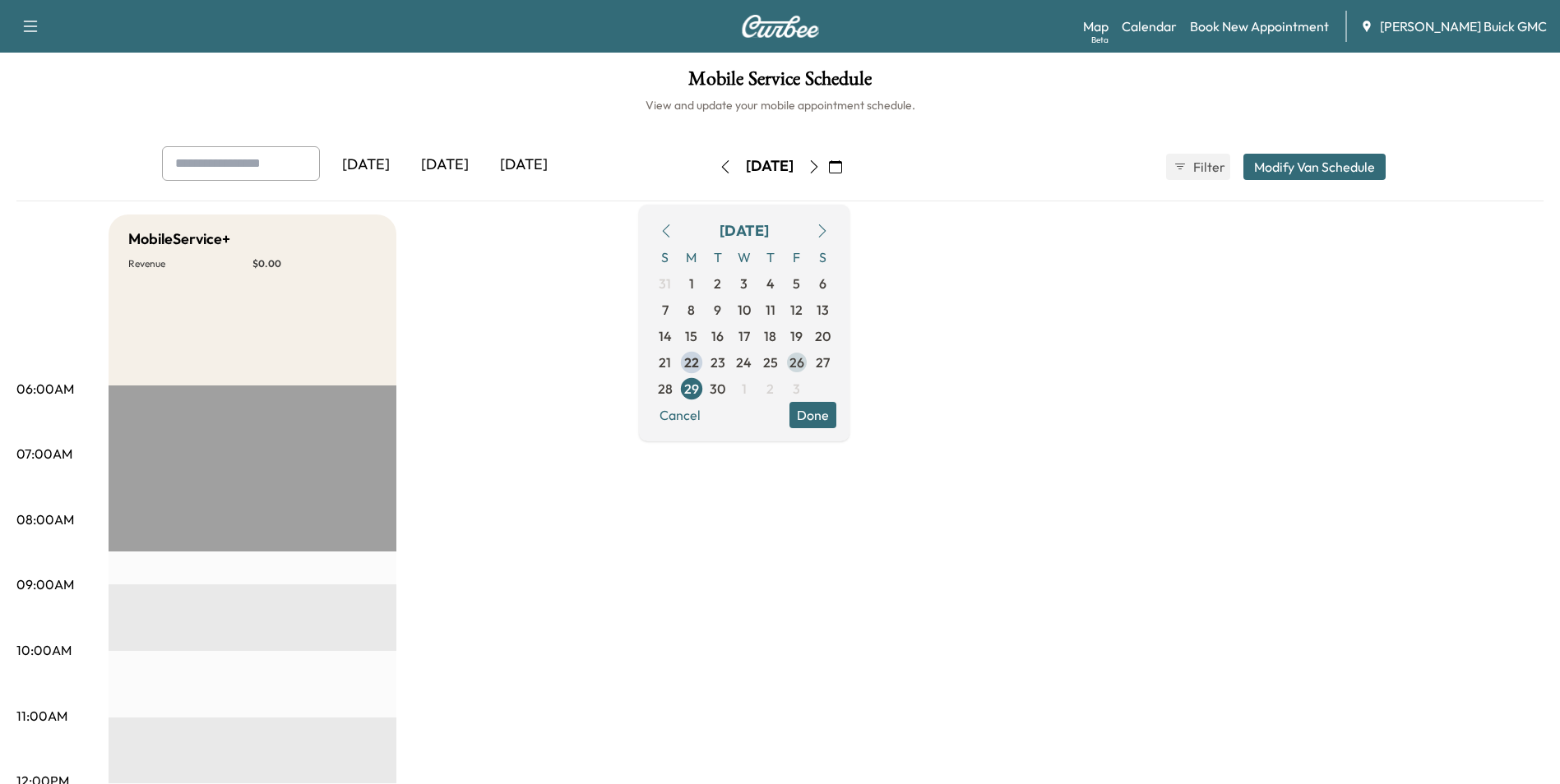
click at [804, 360] on span "26" at bounding box center [797, 362] width 15 height 19
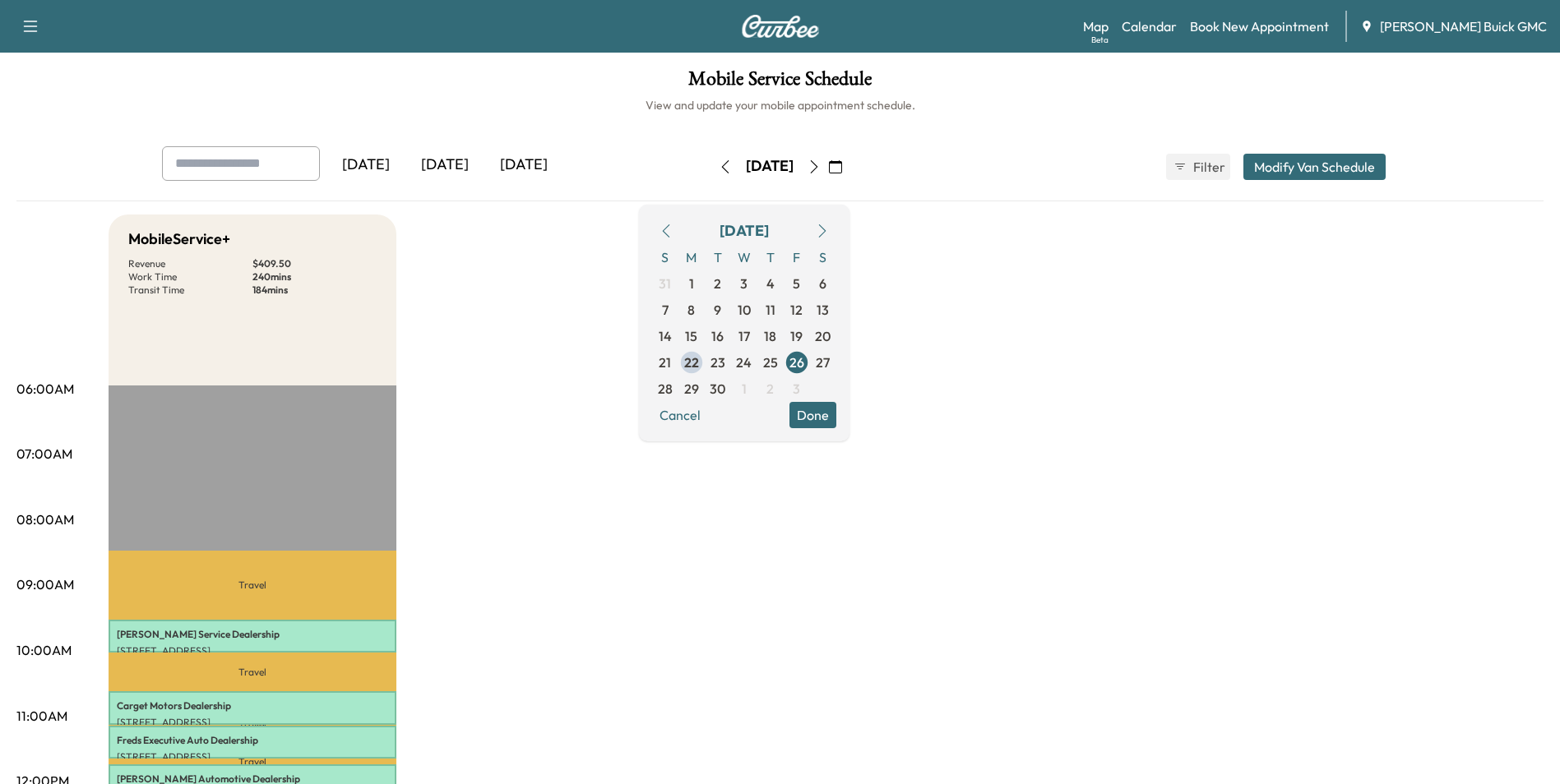
click at [725, 360] on span "23" at bounding box center [718, 362] width 15 height 19
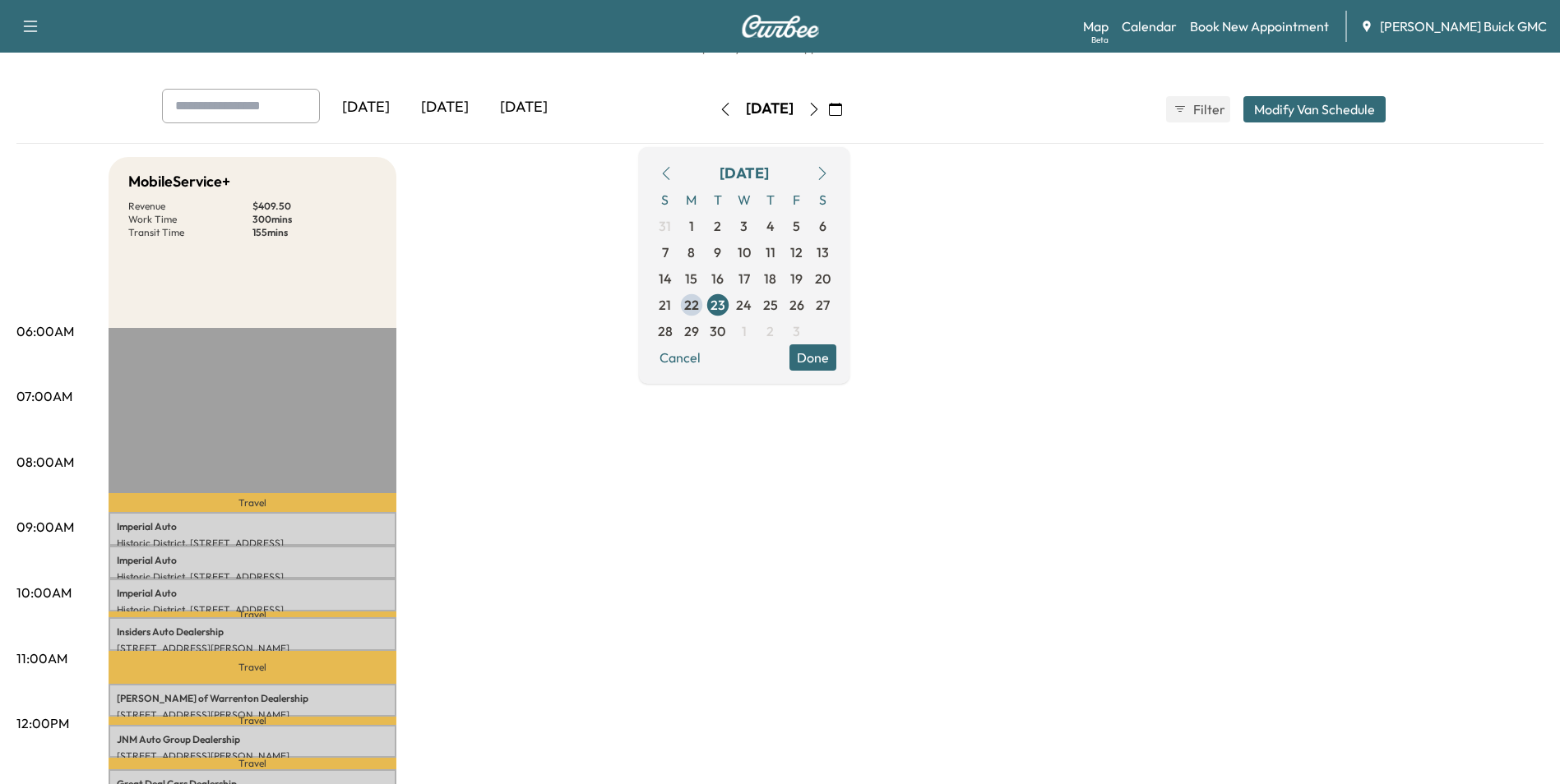
scroll to position [82, 0]
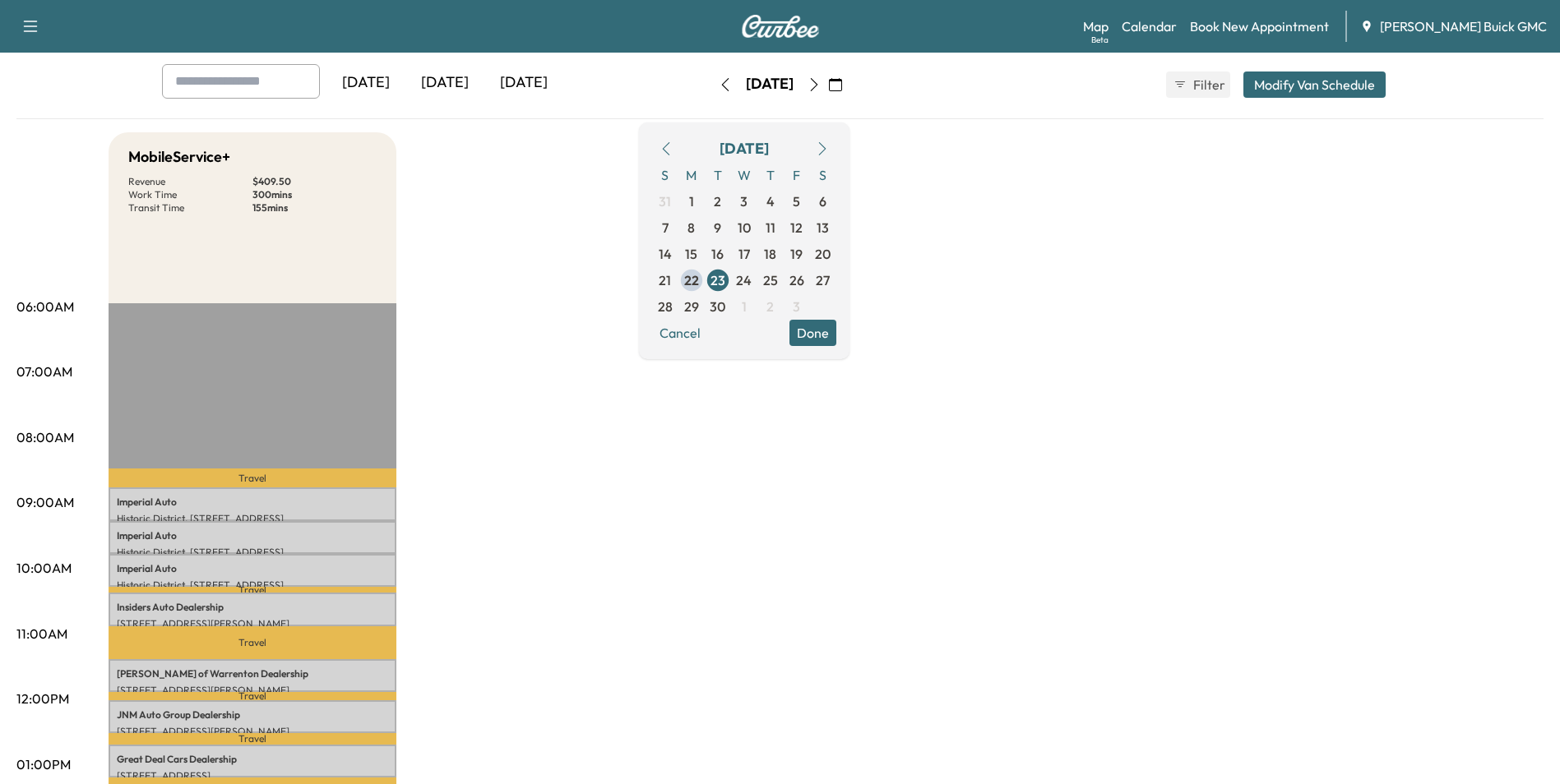
click at [777, 251] on span "18" at bounding box center [770, 253] width 13 height 19
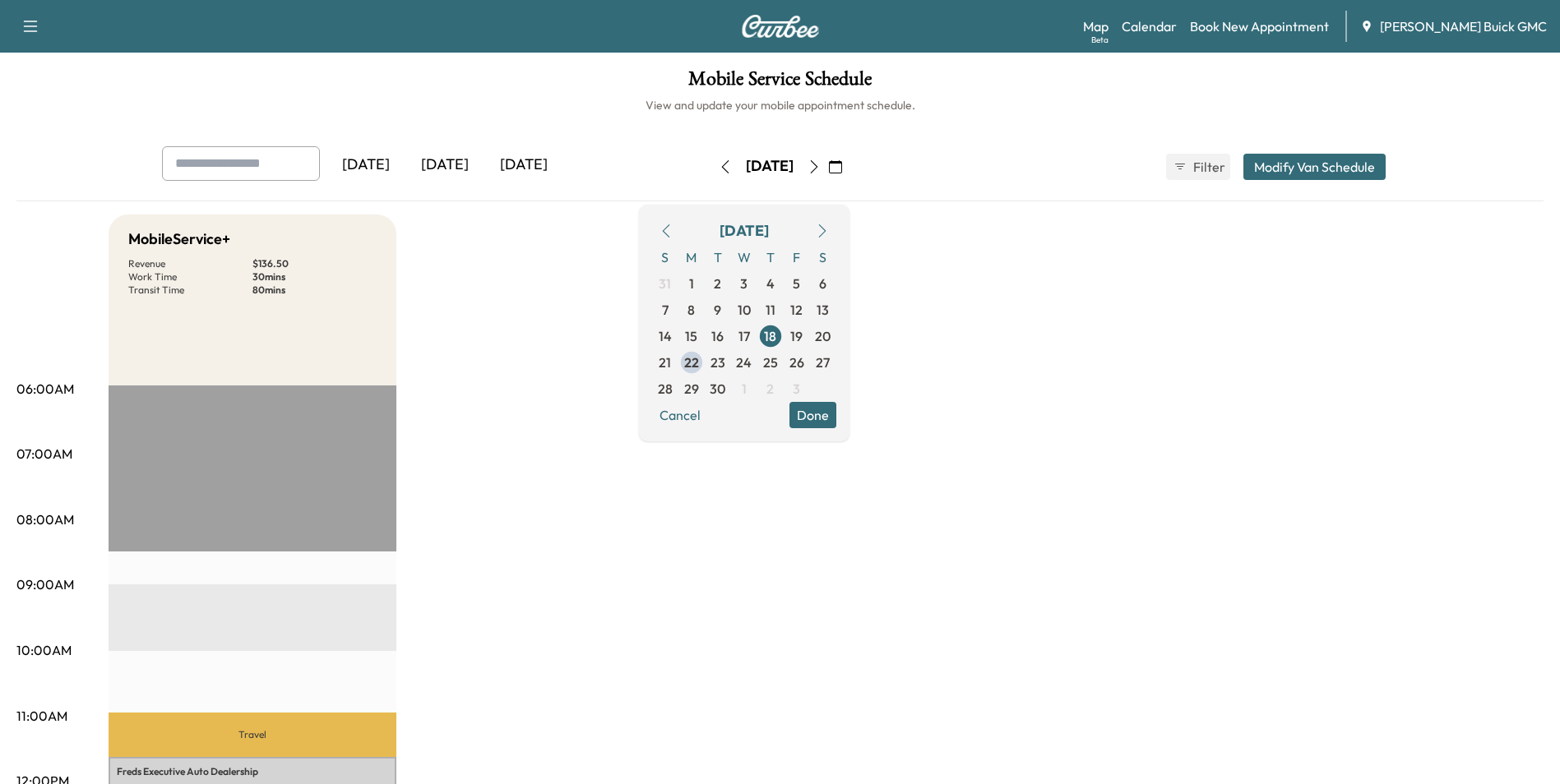
click at [837, 347] on span "20" at bounding box center [822, 336] width 26 height 26
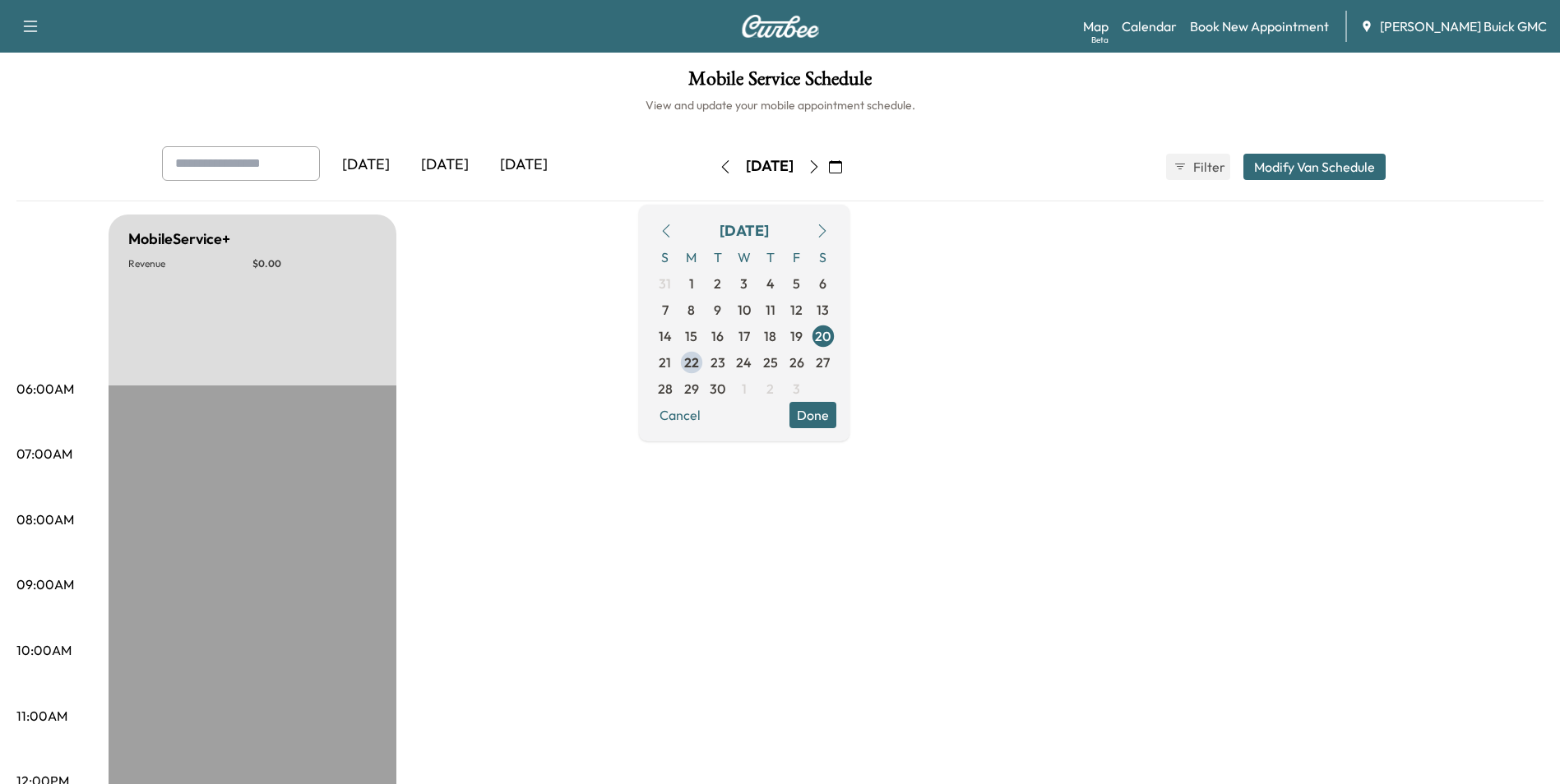
drag, startPoint x: 1316, startPoint y: 229, endPoint x: 1290, endPoint y: 297, distance: 72.8
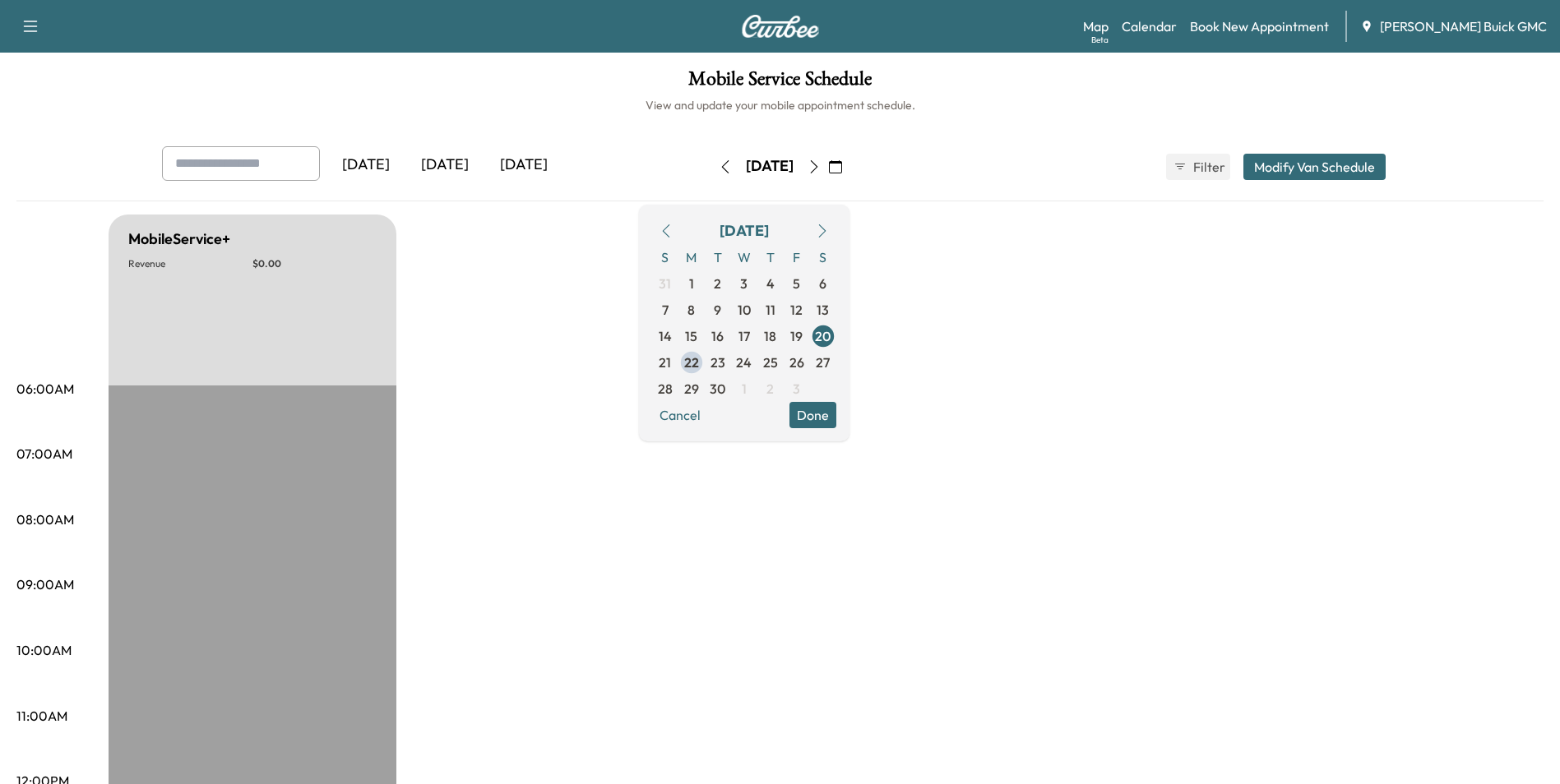
click at [777, 361] on span "25" at bounding box center [771, 362] width 15 height 19
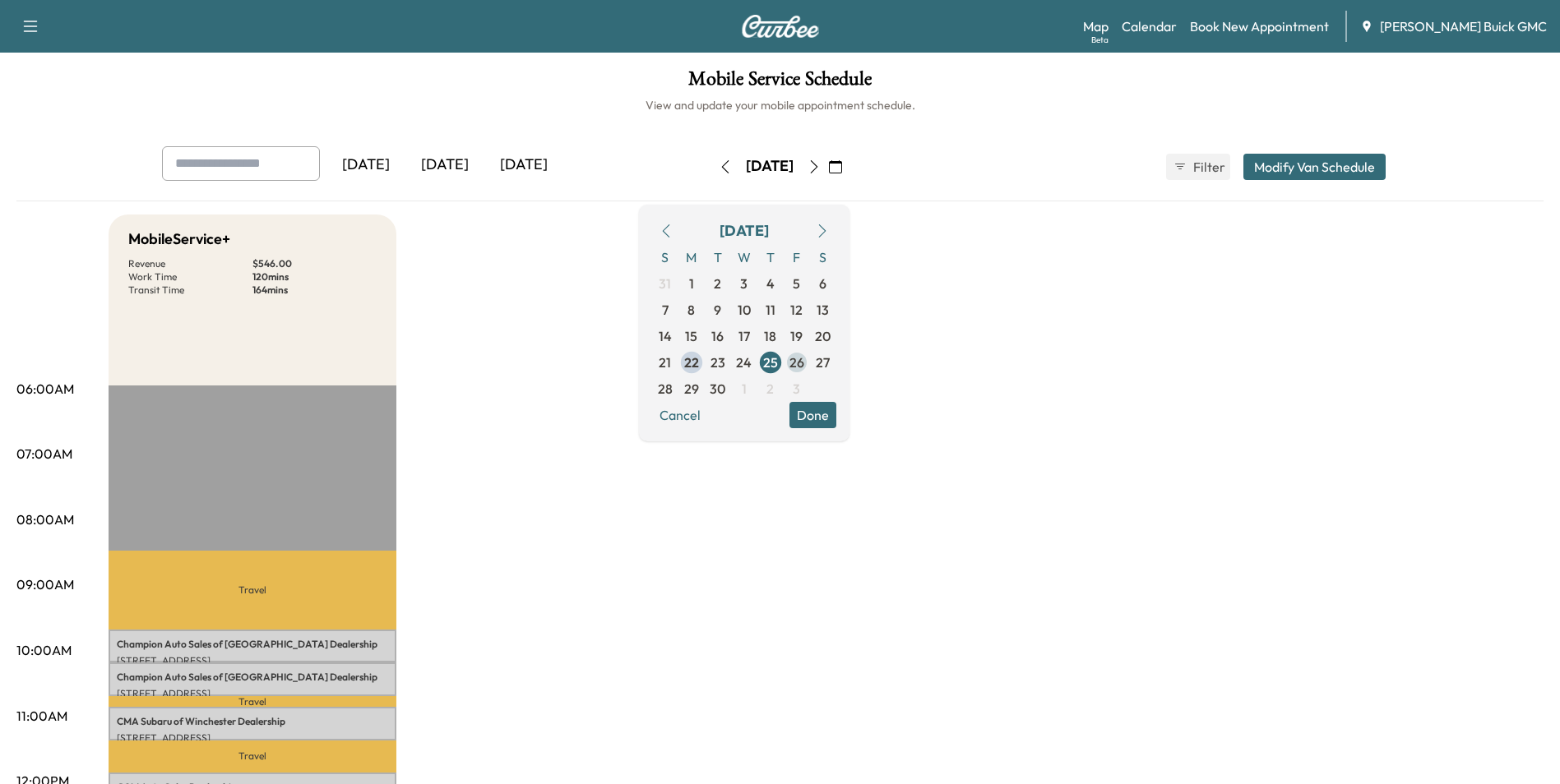
click at [804, 360] on span "26" at bounding box center [797, 362] width 15 height 19
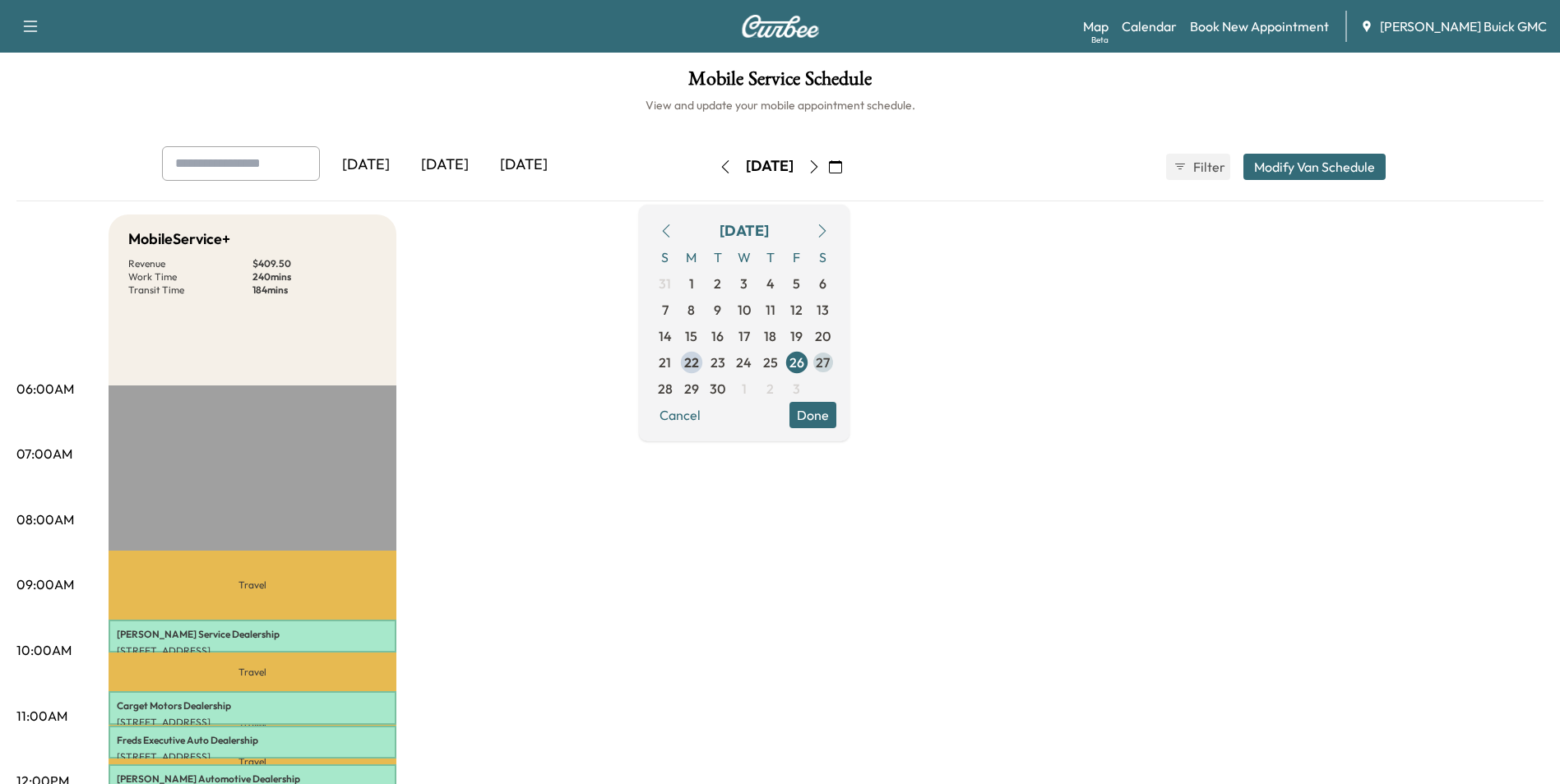
click at [830, 358] on span "27" at bounding box center [822, 362] width 14 height 19
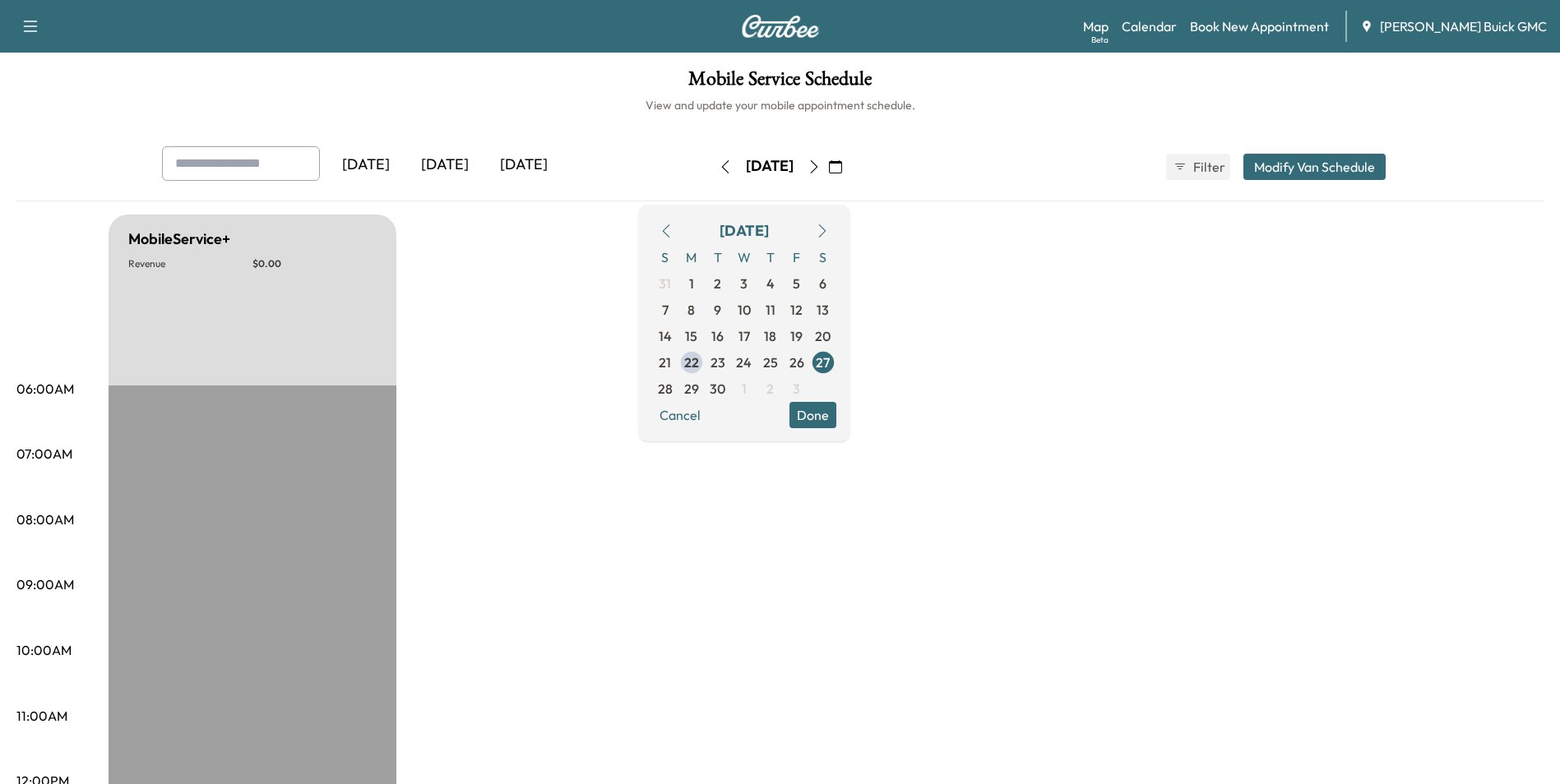
drag, startPoint x: 1388, startPoint y: 290, endPoint x: 1394, endPoint y: 255, distance: 35.5
